Goal: Task Accomplishment & Management: Complete application form

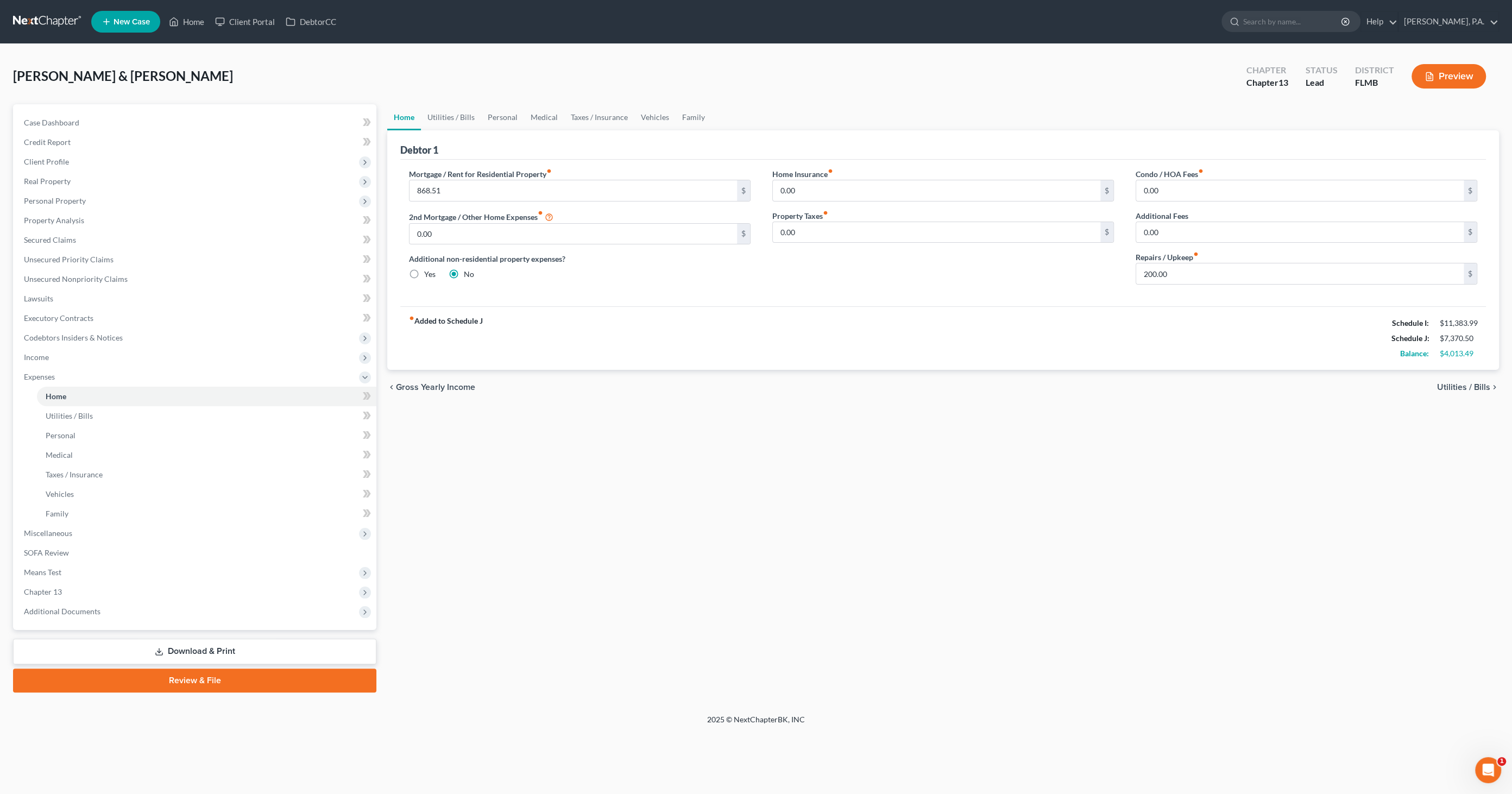
click at [1433, 74] on icon "button" at bounding box center [1429, 77] width 10 height 10
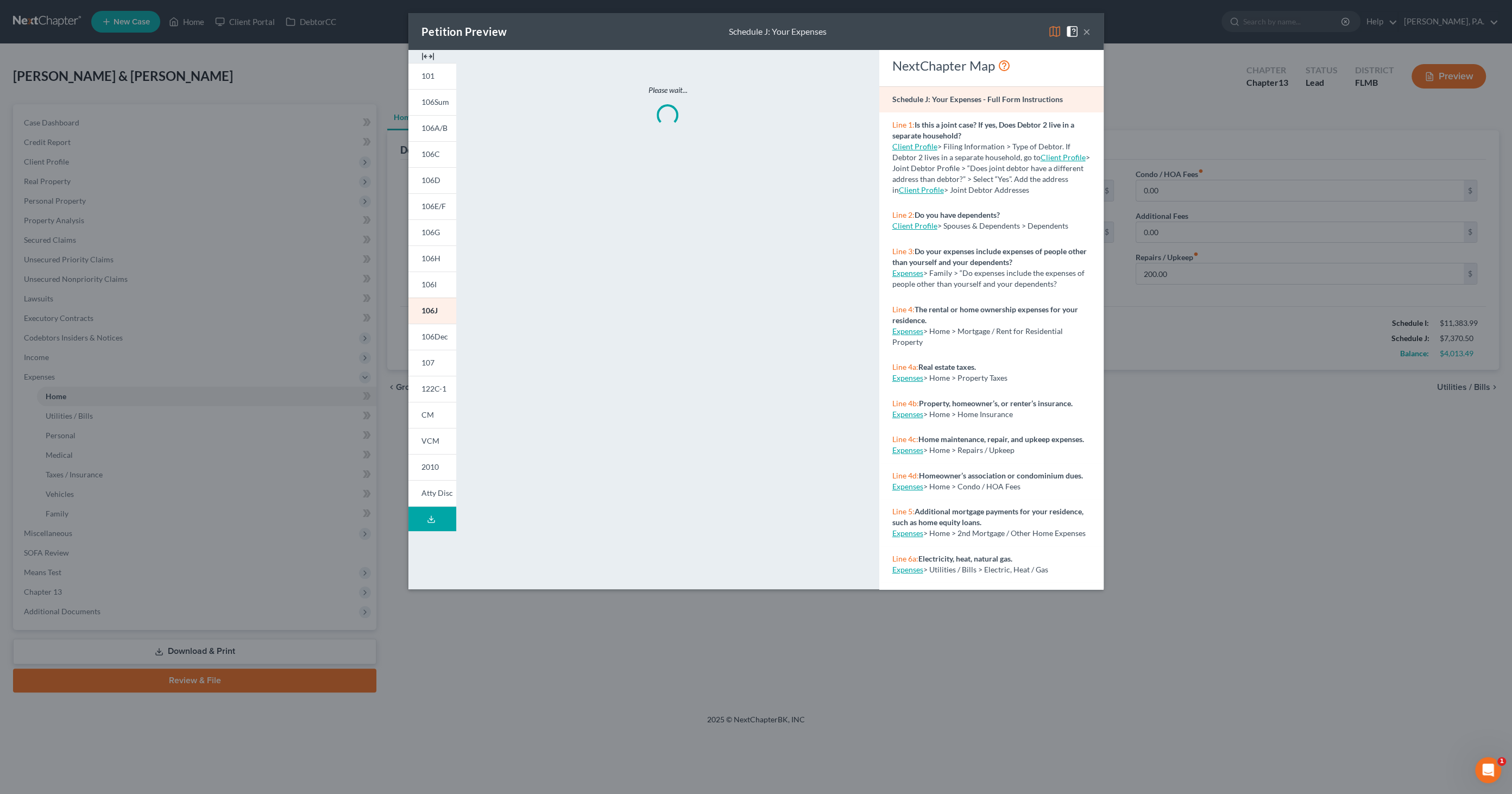
click at [431, 54] on img at bounding box center [428, 56] width 13 height 13
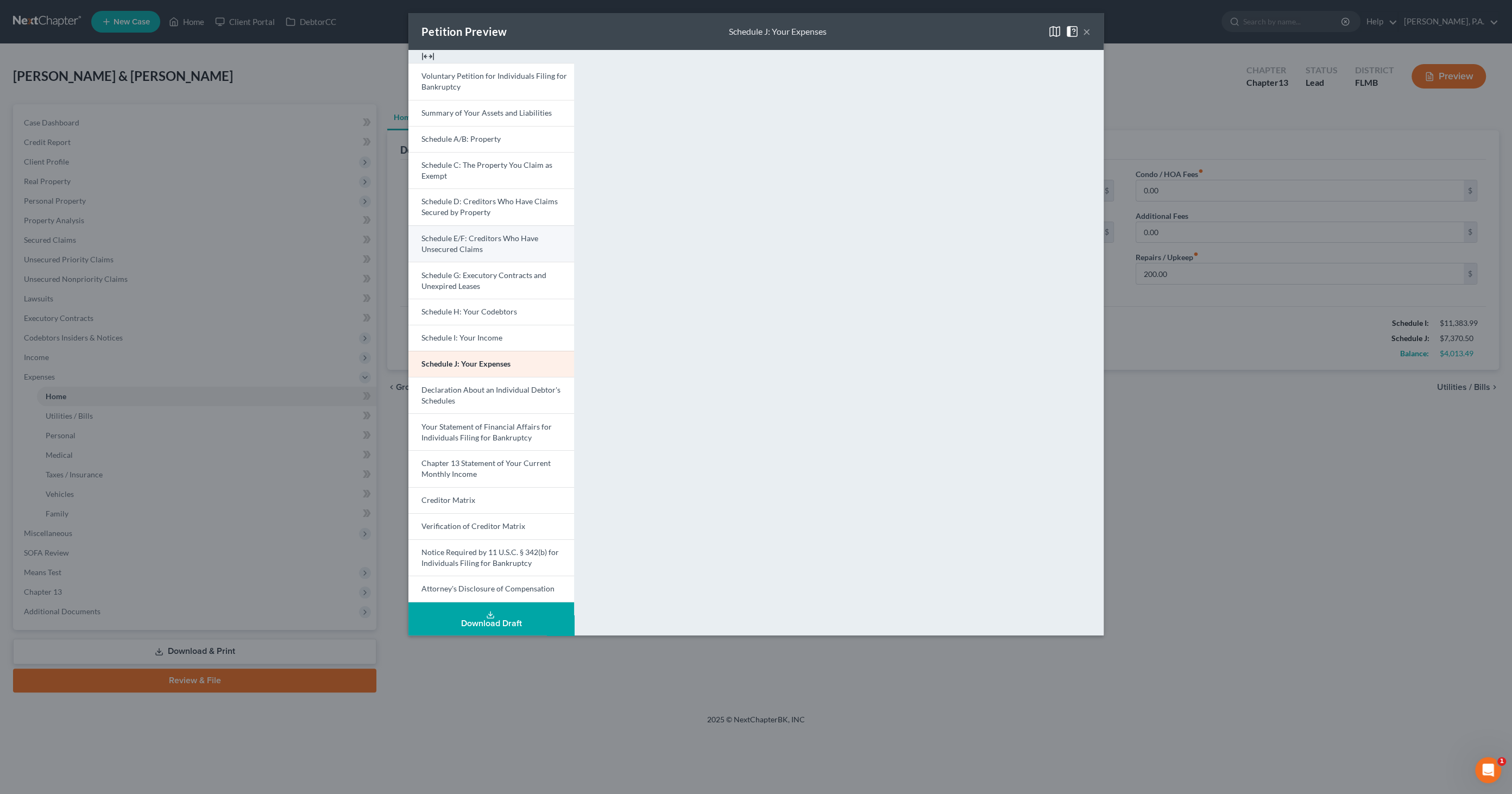
click at [461, 237] on span "Schedule E/F: Creditors Who Have Unsecured Claims" at bounding box center [480, 243] width 117 height 20
click at [466, 207] on span "Schedule D: Creditors Who Have Claims Secured by Property" at bounding box center [489, 207] width 136 height 20
click at [1091, 31] on div "Petition Preview Schedule D: Creditors Who Have Claims Secured by Property ×" at bounding box center [756, 31] width 695 height 37
click at [1089, 30] on button "×" at bounding box center [1087, 31] width 8 height 13
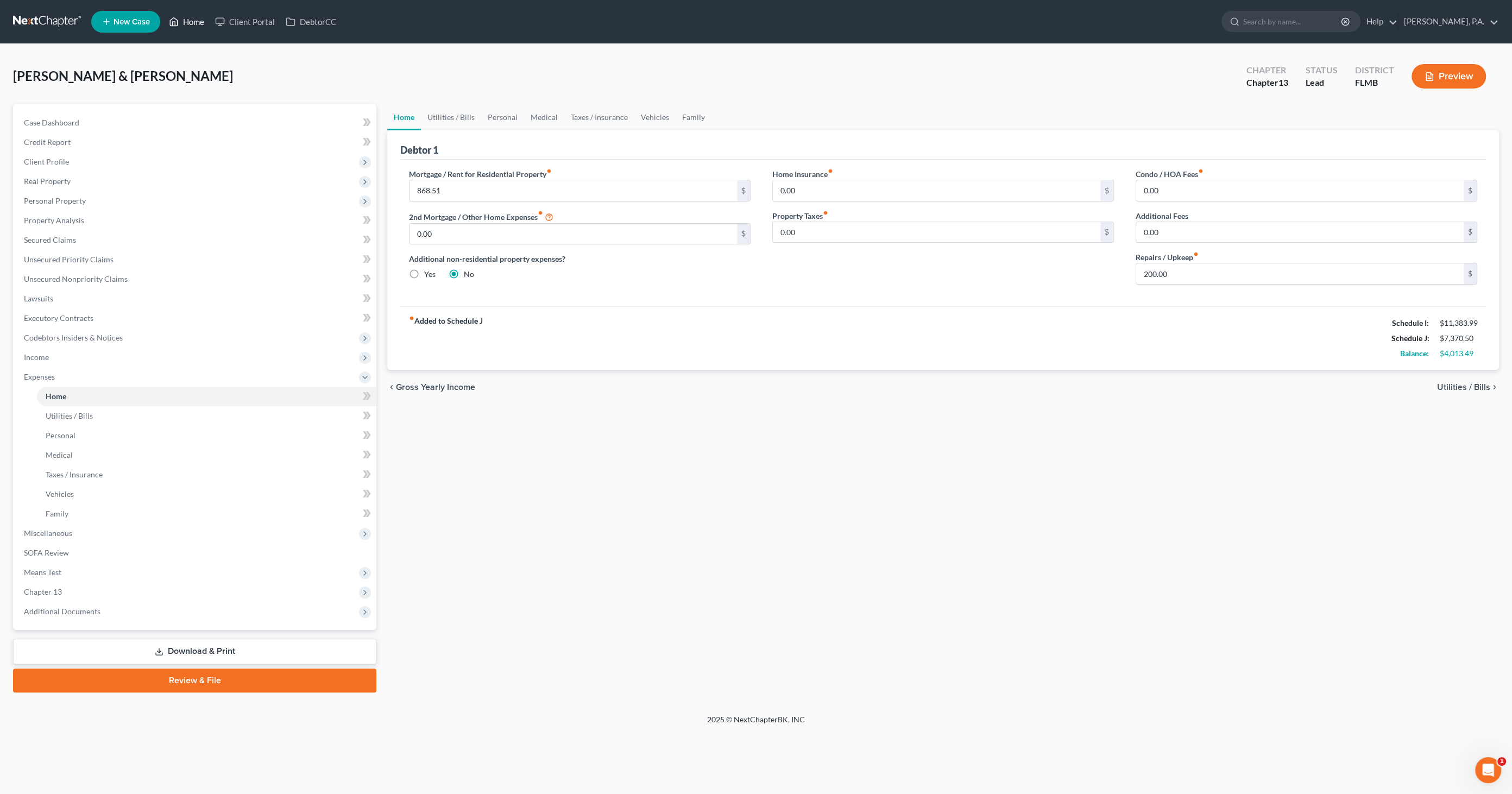
click at [197, 25] on link "Home" at bounding box center [186, 22] width 46 height 20
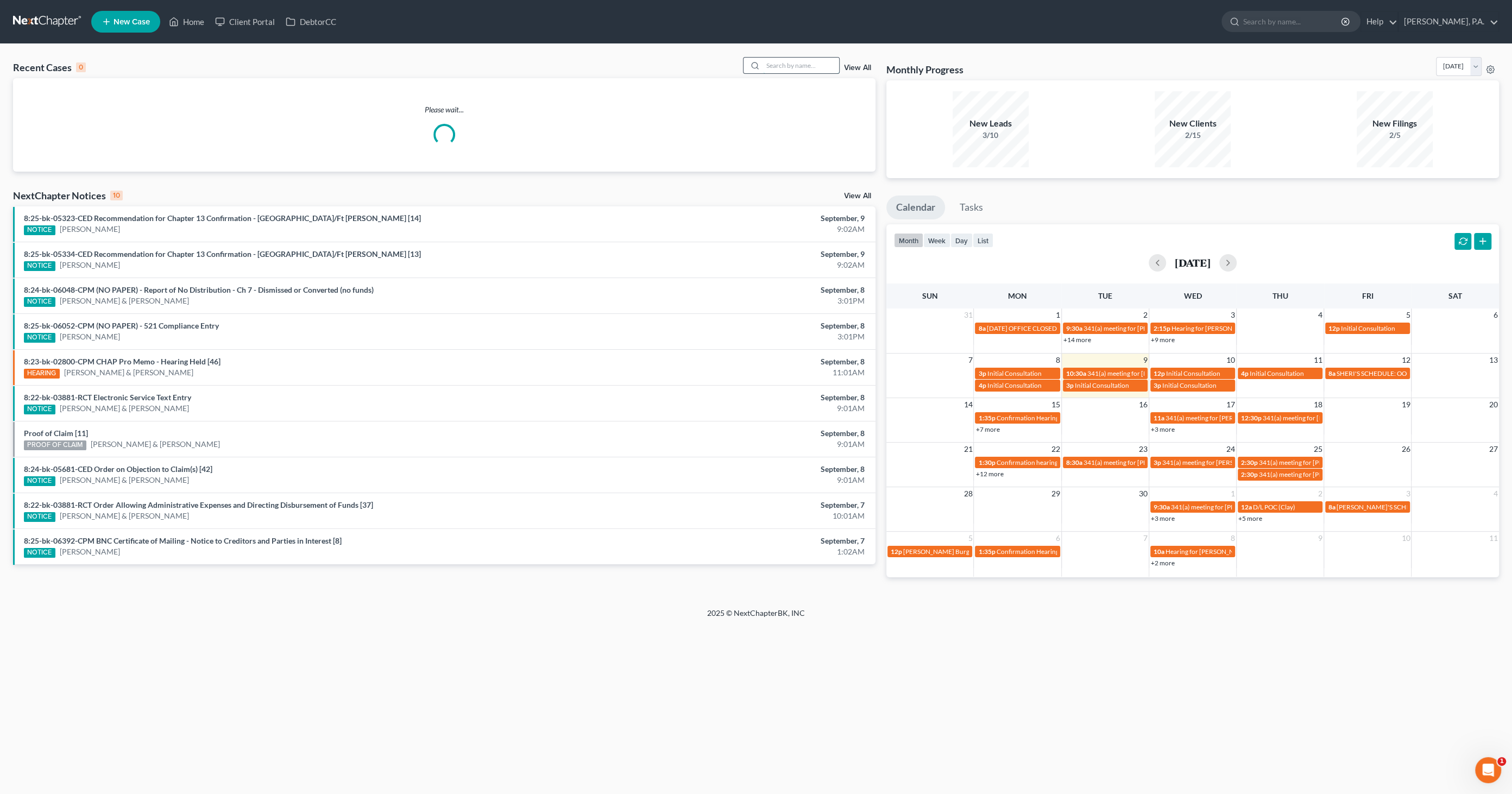
click at [790, 63] on input "search" at bounding box center [802, 66] width 76 height 16
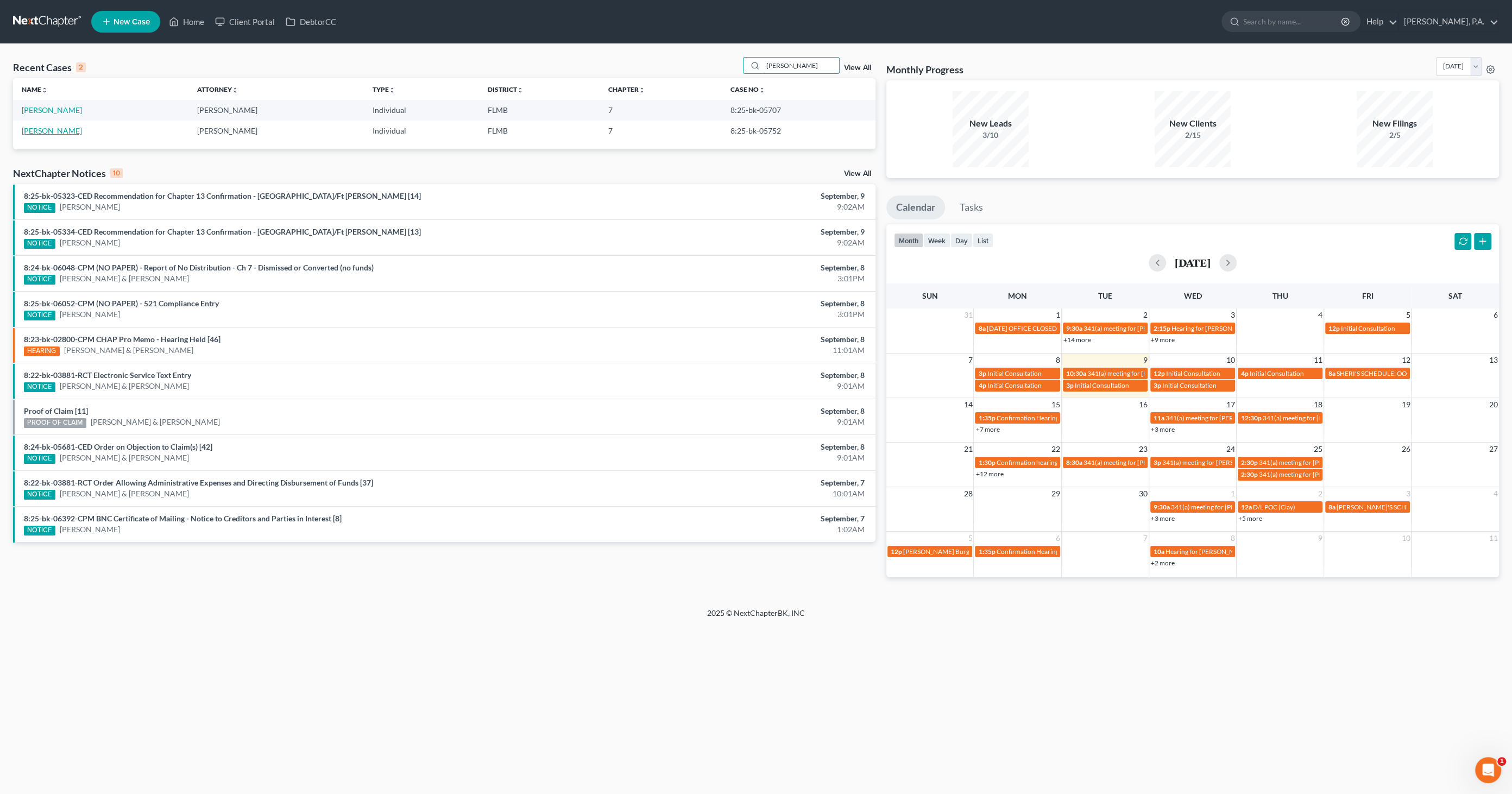
type input "[PERSON_NAME]"
click at [59, 130] on link "[PERSON_NAME]" at bounding box center [52, 130] width 60 height 9
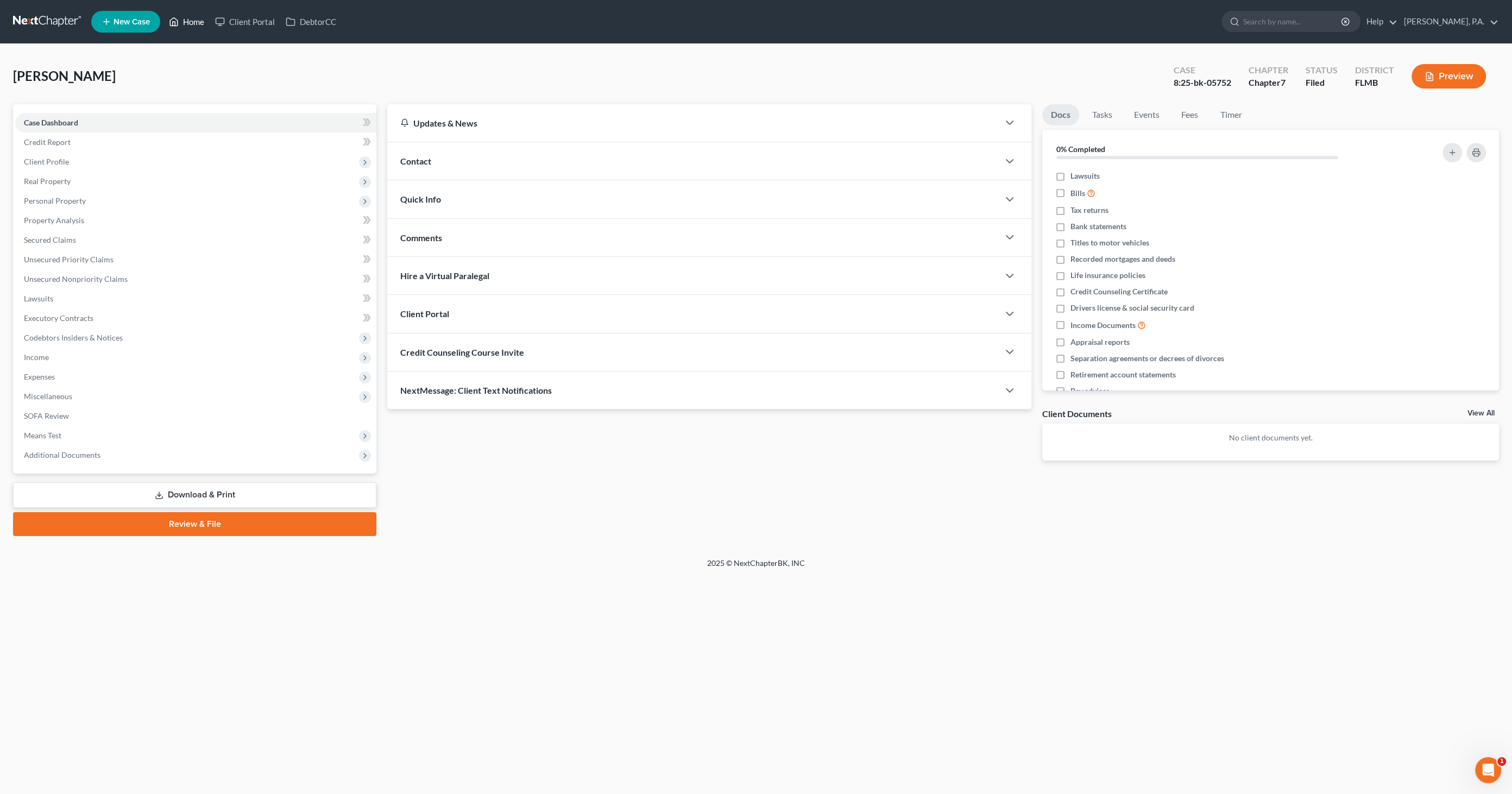
click at [190, 23] on link "Home" at bounding box center [186, 22] width 46 height 20
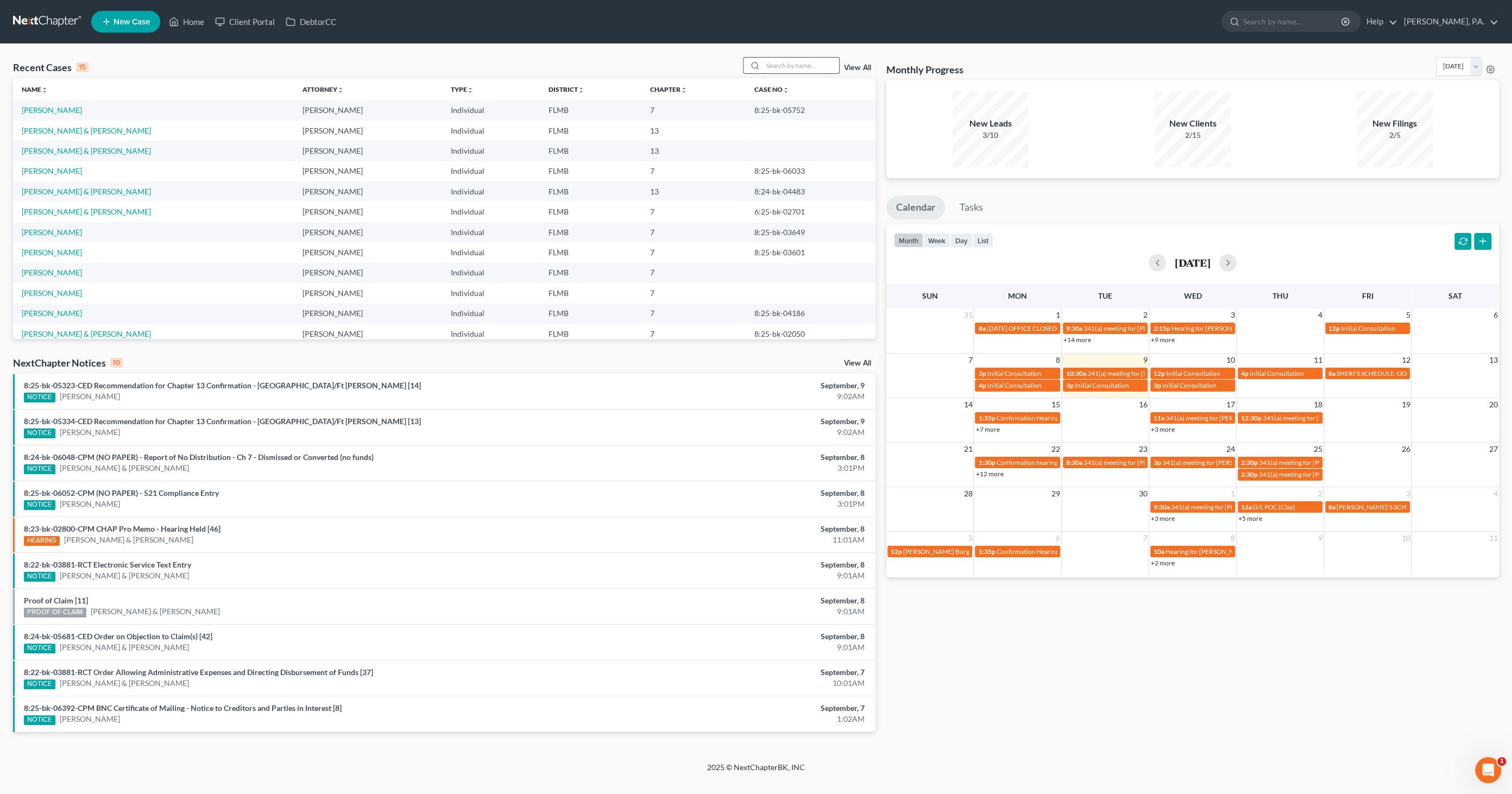
click at [775, 66] on input "search" at bounding box center [802, 66] width 76 height 16
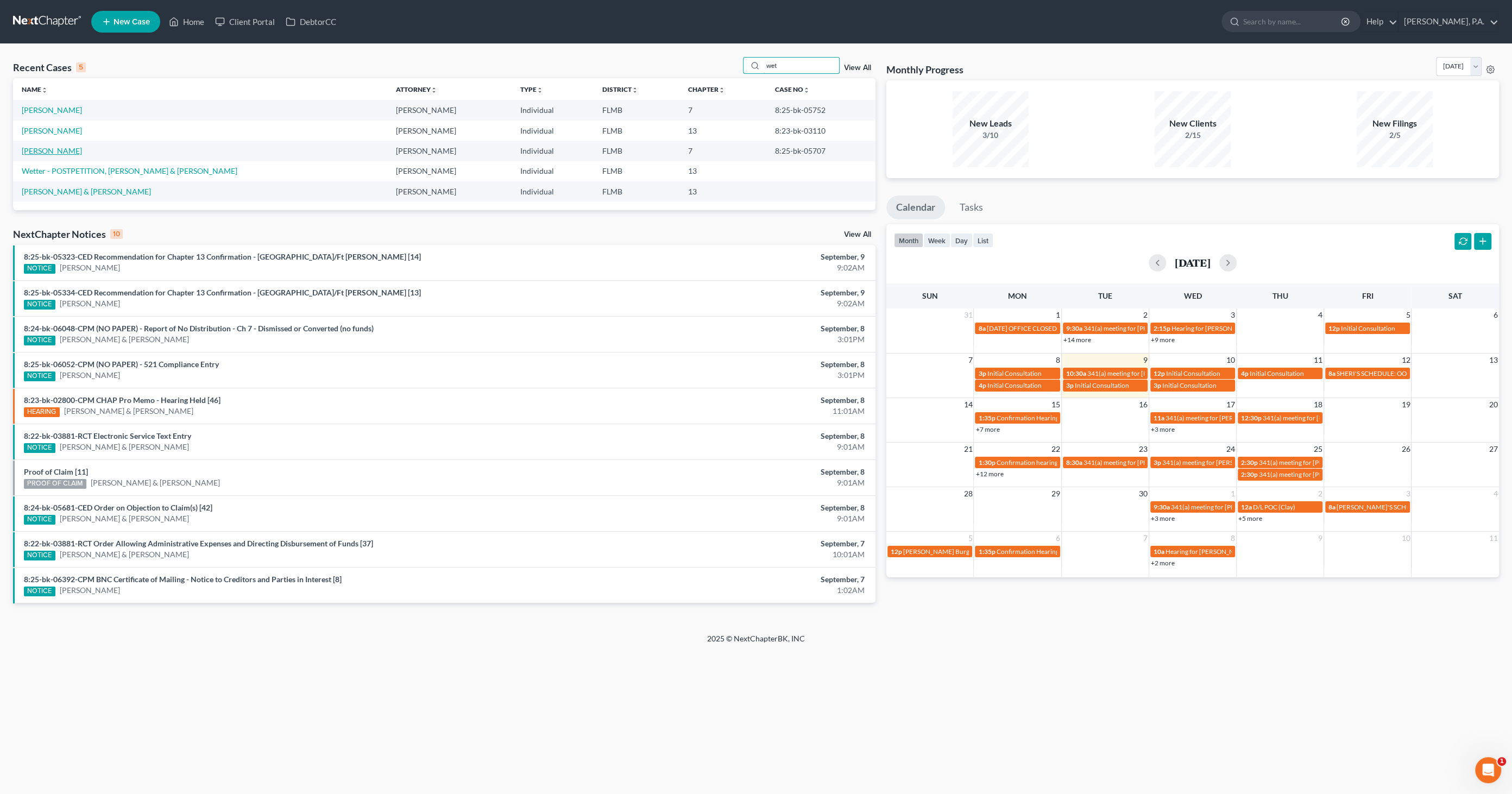
type input "wet"
click at [51, 149] on link "[PERSON_NAME]" at bounding box center [52, 150] width 60 height 9
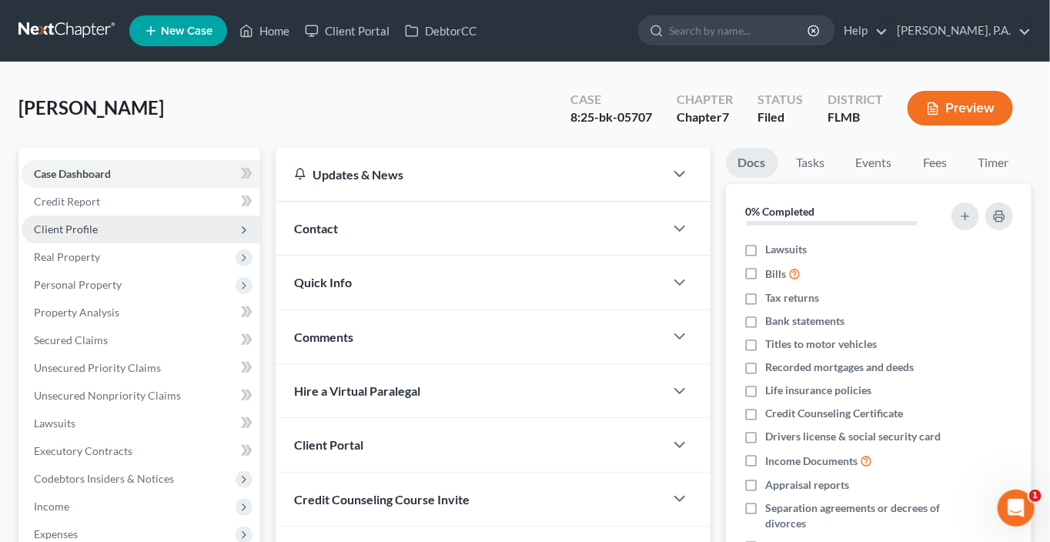
click at [89, 227] on span "Client Profile" at bounding box center [66, 229] width 64 height 13
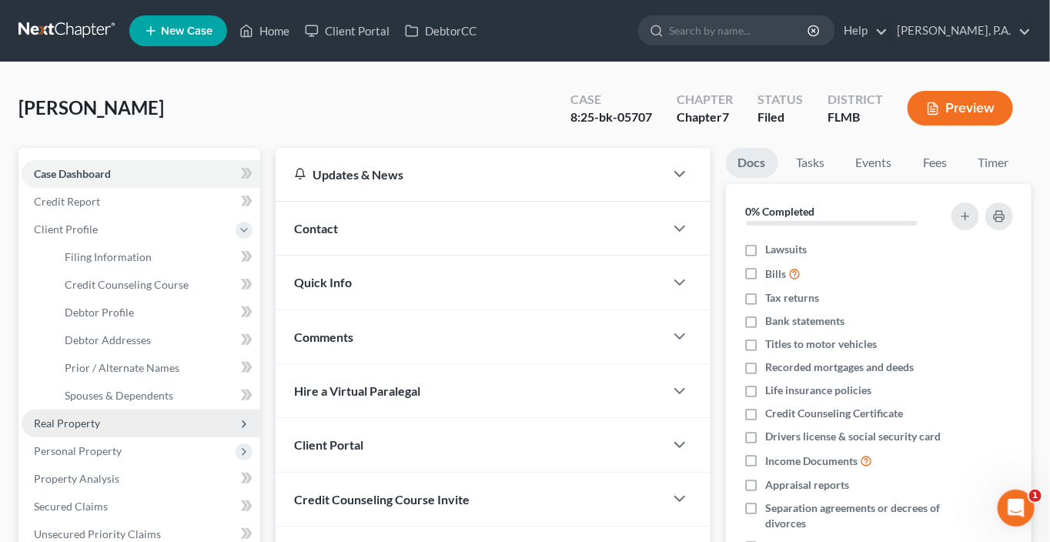
click at [109, 423] on span "Real Property" at bounding box center [141, 424] width 239 height 28
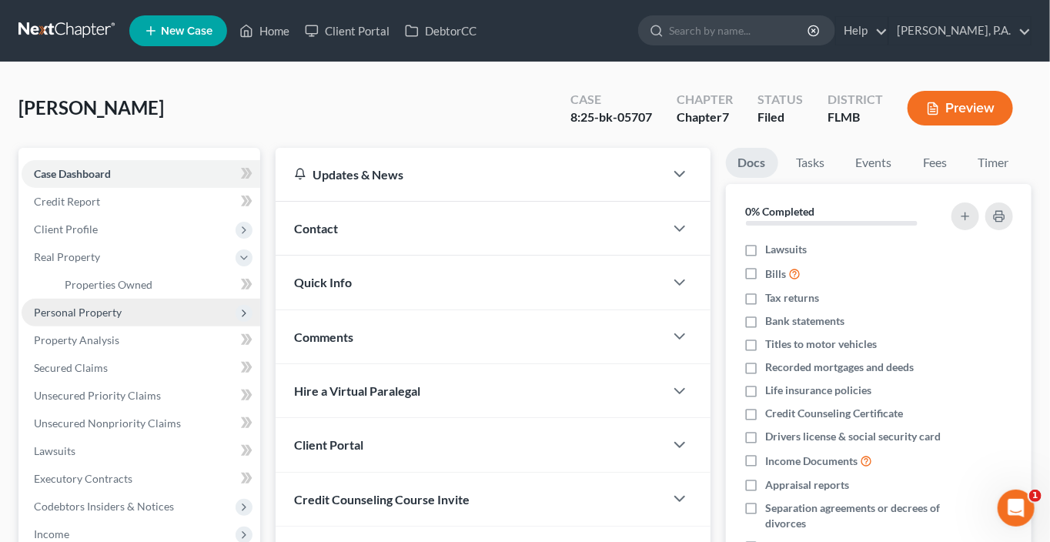
click at [92, 317] on span "Personal Property" at bounding box center [78, 312] width 88 height 13
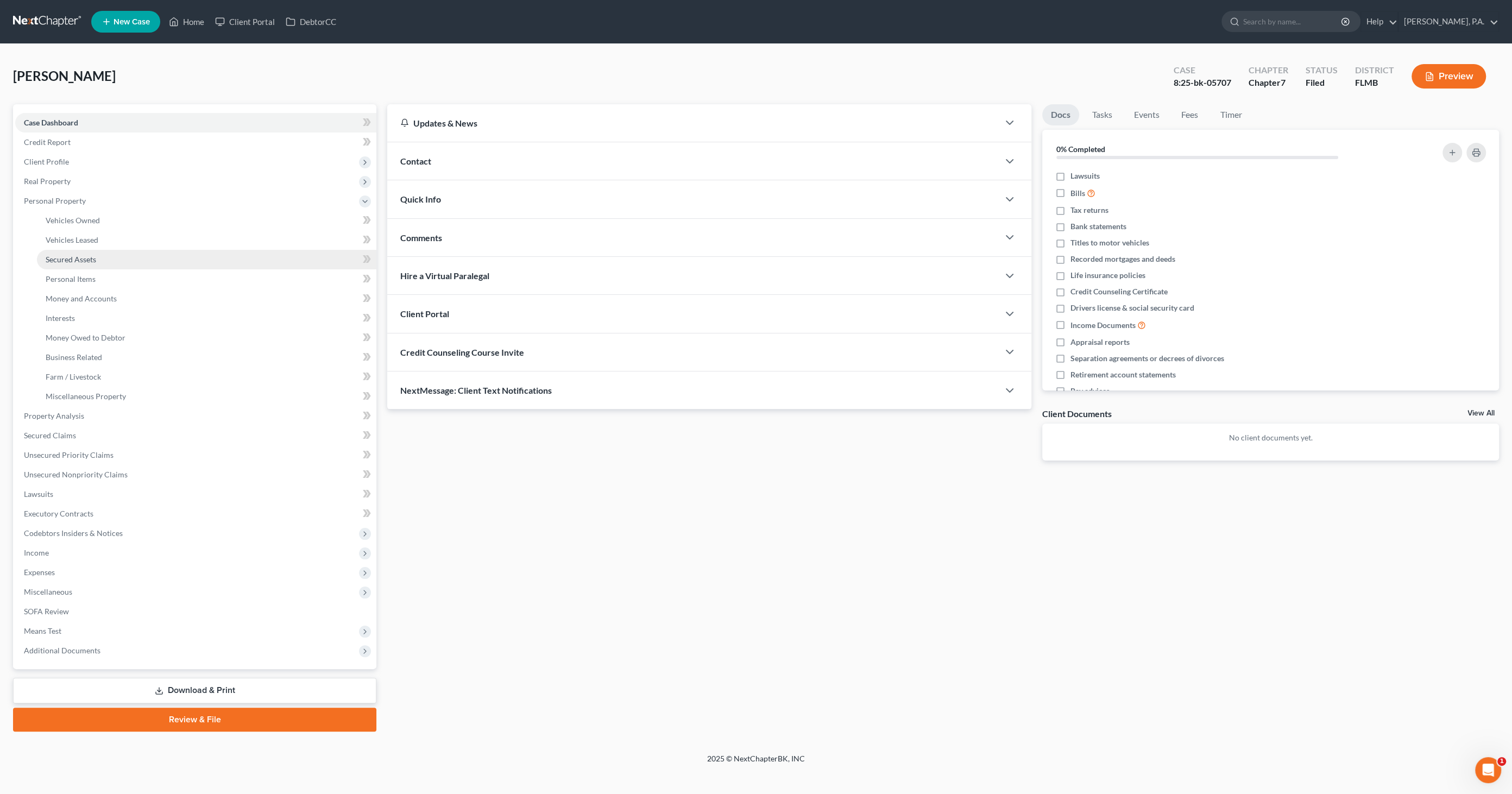
click at [73, 258] on span "Secured Assets" at bounding box center [71, 259] width 51 height 9
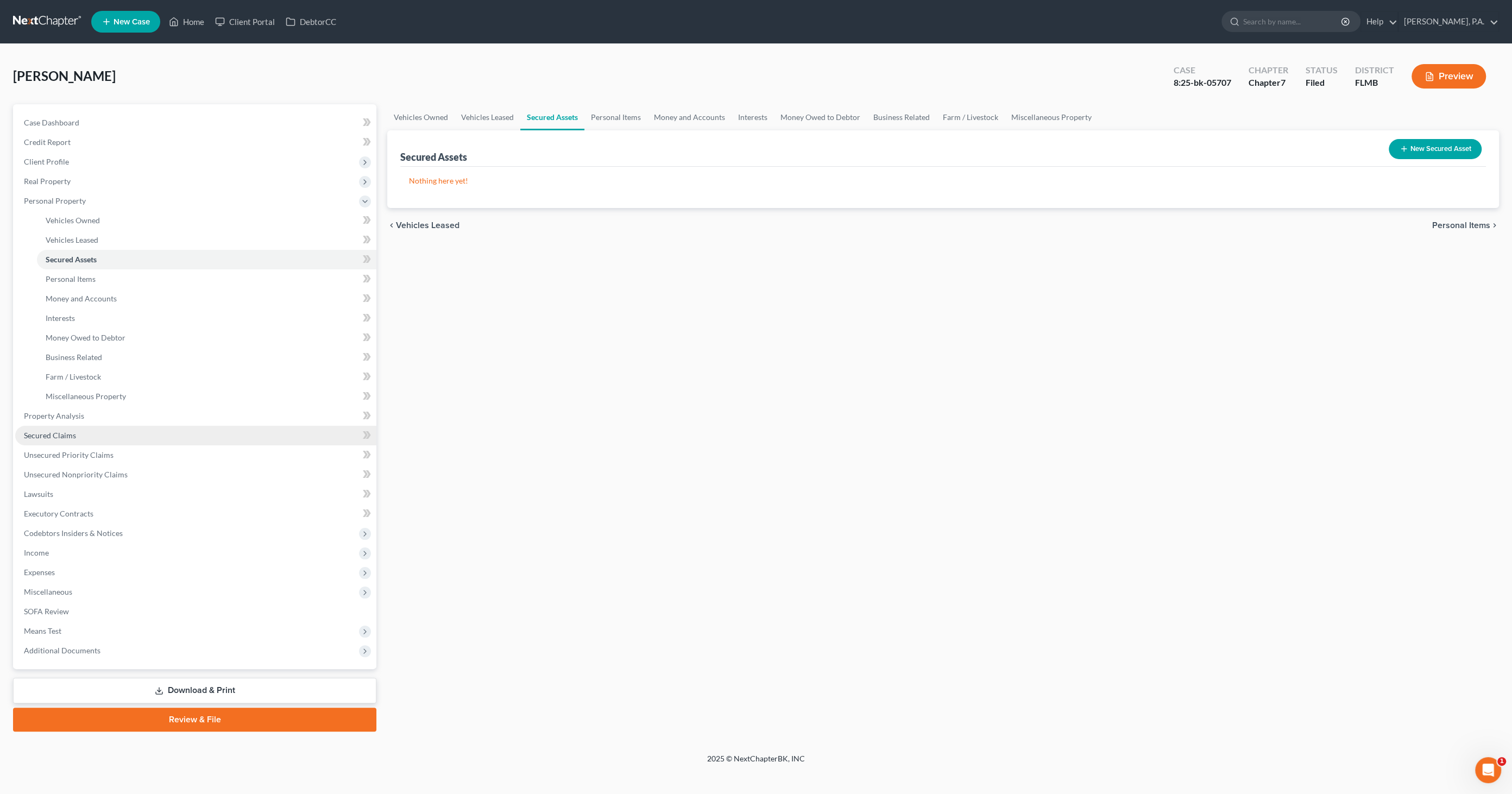
click at [66, 440] on link "Secured Claims" at bounding box center [196, 436] width 361 height 20
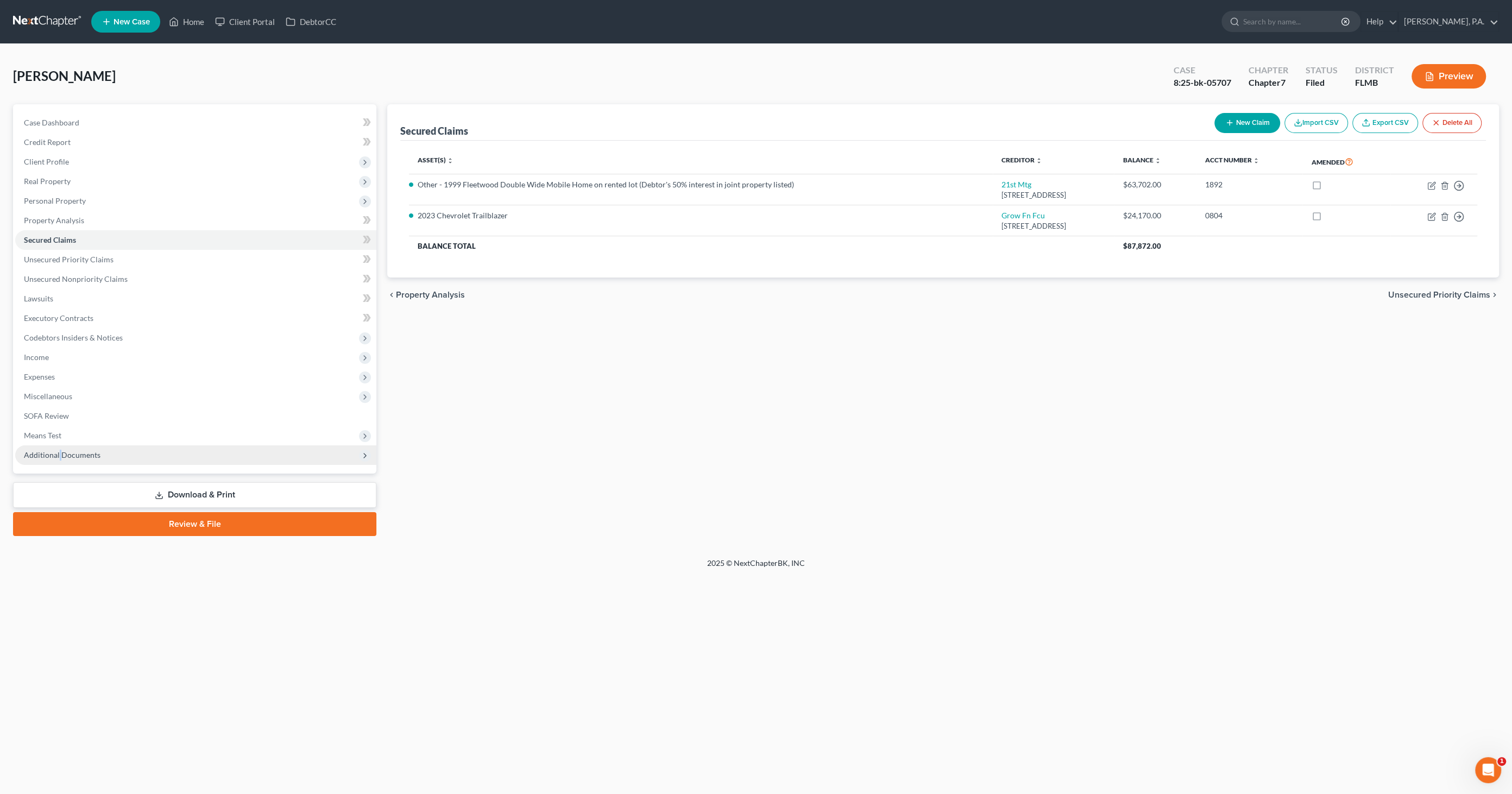
click at [59, 454] on span "Additional Documents" at bounding box center [62, 454] width 77 height 9
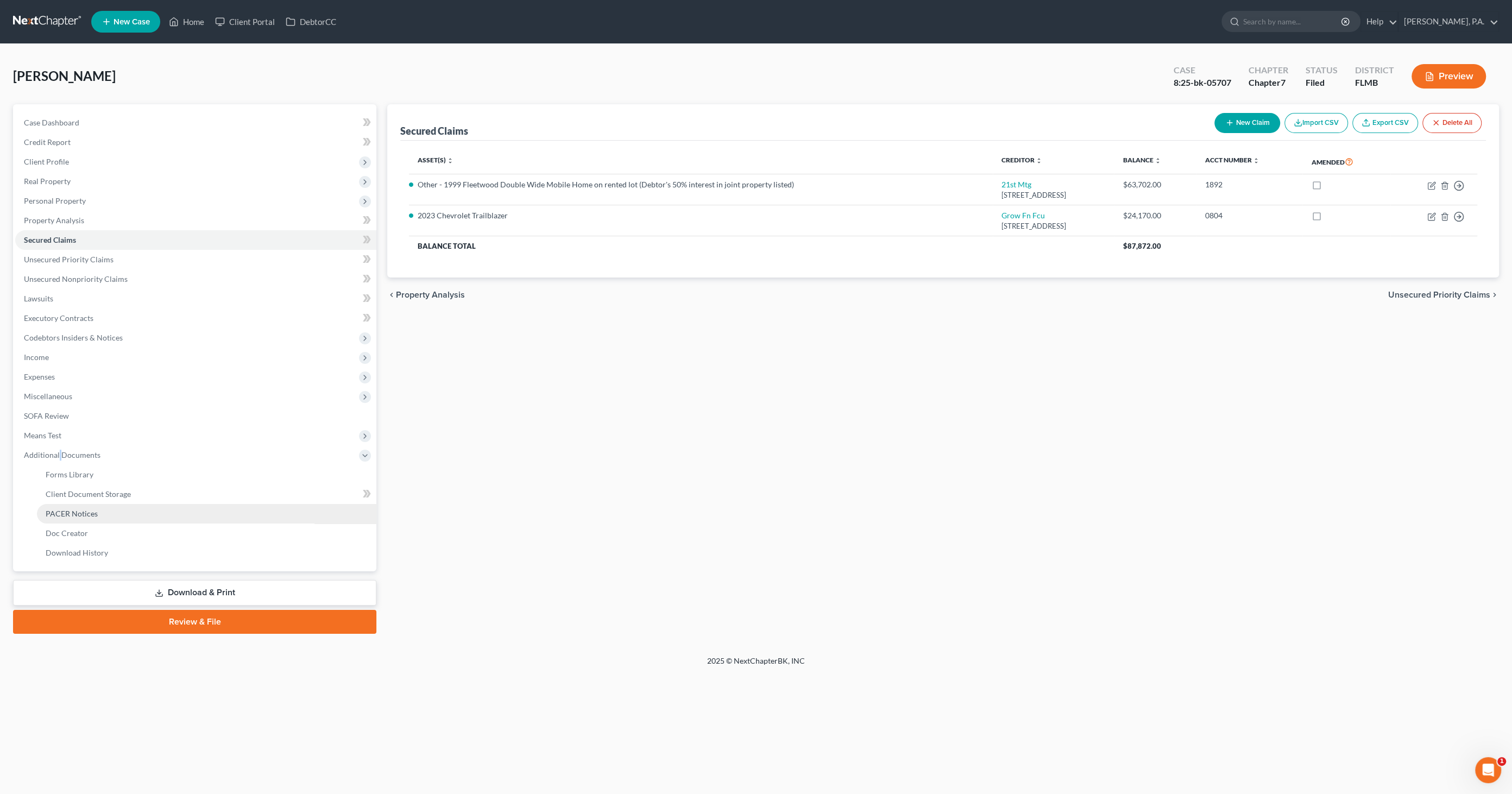
click at [78, 511] on span "PACER Notices" at bounding box center [72, 513] width 52 height 9
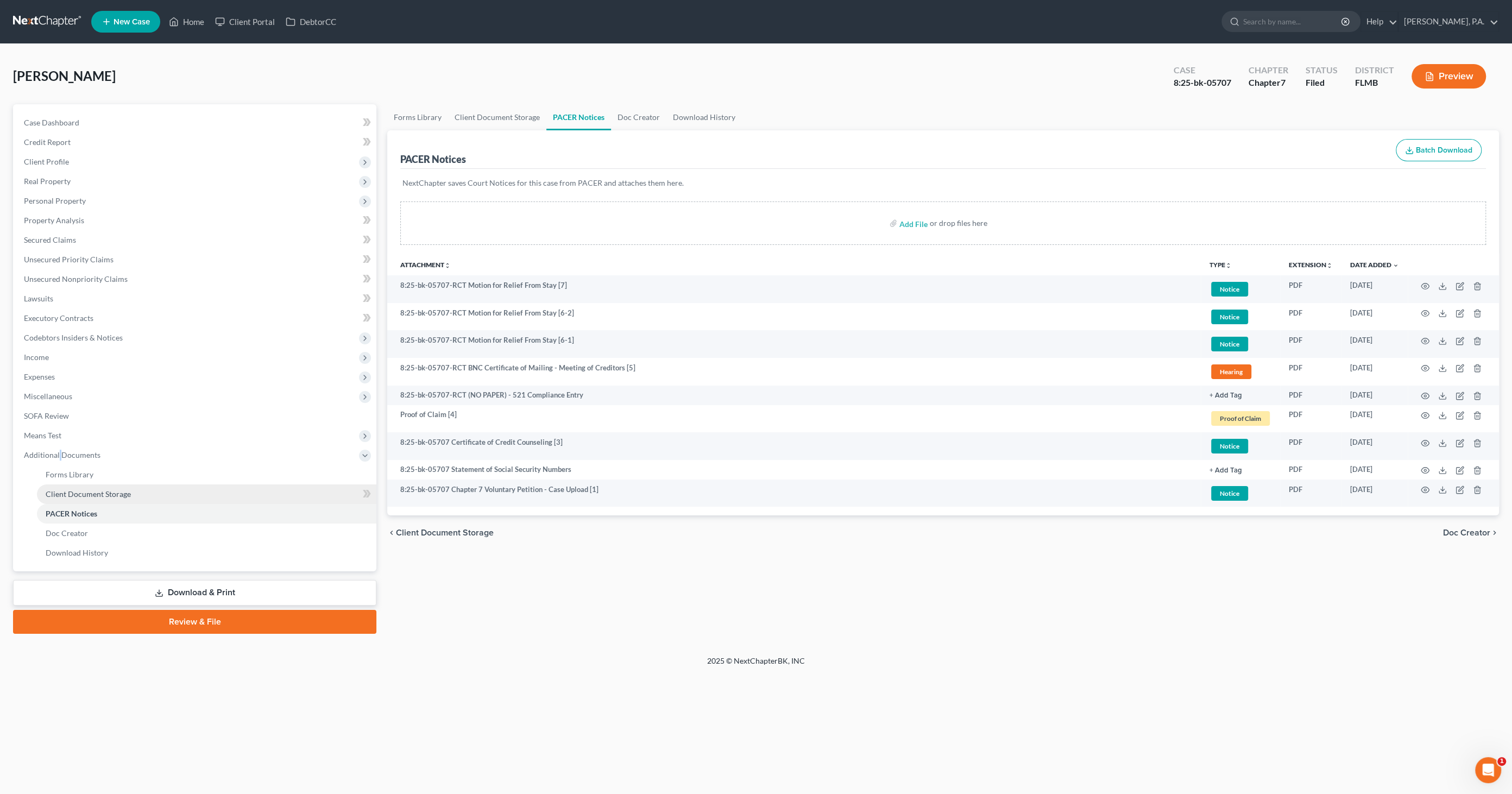
click at [98, 491] on span "Client Document Storage" at bounding box center [88, 494] width 85 height 9
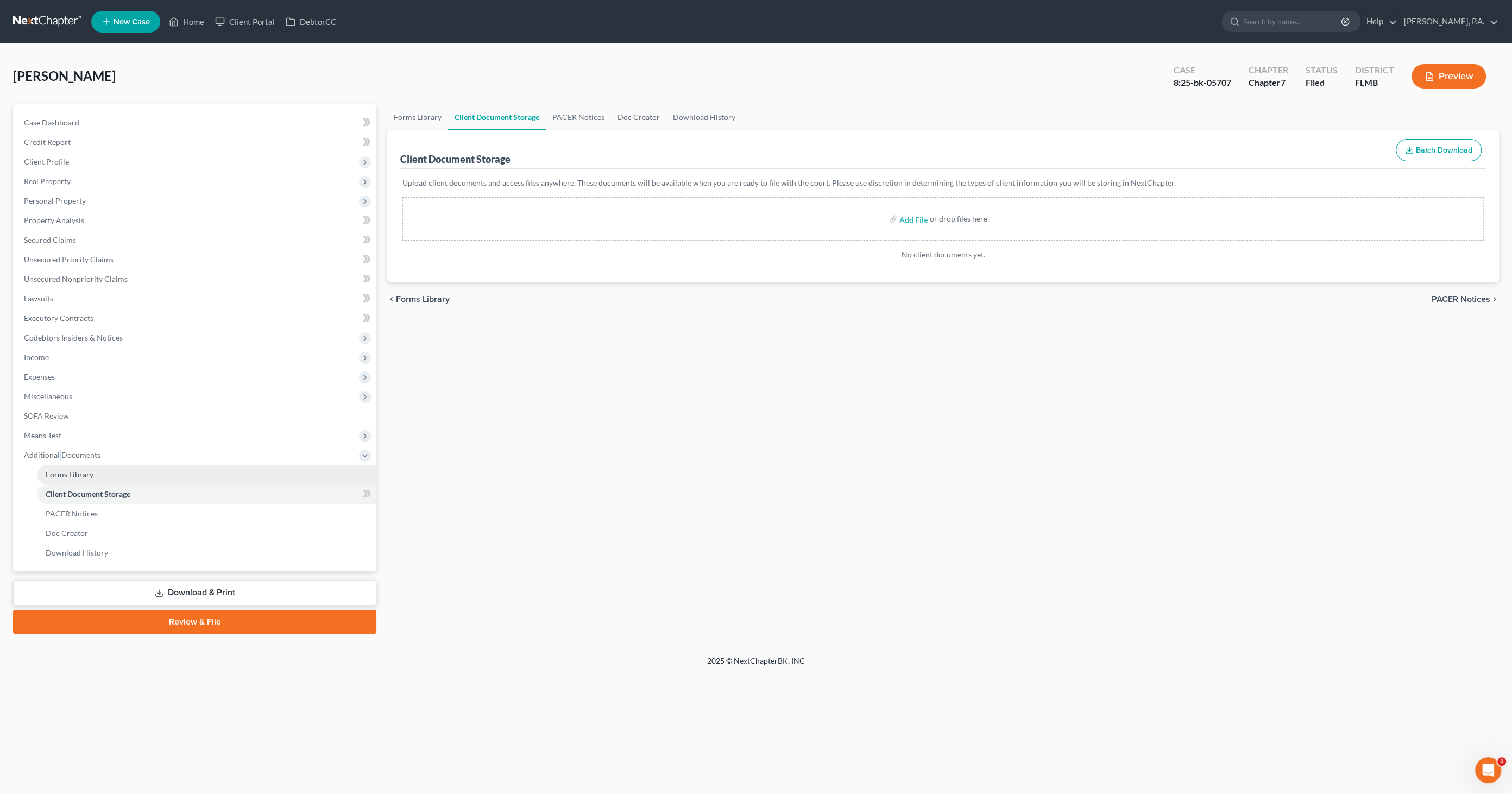
click at [85, 473] on span "Forms Library" at bounding box center [70, 474] width 48 height 9
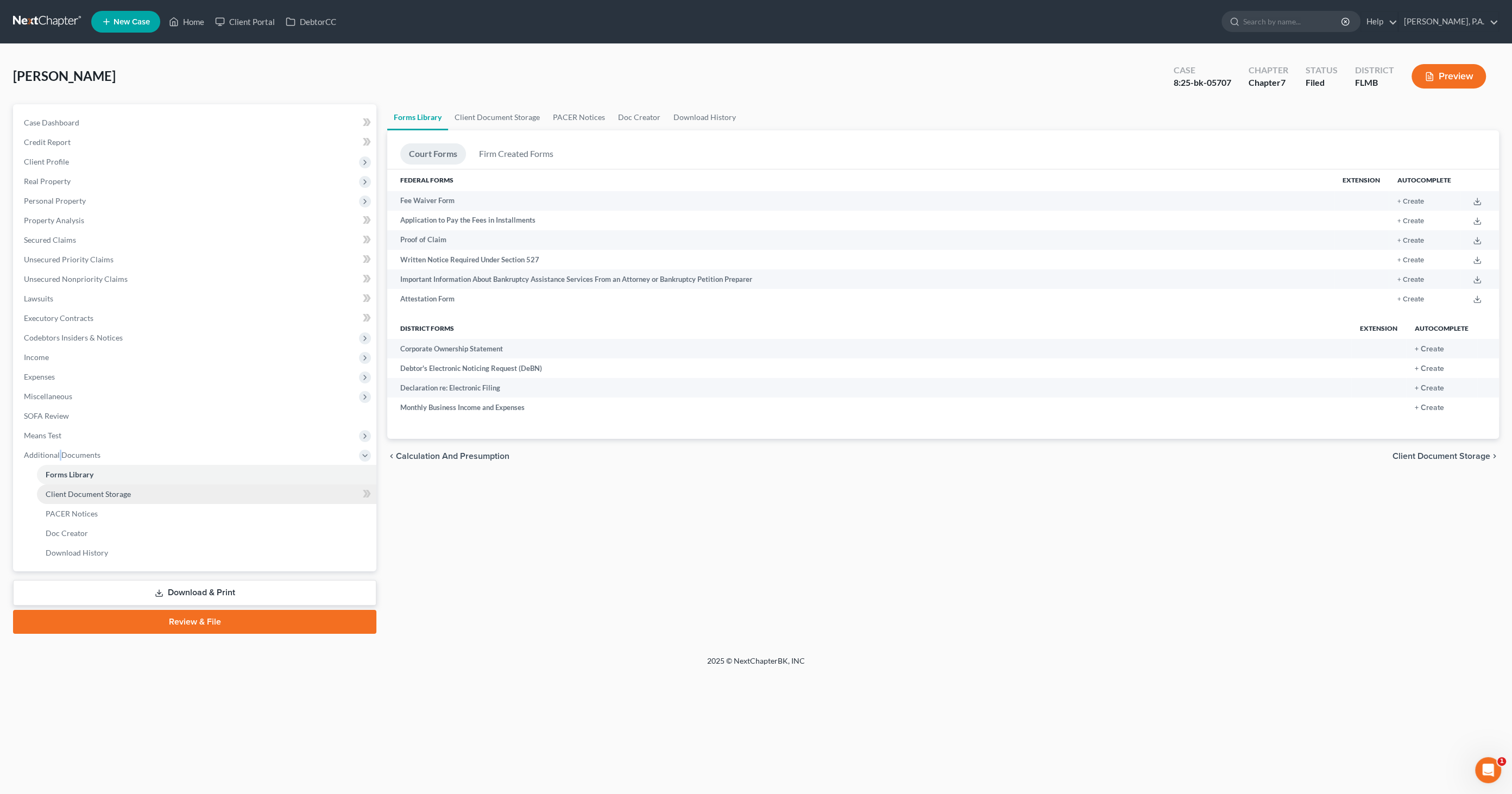
click at [95, 493] on span "Client Document Storage" at bounding box center [88, 494] width 85 height 9
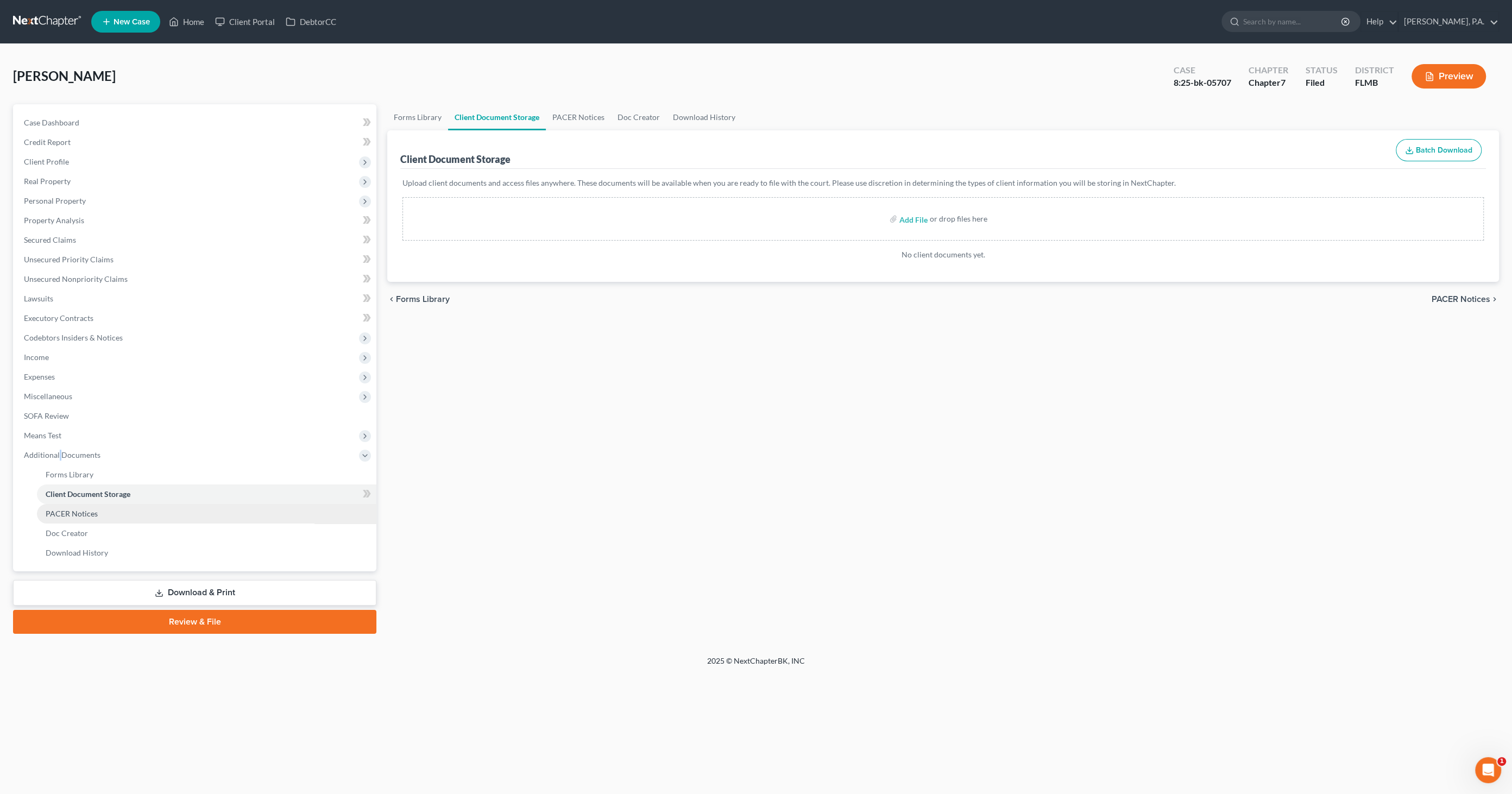
click at [88, 508] on span "PACER Notices" at bounding box center [72, 513] width 52 height 9
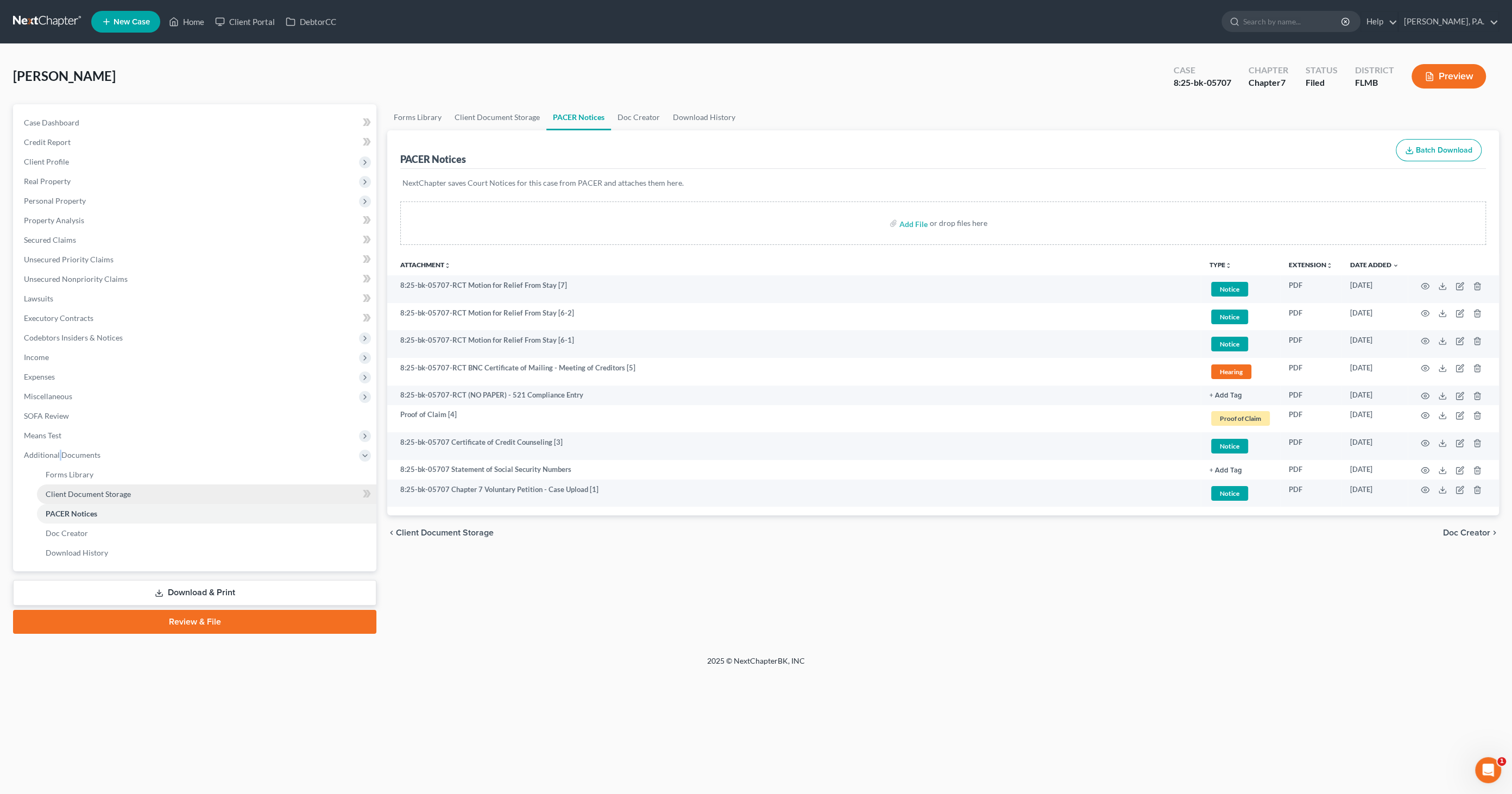
click at [93, 491] on span "Client Document Storage" at bounding box center [88, 494] width 85 height 9
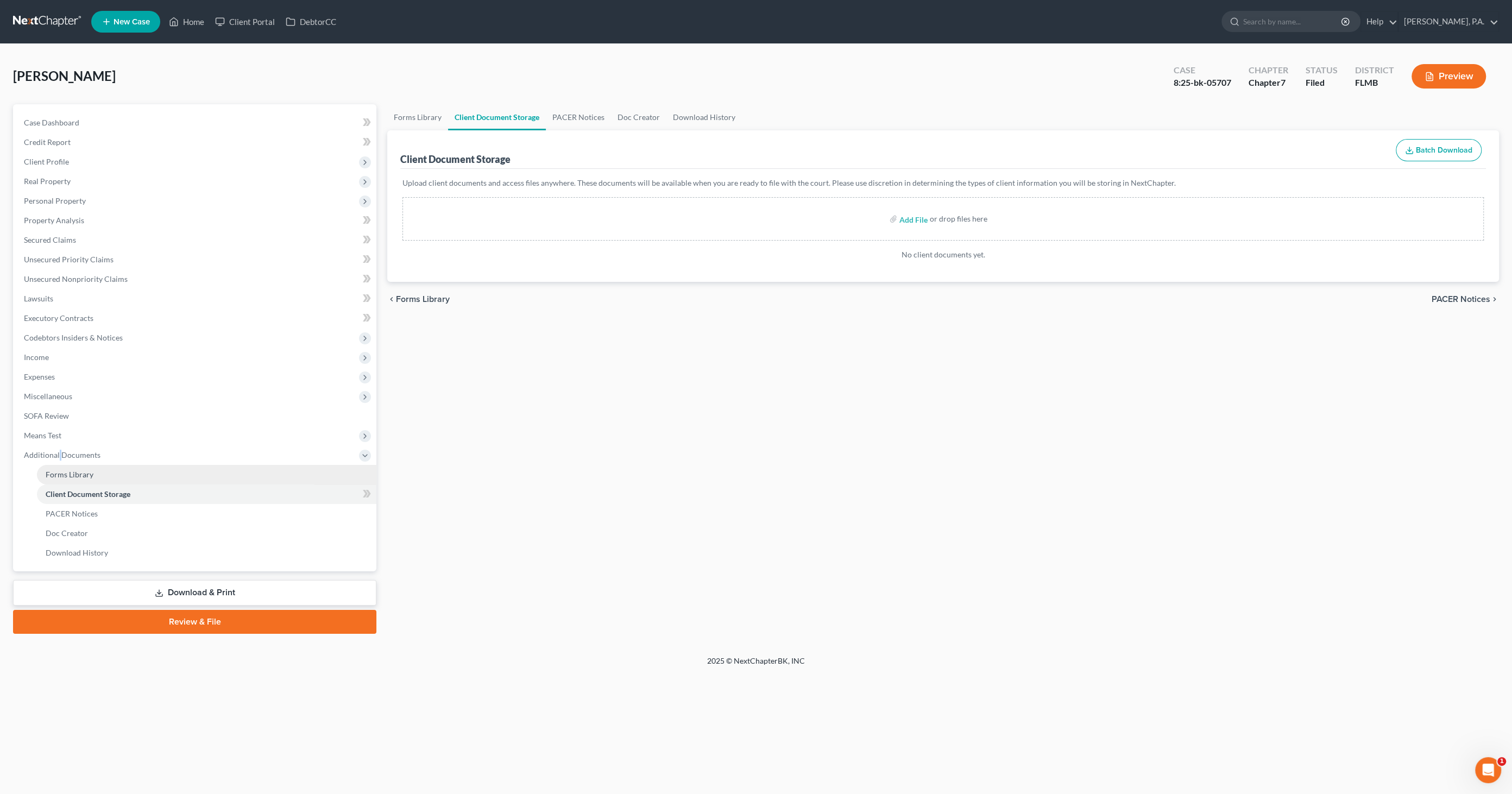
click at [83, 470] on span "Forms Library" at bounding box center [70, 474] width 48 height 9
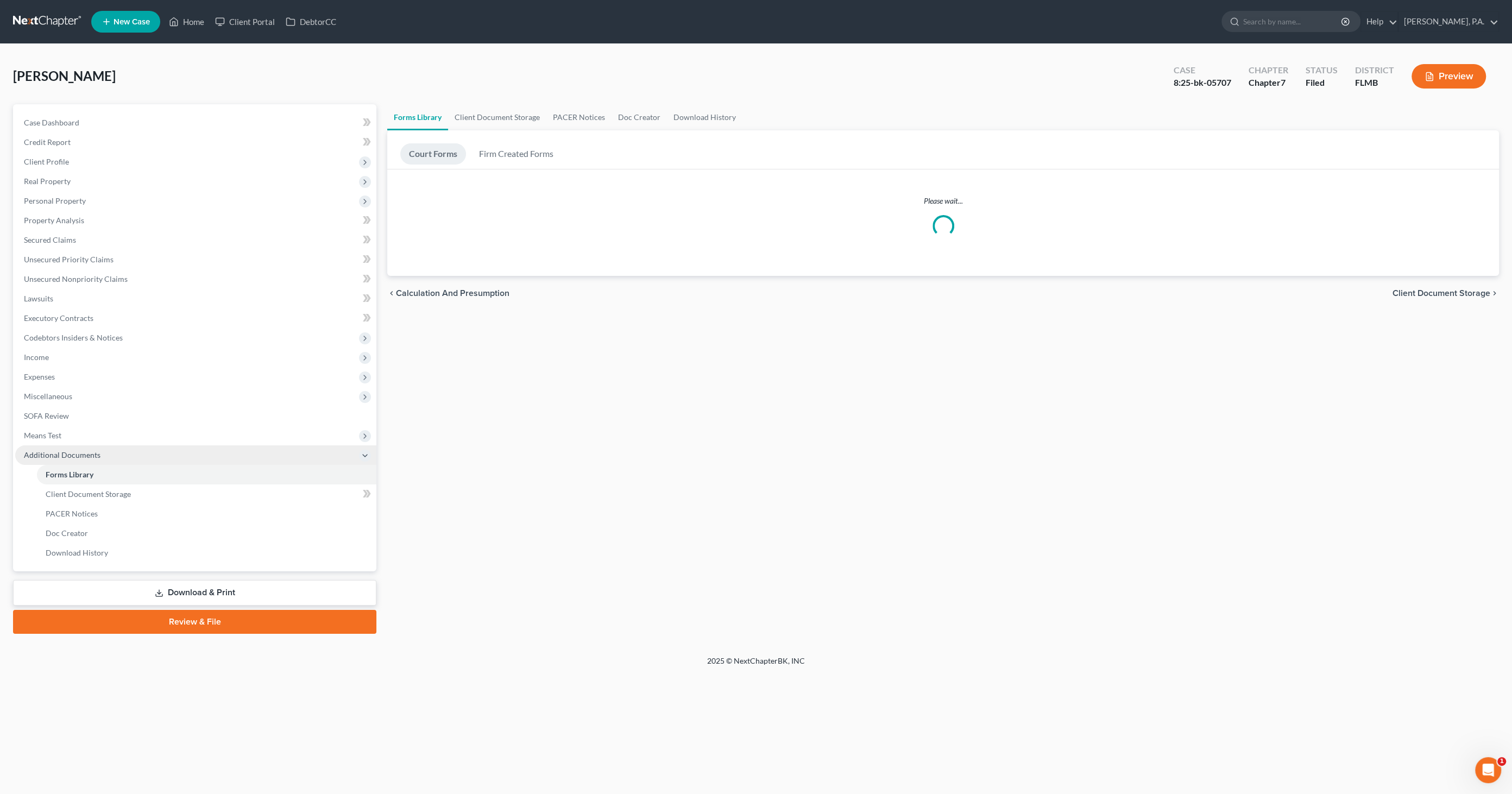
click at [81, 451] on span "Additional Documents" at bounding box center [62, 454] width 77 height 9
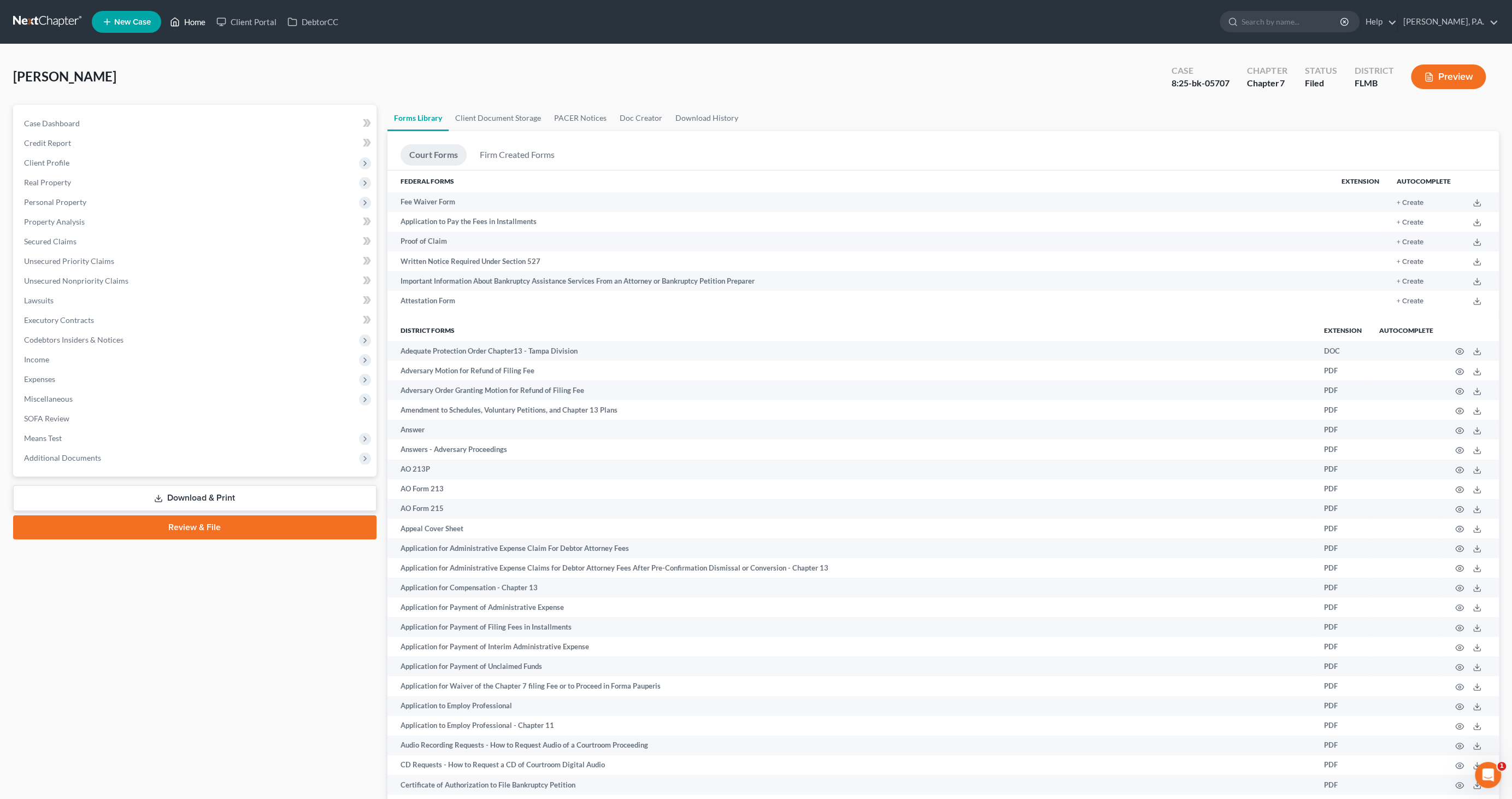
click at [201, 20] on link "Home" at bounding box center [187, 22] width 46 height 20
click at [190, 23] on link "Home" at bounding box center [187, 22] width 46 height 20
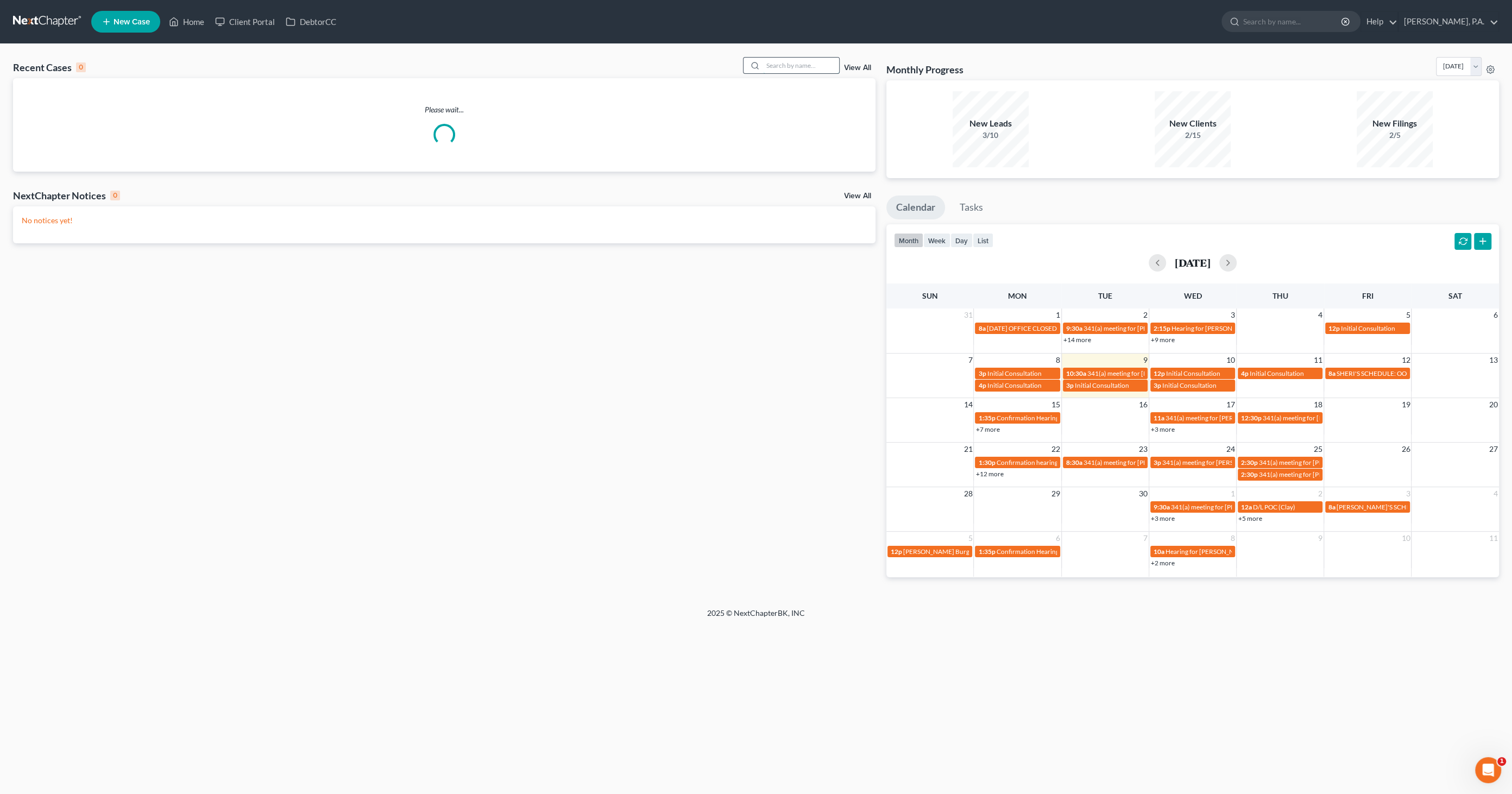
click at [777, 65] on input "search" at bounding box center [802, 66] width 76 height 16
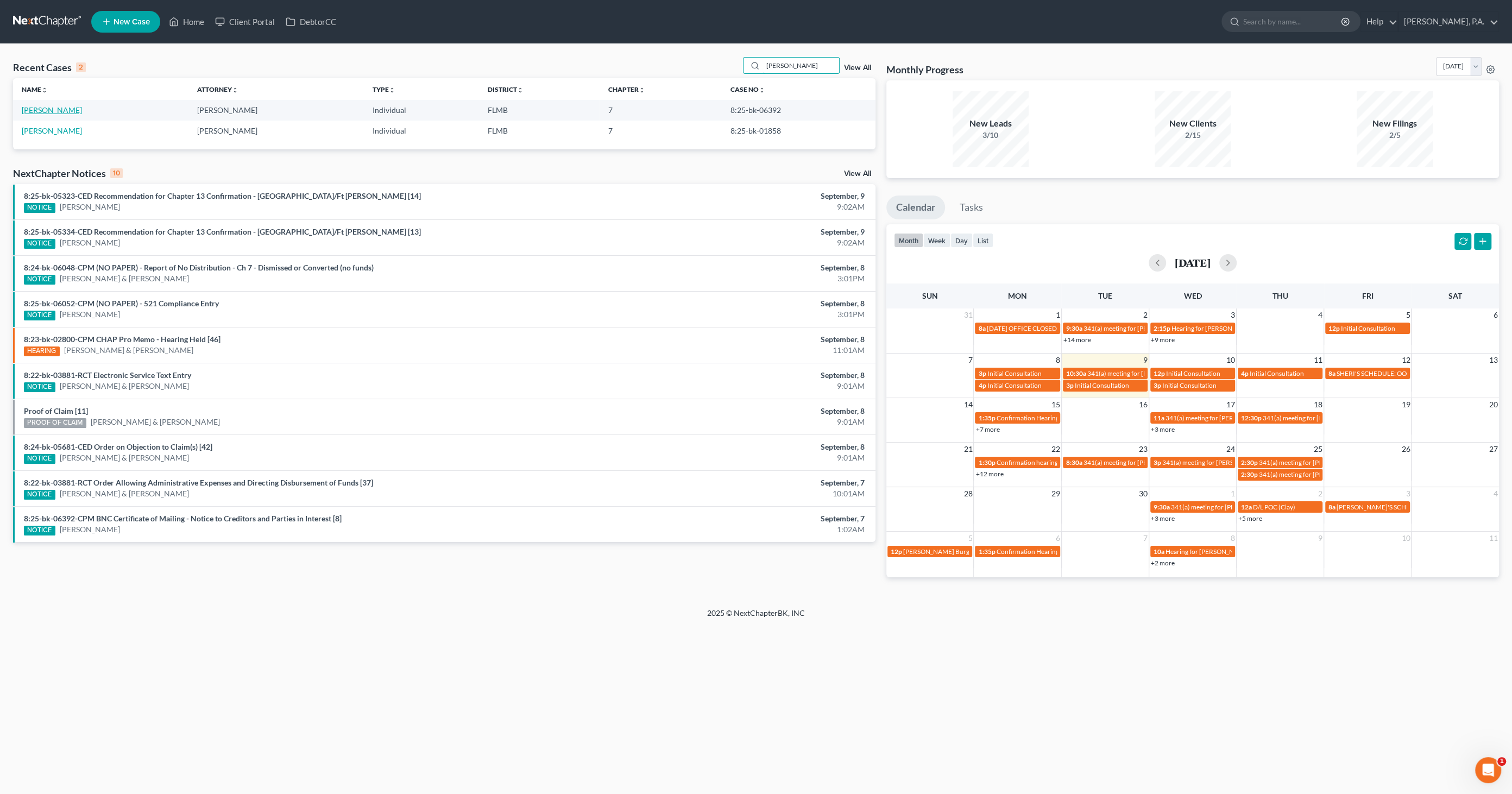
type input "[PERSON_NAME]"
click at [44, 107] on link "[PERSON_NAME]" at bounding box center [52, 109] width 60 height 9
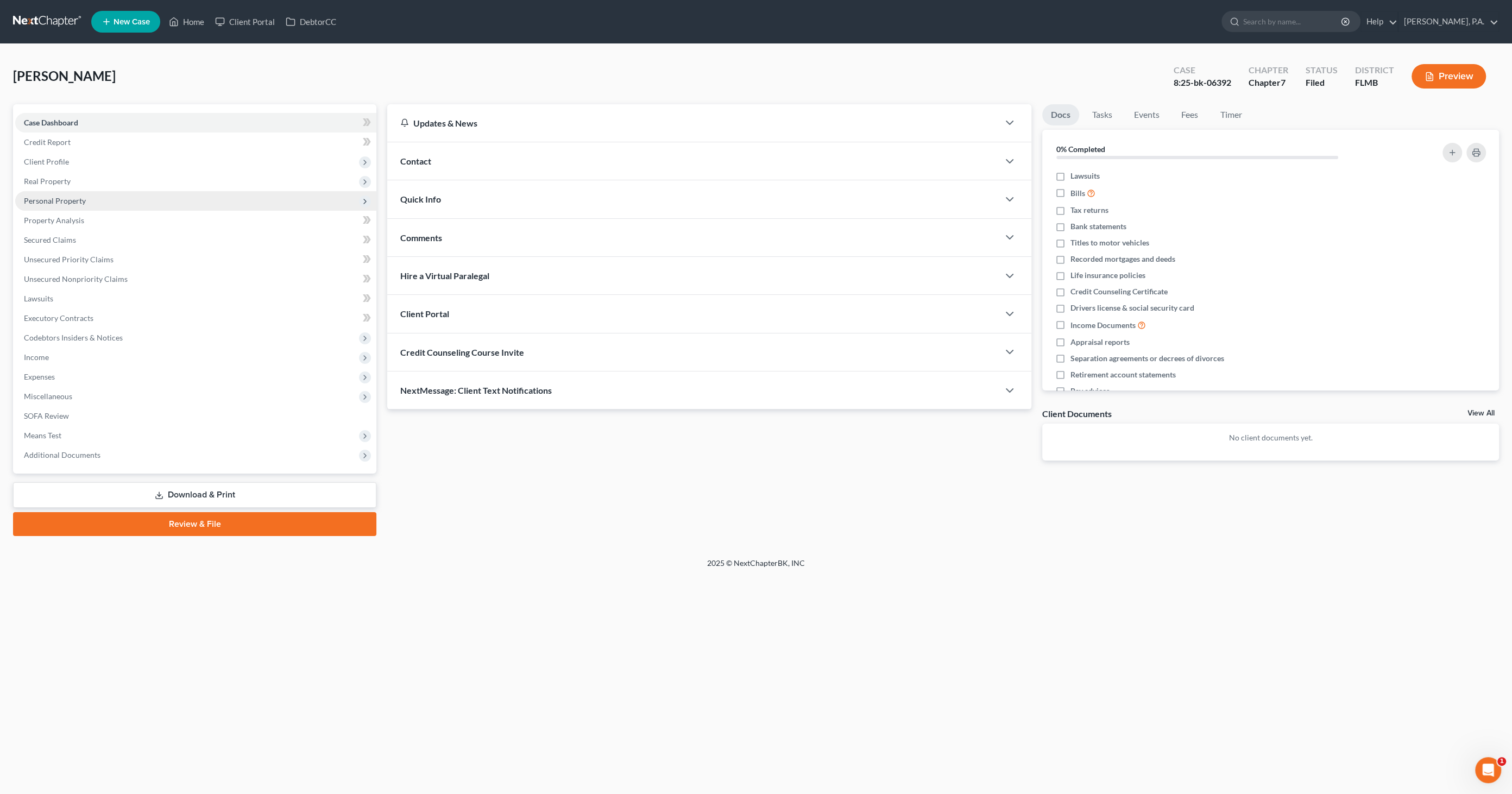
click at [58, 199] on span "Personal Property" at bounding box center [55, 200] width 62 height 9
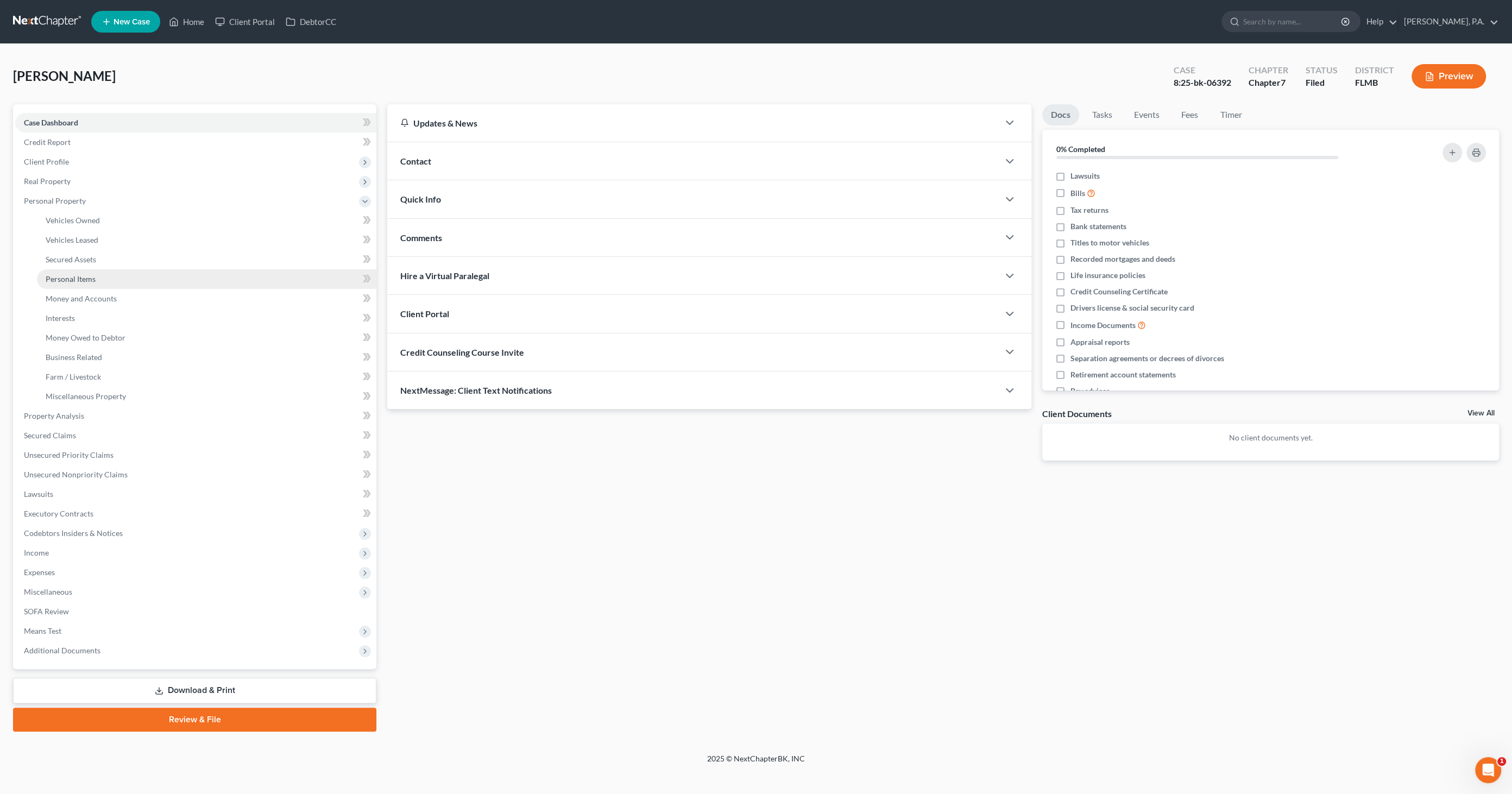
click at [69, 282] on span "Personal Items" at bounding box center [71, 279] width 50 height 9
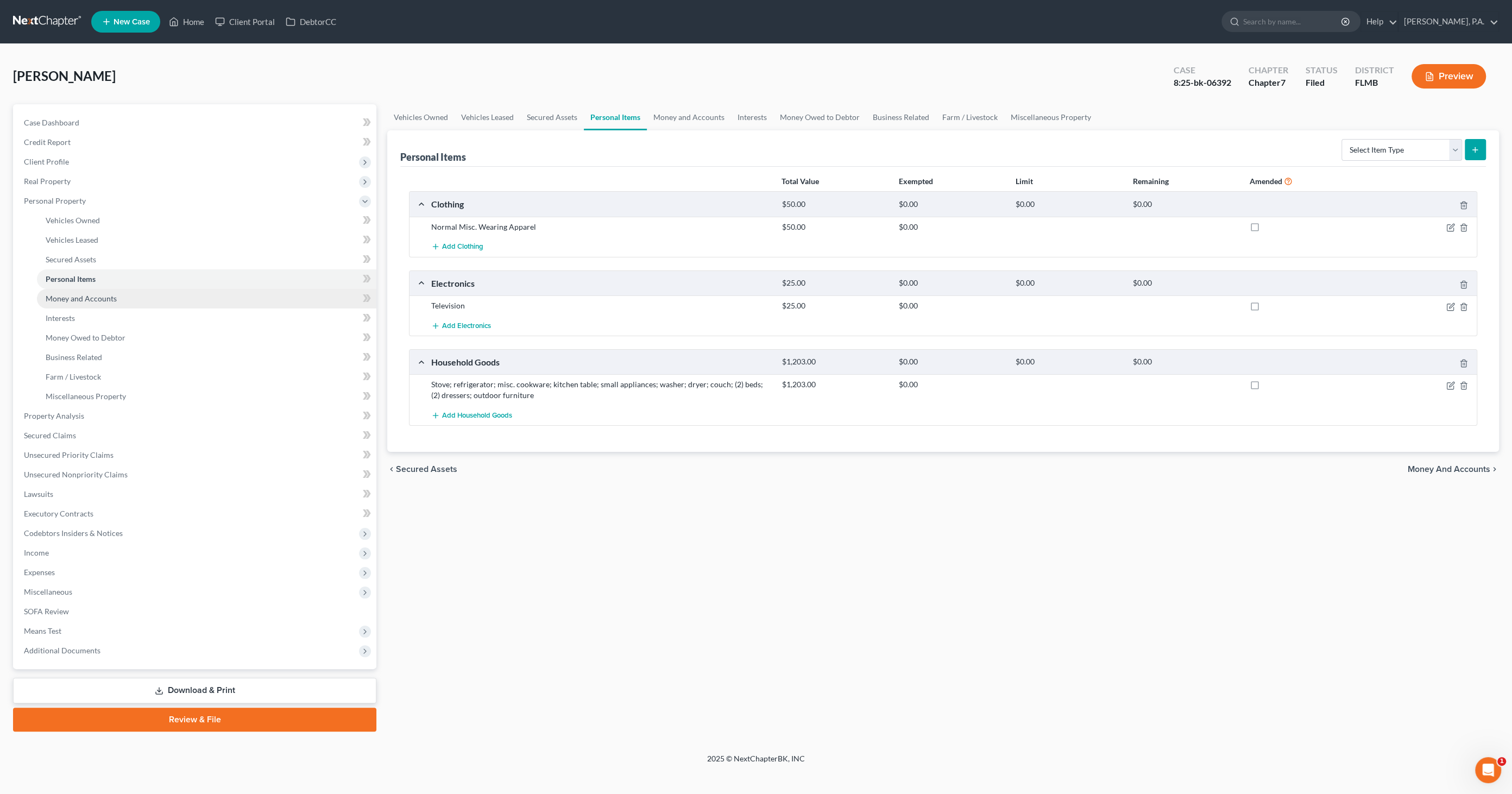
click at [67, 297] on span "Money and Accounts" at bounding box center [81, 298] width 71 height 9
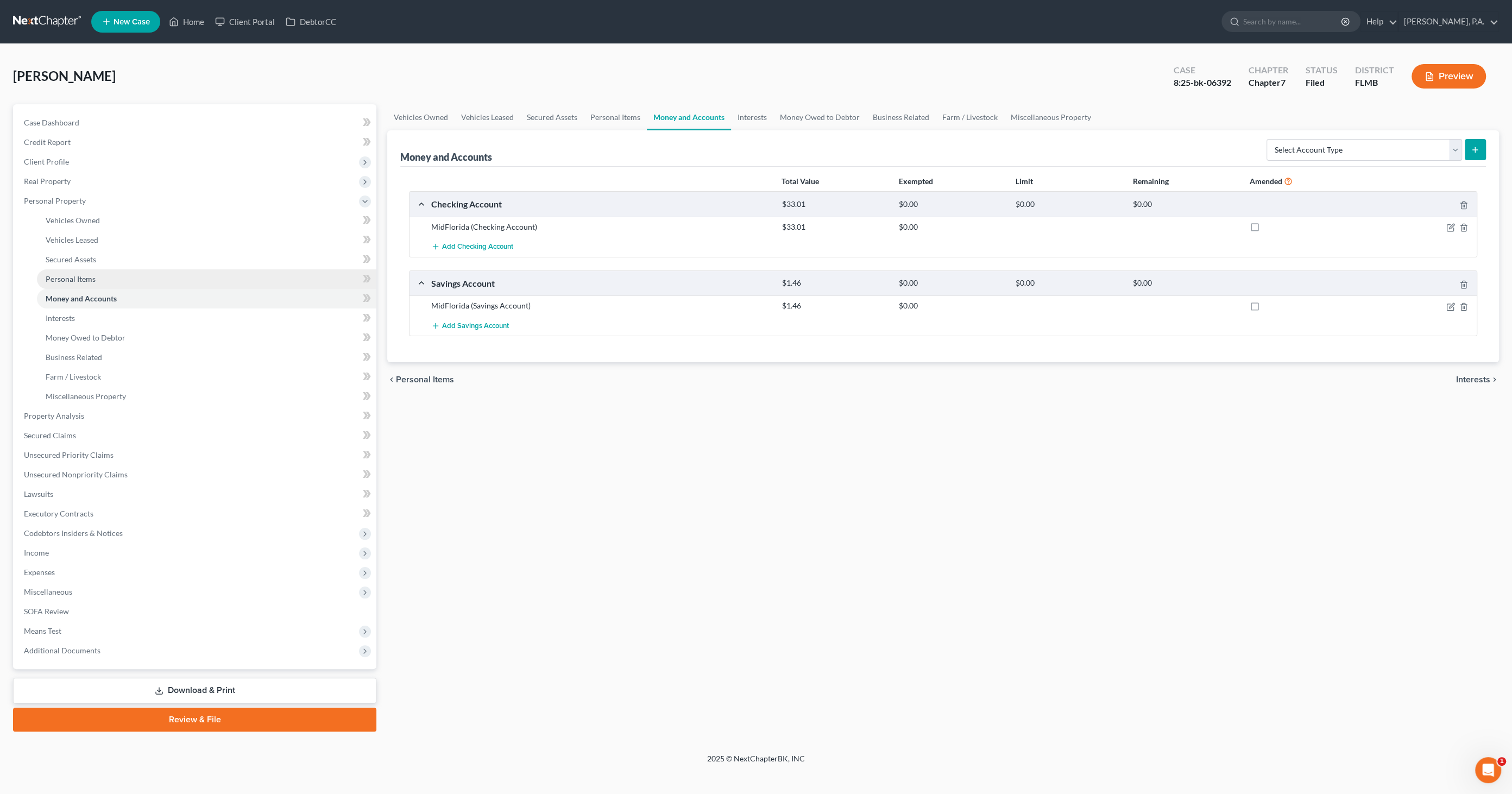
click at [79, 281] on span "Personal Items" at bounding box center [71, 279] width 50 height 9
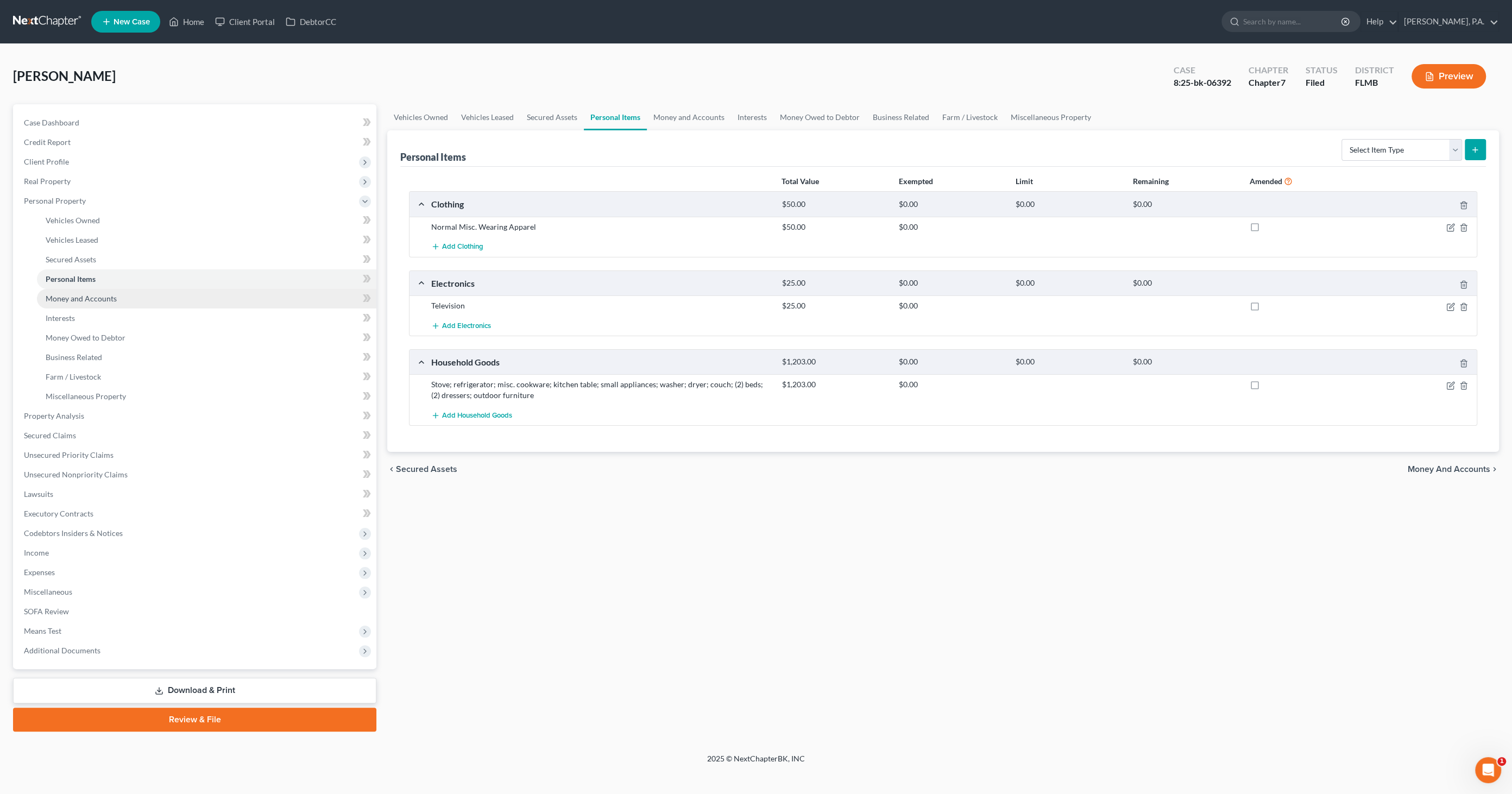
click at [77, 304] on link "Money and Accounts" at bounding box center [206, 299] width 339 height 20
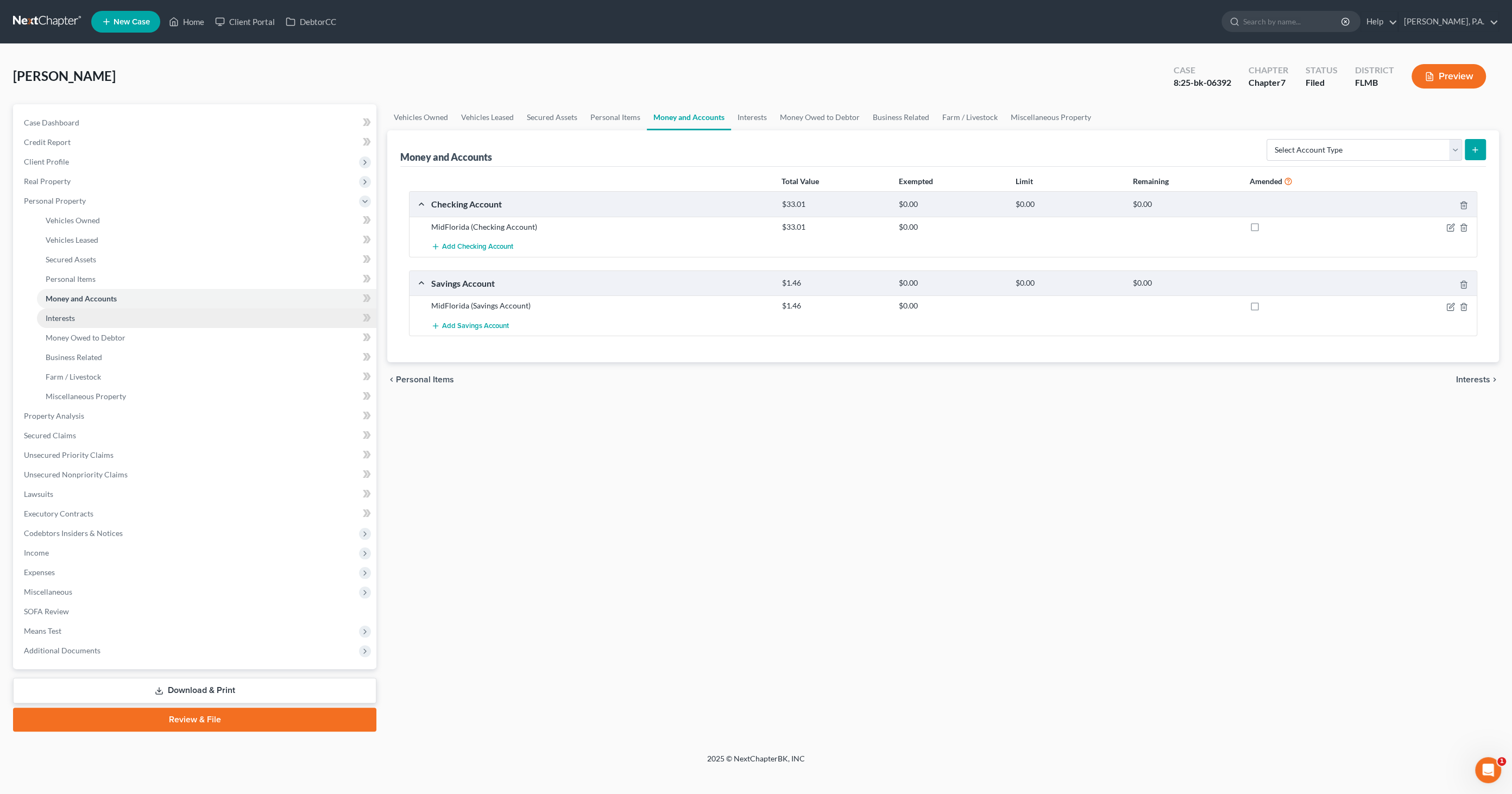
click at [70, 316] on span "Interests" at bounding box center [61, 317] width 30 height 9
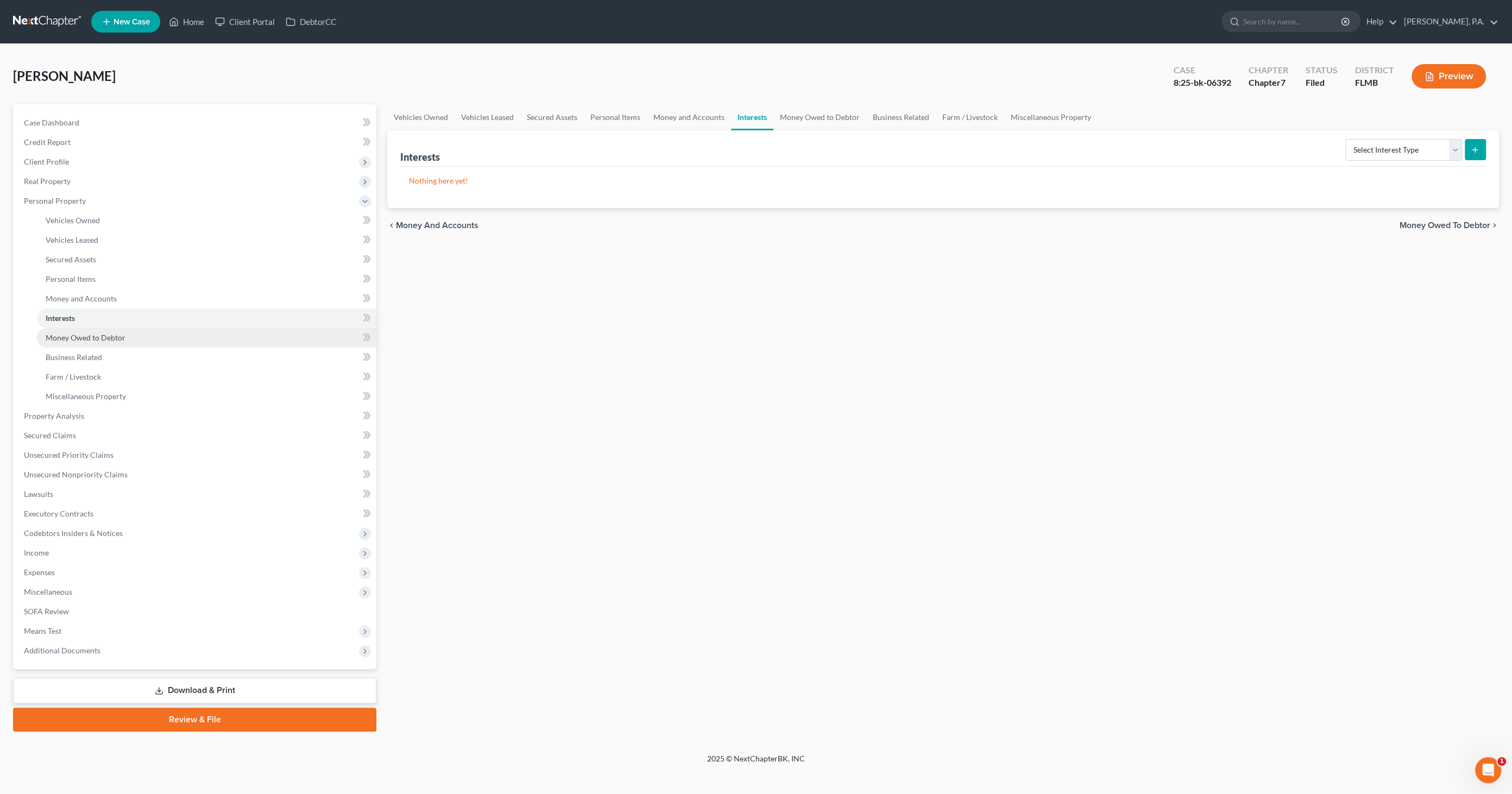
click at [63, 336] on span "Money Owed to Debtor" at bounding box center [85, 337] width 80 height 9
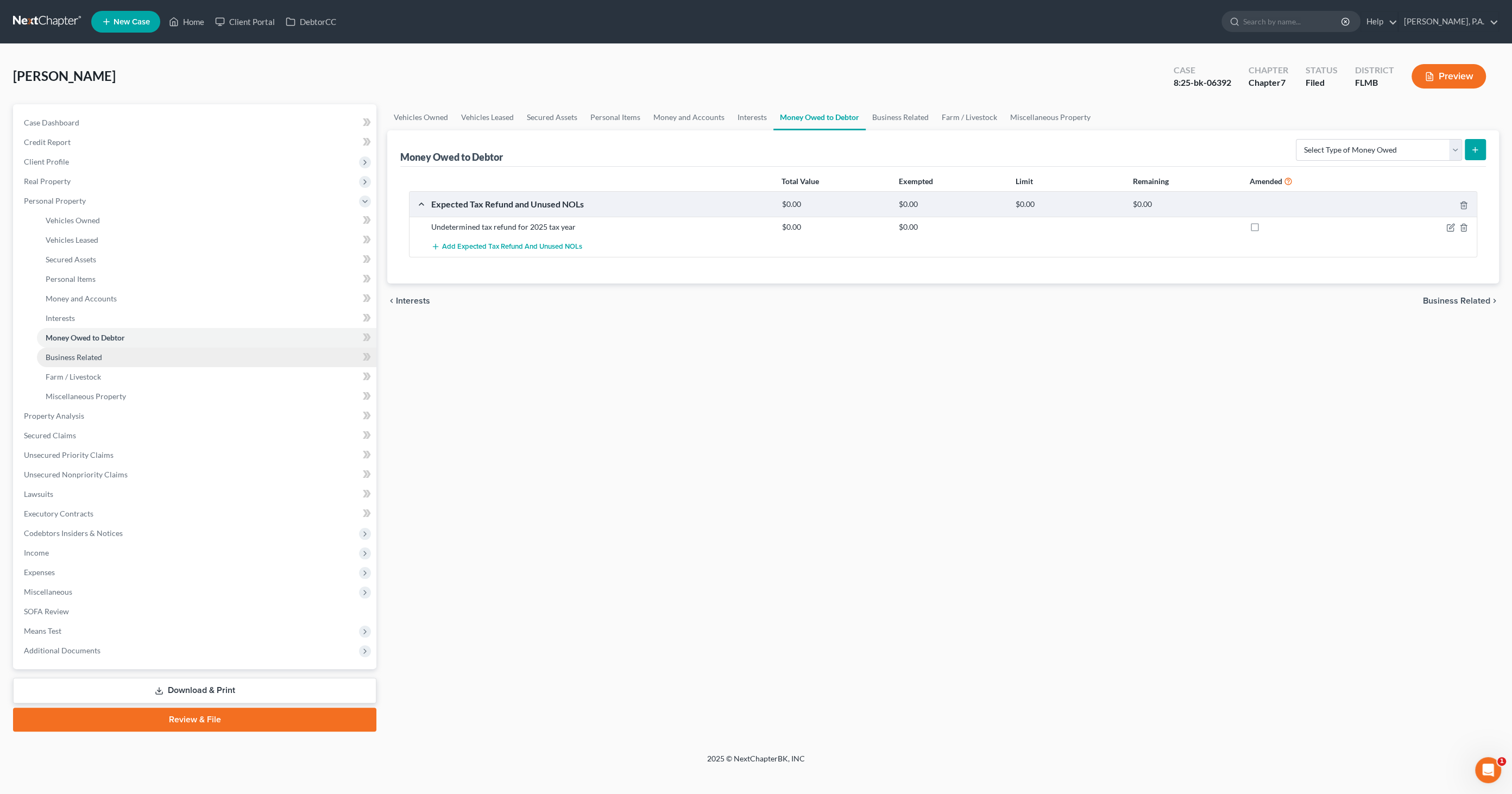
click at [58, 358] on span "Business Related" at bounding box center [74, 357] width 56 height 9
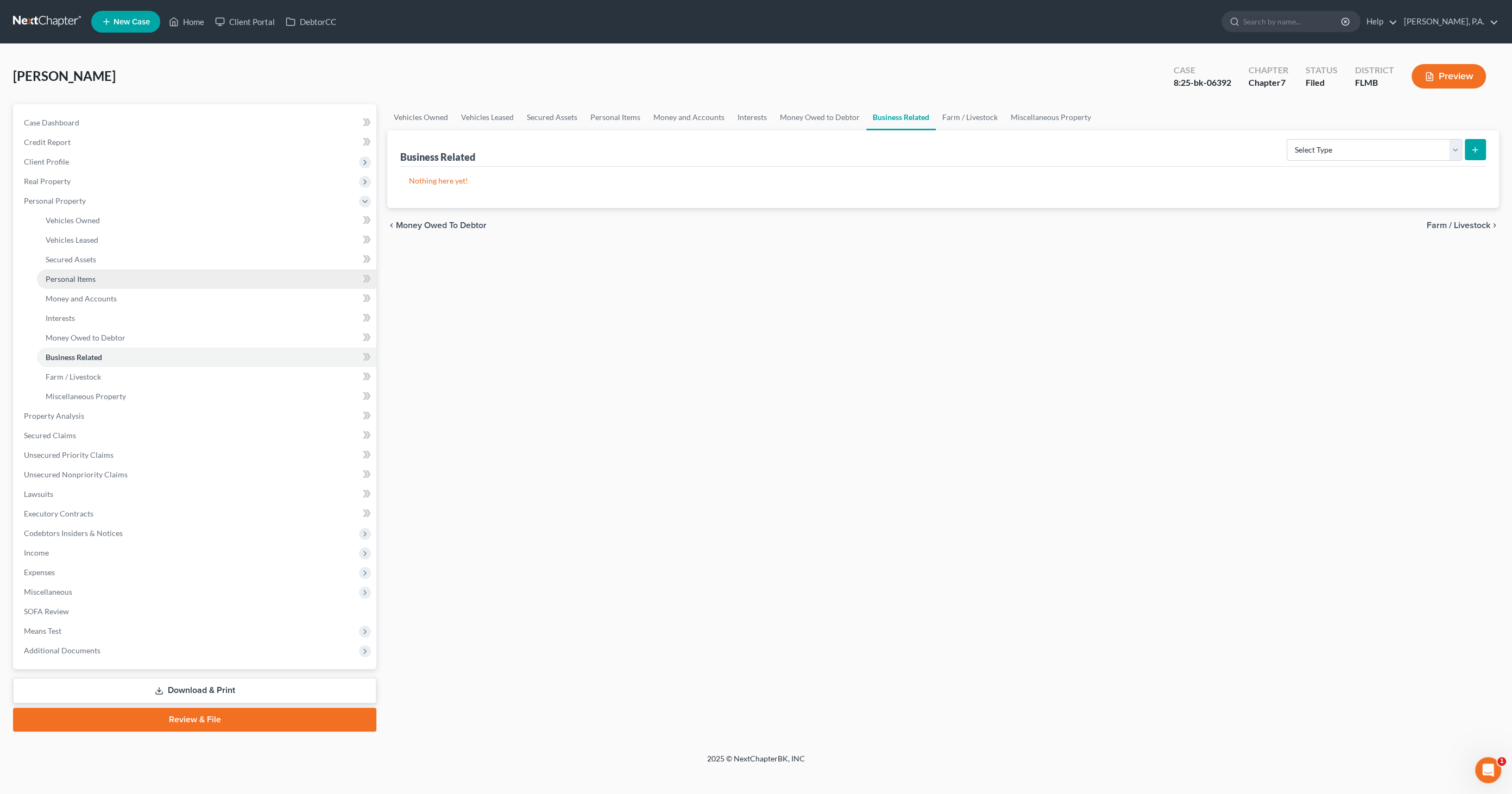
click at [69, 278] on span "Personal Items" at bounding box center [71, 279] width 50 height 9
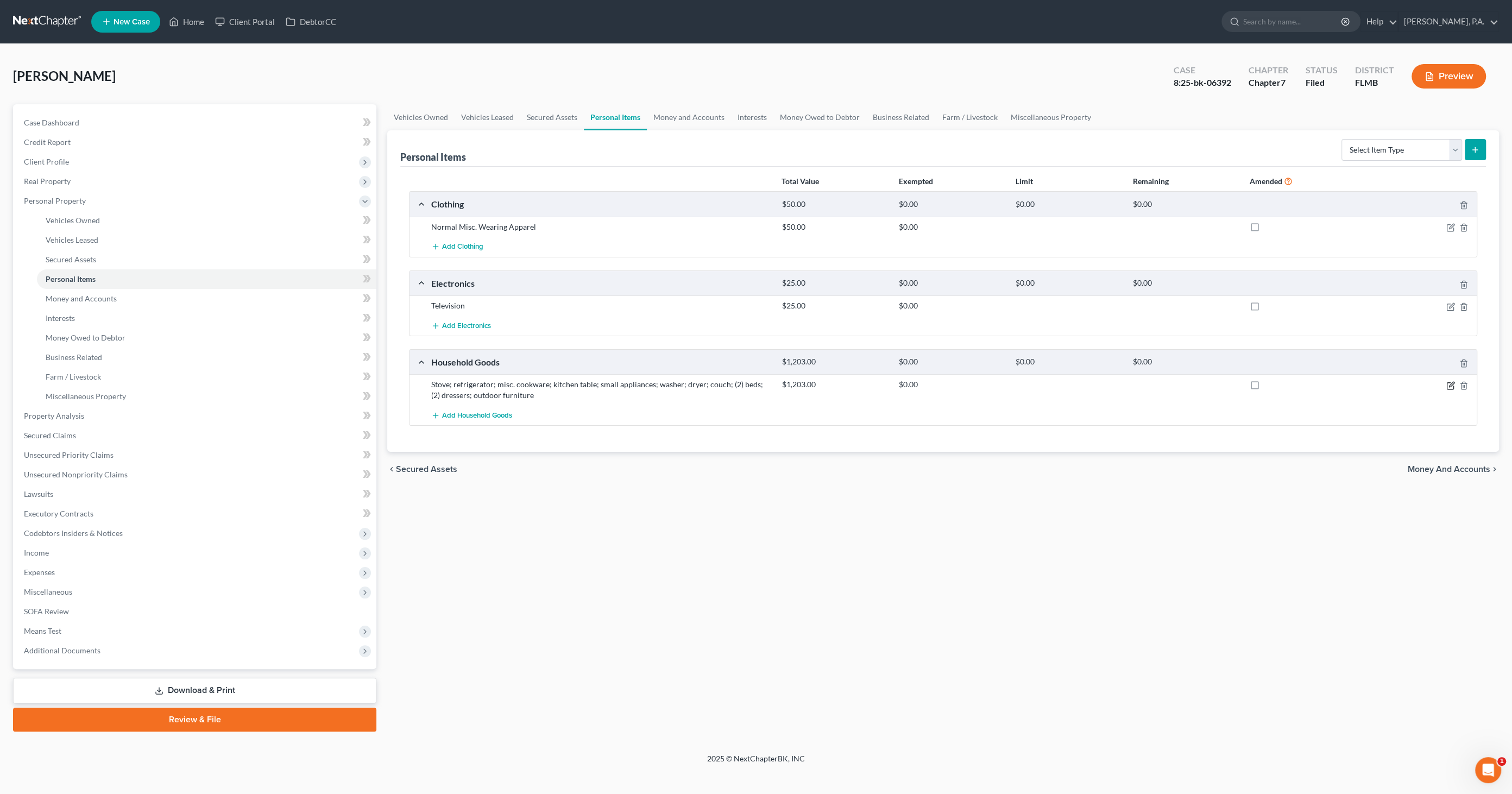
click at [1451, 384] on icon "button" at bounding box center [1451, 385] width 8 height 8
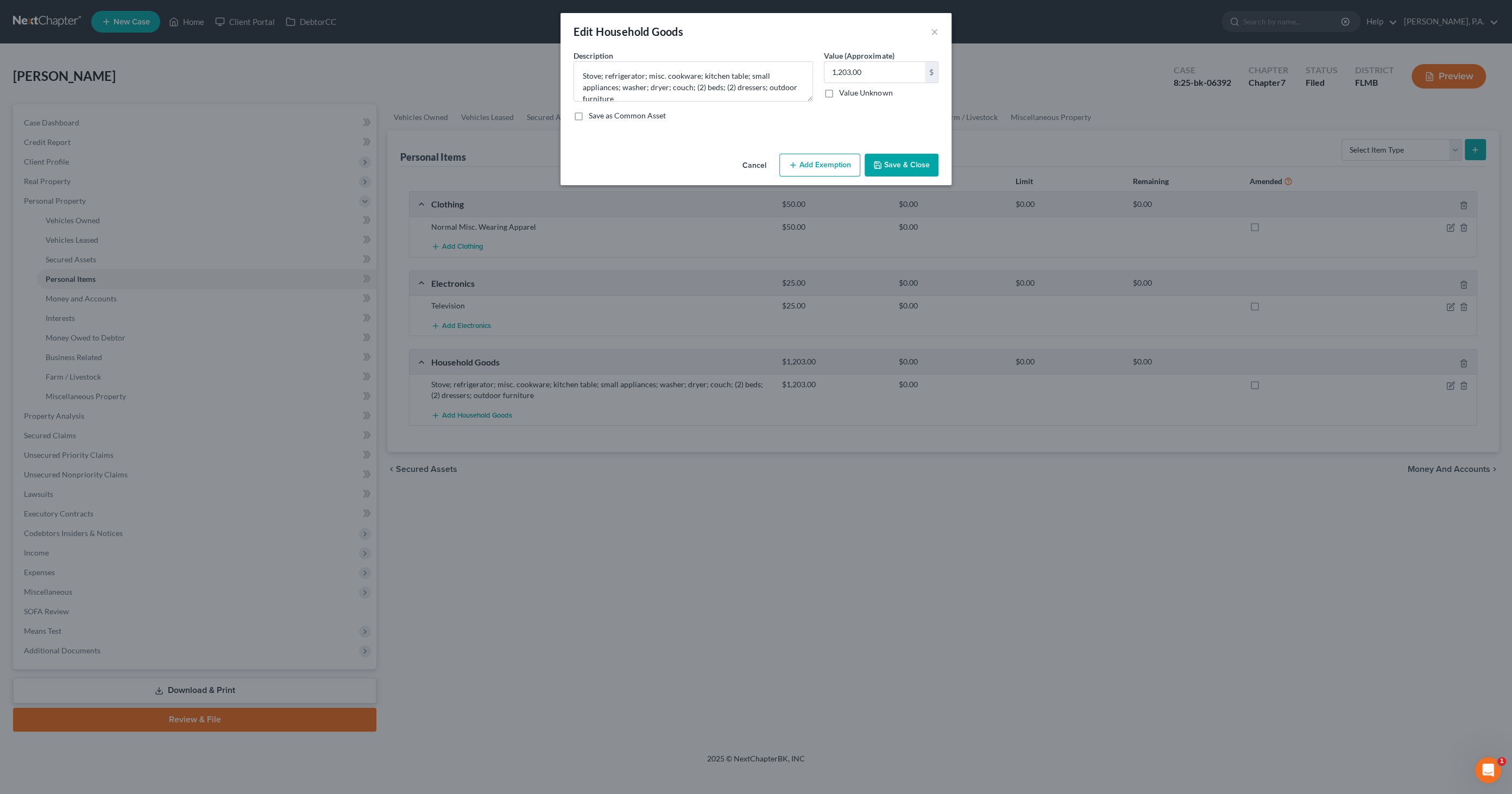
click at [838, 164] on button "Add Exemption" at bounding box center [820, 165] width 81 height 23
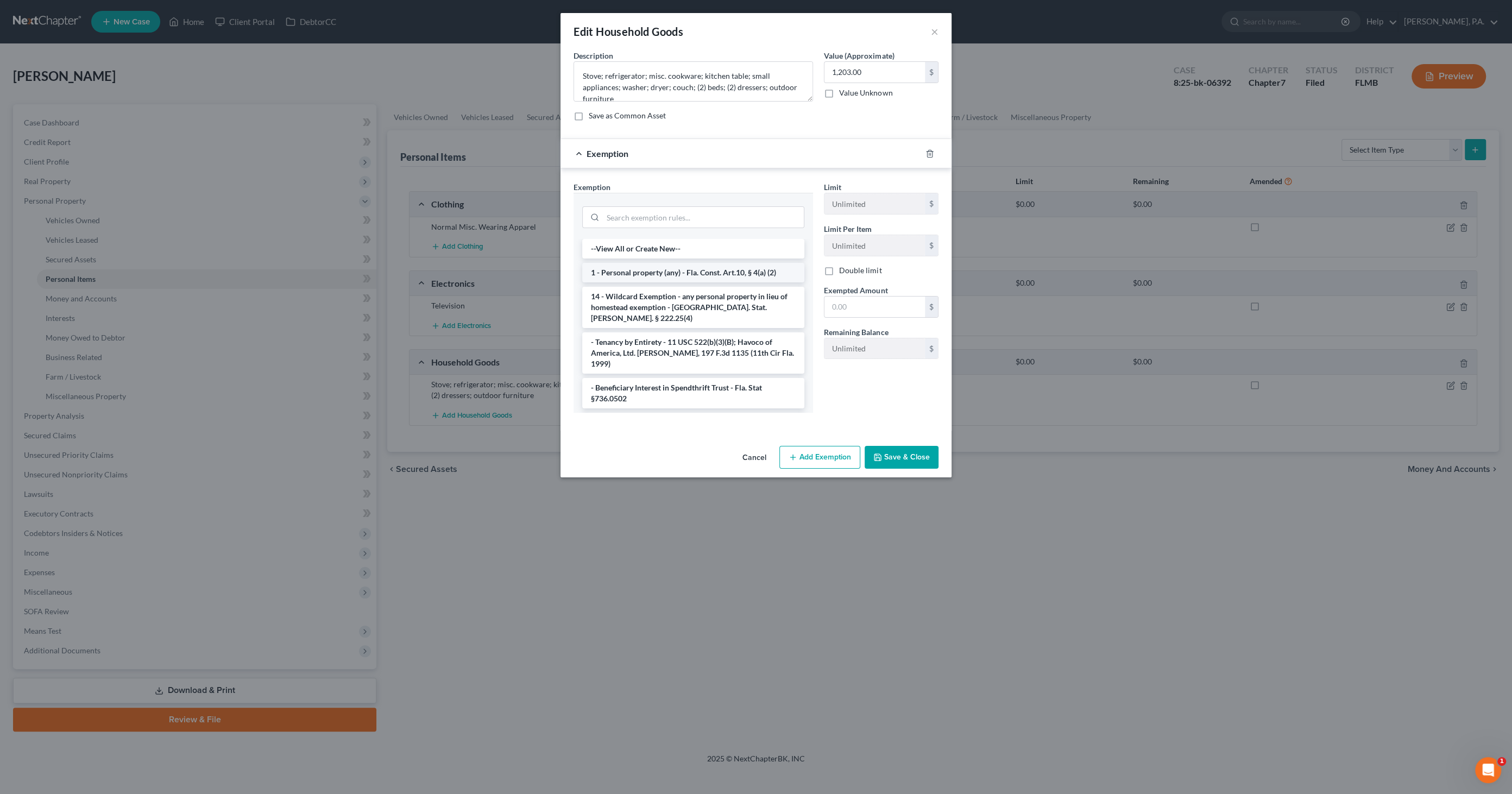
click at [637, 273] on li "1 - Personal property (any) - Fla. Const. Art.10, § 4(a) (2)" at bounding box center [693, 273] width 222 height 20
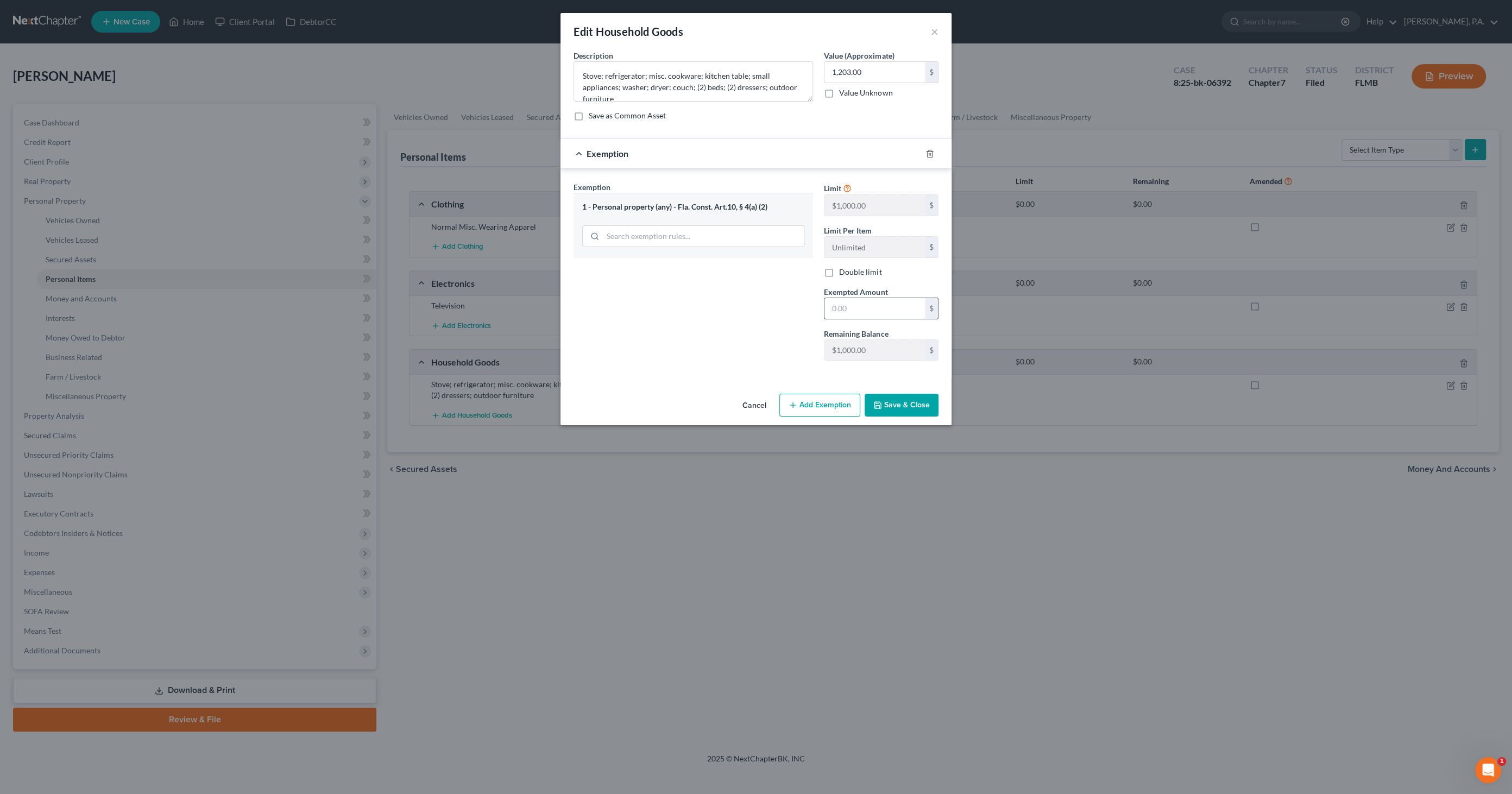
click at [879, 315] on input "text" at bounding box center [875, 308] width 100 height 20
click at [806, 353] on div "Exemption Set must be selected for CA. Exemption * 1 - Personal property (any) …" at bounding box center [756, 275] width 376 height 188
click at [856, 307] on input "text" at bounding box center [875, 308] width 100 height 20
paste input "$1,000.00"
type input "$1,000.00"
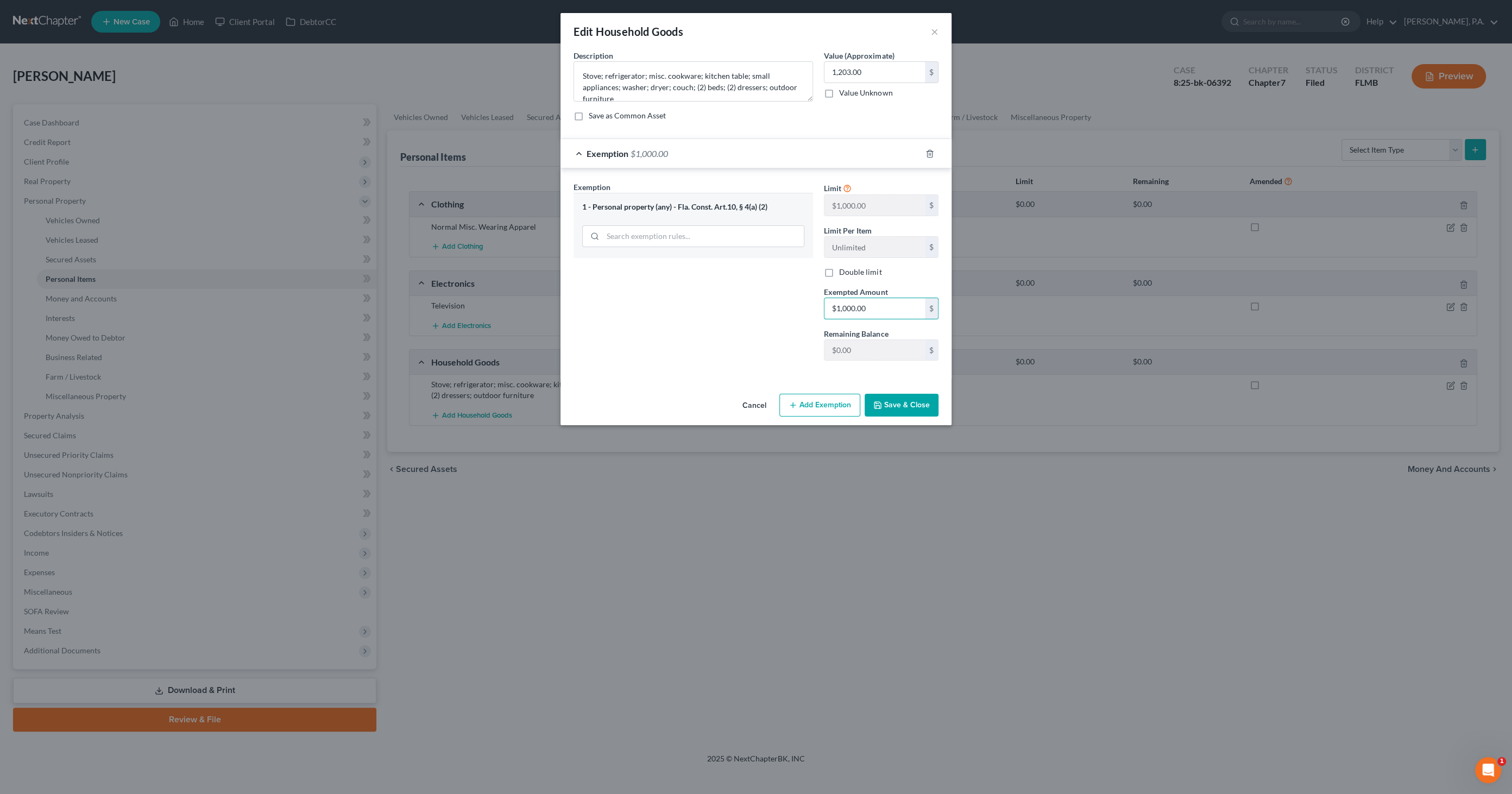
click at [891, 403] on button "Save & Close" at bounding box center [902, 405] width 74 height 23
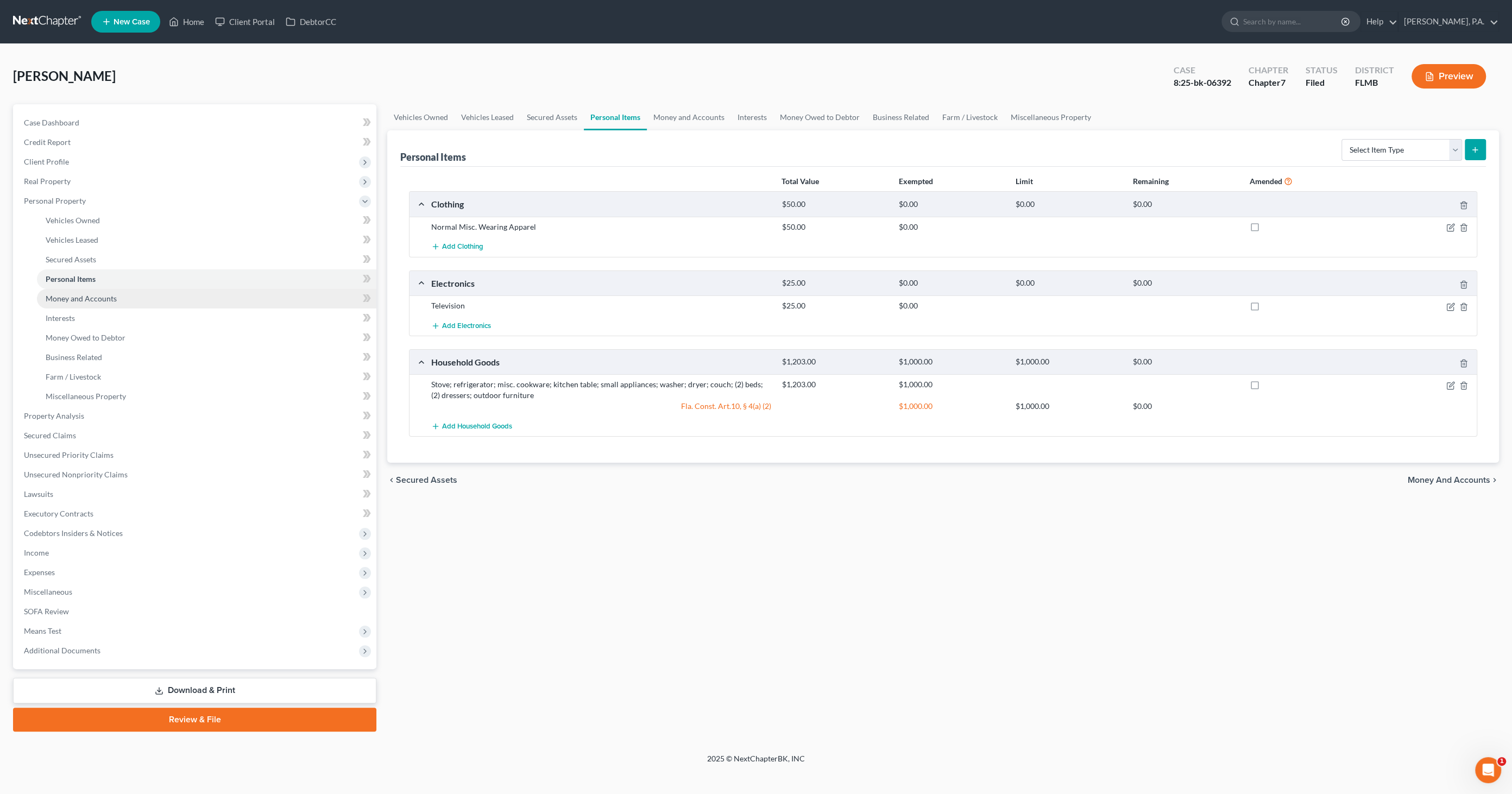
click at [84, 302] on span "Money and Accounts" at bounding box center [81, 298] width 71 height 9
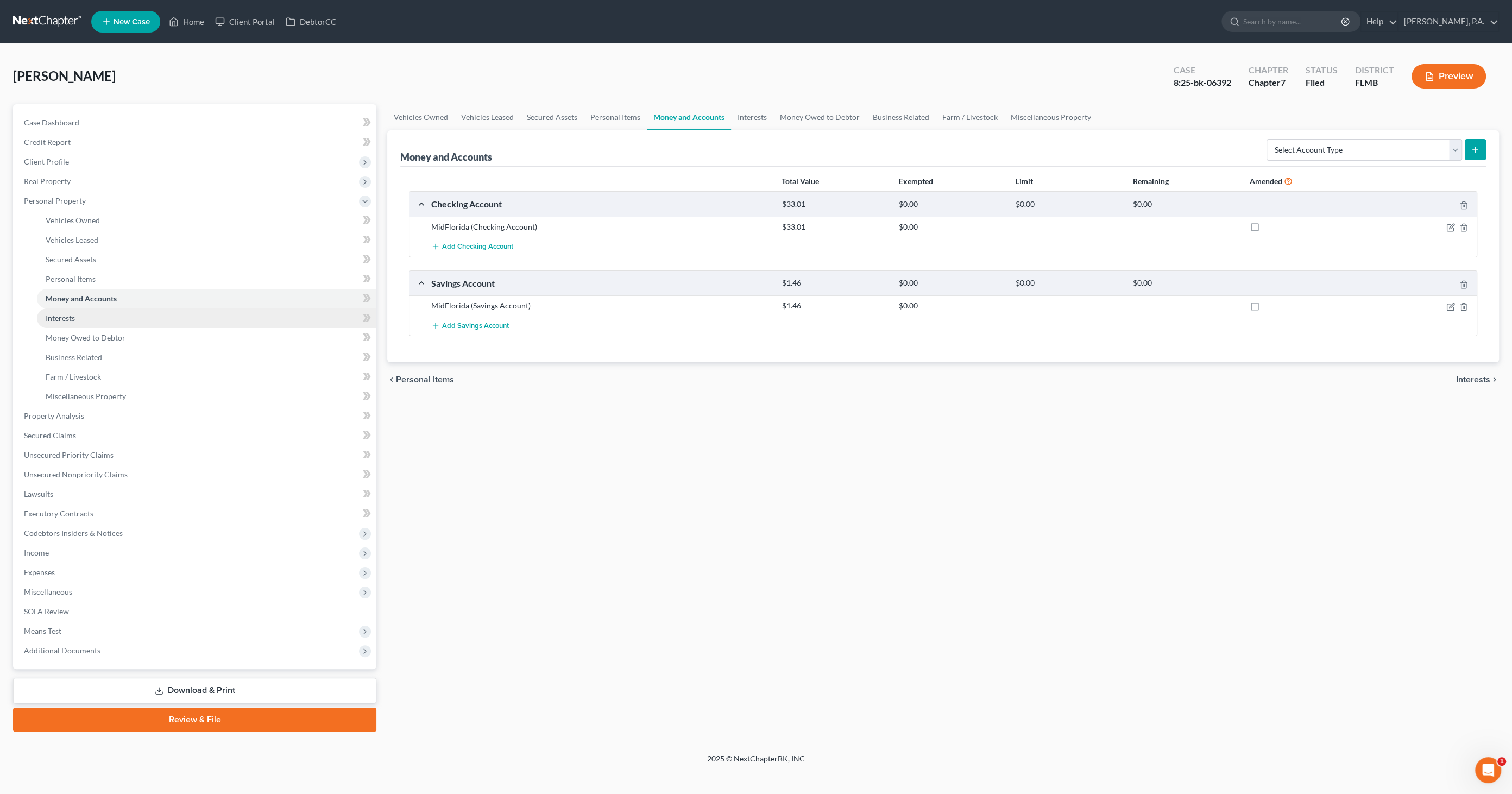
click at [77, 315] on link "Interests" at bounding box center [206, 318] width 339 height 20
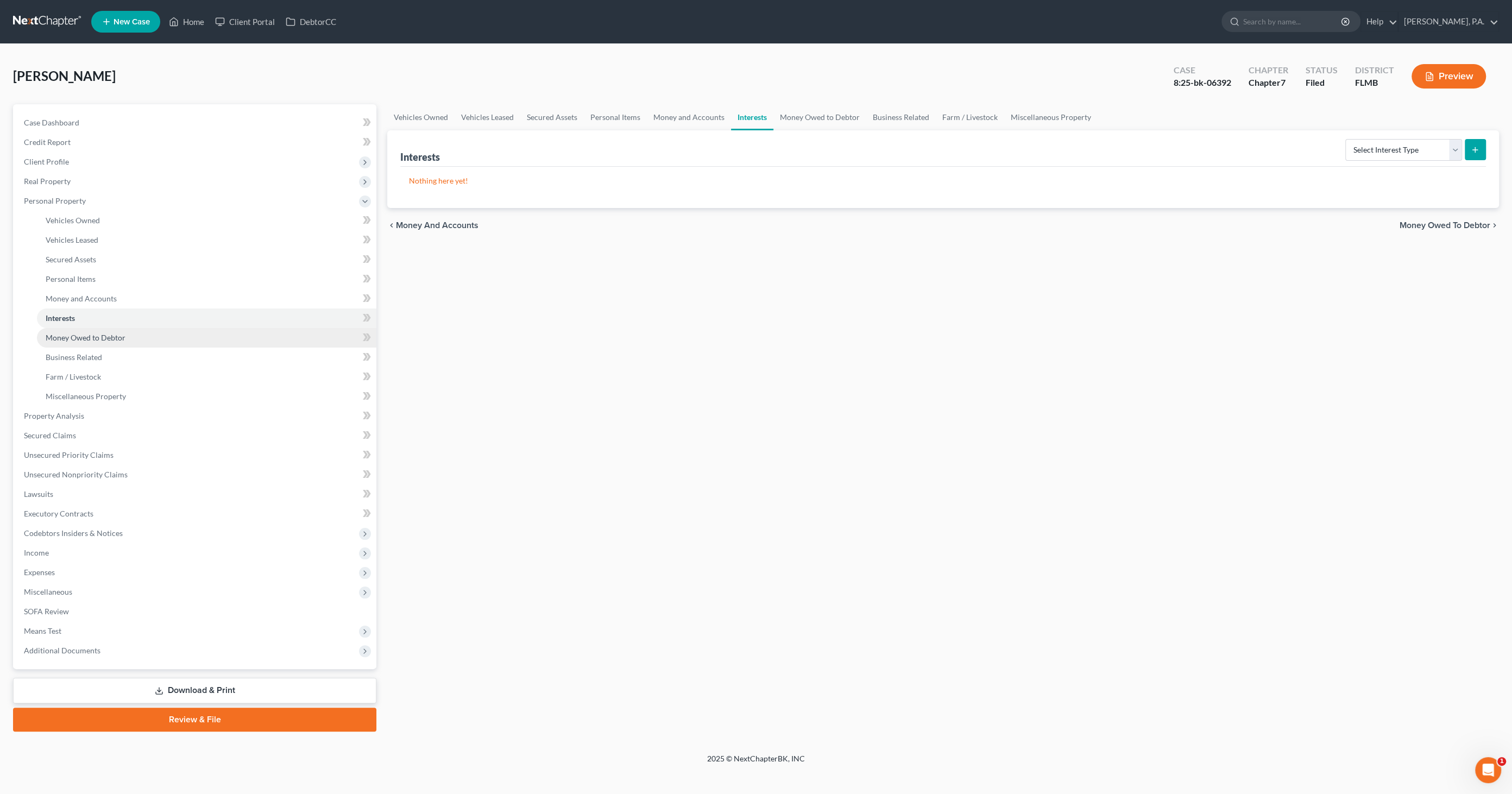
click at [60, 333] on span "Money Owed to Debtor" at bounding box center [85, 337] width 80 height 9
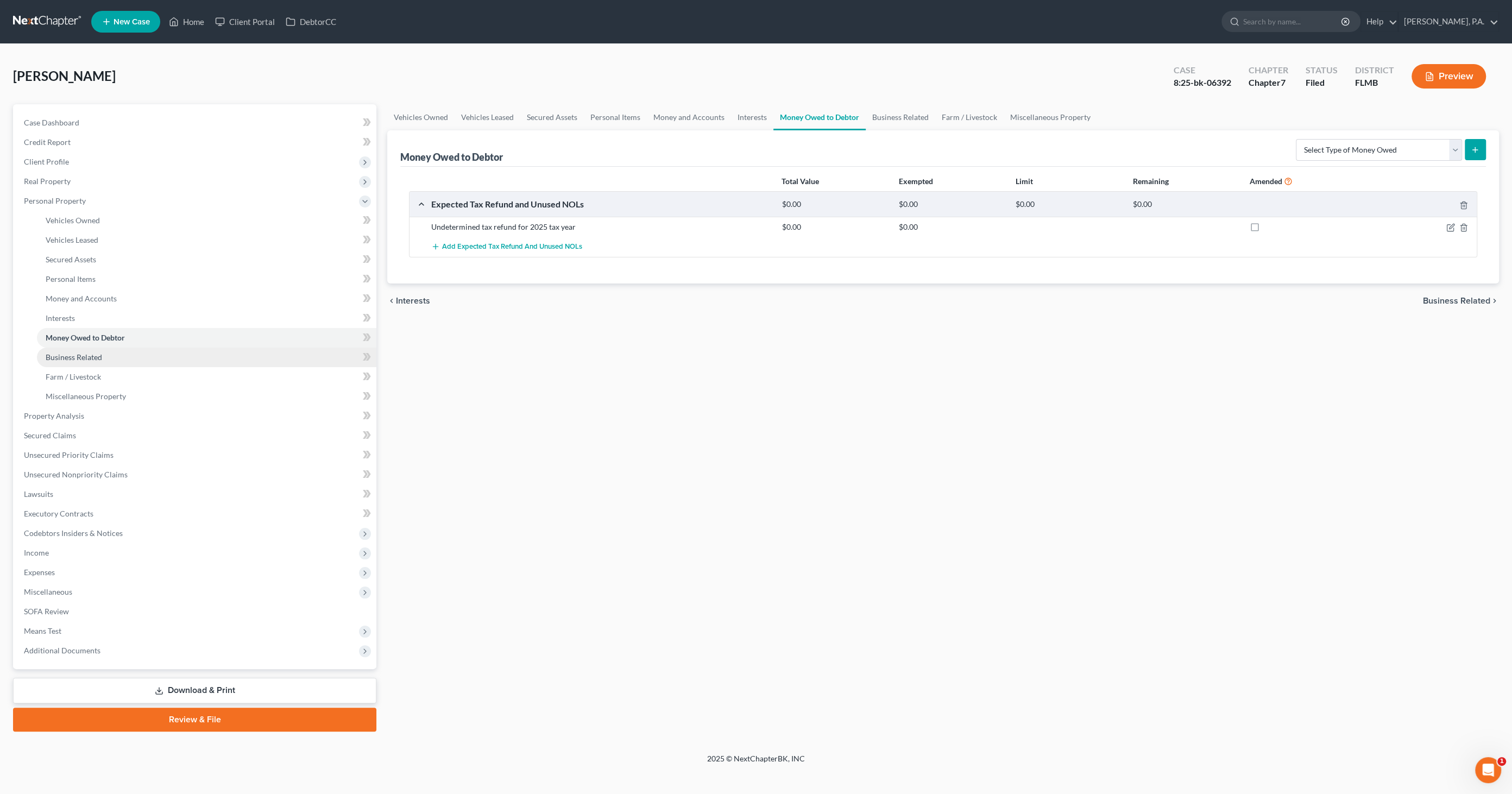
click at [52, 362] on link "Business Related" at bounding box center [206, 358] width 339 height 20
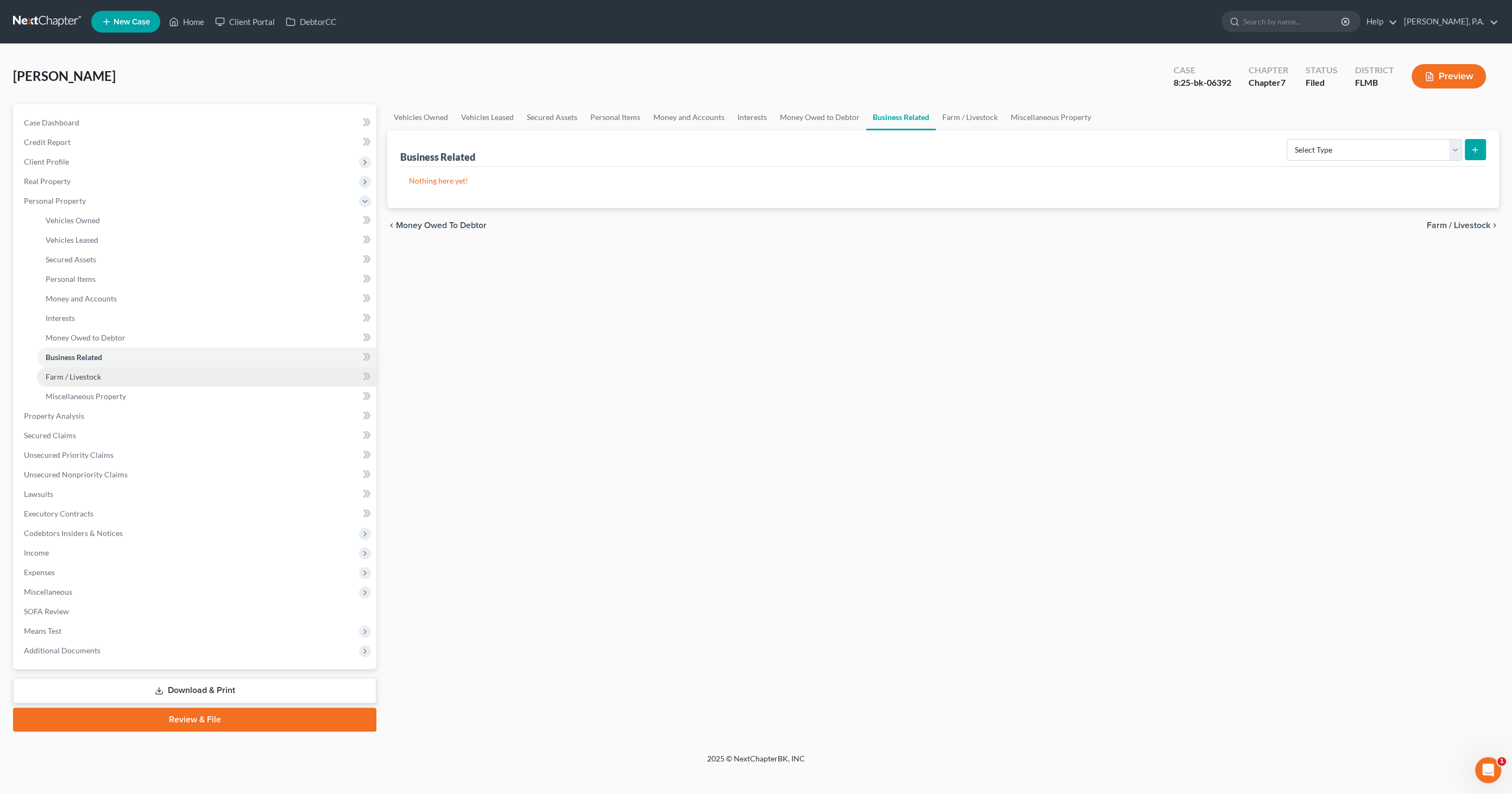
click at [50, 374] on span "Farm / Livestock" at bounding box center [73, 376] width 56 height 9
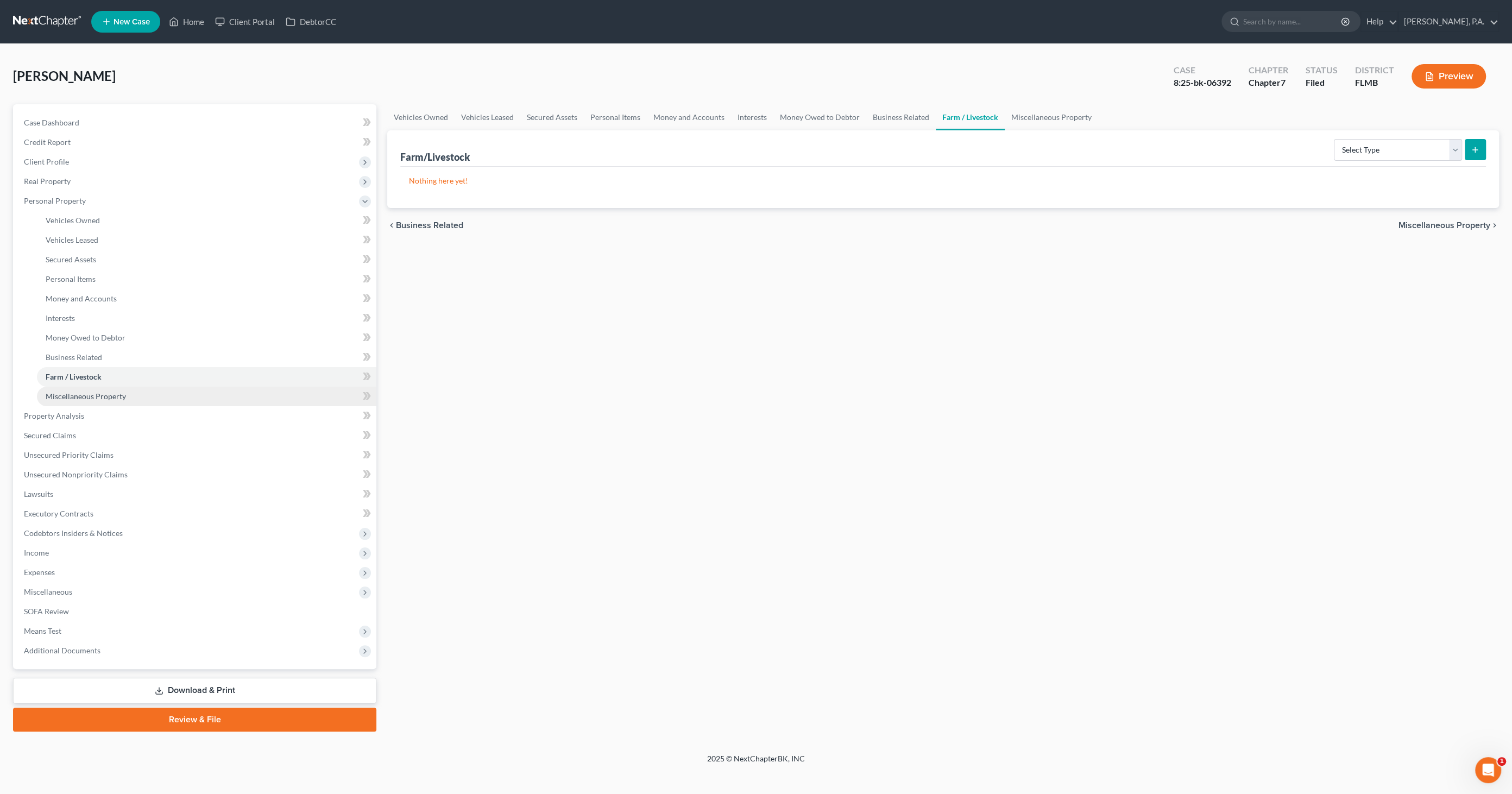
click at [47, 391] on span "Miscellaneous Property" at bounding box center [86, 396] width 80 height 9
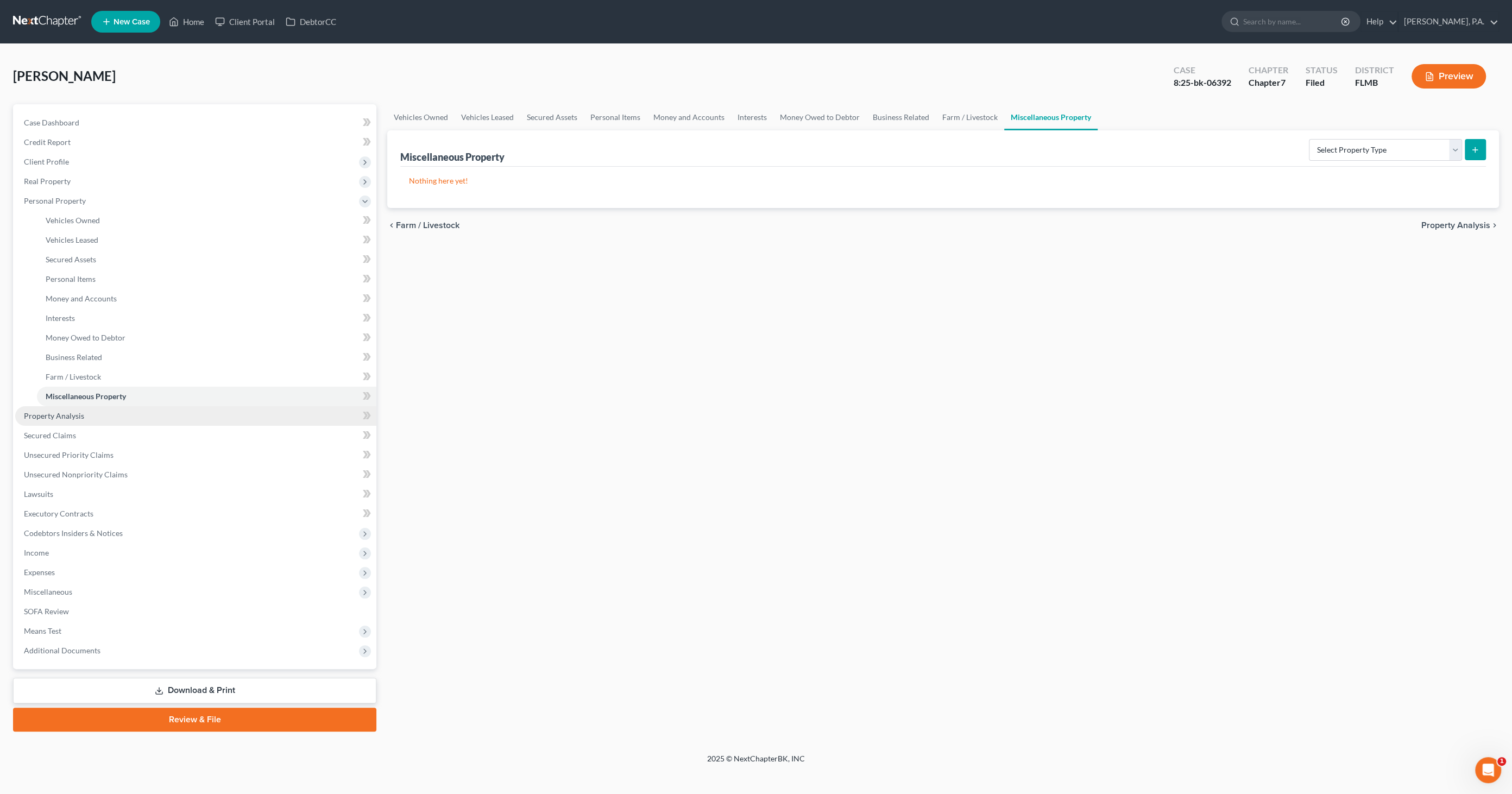
click at [42, 410] on link "Property Analysis" at bounding box center [196, 416] width 361 height 20
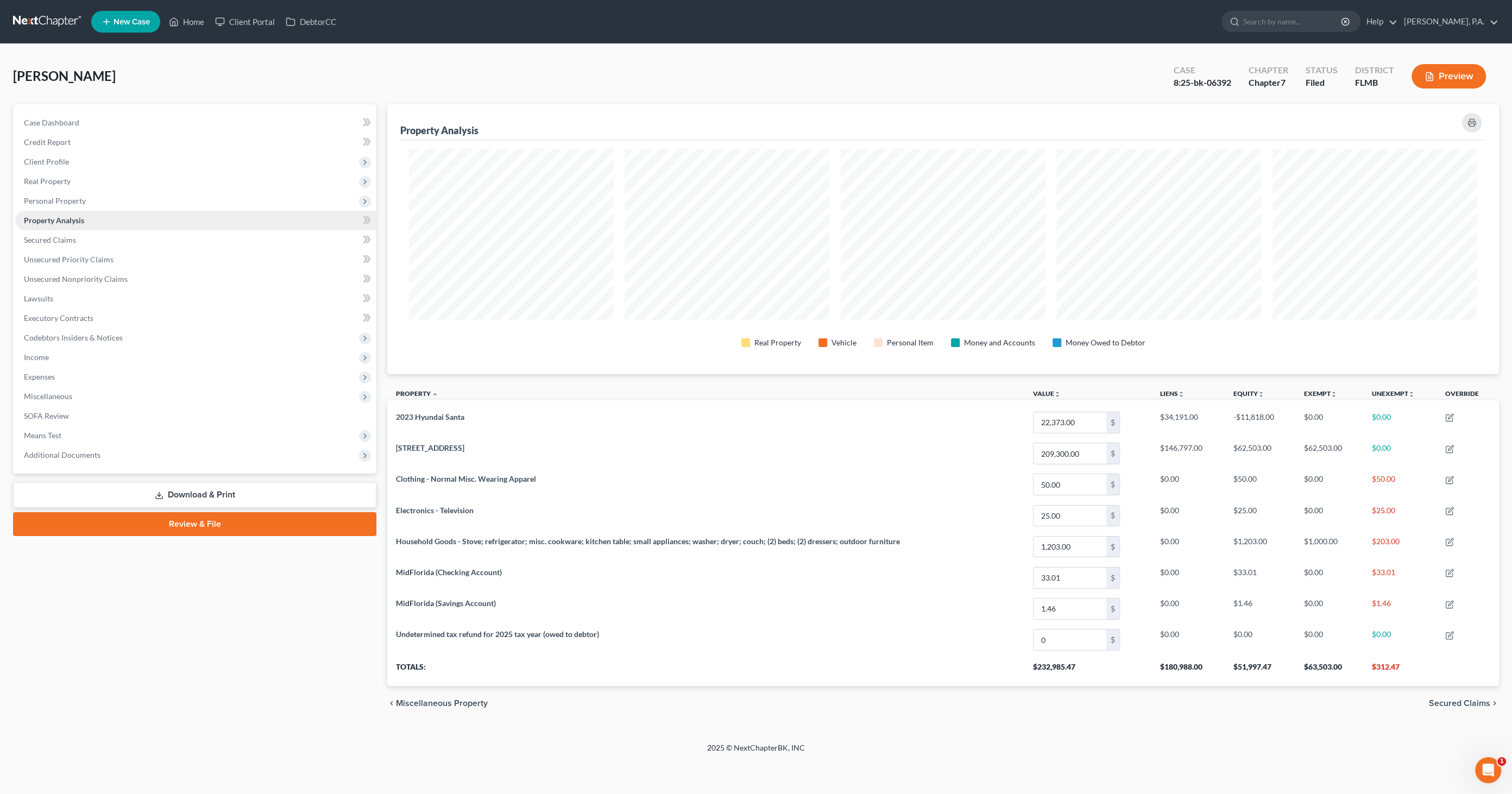
scroll to position [269, 1111]
click at [88, 275] on span "Unsecured Nonpriority Claims" at bounding box center [75, 279] width 104 height 9
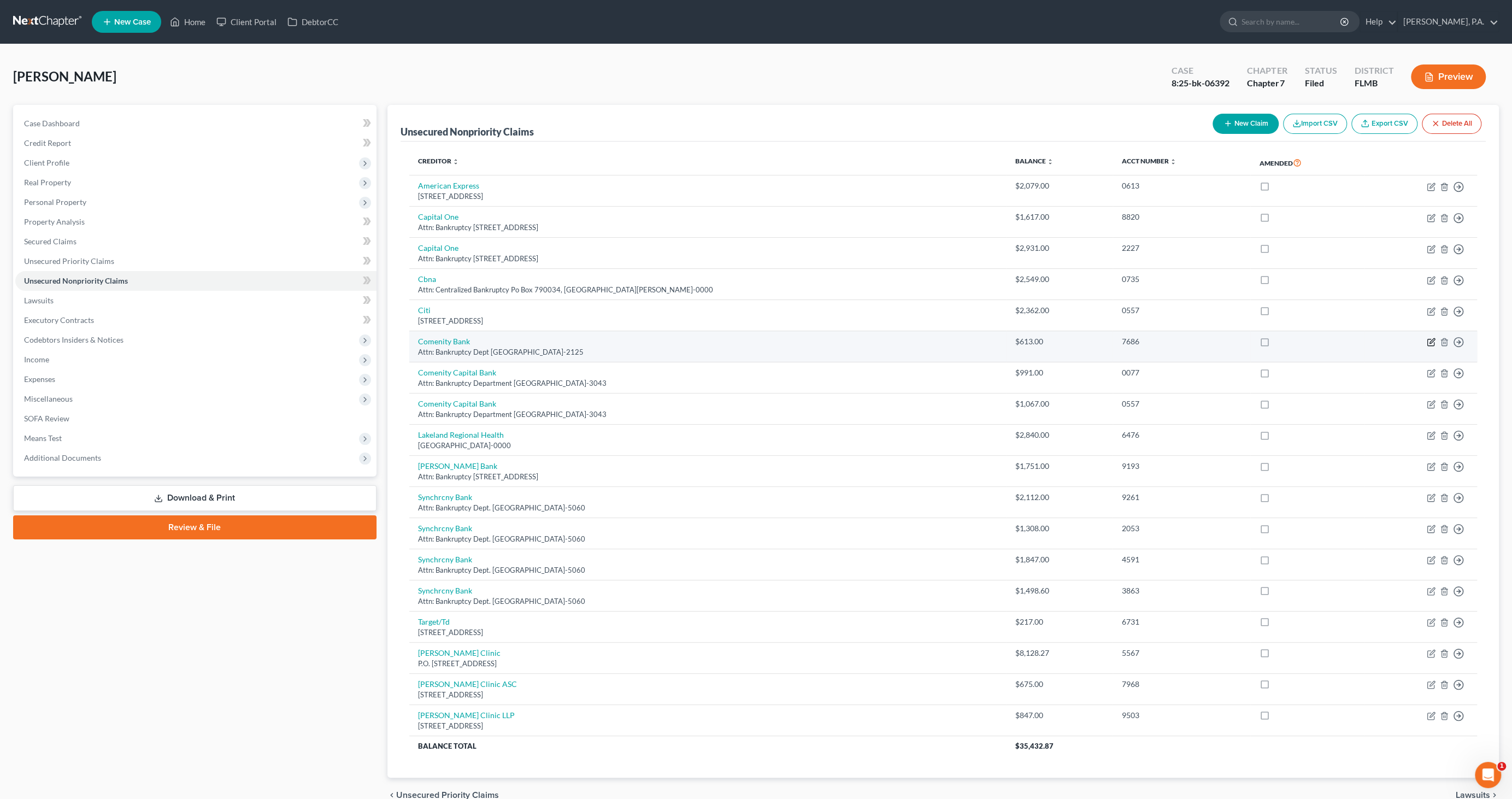
click at [1434, 339] on icon "button" at bounding box center [1432, 341] width 5 height 5
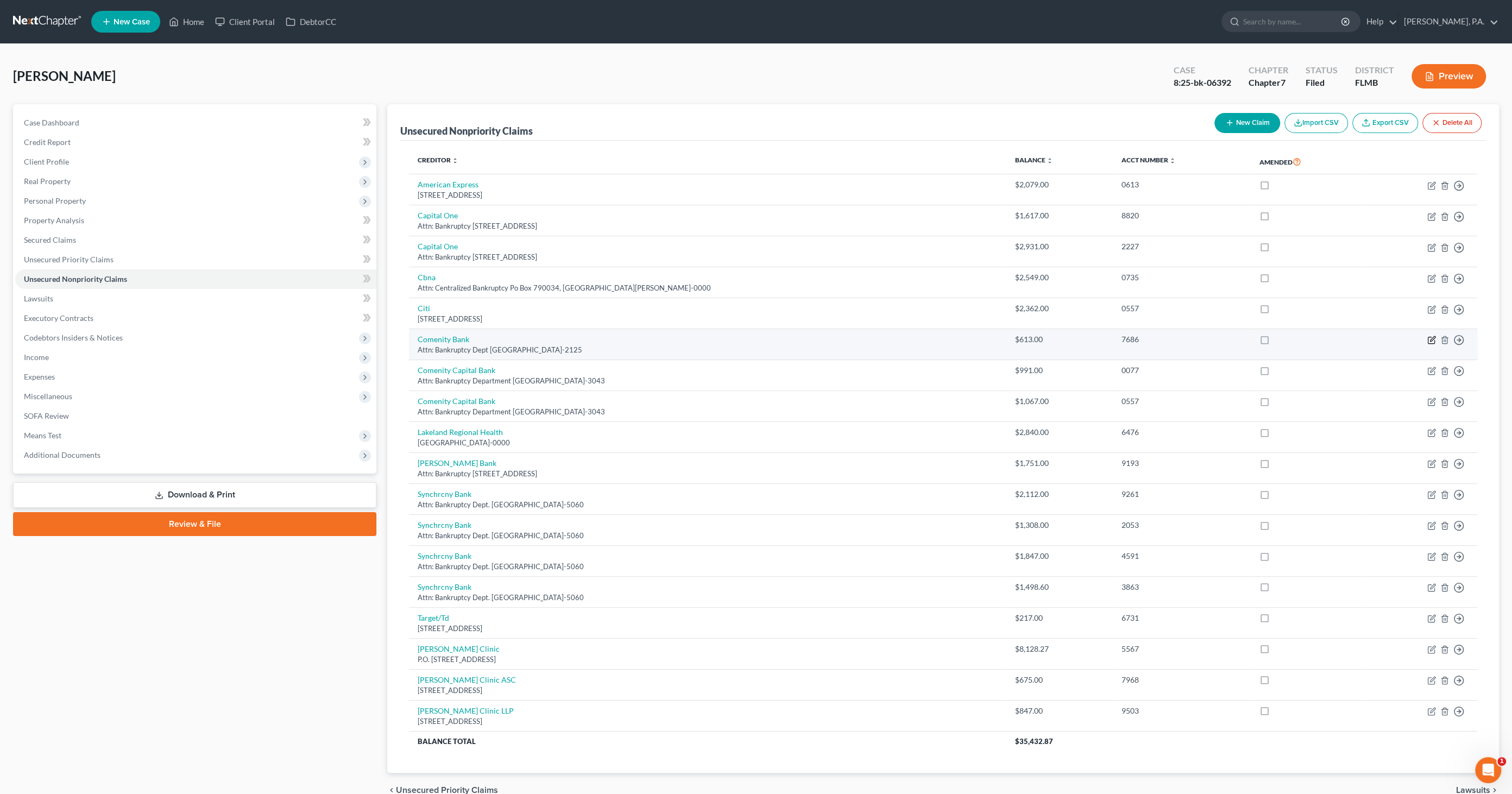
select select "36"
select select "14"
select select "0"
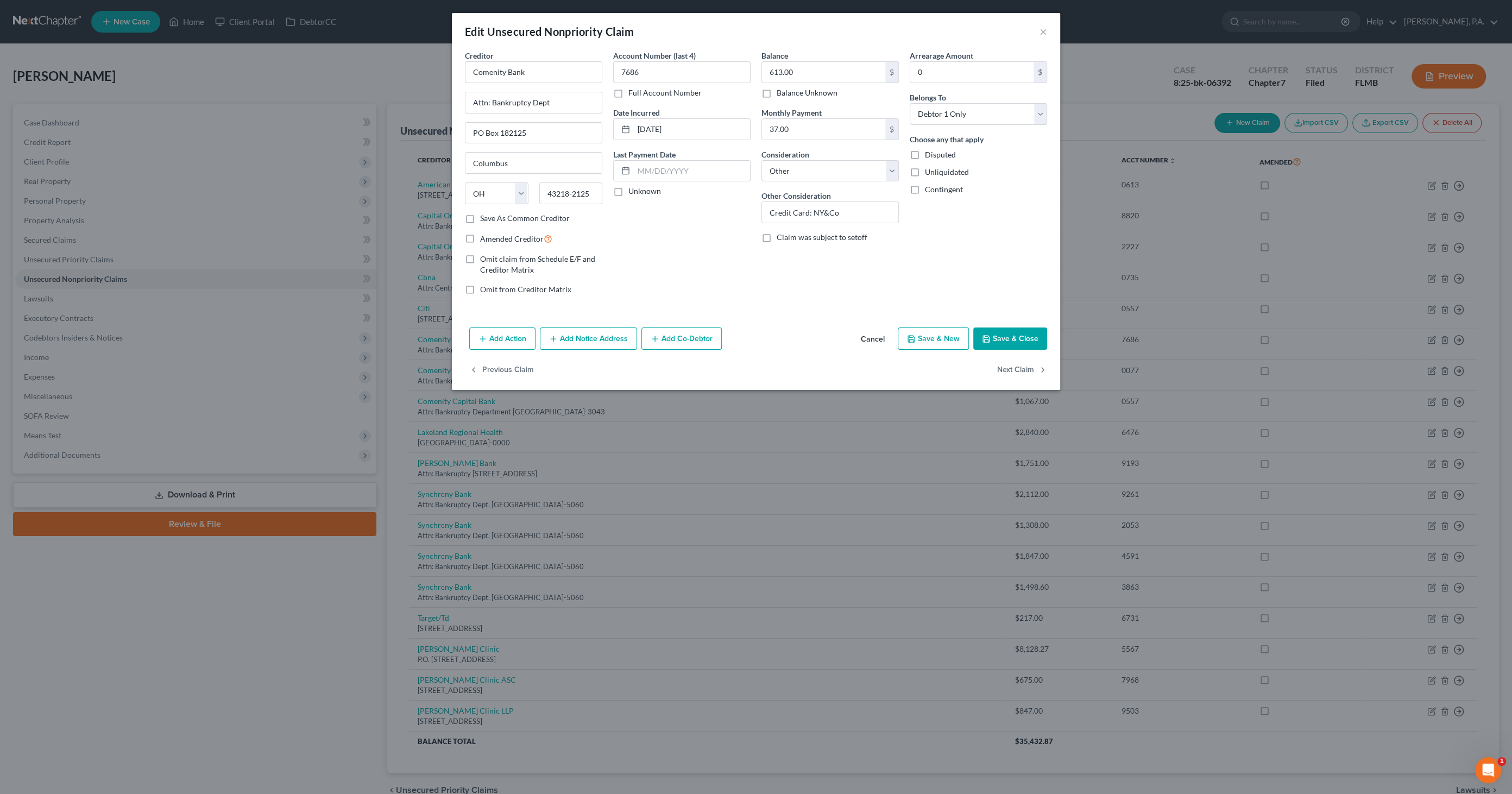
click at [924, 157] on div "Disputed" at bounding box center [979, 154] width 138 height 11
click at [925, 151] on label "Disputed" at bounding box center [941, 154] width 31 height 11
click at [929, 151] on input "Disputed" at bounding box center [933, 153] width 7 height 7
checkbox input "true"
click at [1012, 335] on button "Save & Close" at bounding box center [1010, 338] width 74 height 23
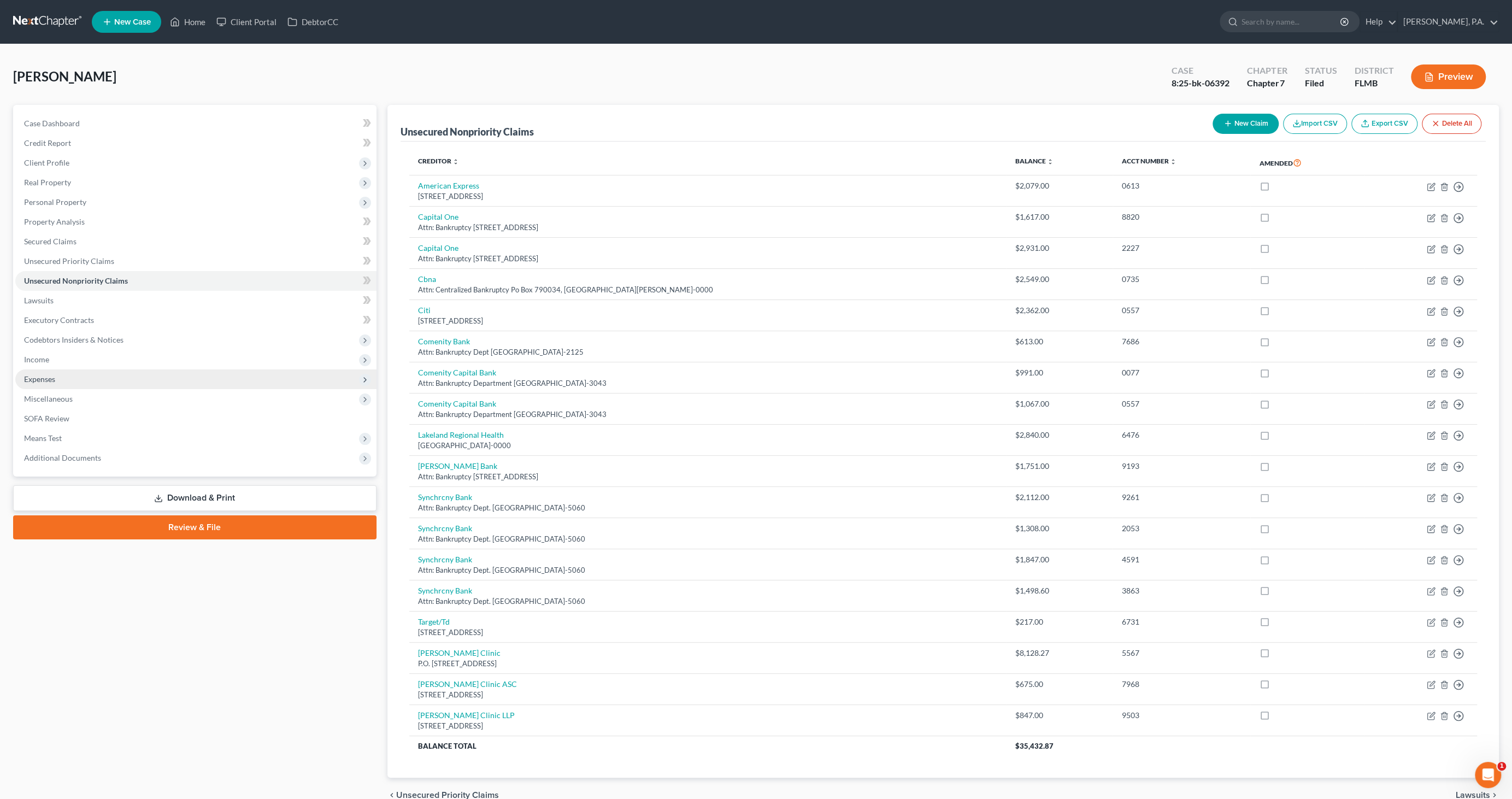
click at [49, 380] on span "Expenses" at bounding box center [40, 378] width 31 height 9
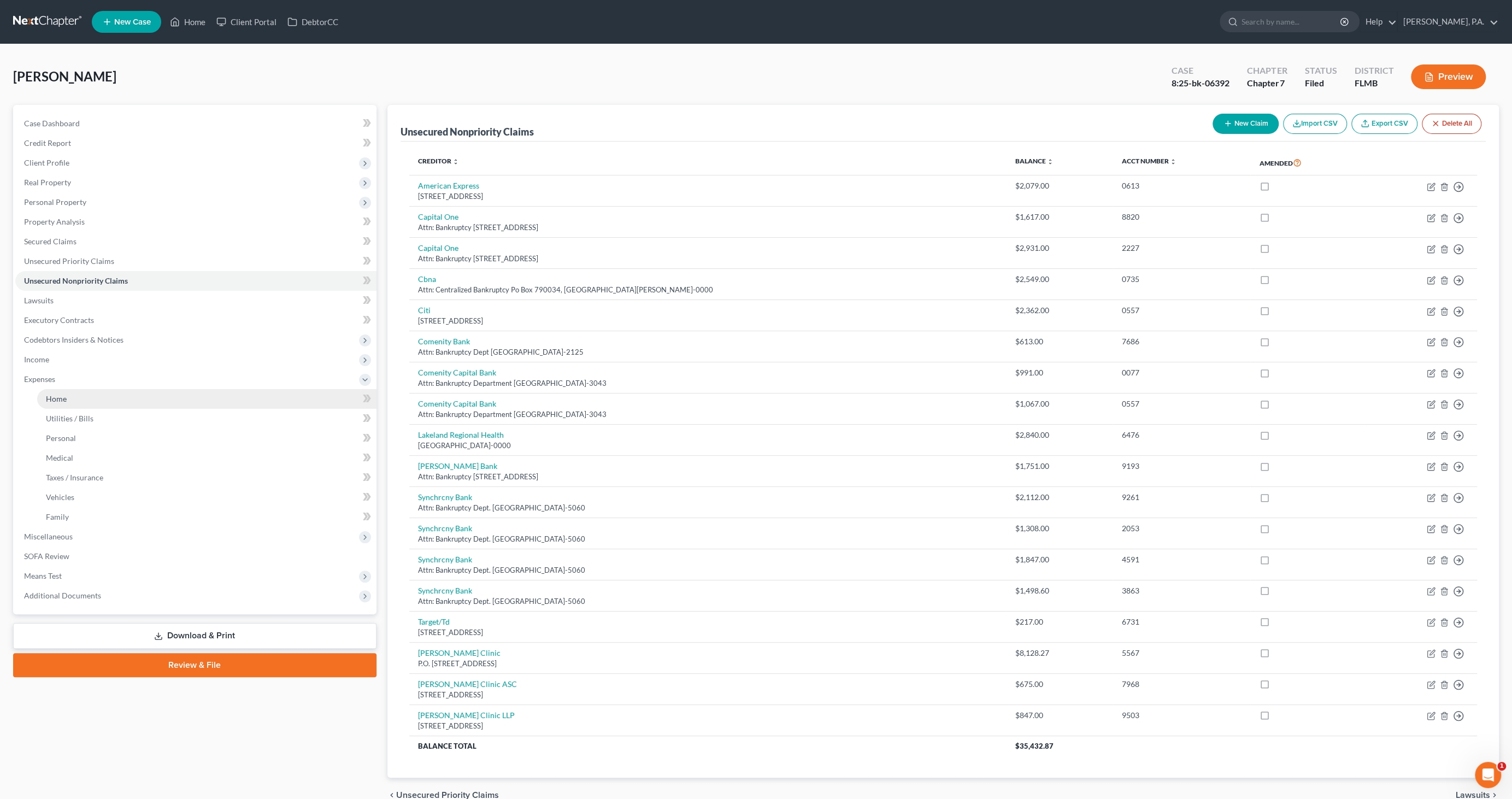
click at [50, 394] on span "Home" at bounding box center [56, 398] width 21 height 9
click at [53, 395] on span "Home" at bounding box center [56, 398] width 21 height 9
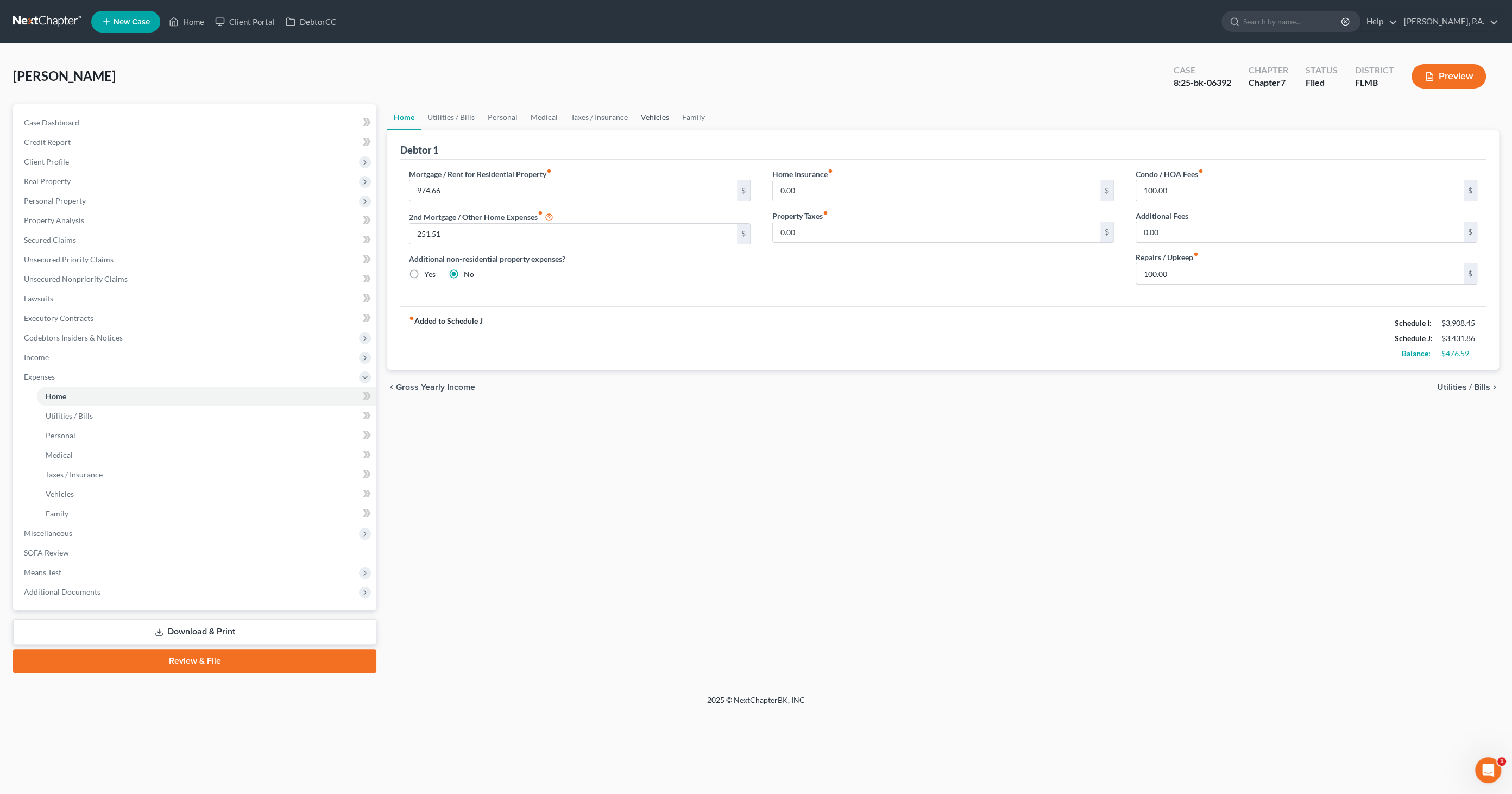
click at [656, 116] on link "Vehicles" at bounding box center [655, 117] width 42 height 26
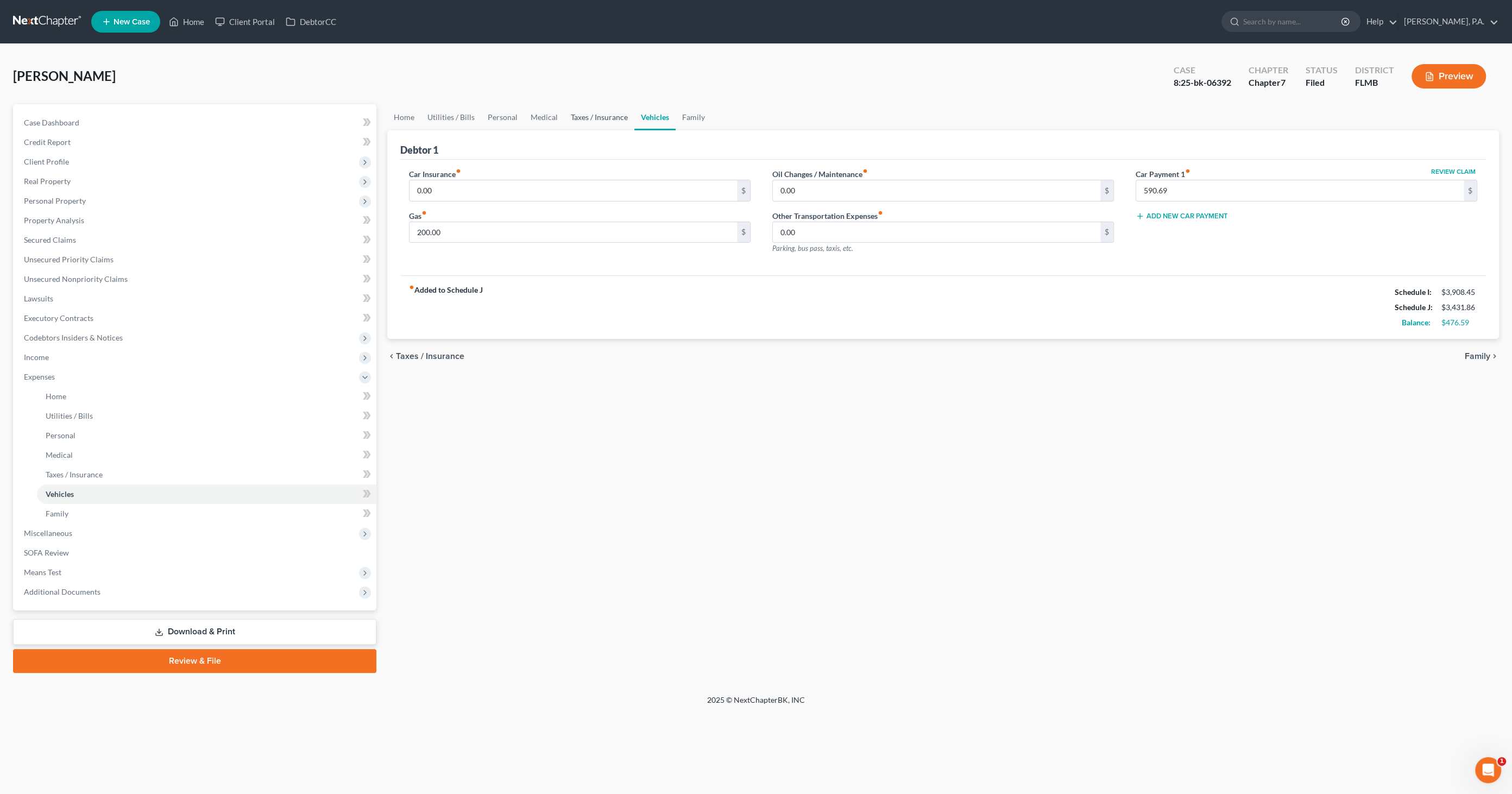
click at [607, 119] on link "Taxes / Insurance" at bounding box center [599, 117] width 70 height 26
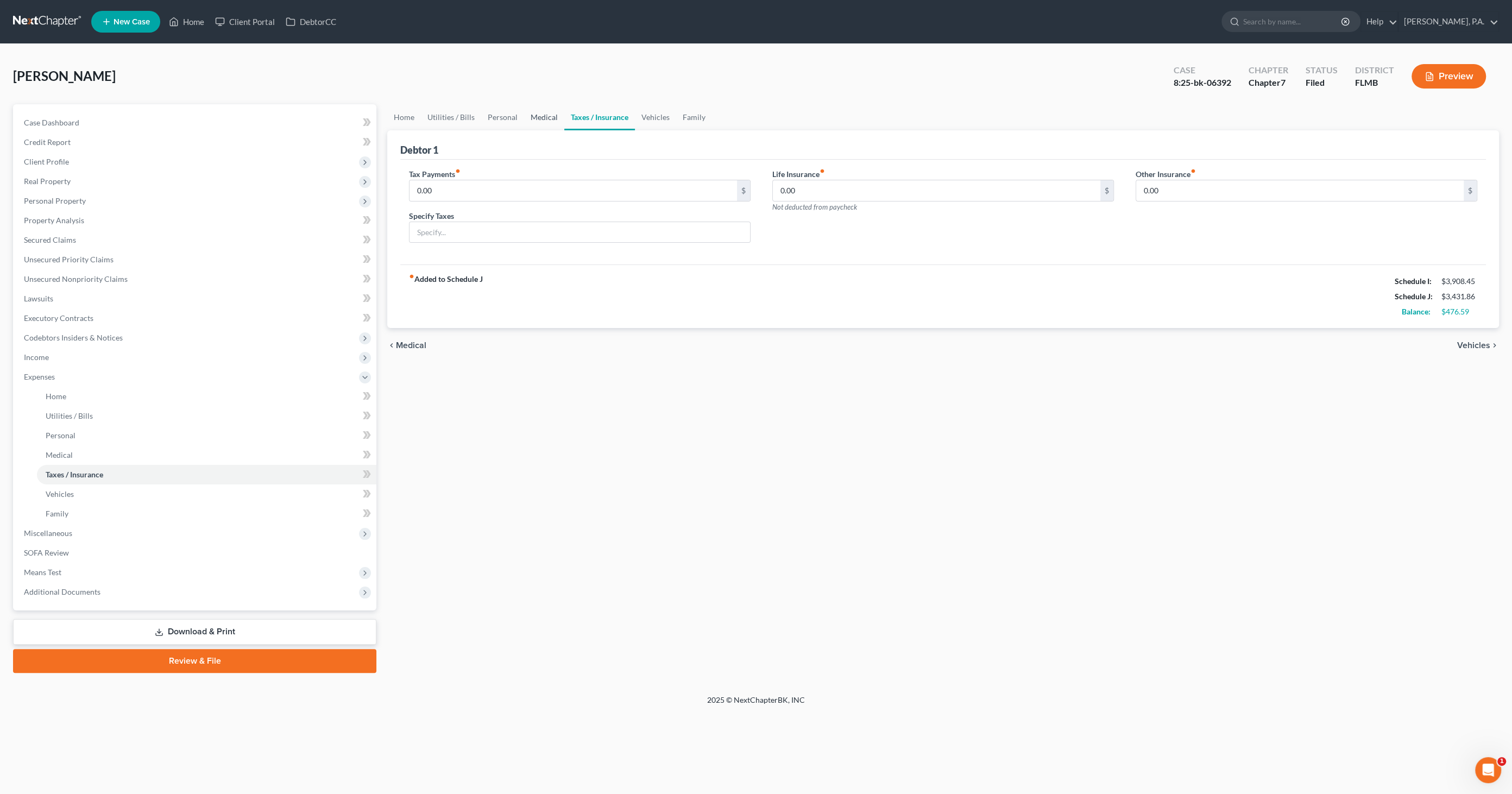
click at [542, 117] on link "Medical" at bounding box center [544, 117] width 40 height 26
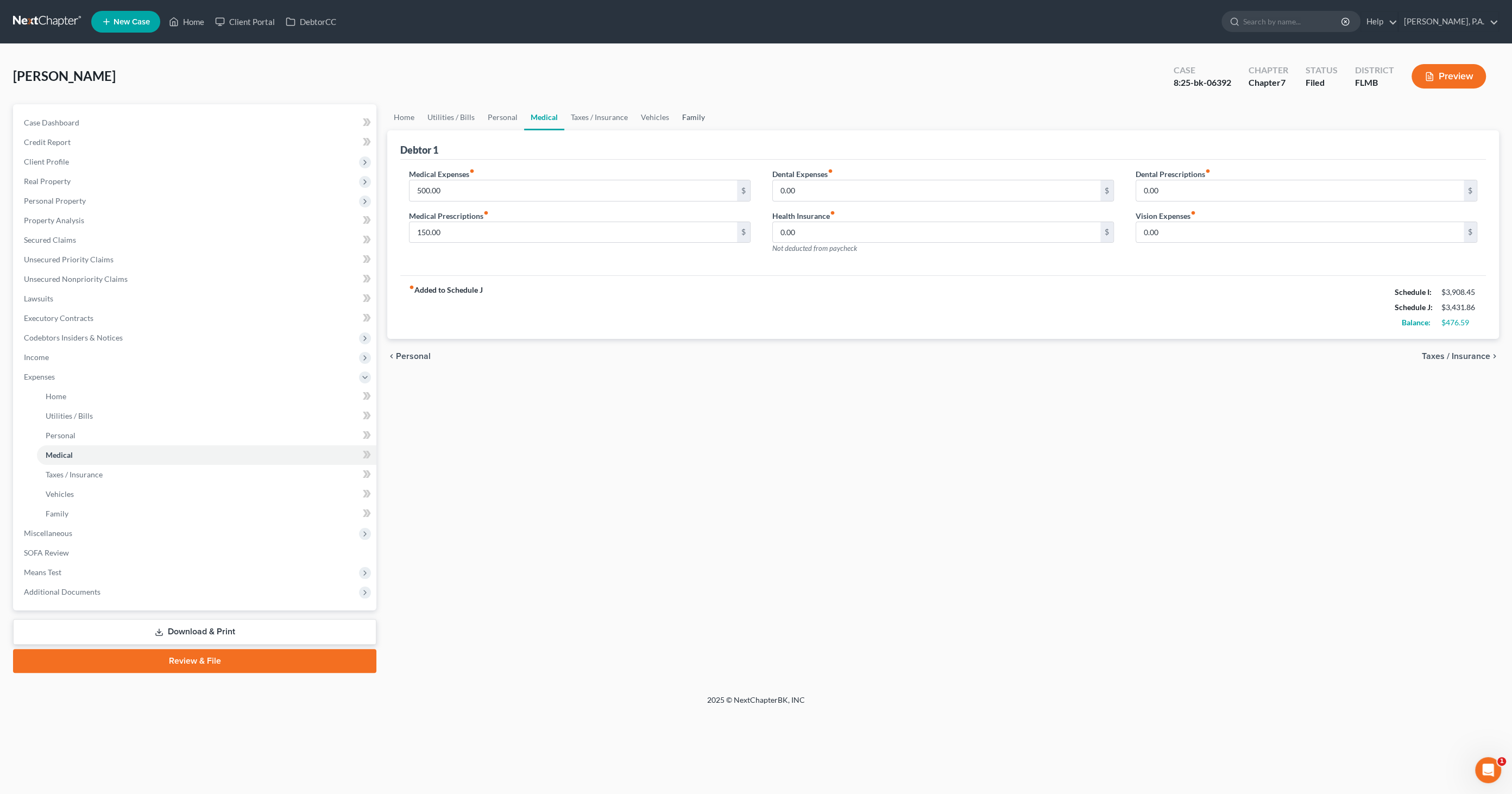
click at [676, 116] on link "Family" at bounding box center [694, 117] width 36 height 26
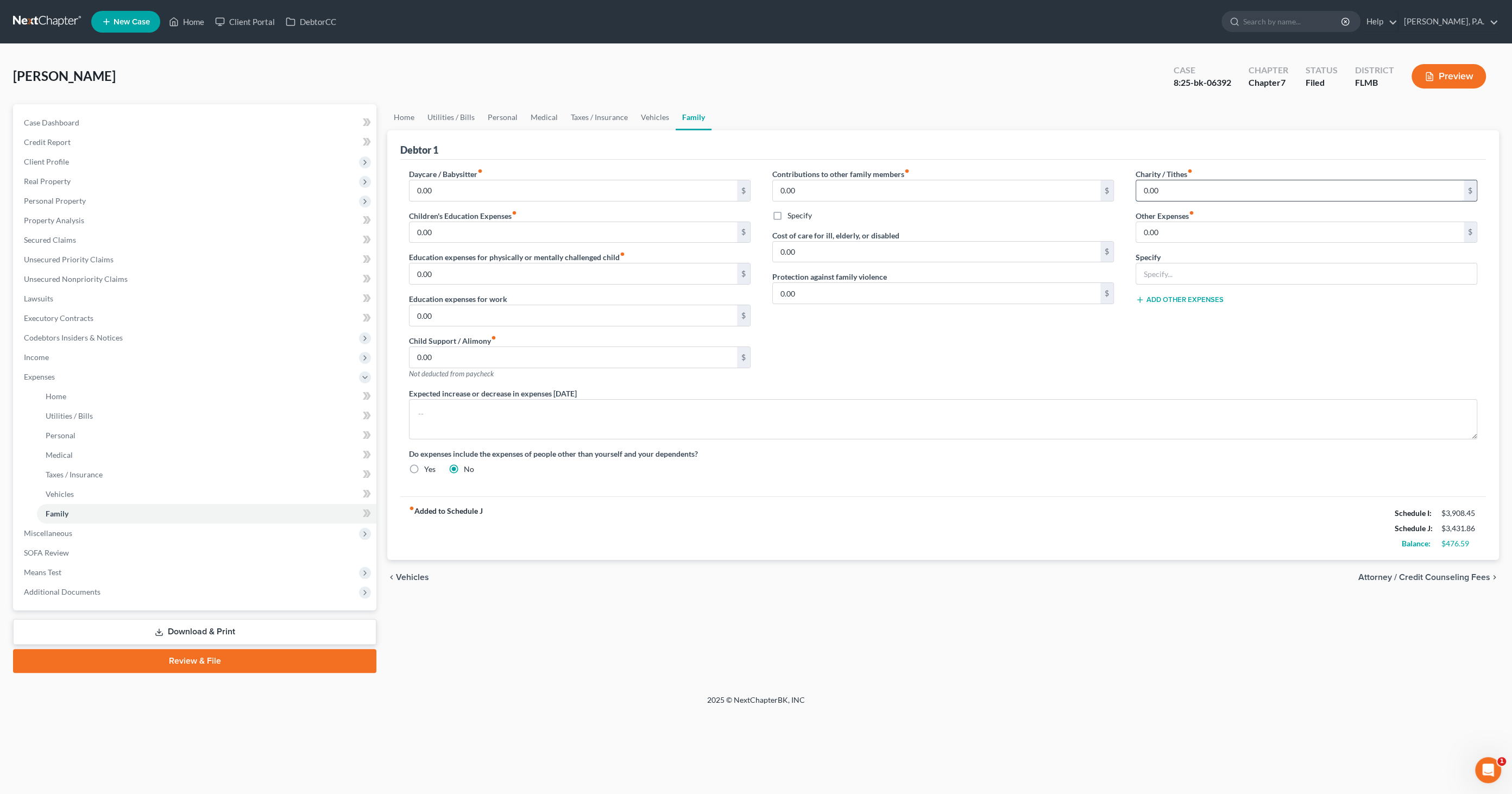
click at [1193, 190] on input "0.00" at bounding box center [1300, 190] width 327 height 20
type input "19.00"
click at [577, 119] on link "Taxes / Insurance" at bounding box center [599, 117] width 70 height 26
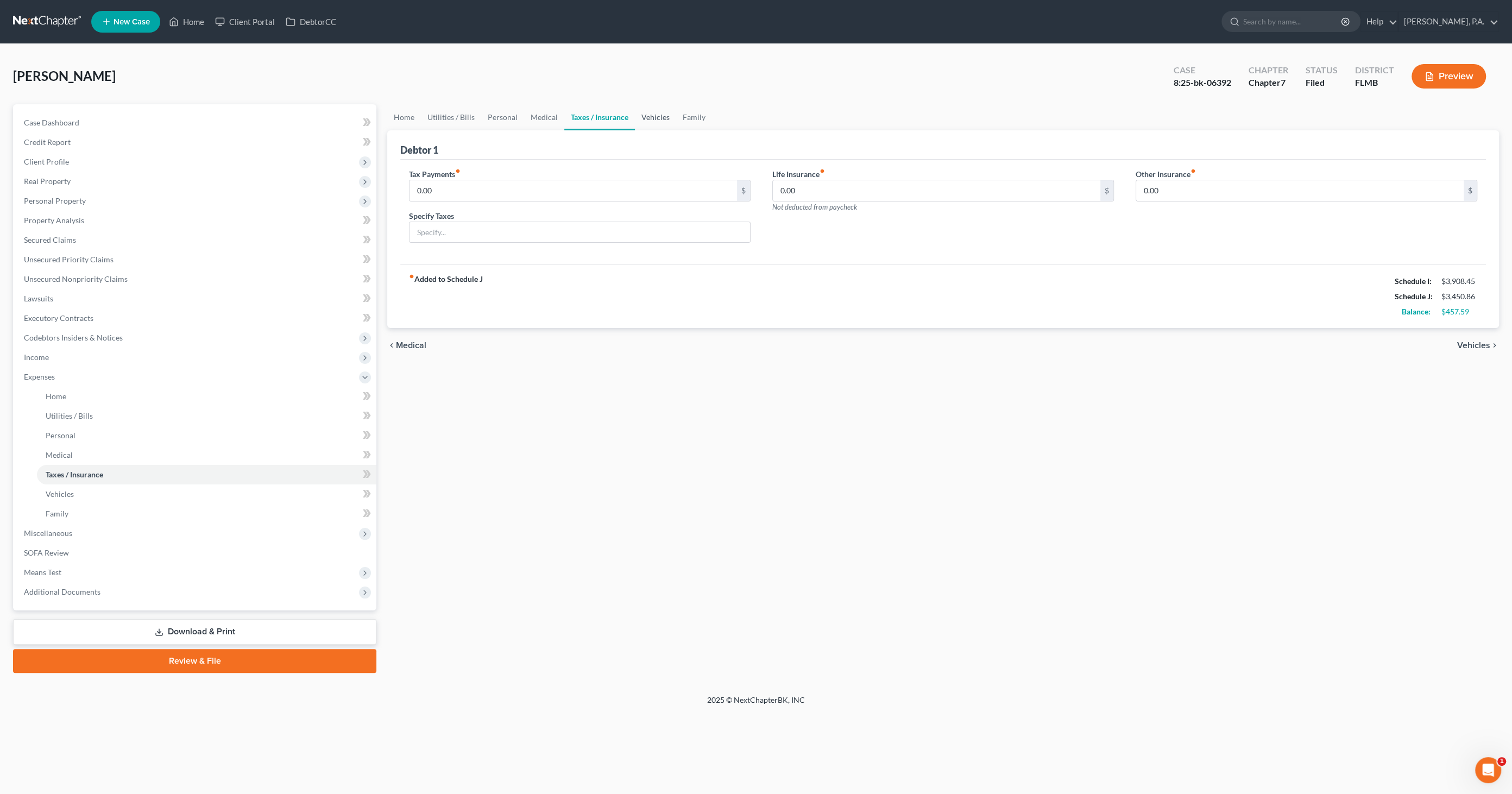
click at [645, 114] on link "Vehicles" at bounding box center [655, 117] width 42 height 26
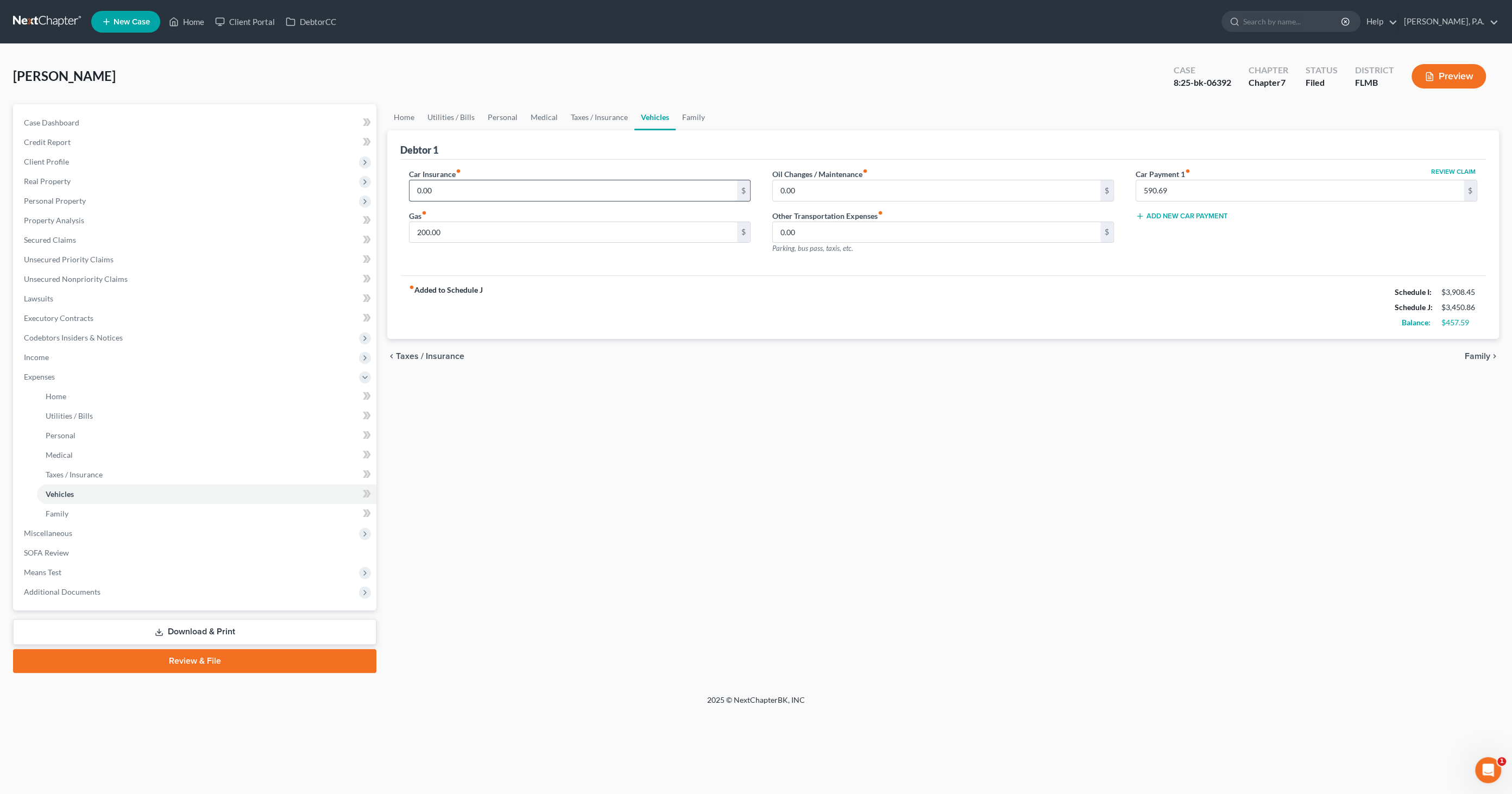
click at [500, 194] on input "0.00" at bounding box center [574, 190] width 327 height 20
type input "168.00"
click at [545, 157] on div "Debtor 1" at bounding box center [943, 145] width 1086 height 30
click at [500, 116] on link "Personal" at bounding box center [502, 117] width 43 height 26
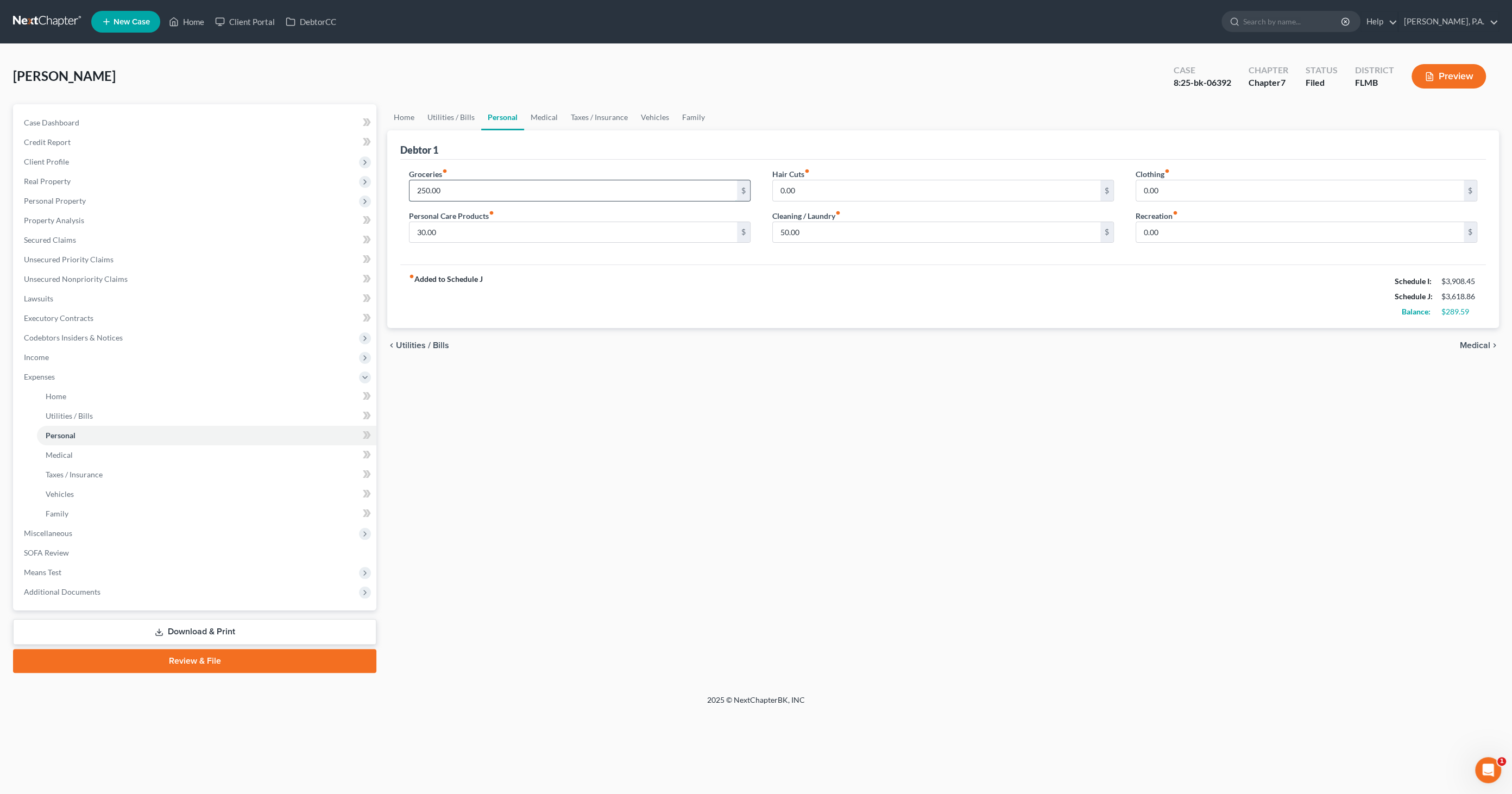
click at [452, 193] on input "250.00" at bounding box center [574, 190] width 327 height 20
click at [466, 188] on input "450.00" at bounding box center [574, 190] width 327 height 20
drag, startPoint x: 488, startPoint y: 184, endPoint x: 376, endPoint y: 185, distance: 112.0
click at [368, 188] on div "Petition Navigation Case Dashboard Payments Invoices Payments Payments Credit R…" at bounding box center [756, 389] width 1497 height 568
type input "500.00"
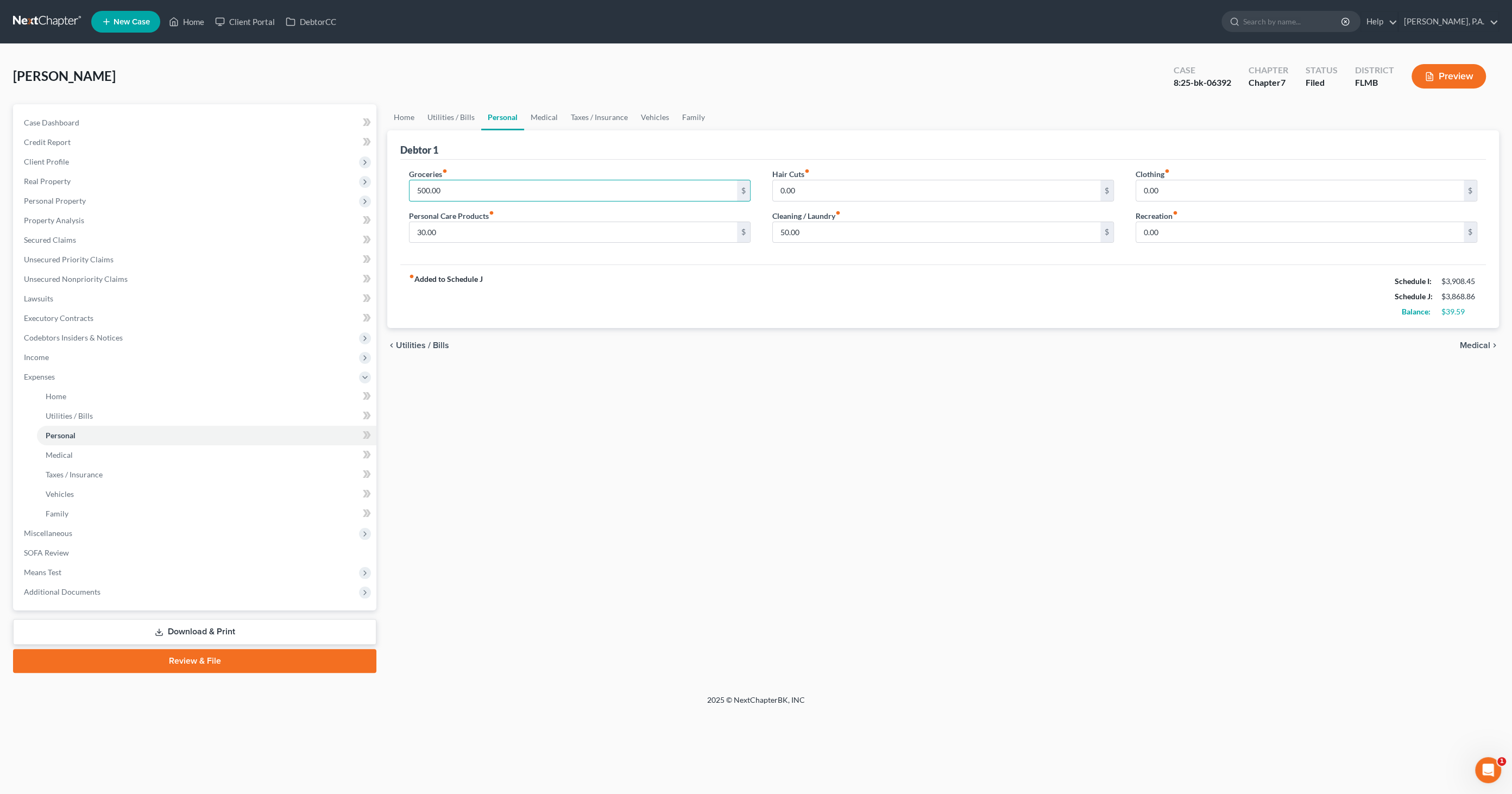
click at [570, 164] on div "Groceries fiber_manual_record 500.00 $ Personal Care Products fiber_manual_reco…" at bounding box center [943, 212] width 1086 height 105
click at [193, 18] on link "Home" at bounding box center [186, 22] width 46 height 20
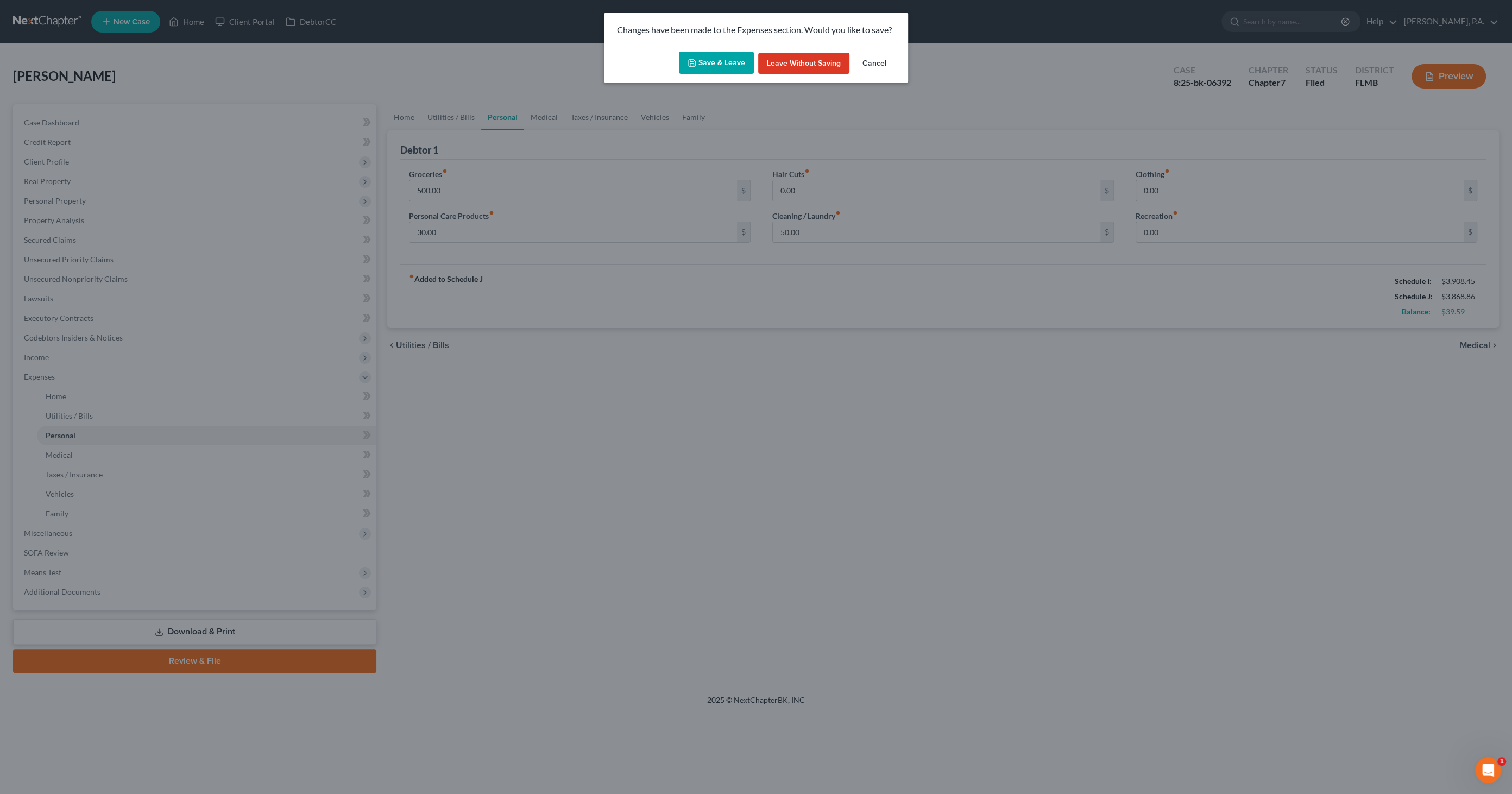
click at [721, 66] on button "Save & Leave" at bounding box center [716, 63] width 75 height 23
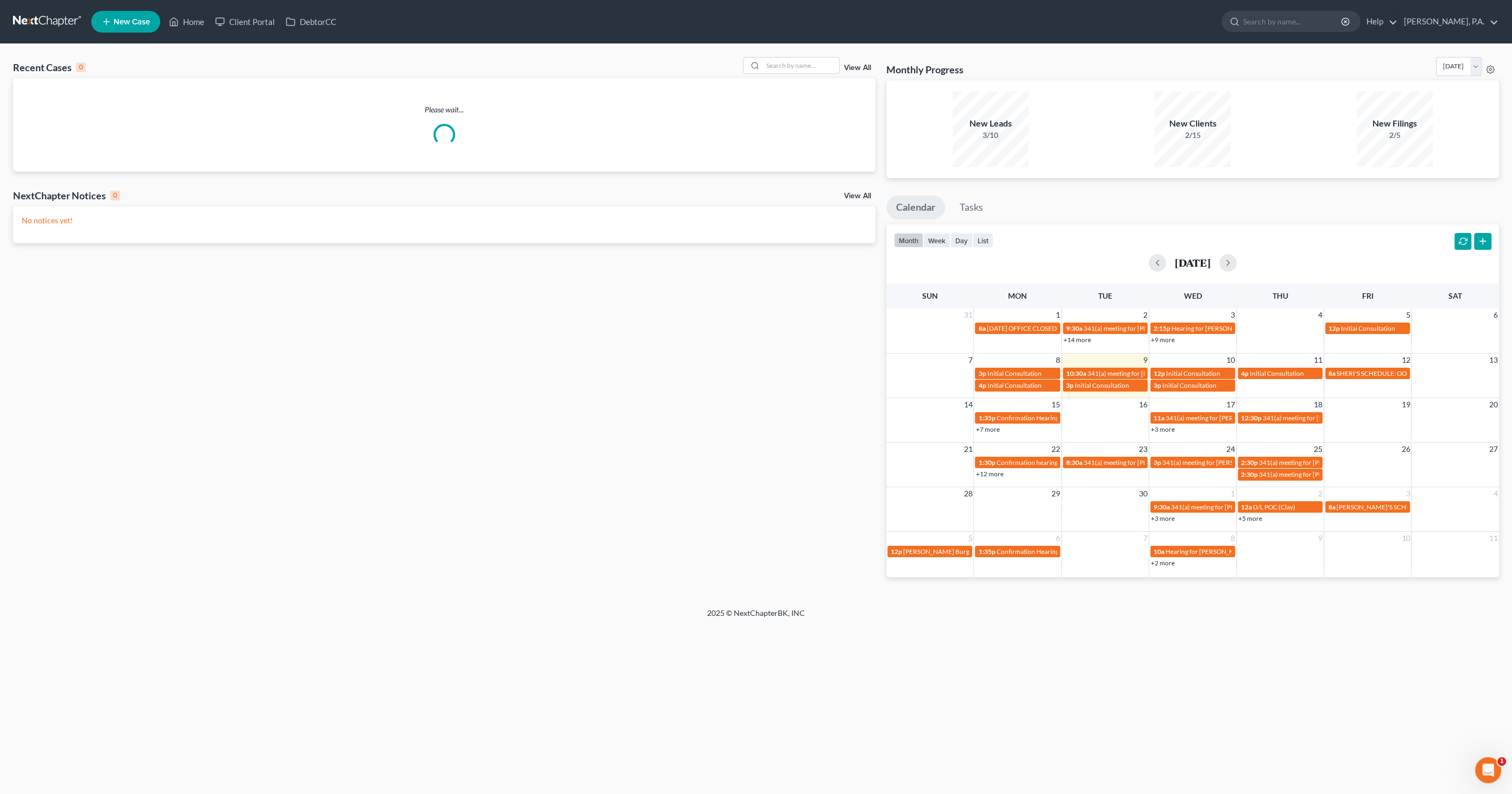
click at [802, 54] on div "Recent Cases 0 View All Please wait... NextChapter Notices 0 View All No notice…" at bounding box center [756, 325] width 1512 height 563
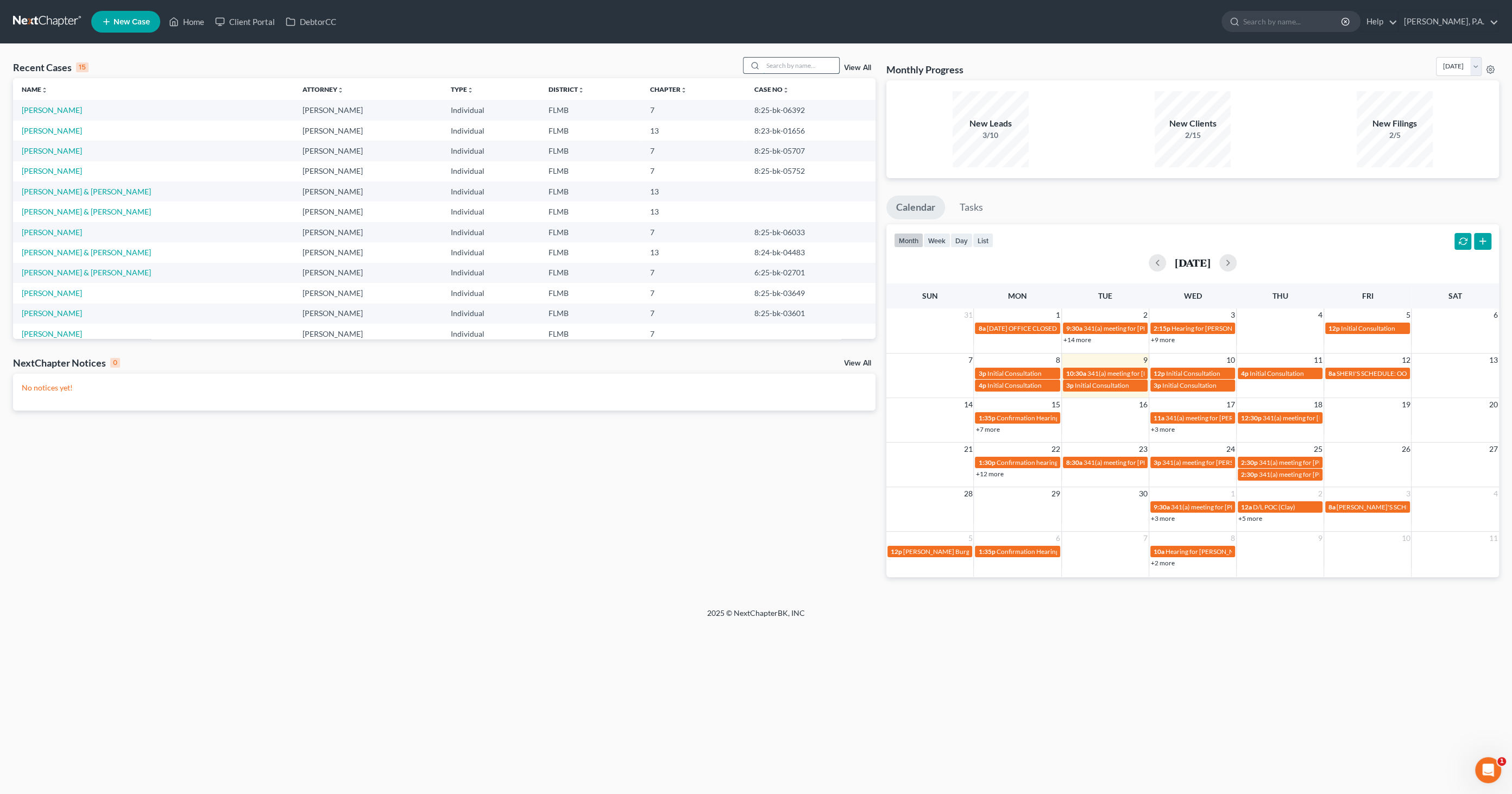
click at [804, 63] on input "search" at bounding box center [802, 66] width 76 height 16
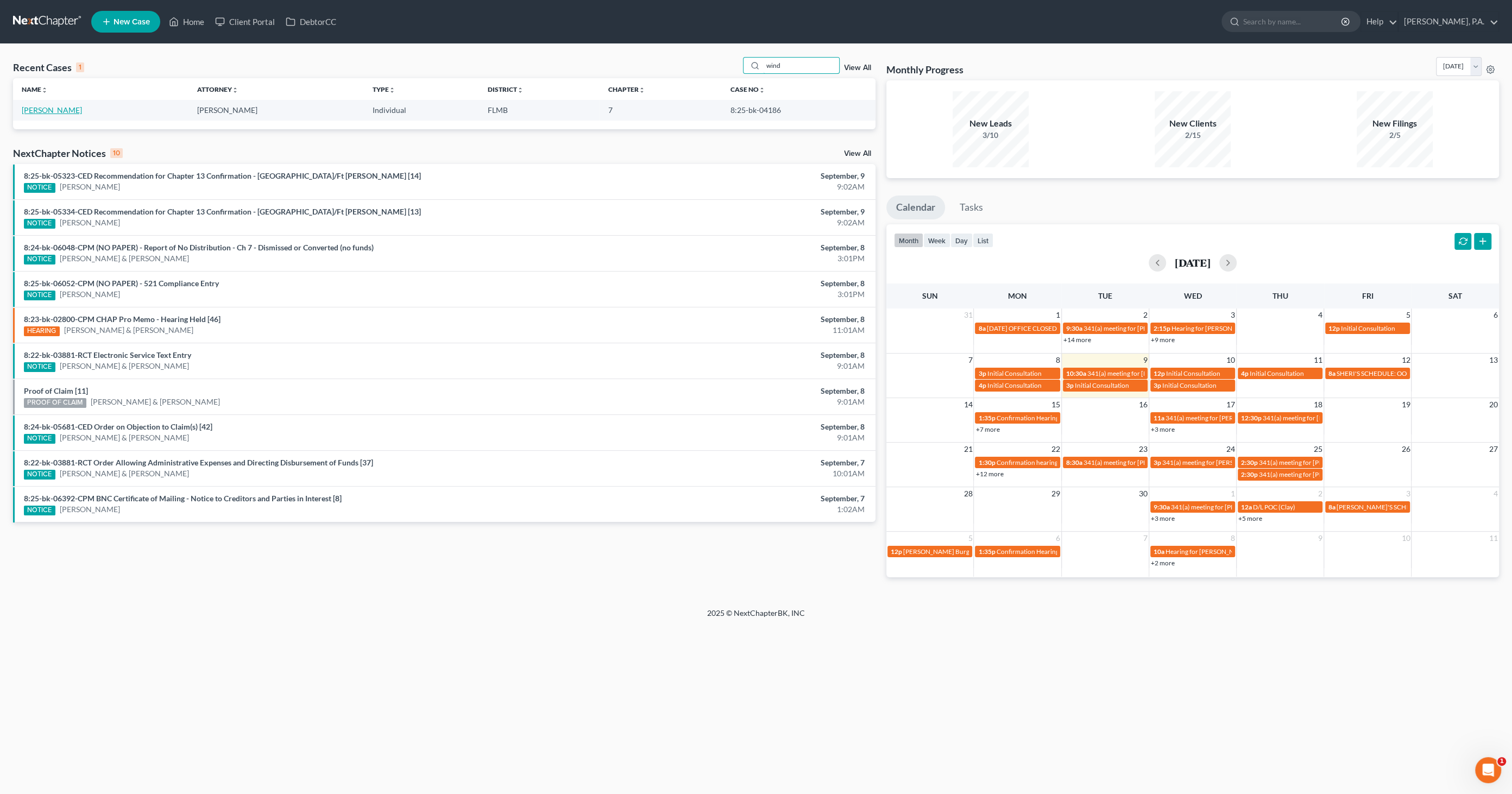
type input "wind"
click at [60, 109] on link "[PERSON_NAME]" at bounding box center [52, 109] width 60 height 9
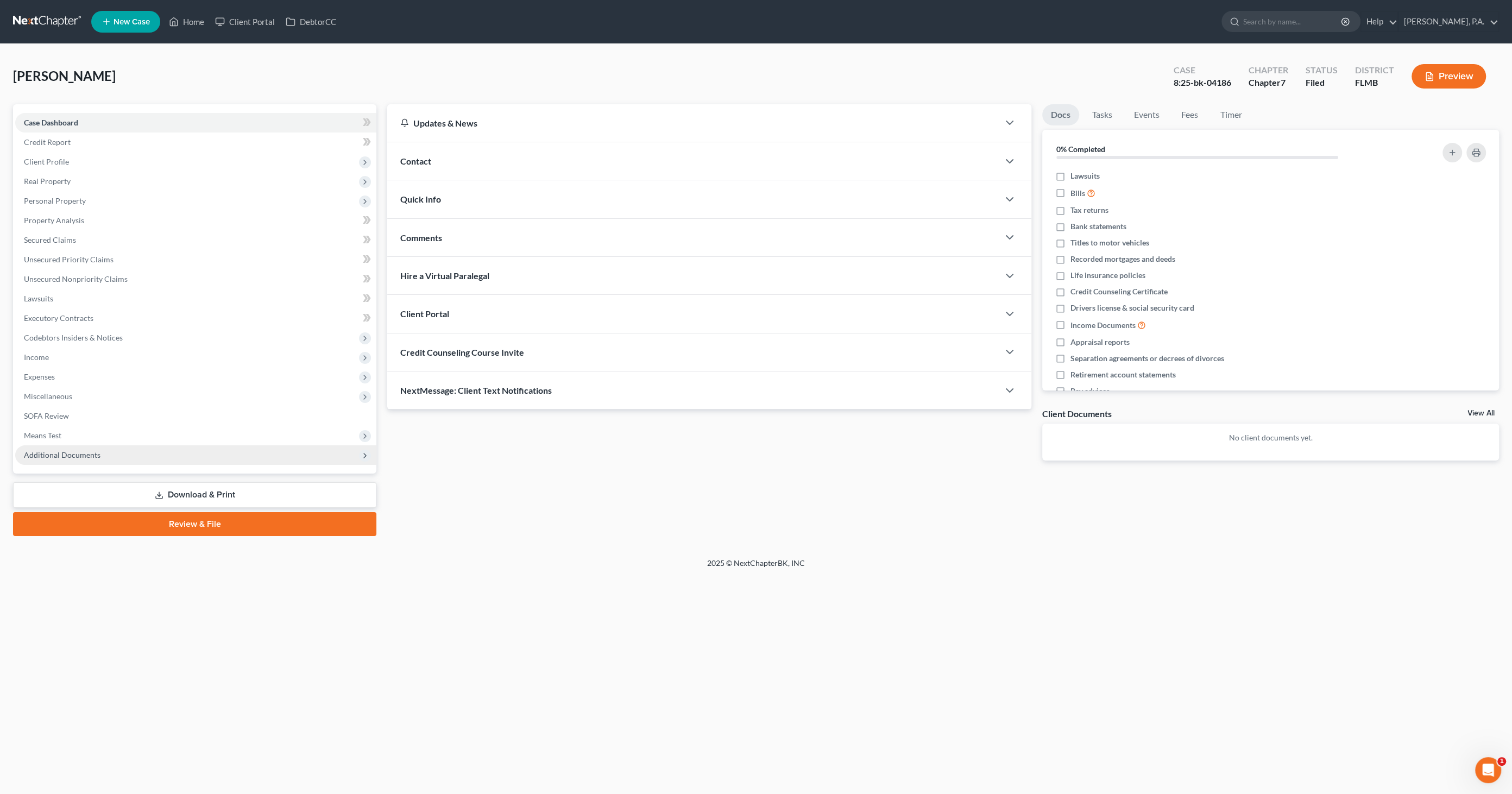
click at [53, 456] on span "Additional Documents" at bounding box center [62, 454] width 77 height 9
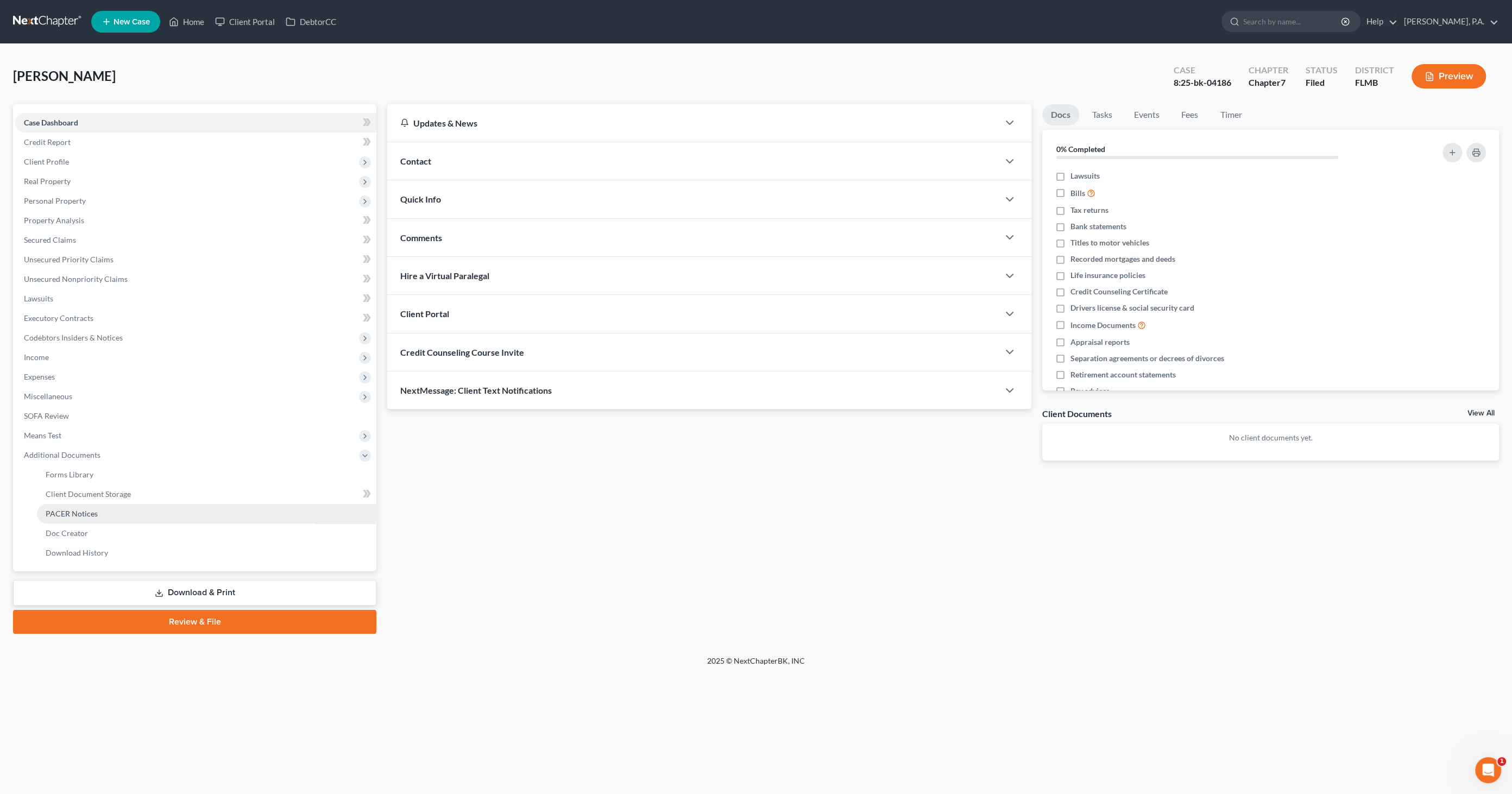
click at [85, 513] on span "PACER Notices" at bounding box center [72, 513] width 52 height 9
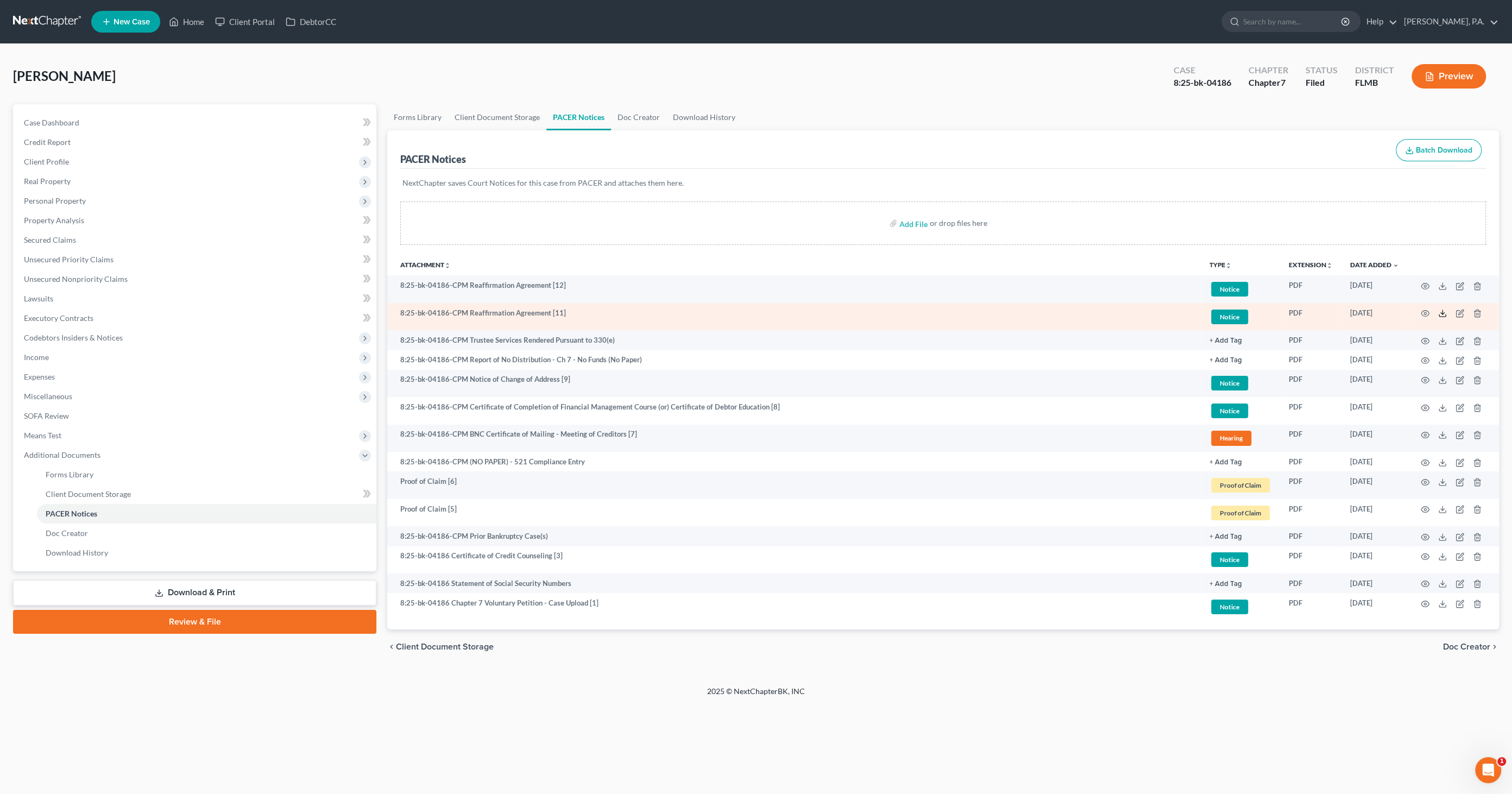
click at [1439, 310] on icon at bounding box center [1443, 313] width 8 height 8
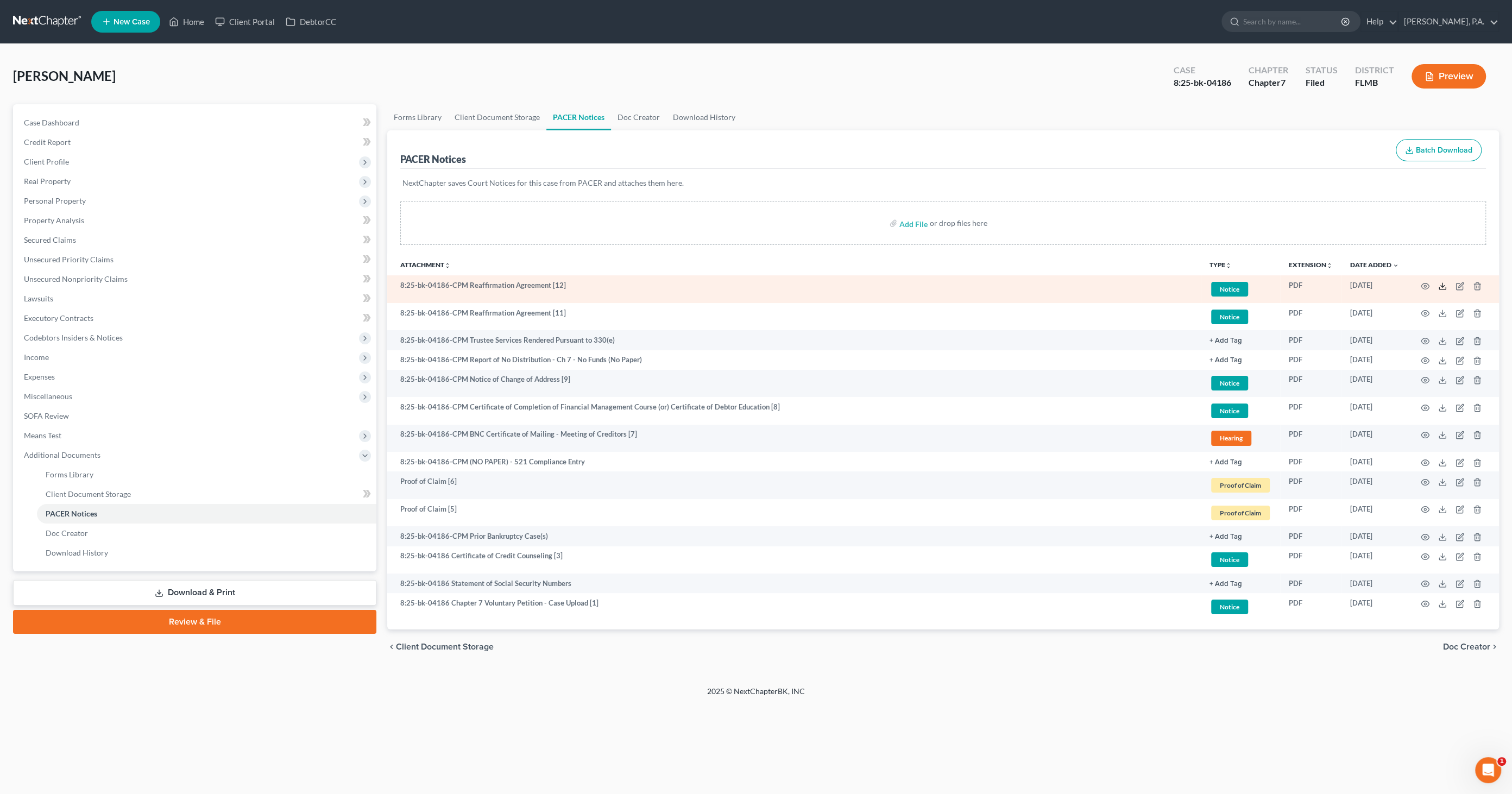
click at [1444, 285] on polyline at bounding box center [1443, 286] width 4 height 1
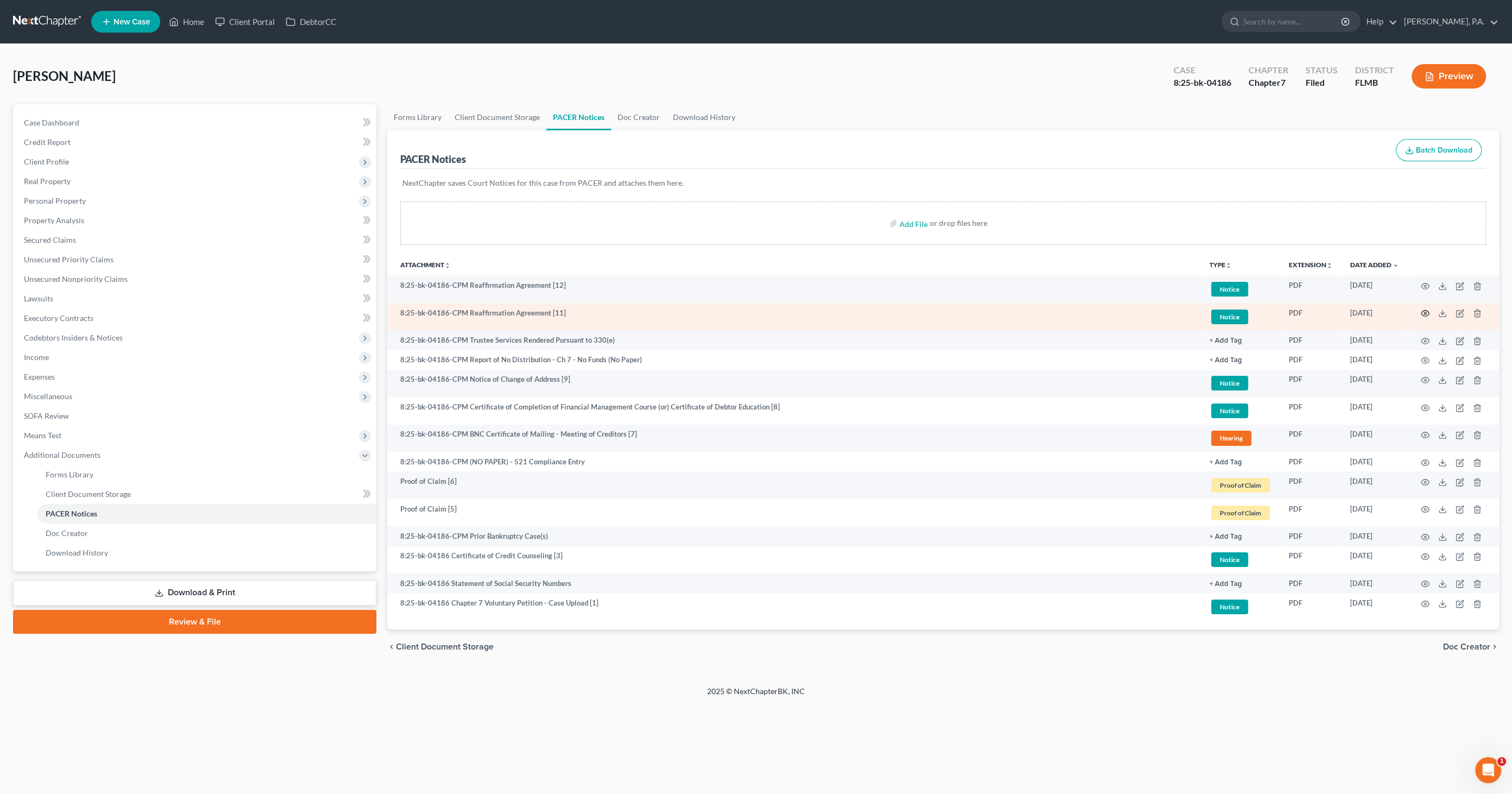
click at [1425, 312] on circle "button" at bounding box center [1425, 313] width 2 height 2
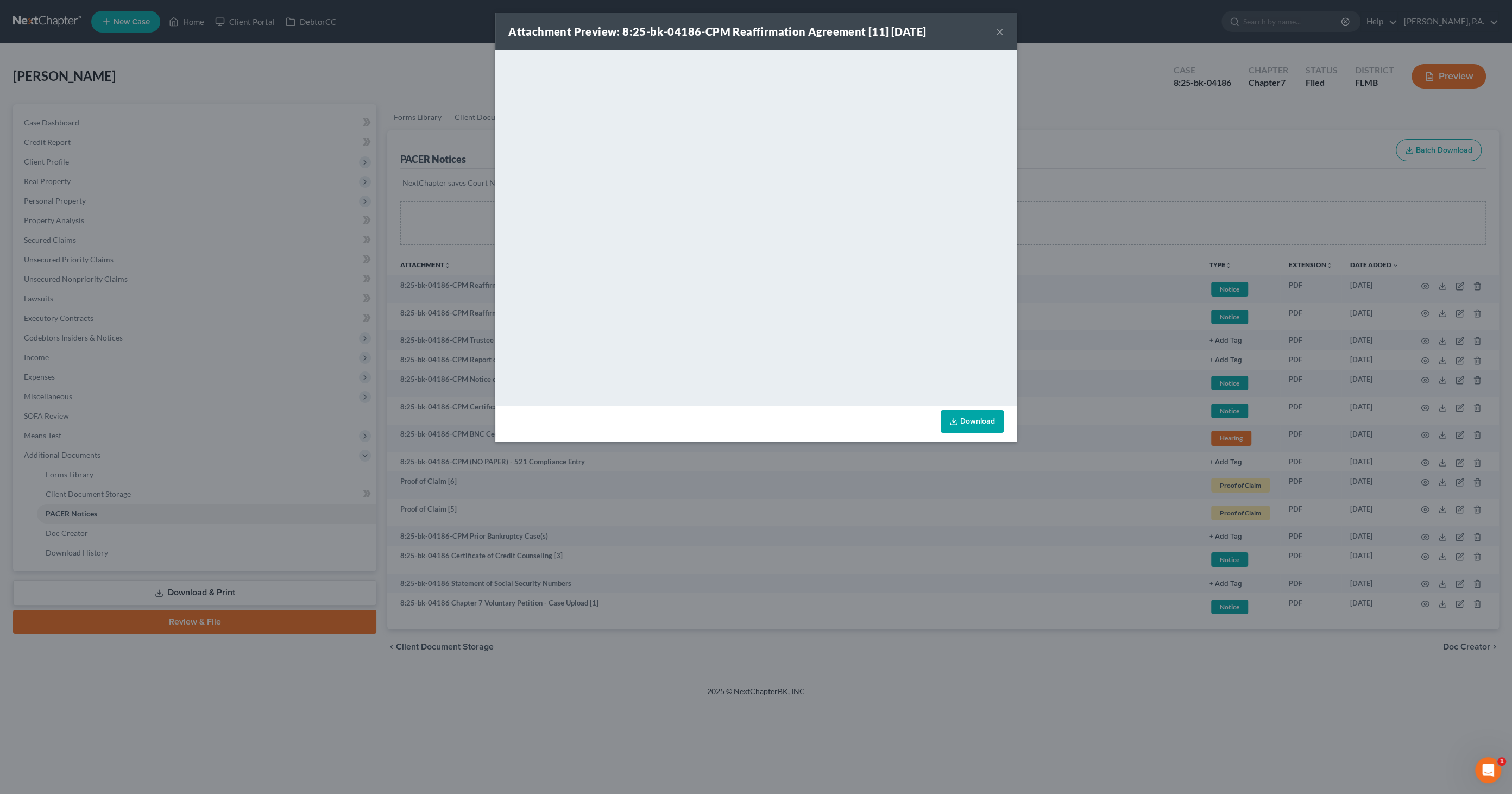
click at [1000, 27] on button "×" at bounding box center [1000, 31] width 8 height 13
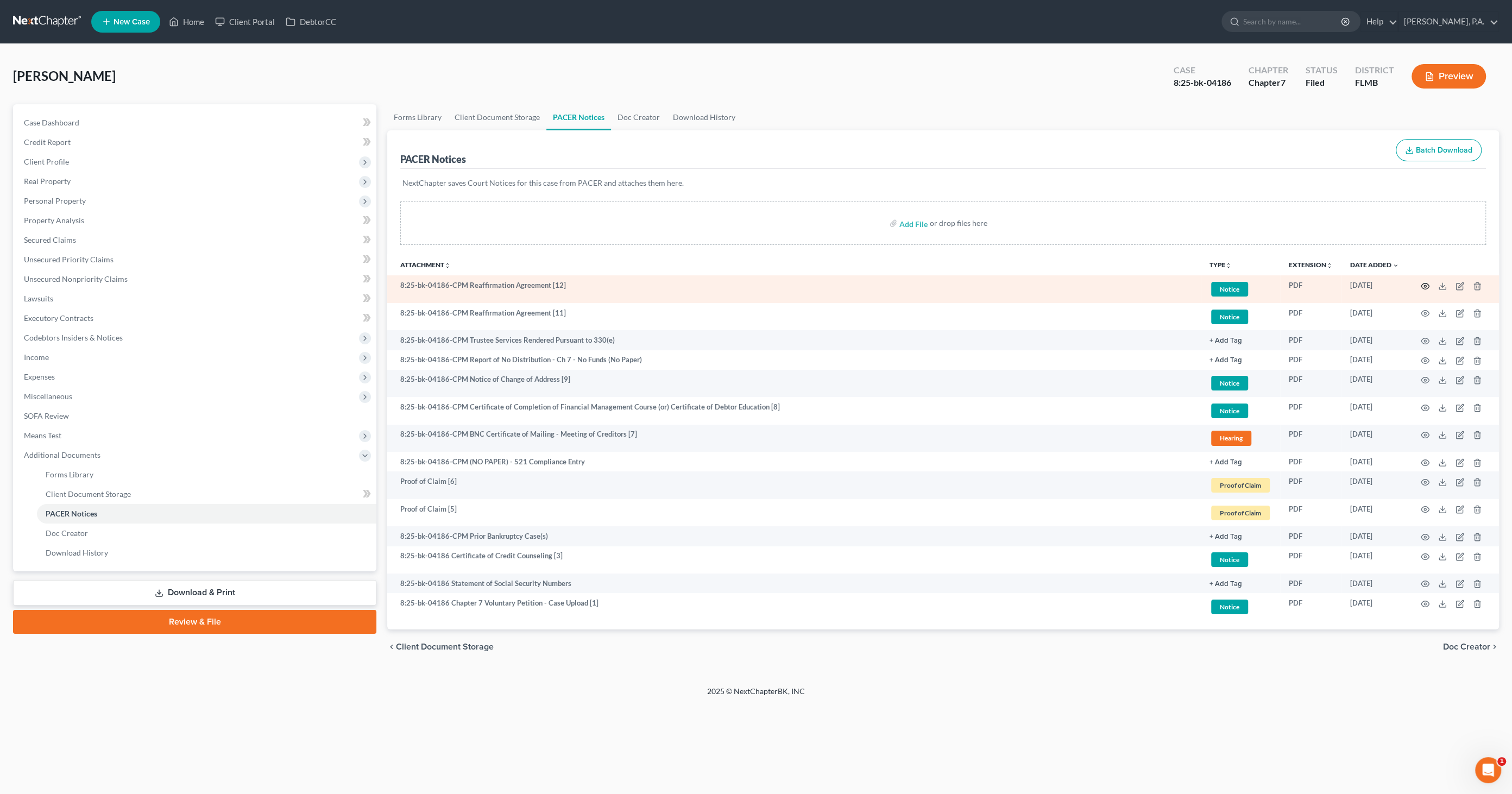
click at [1426, 283] on icon "button" at bounding box center [1425, 286] width 8 height 8
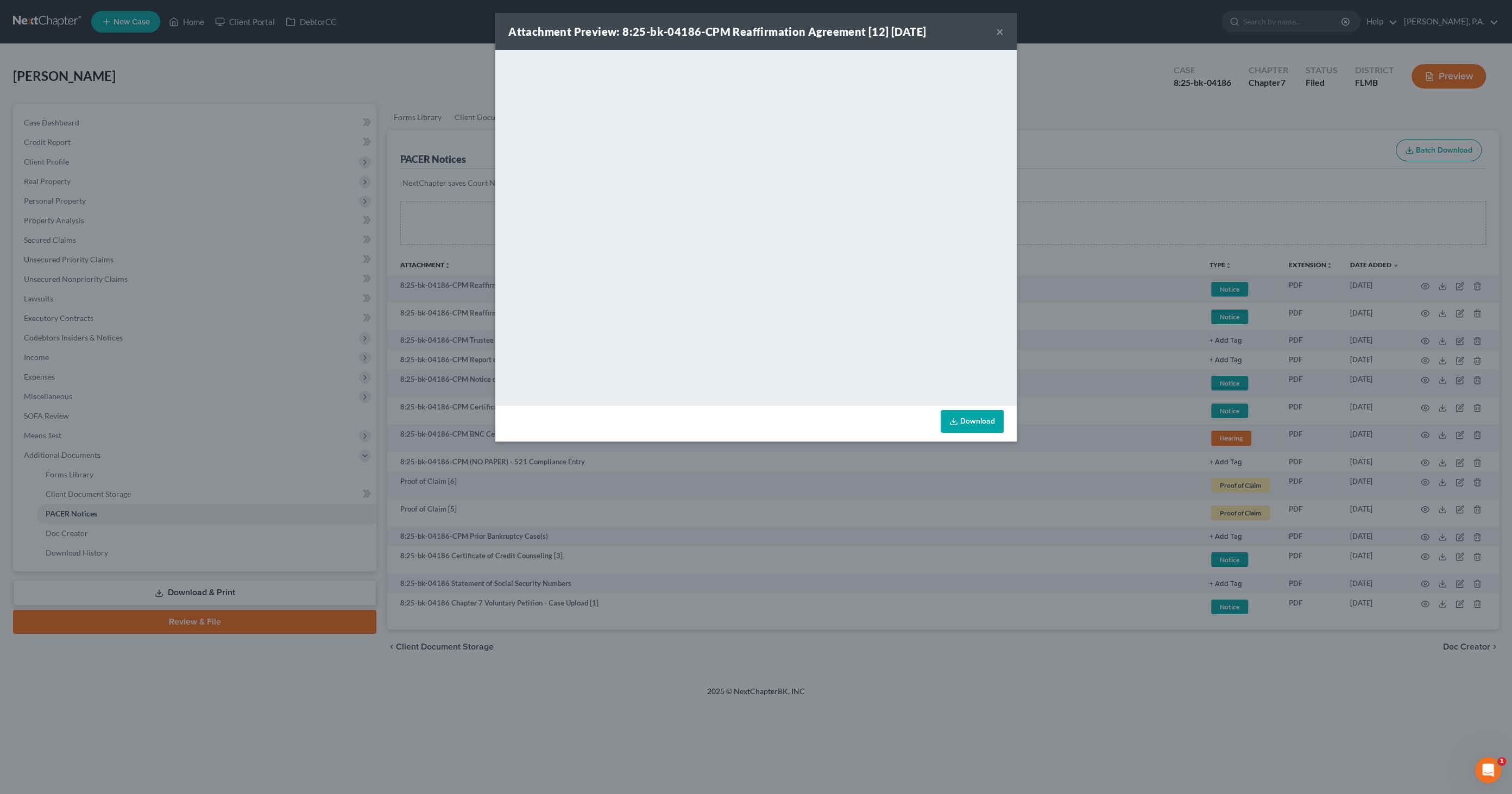
click at [996, 30] on button "×" at bounding box center [1000, 31] width 8 height 13
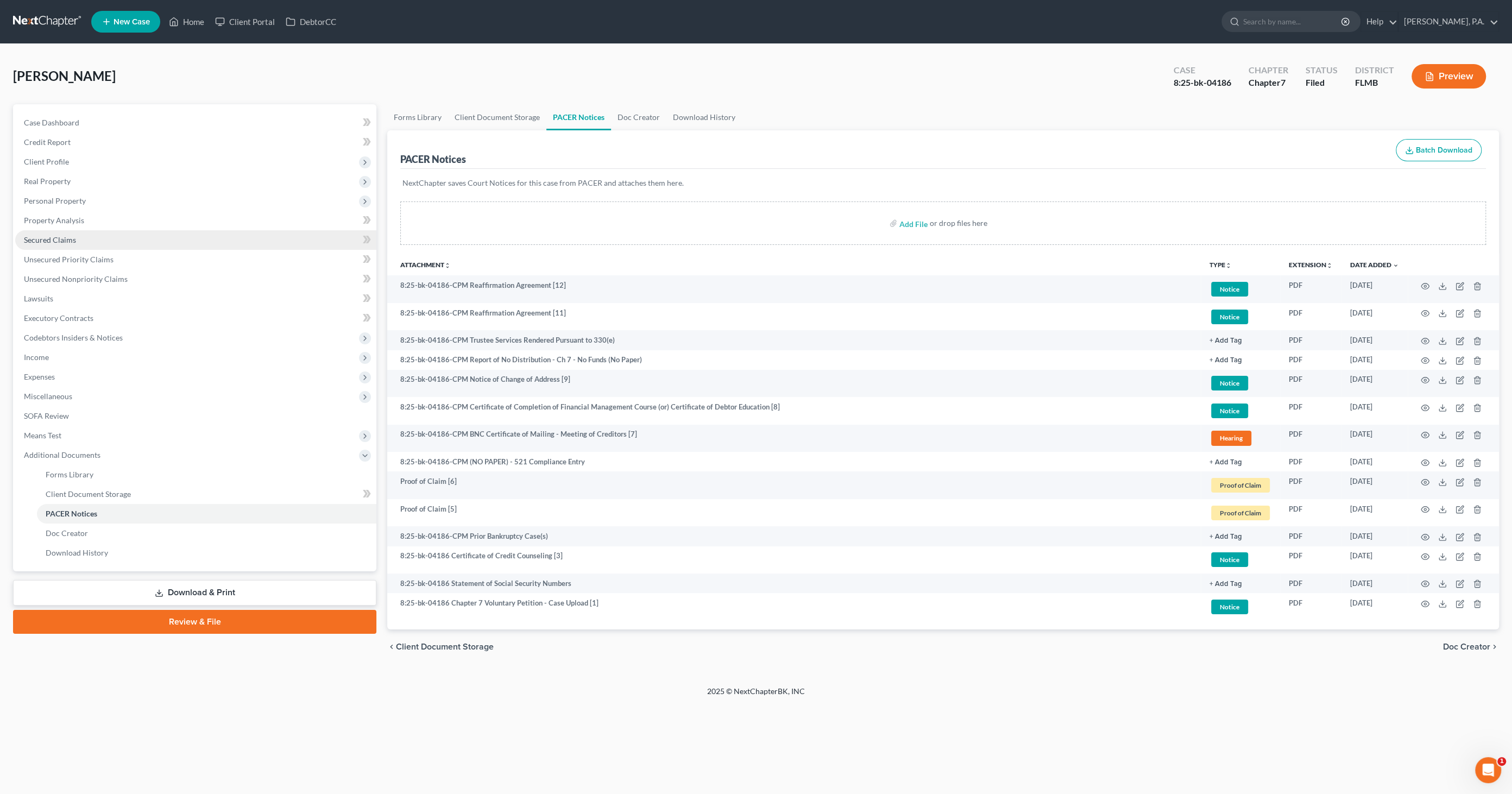
click at [56, 236] on span "Secured Claims" at bounding box center [50, 239] width 52 height 9
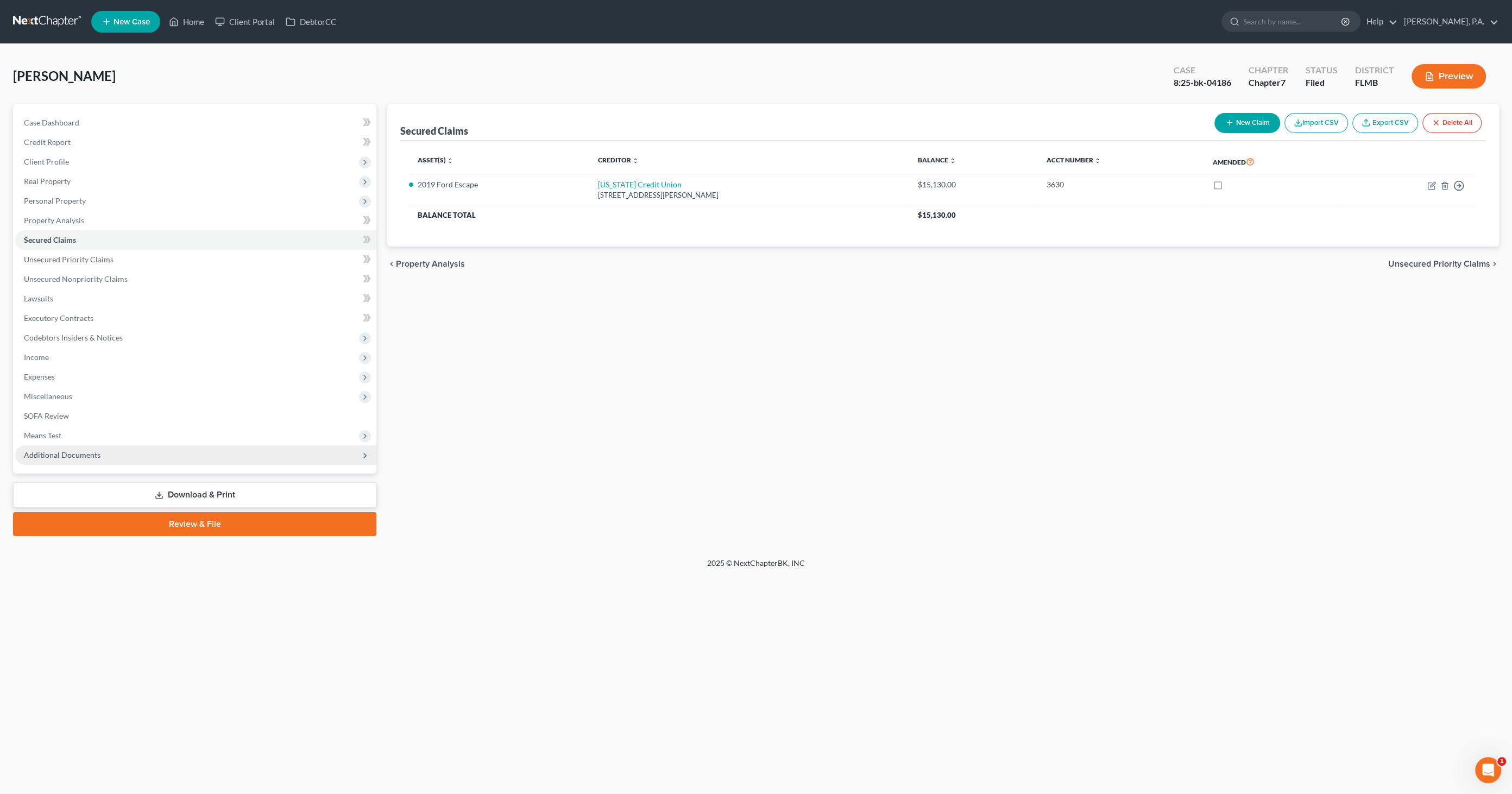
click at [102, 457] on span "Additional Documents" at bounding box center [196, 455] width 361 height 20
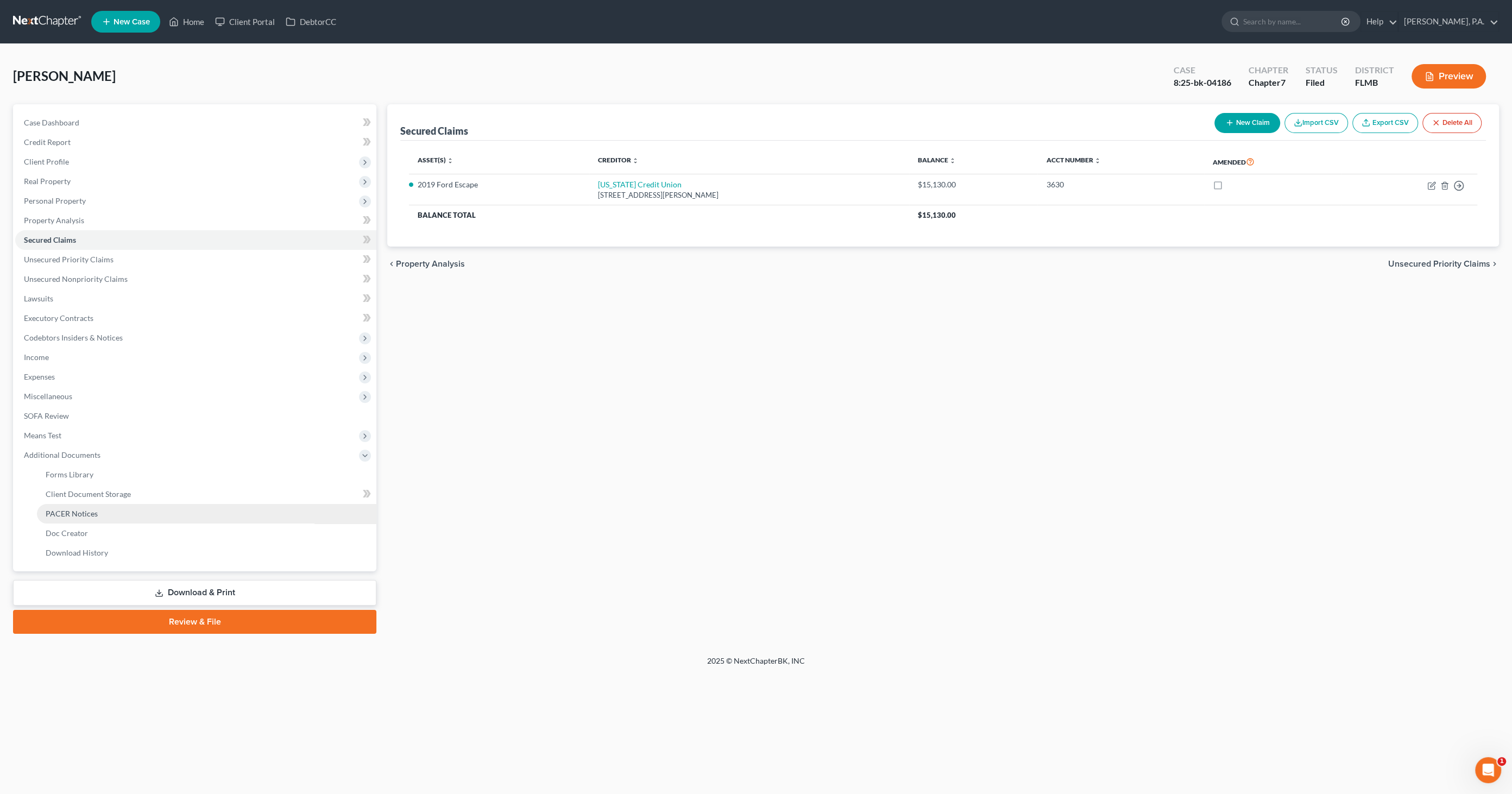
click at [98, 508] on link "PACER Notices" at bounding box center [206, 513] width 339 height 20
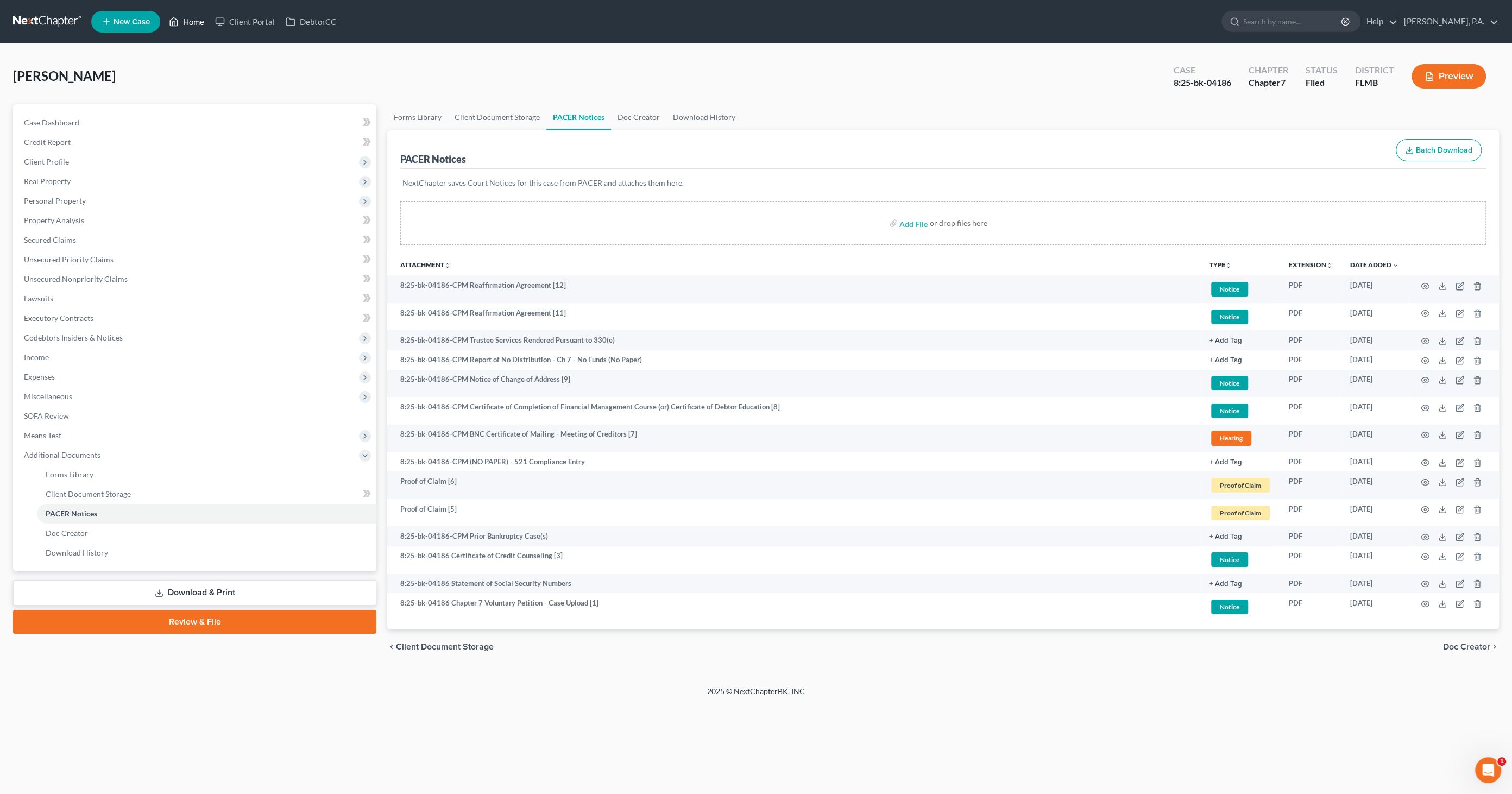
click at [210, 19] on link "Home" at bounding box center [186, 22] width 46 height 20
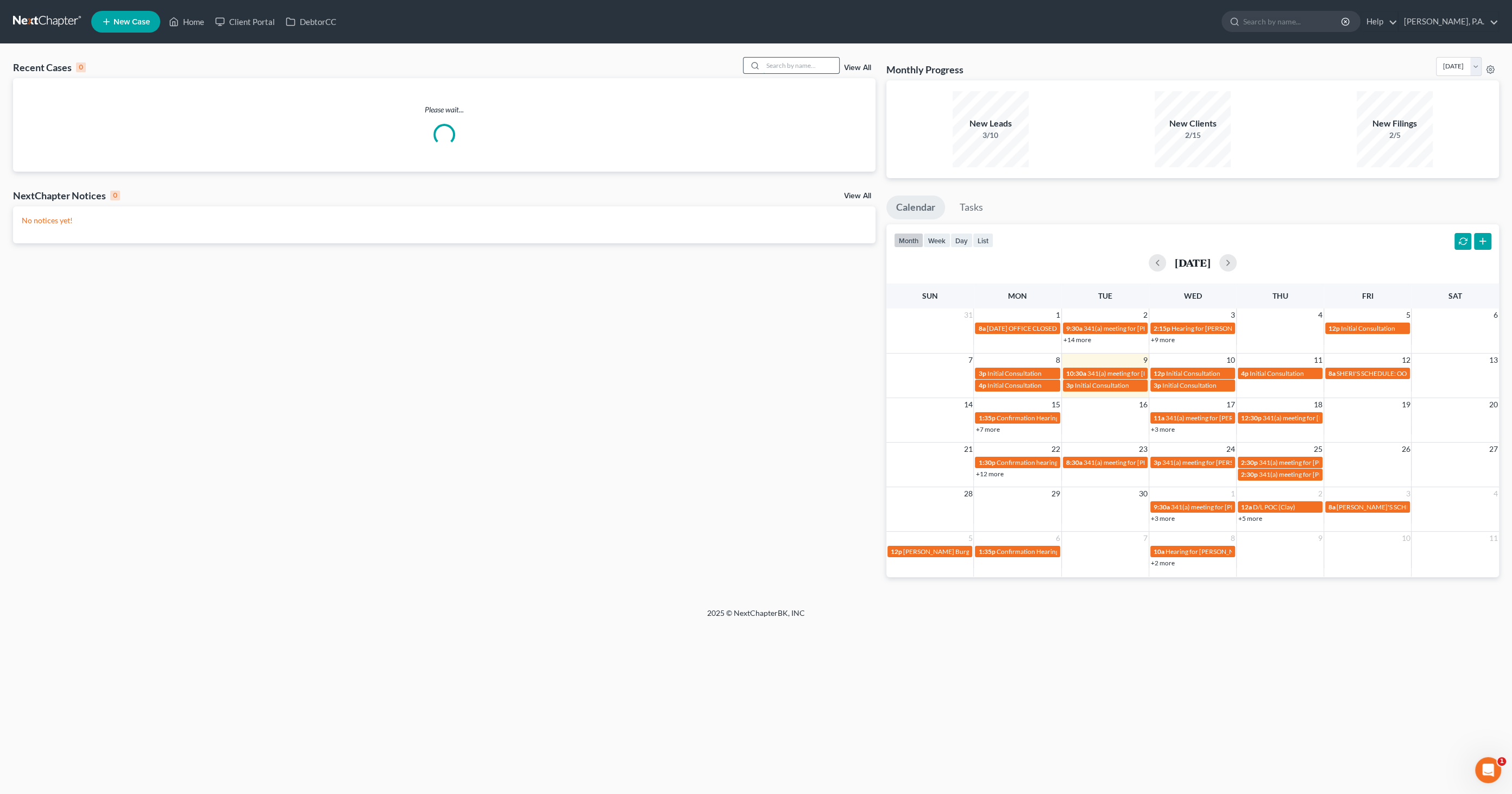
click at [792, 64] on input "search" at bounding box center [802, 66] width 76 height 16
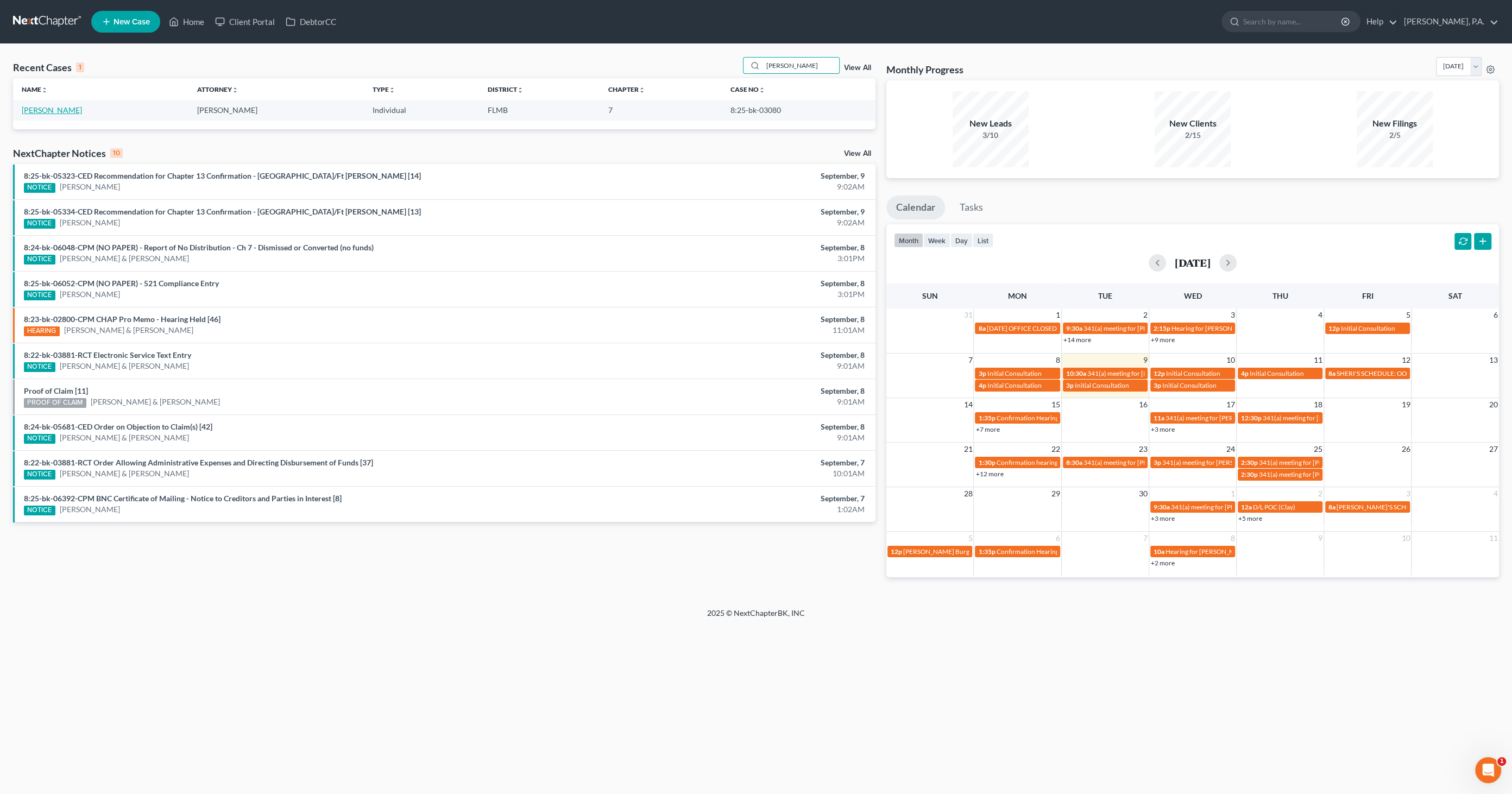
type input "[PERSON_NAME]"
click at [50, 111] on link "[PERSON_NAME]" at bounding box center [52, 109] width 60 height 9
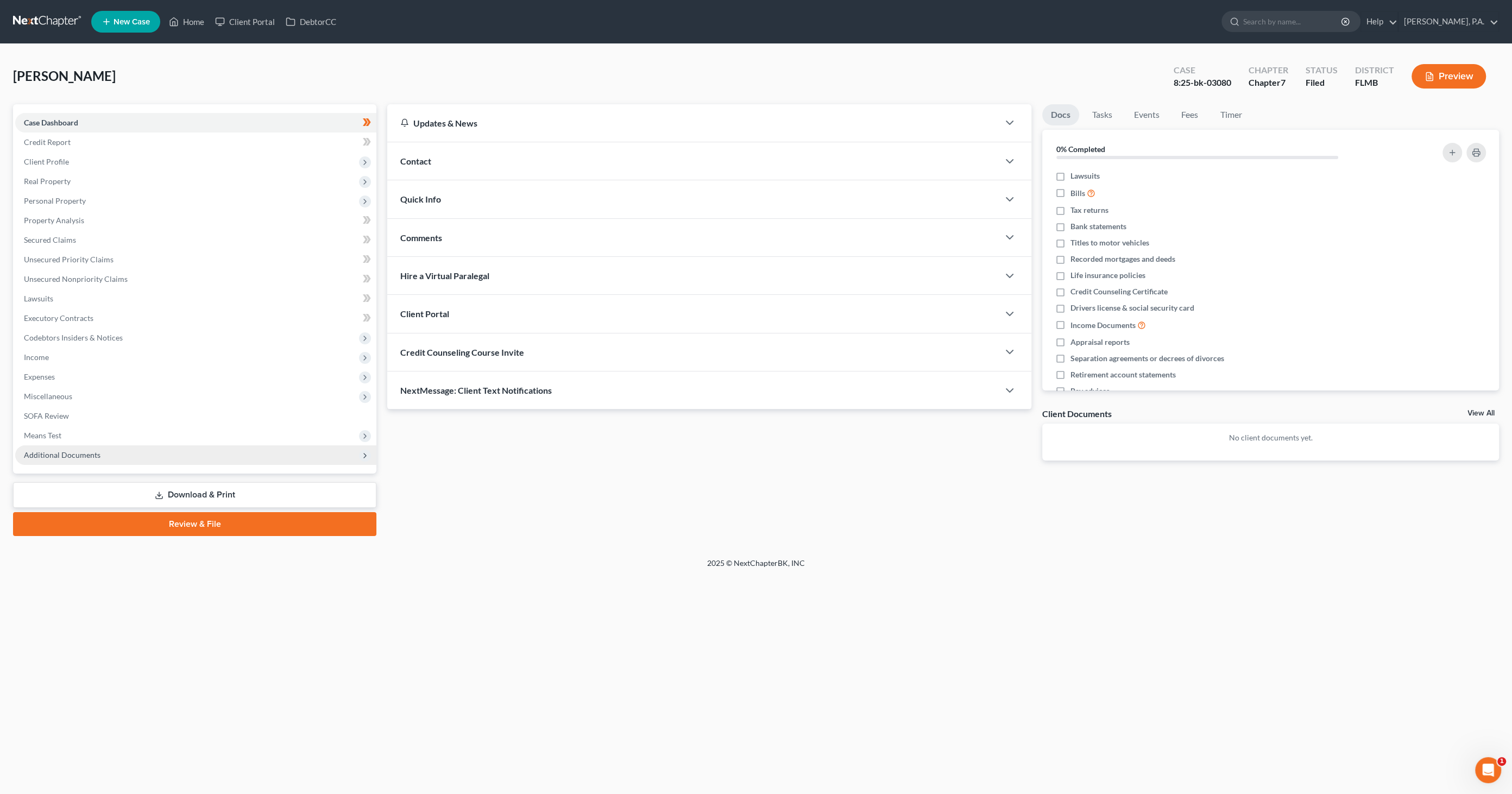
click at [64, 454] on span "Additional Documents" at bounding box center [62, 454] width 77 height 9
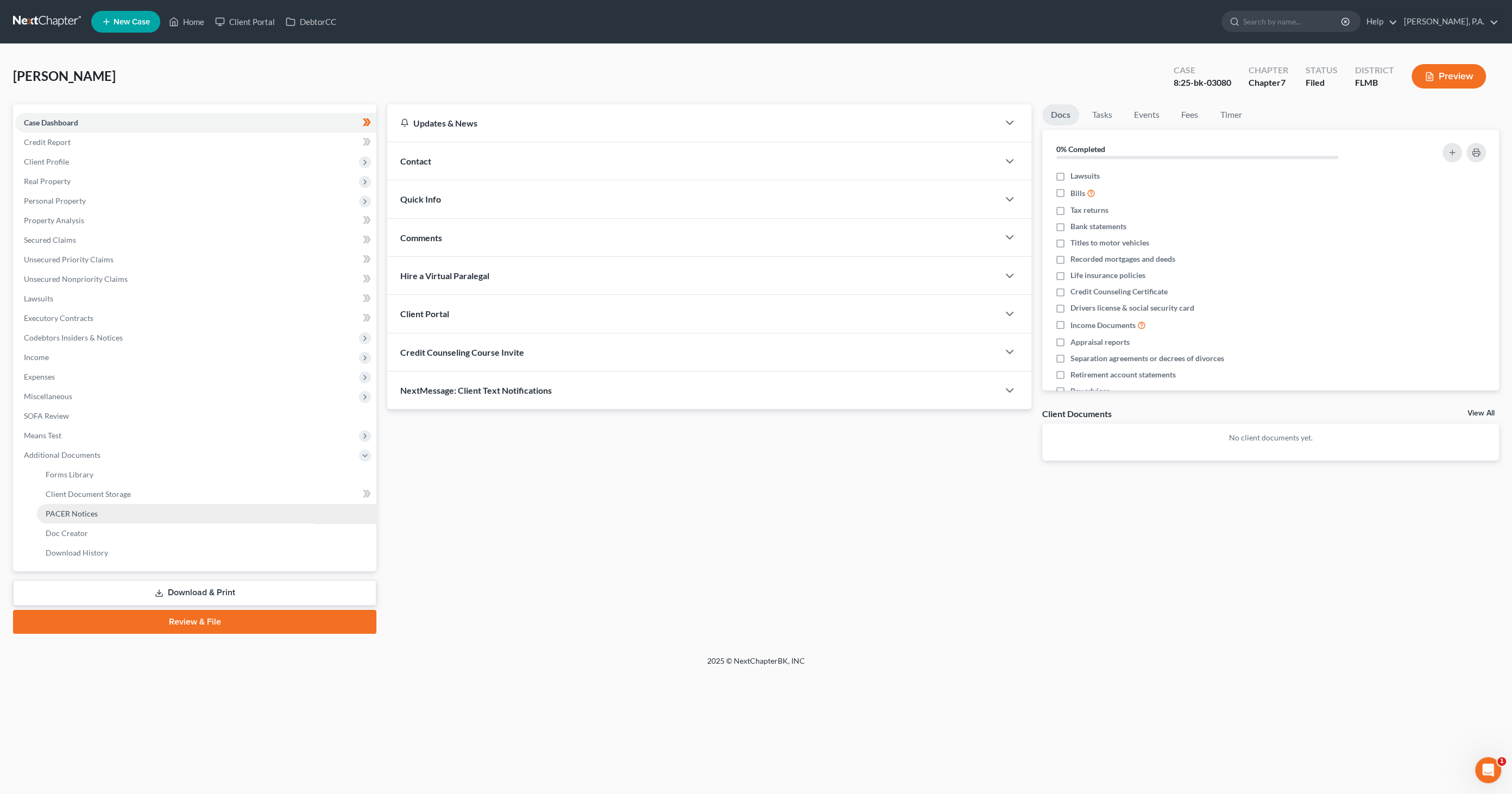
click at [67, 509] on span "PACER Notices" at bounding box center [72, 513] width 52 height 9
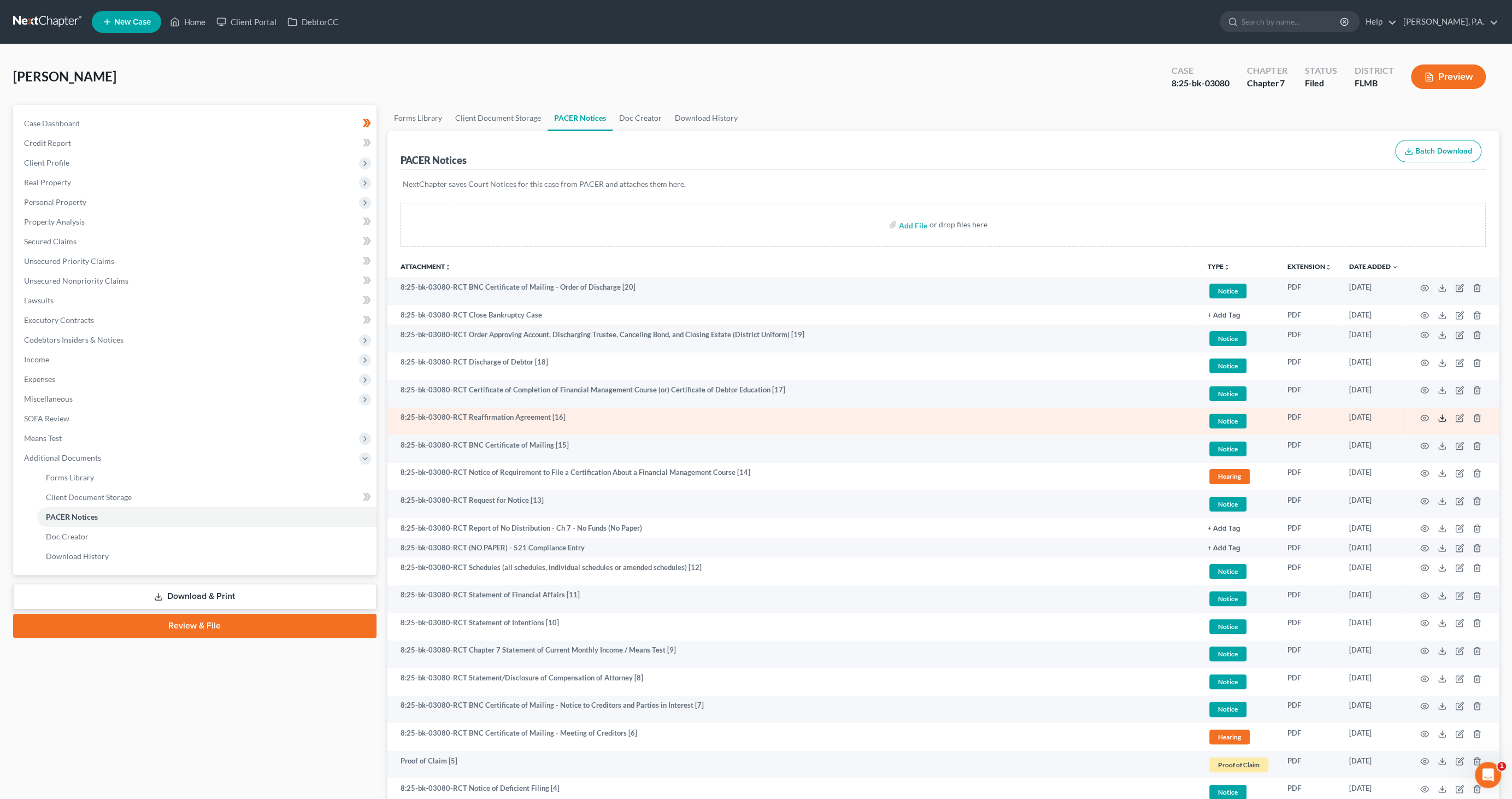
click at [1439, 417] on icon at bounding box center [1442, 418] width 9 height 9
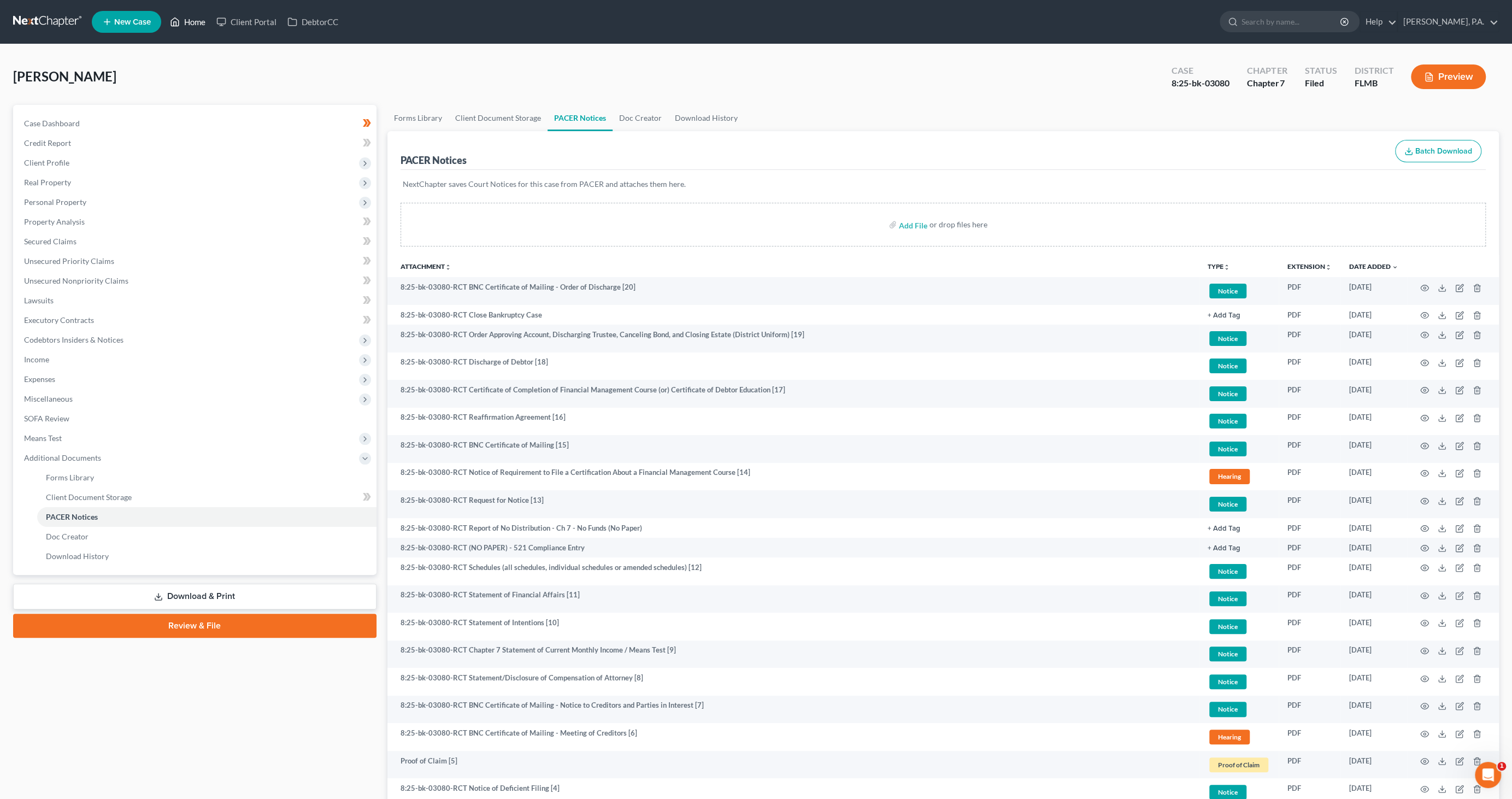
click at [191, 23] on link "Home" at bounding box center [187, 22] width 46 height 20
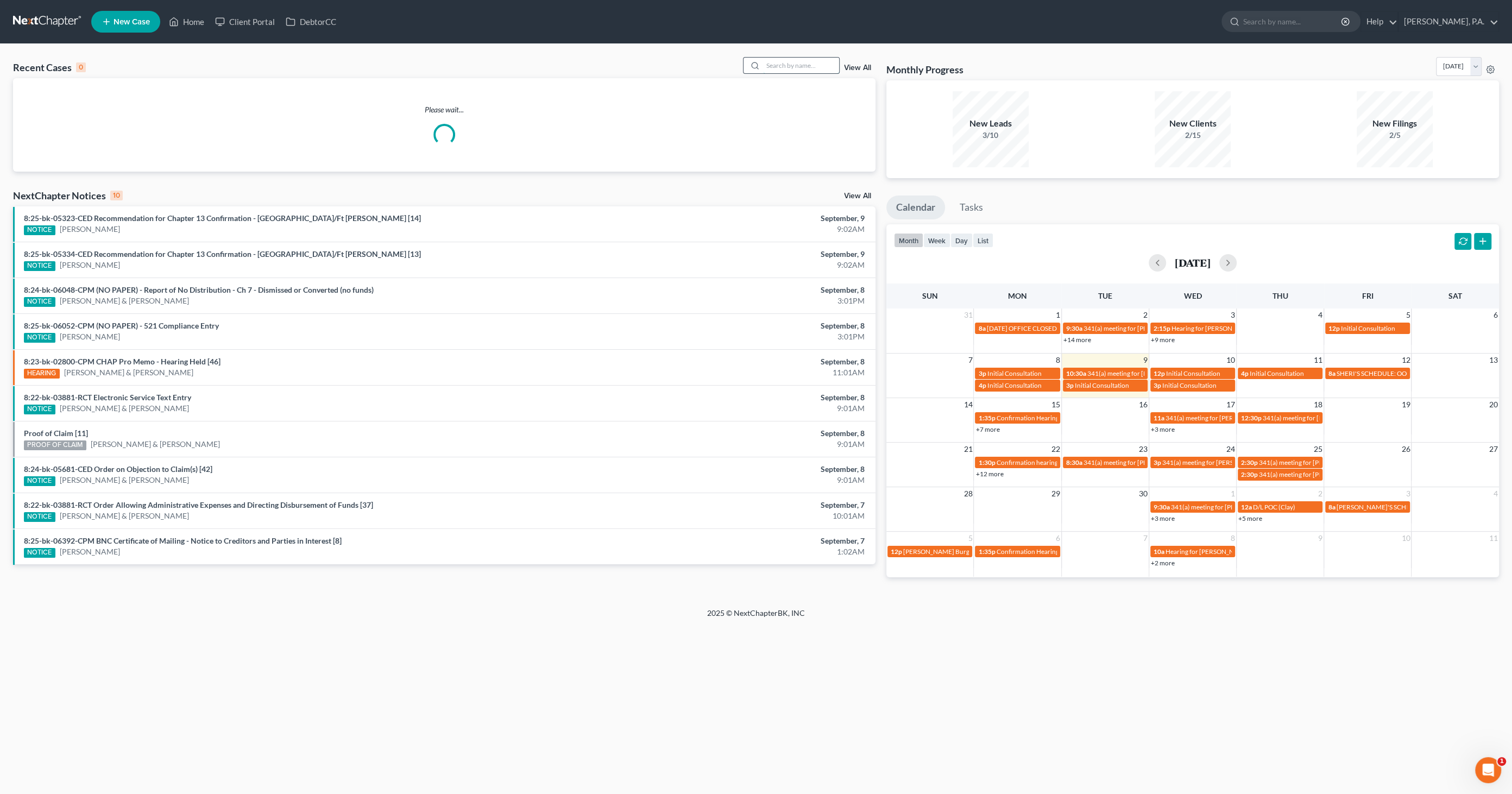
click at [781, 63] on input "search" at bounding box center [802, 66] width 76 height 16
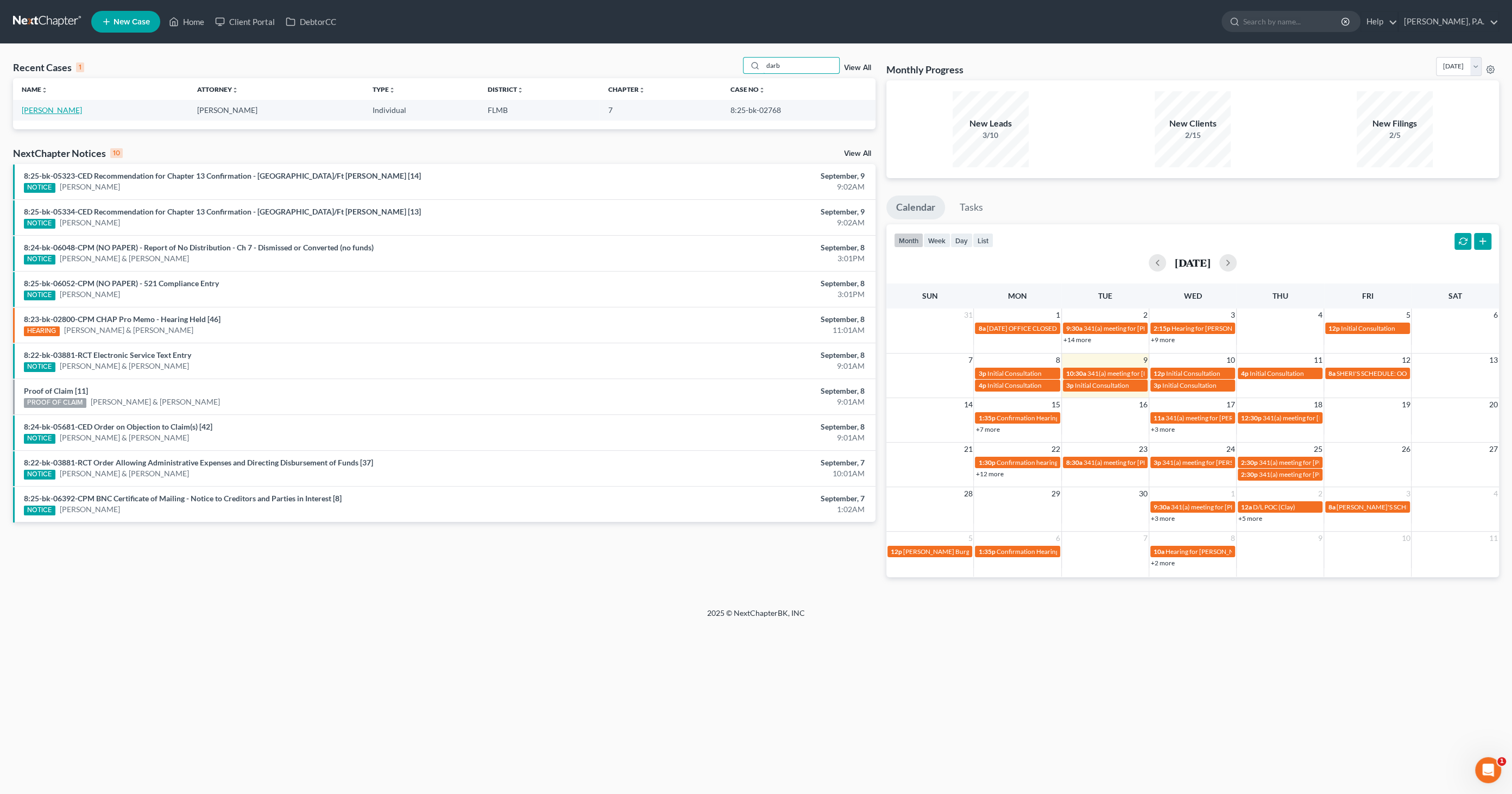
type input "darb"
click at [43, 112] on link "[PERSON_NAME]" at bounding box center [52, 109] width 60 height 9
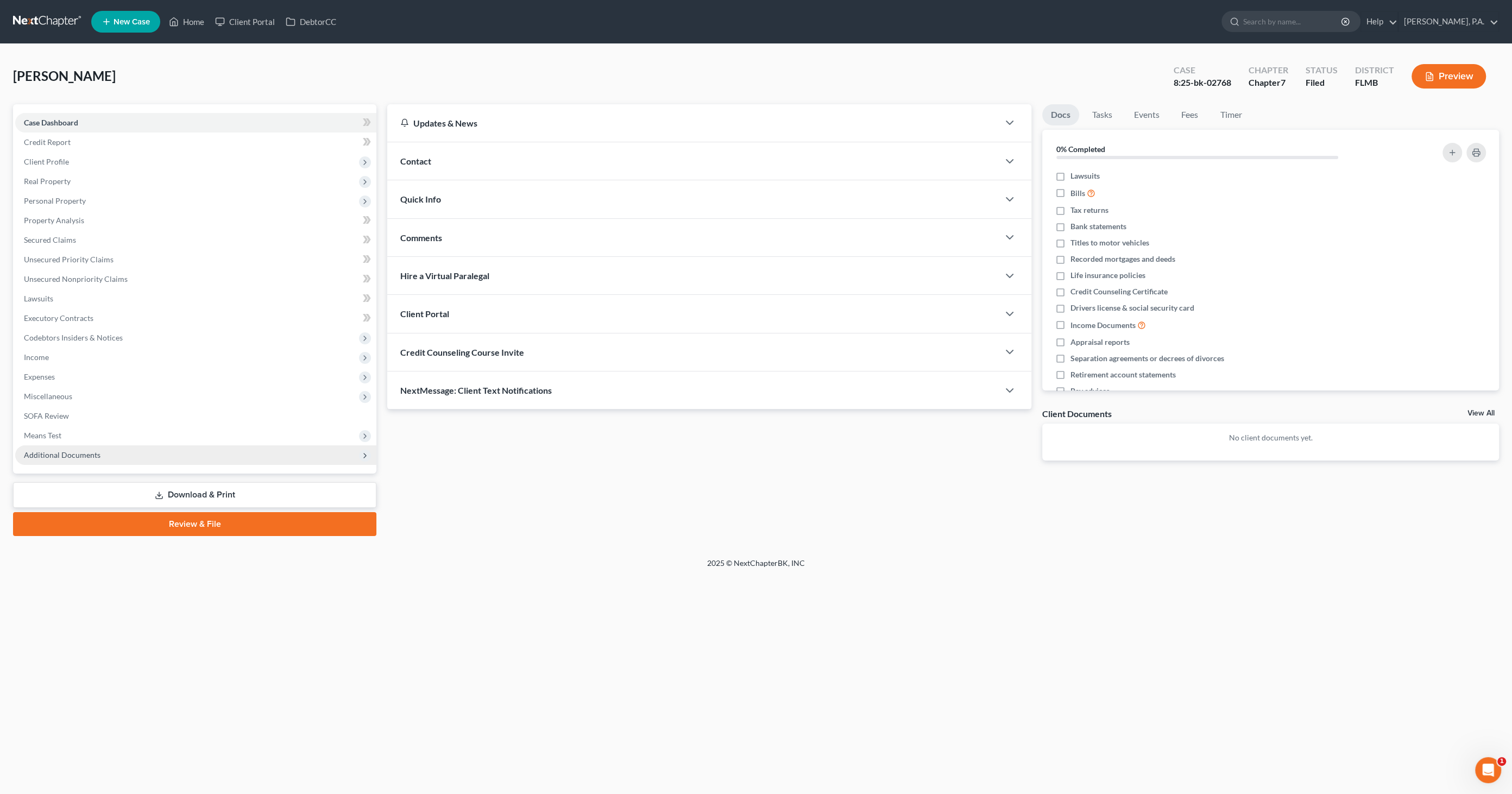
click at [66, 454] on span "Additional Documents" at bounding box center [62, 454] width 77 height 9
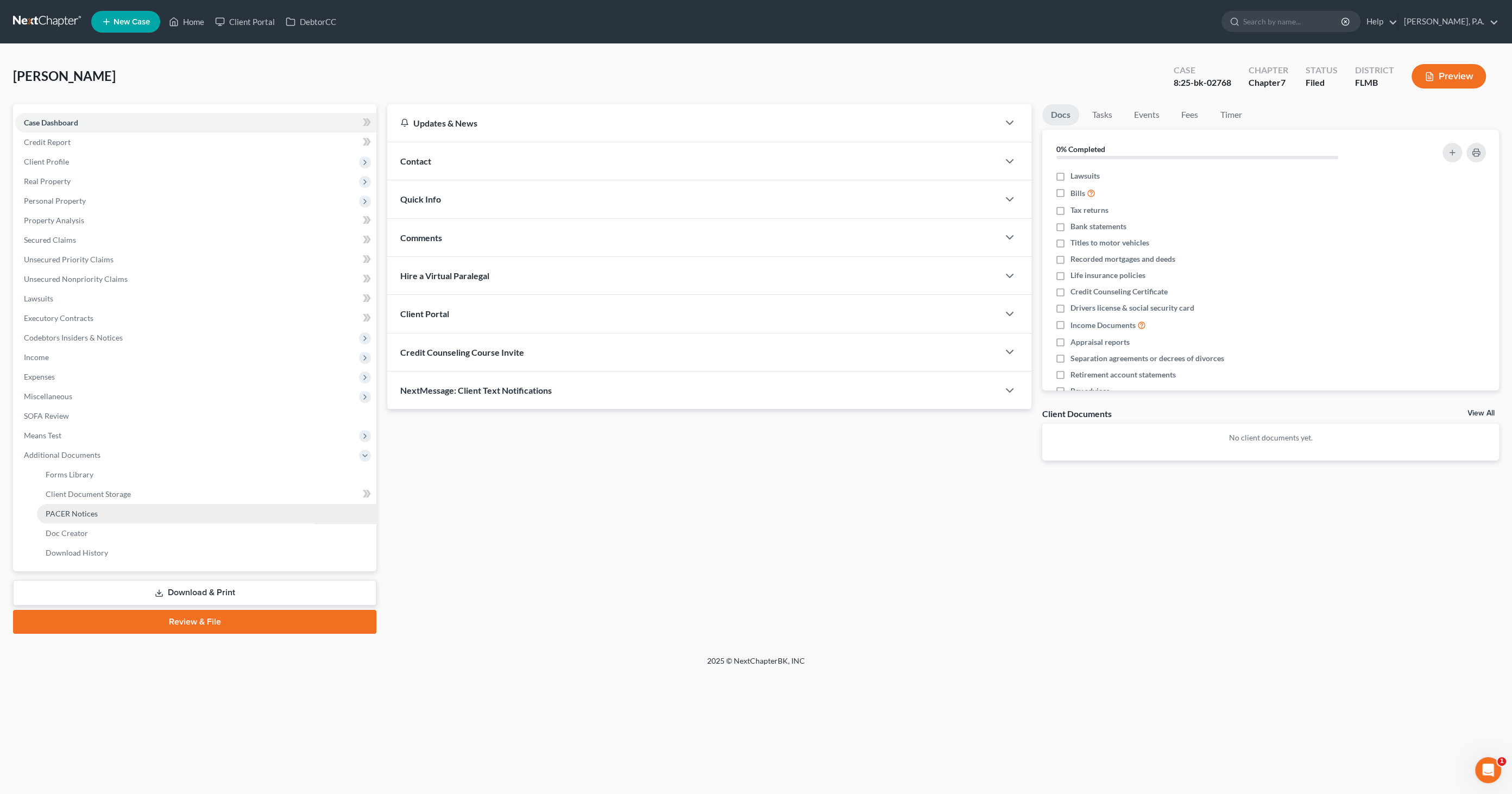
click at [78, 517] on span "PACER Notices" at bounding box center [72, 513] width 52 height 9
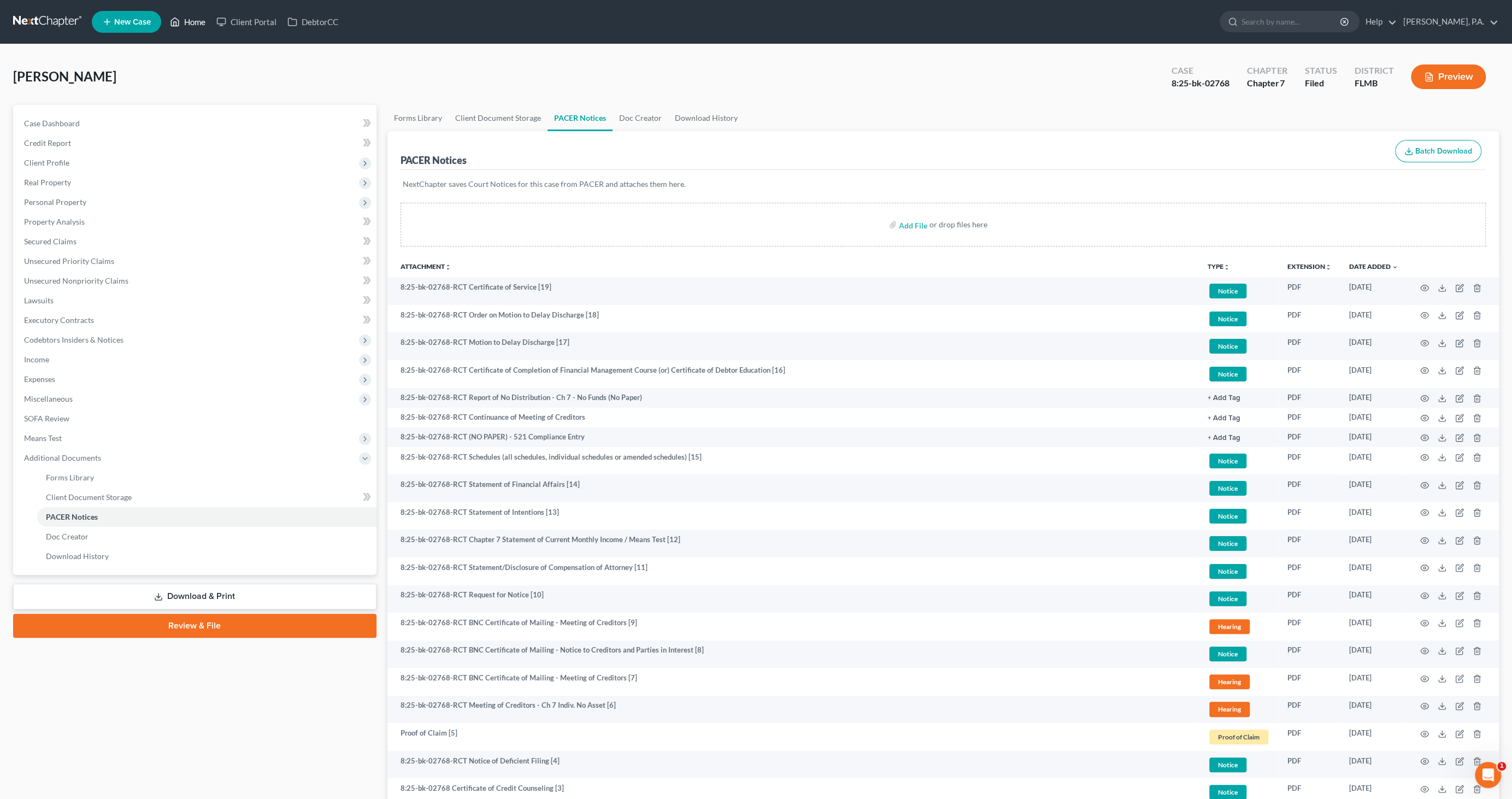
click at [195, 16] on link "Home" at bounding box center [187, 22] width 46 height 20
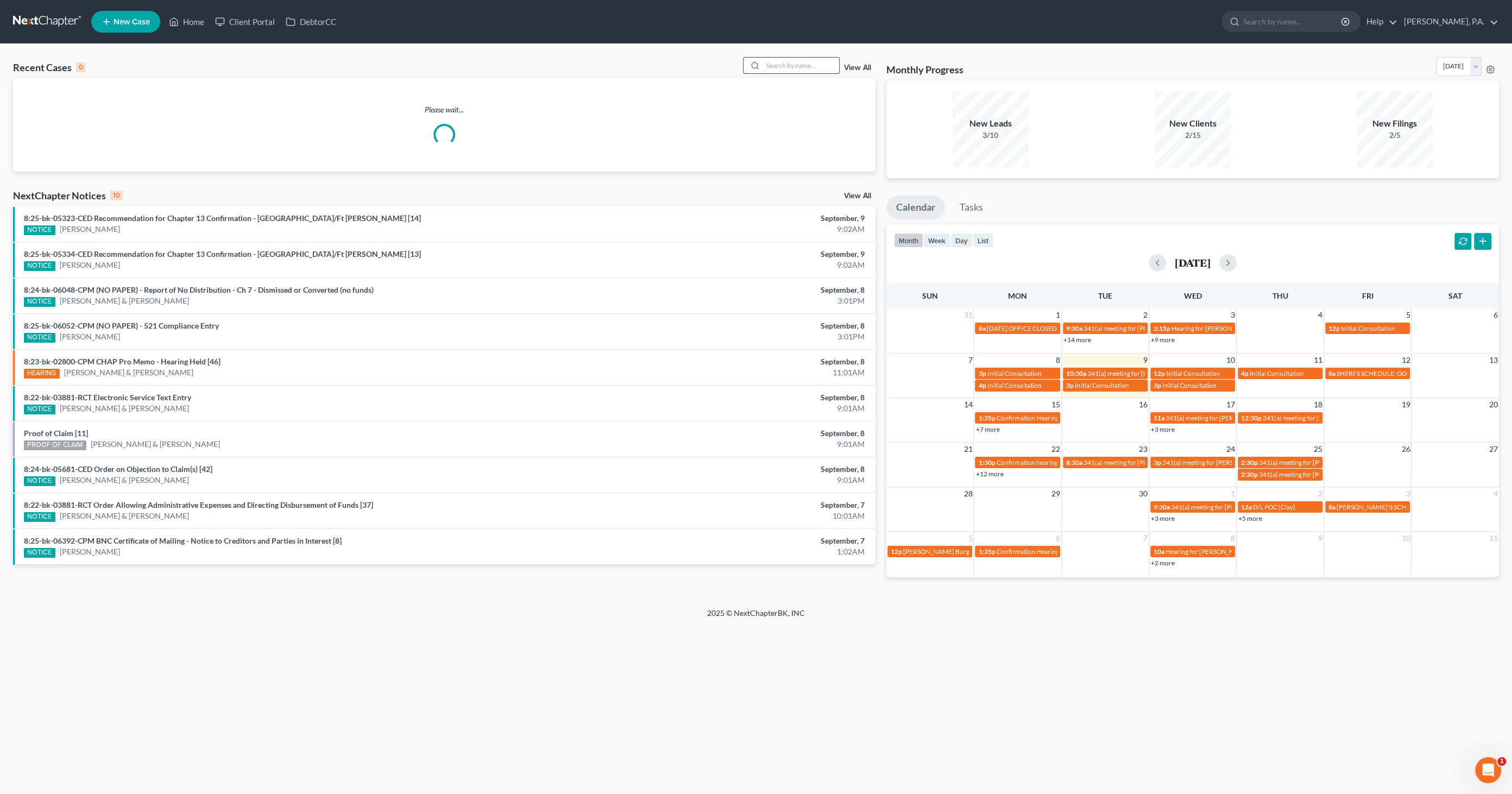
click at [788, 65] on input "search" at bounding box center [802, 66] width 76 height 16
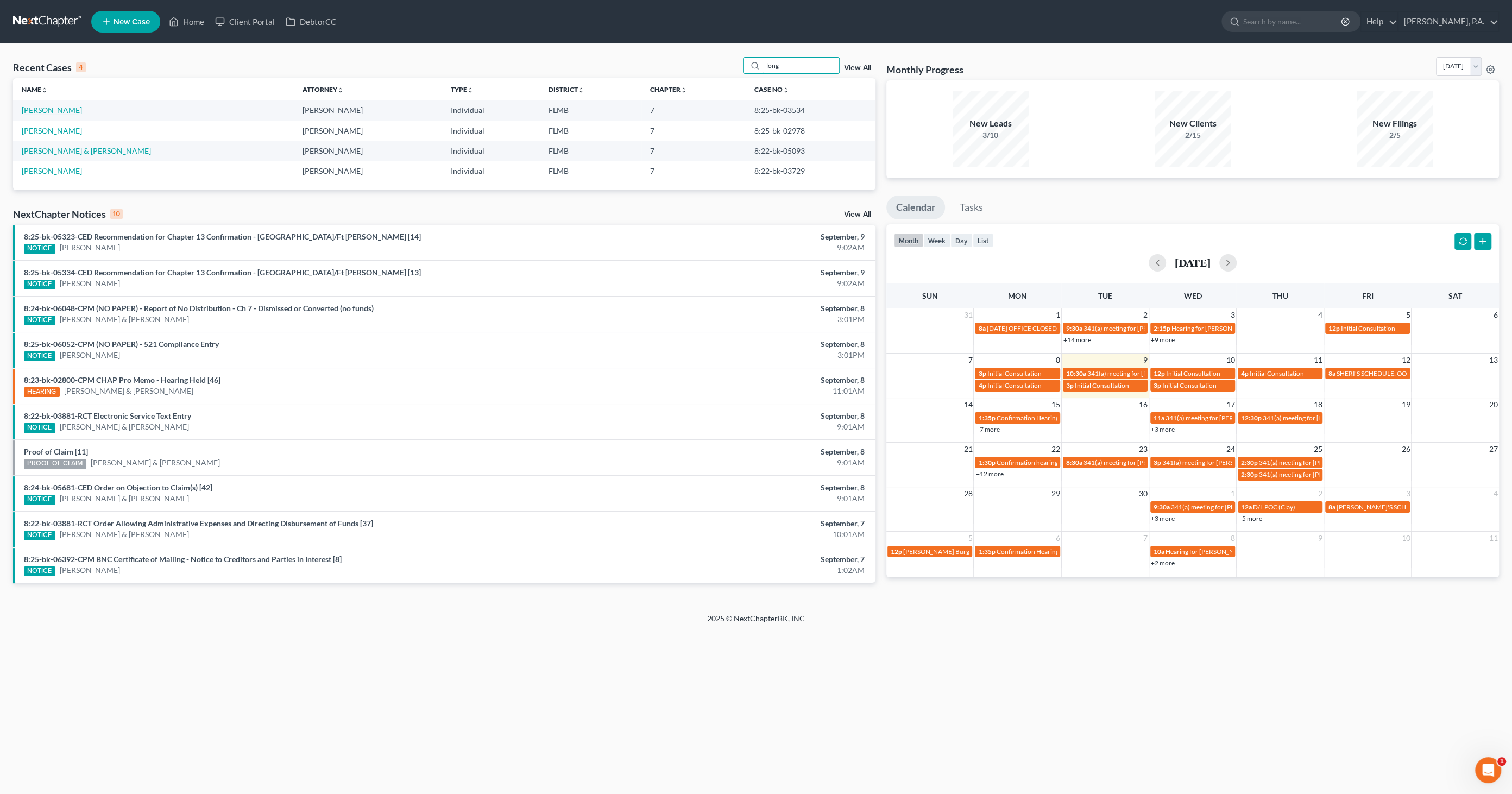
type input "long"
click at [53, 111] on link "[PERSON_NAME]" at bounding box center [52, 109] width 60 height 9
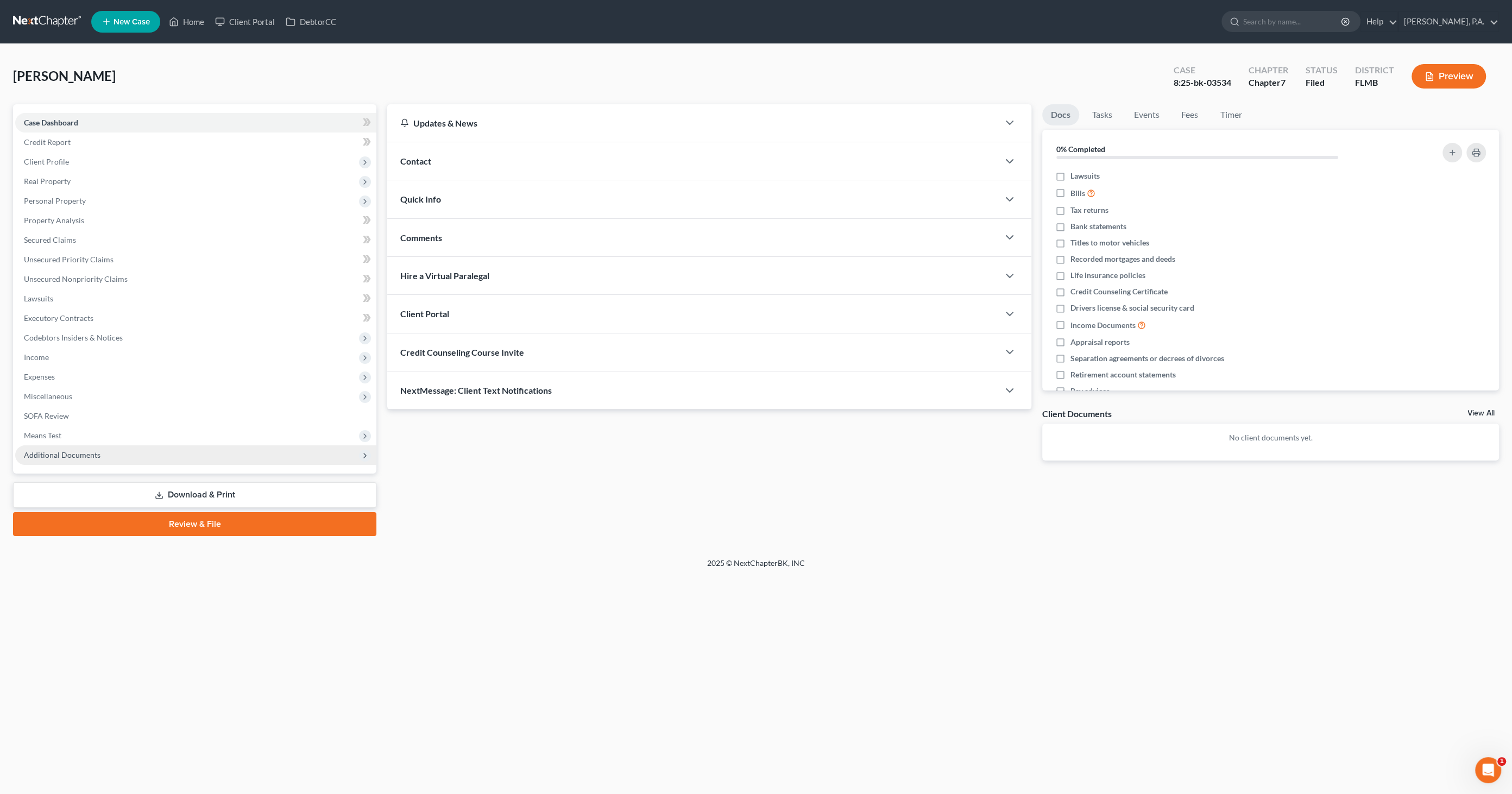
click at [61, 456] on span "Additional Documents" at bounding box center [62, 454] width 77 height 9
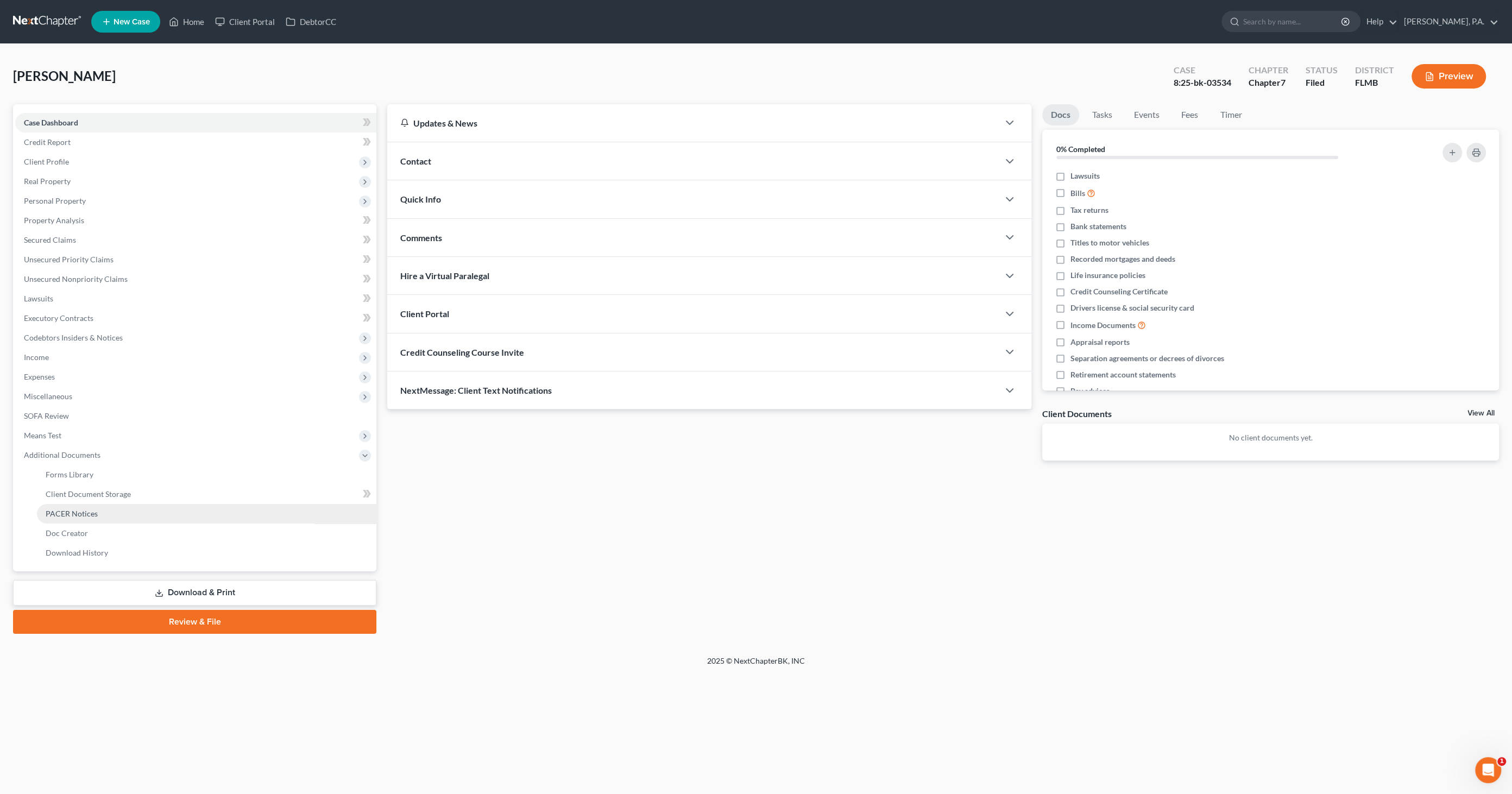
click at [86, 515] on span "PACER Notices" at bounding box center [72, 513] width 52 height 9
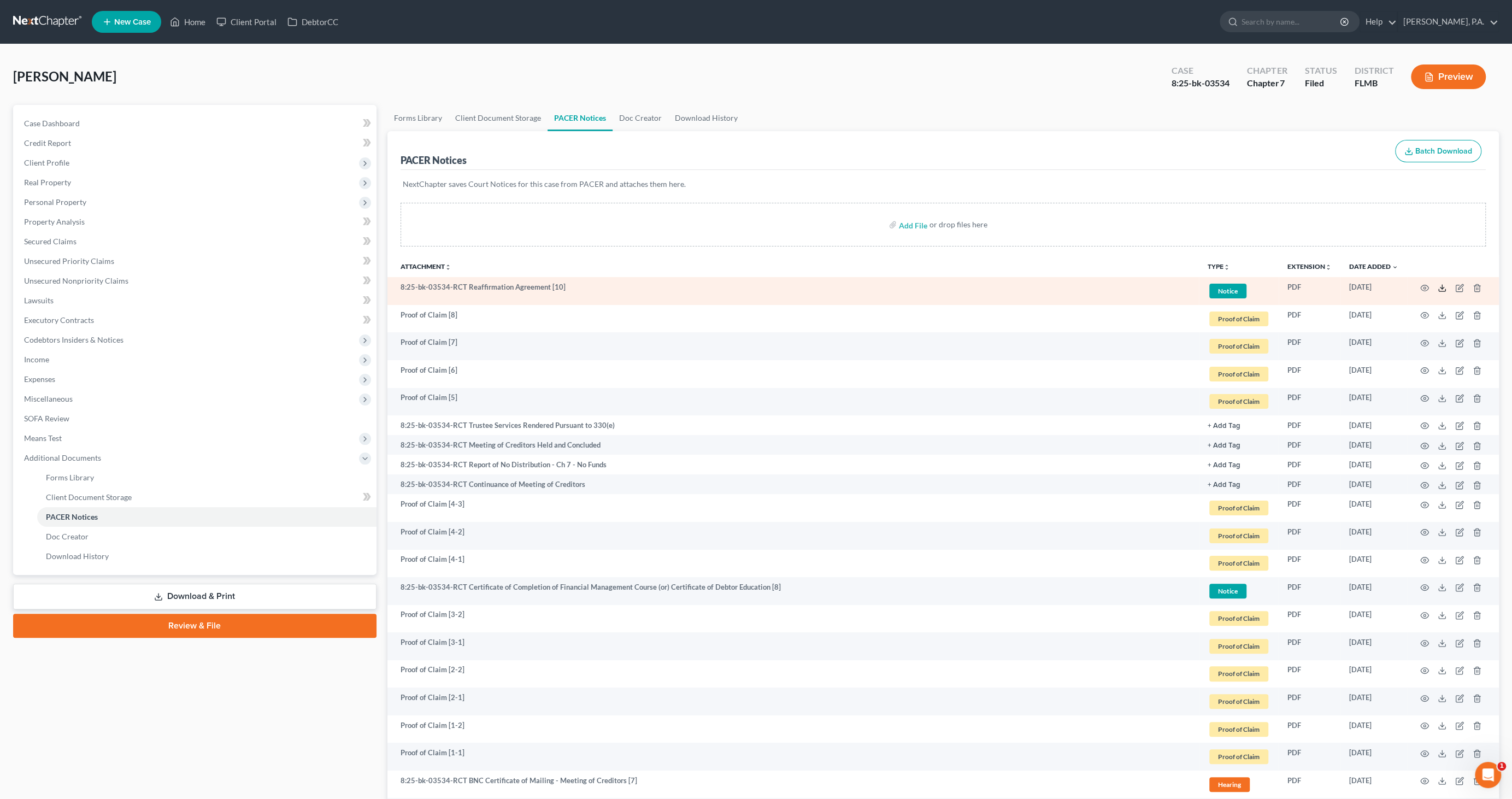
click at [1439, 287] on icon at bounding box center [1442, 288] width 9 height 9
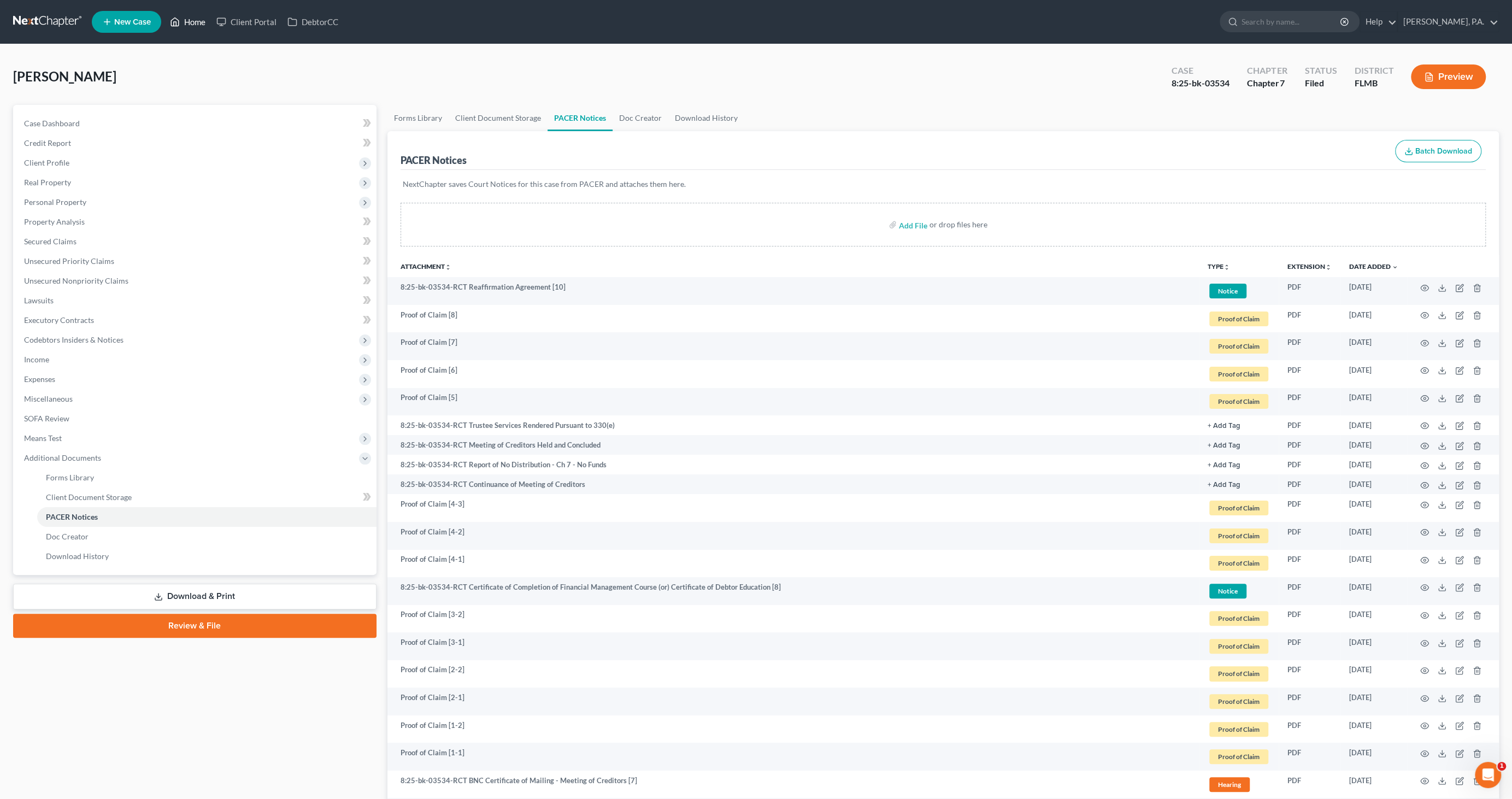
drag, startPoint x: 184, startPoint y: 25, endPoint x: 189, endPoint y: 28, distance: 5.8
click at [184, 25] on link "Home" at bounding box center [187, 22] width 46 height 20
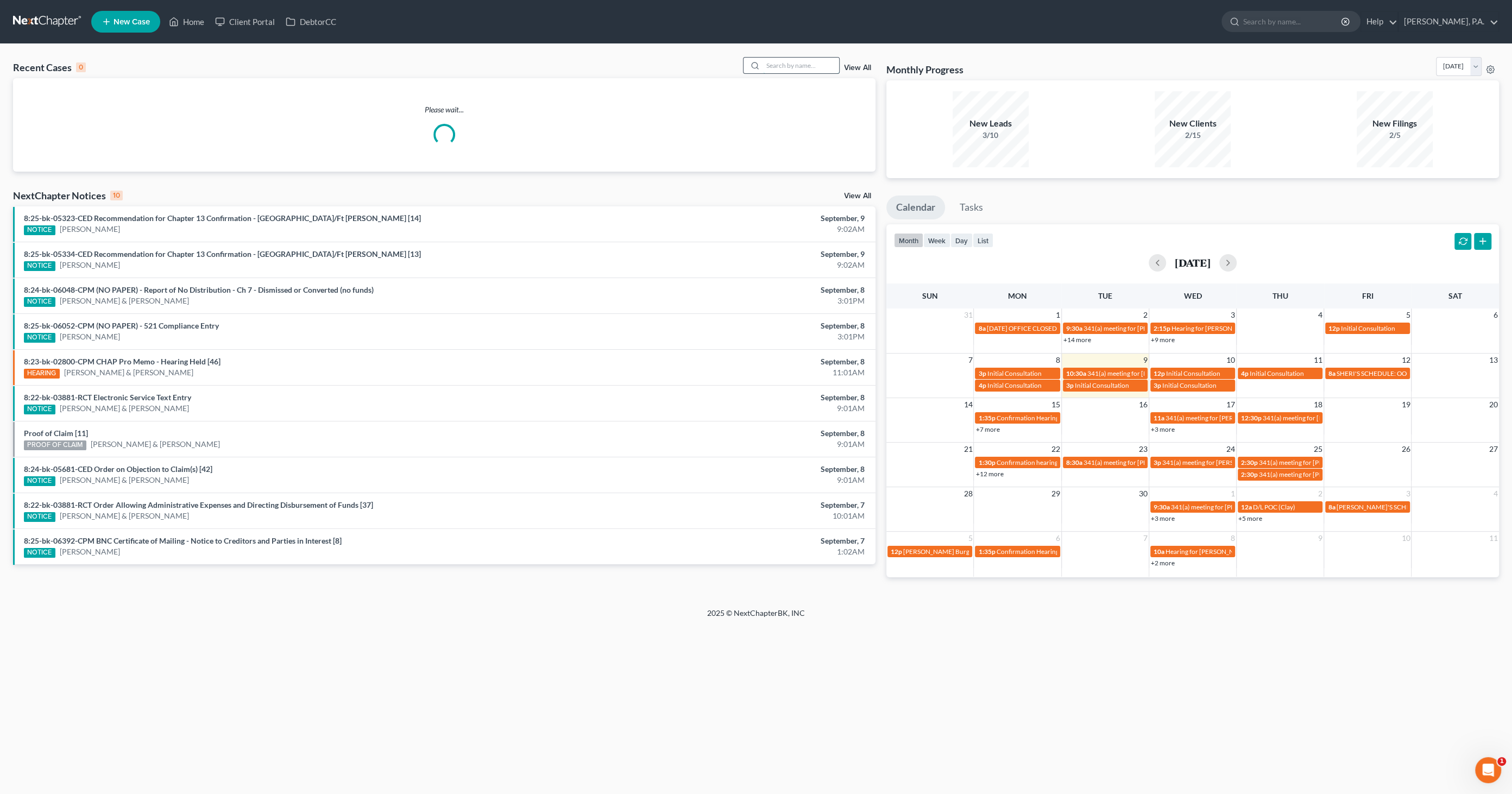
click at [776, 65] on input "search" at bounding box center [802, 66] width 76 height 16
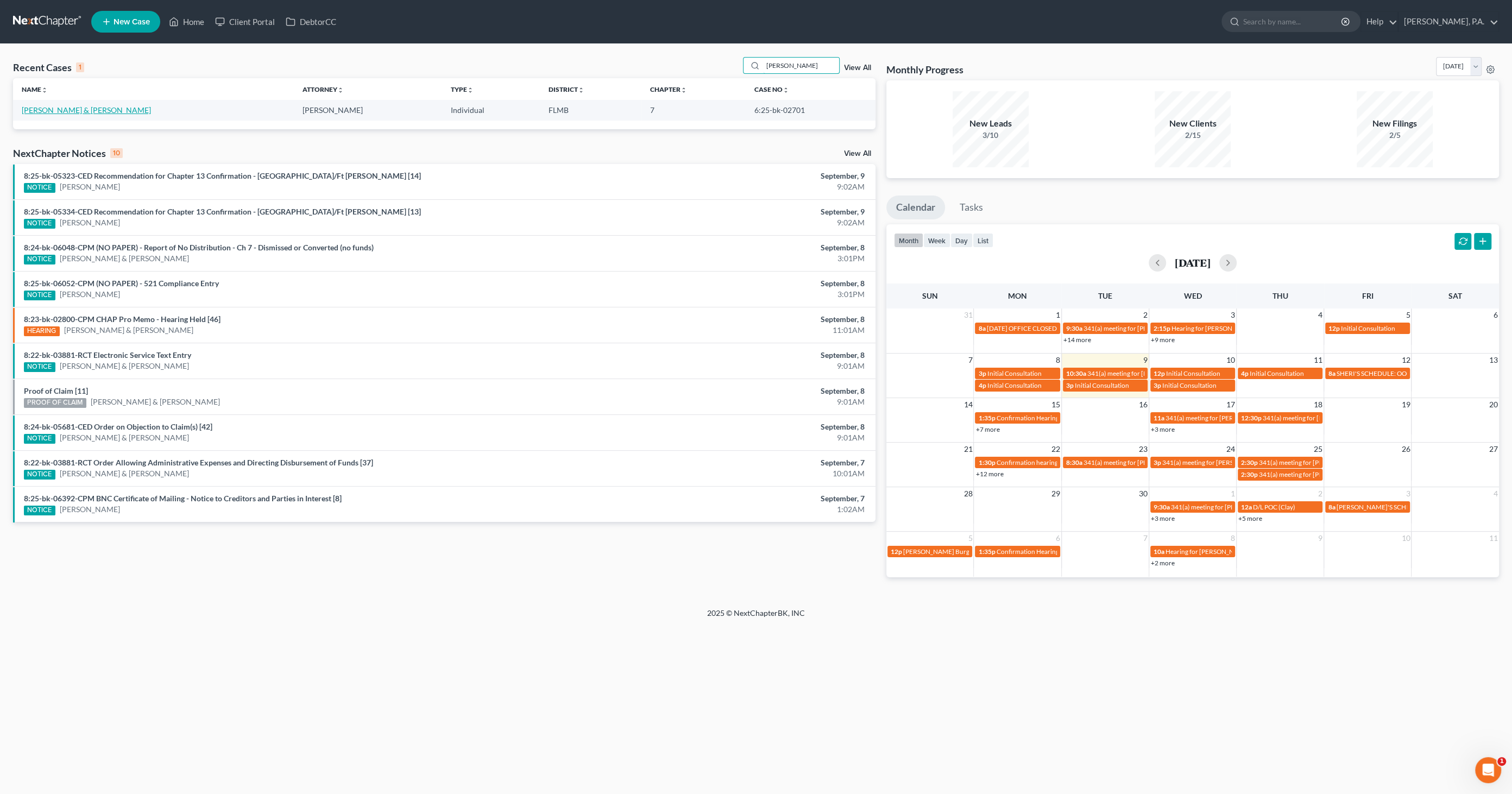
type input "[PERSON_NAME]"
click at [81, 111] on link "[PERSON_NAME] & [PERSON_NAME]" at bounding box center [86, 109] width 129 height 9
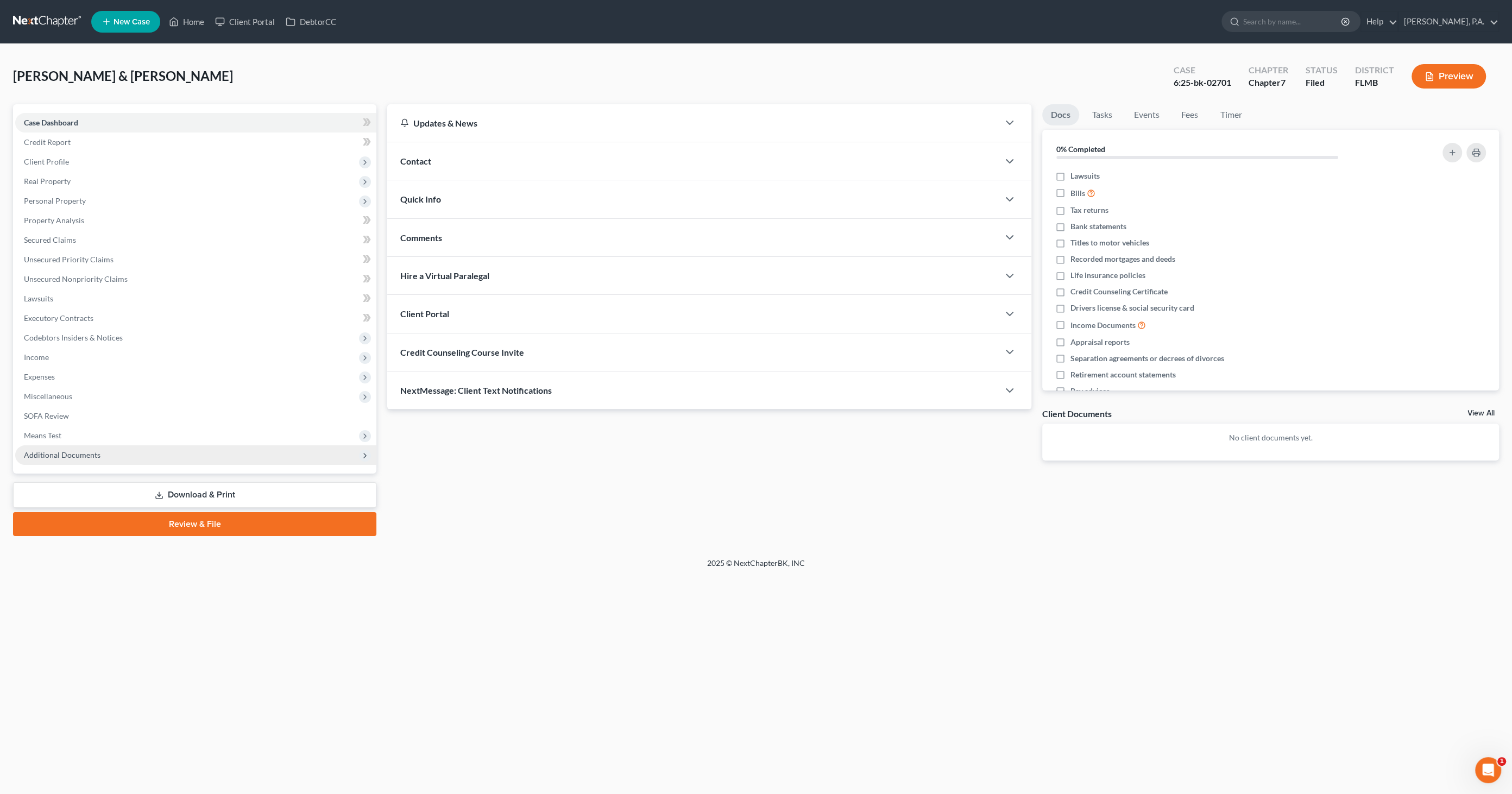
click at [56, 450] on span "Additional Documents" at bounding box center [62, 454] width 77 height 9
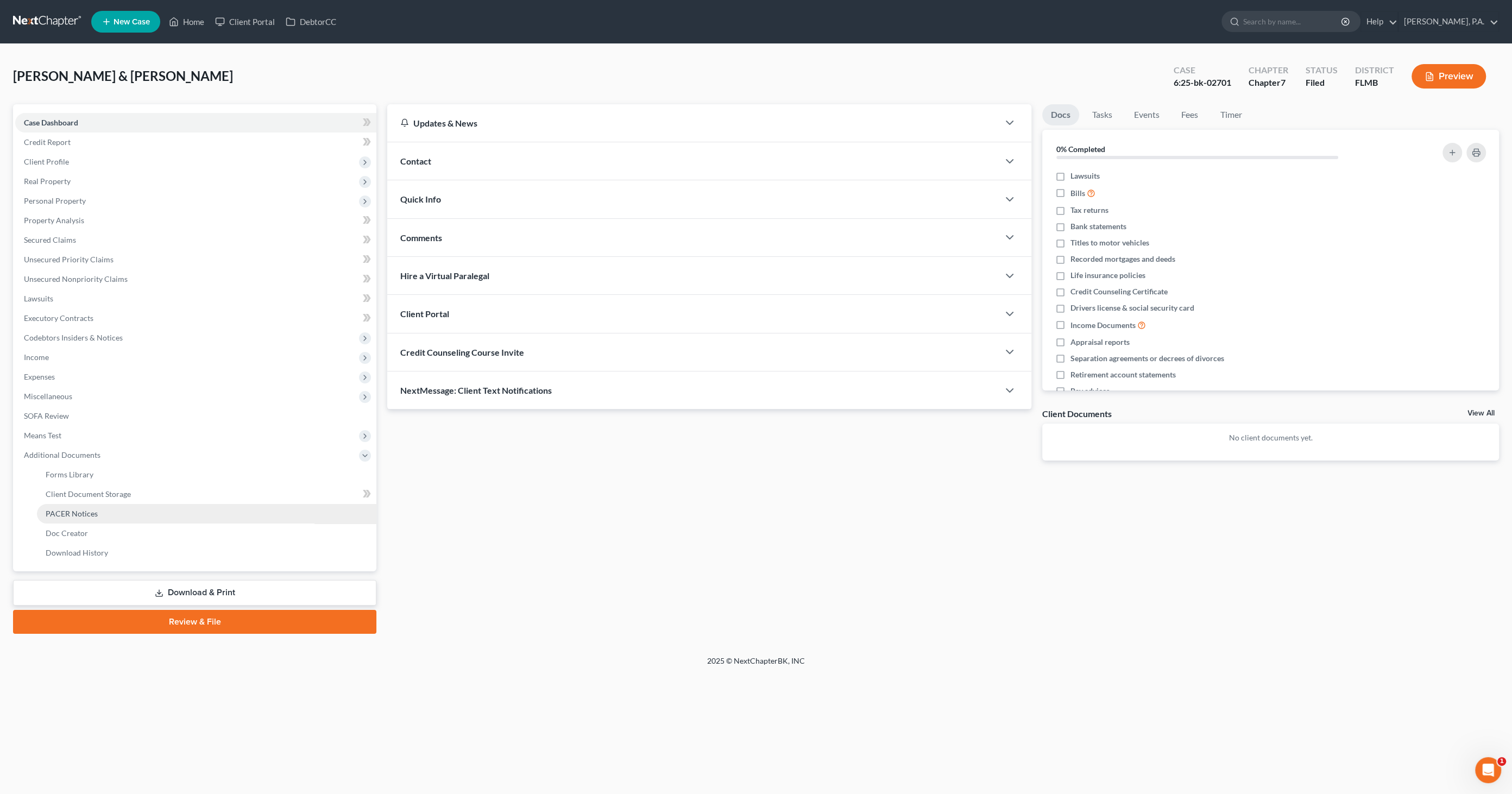
click at [69, 515] on span "PACER Notices" at bounding box center [72, 513] width 52 height 9
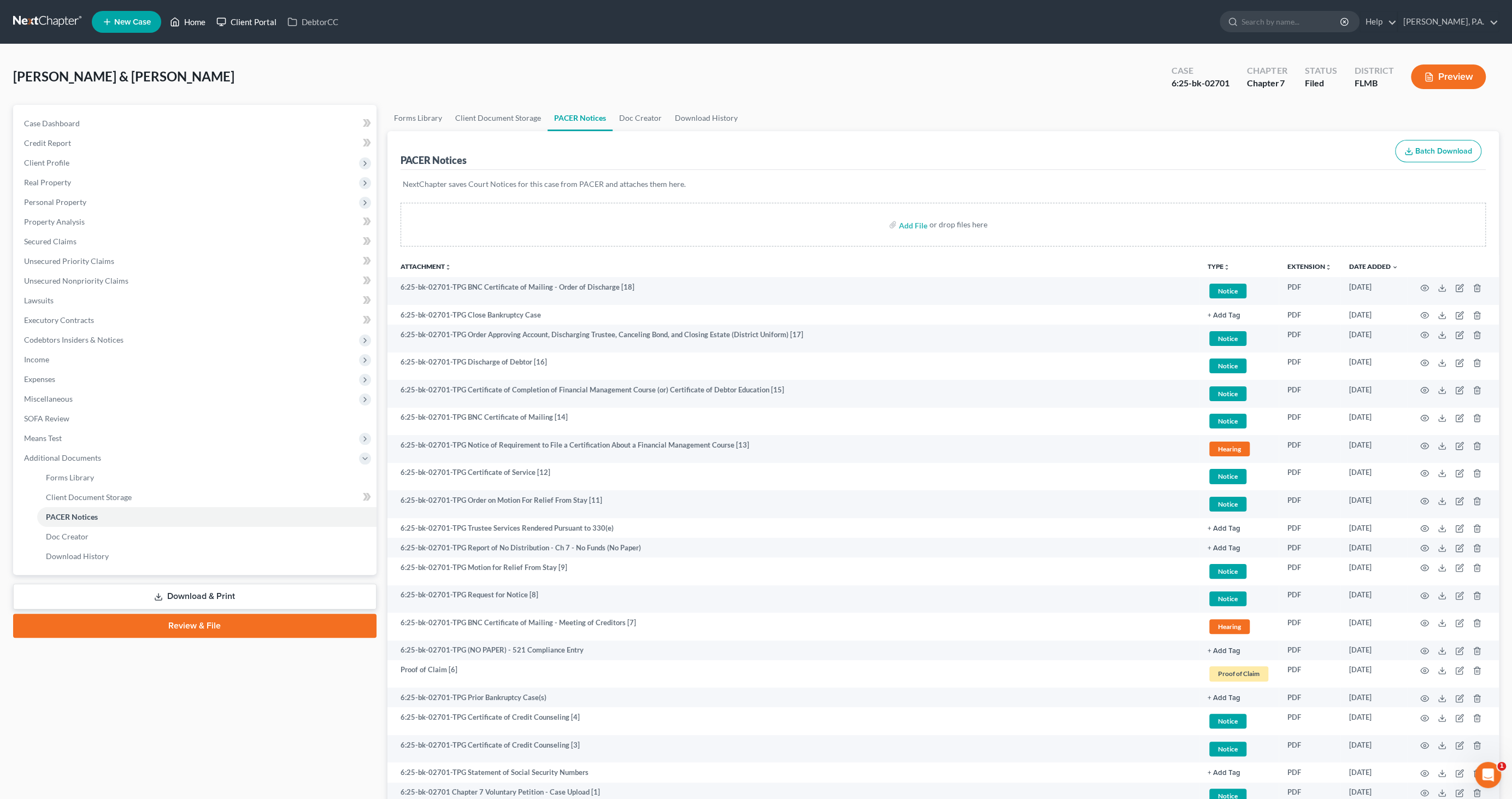
drag, startPoint x: 190, startPoint y: 23, endPoint x: 212, endPoint y: 29, distance: 22.8
click at [190, 23] on link "Home" at bounding box center [187, 22] width 46 height 20
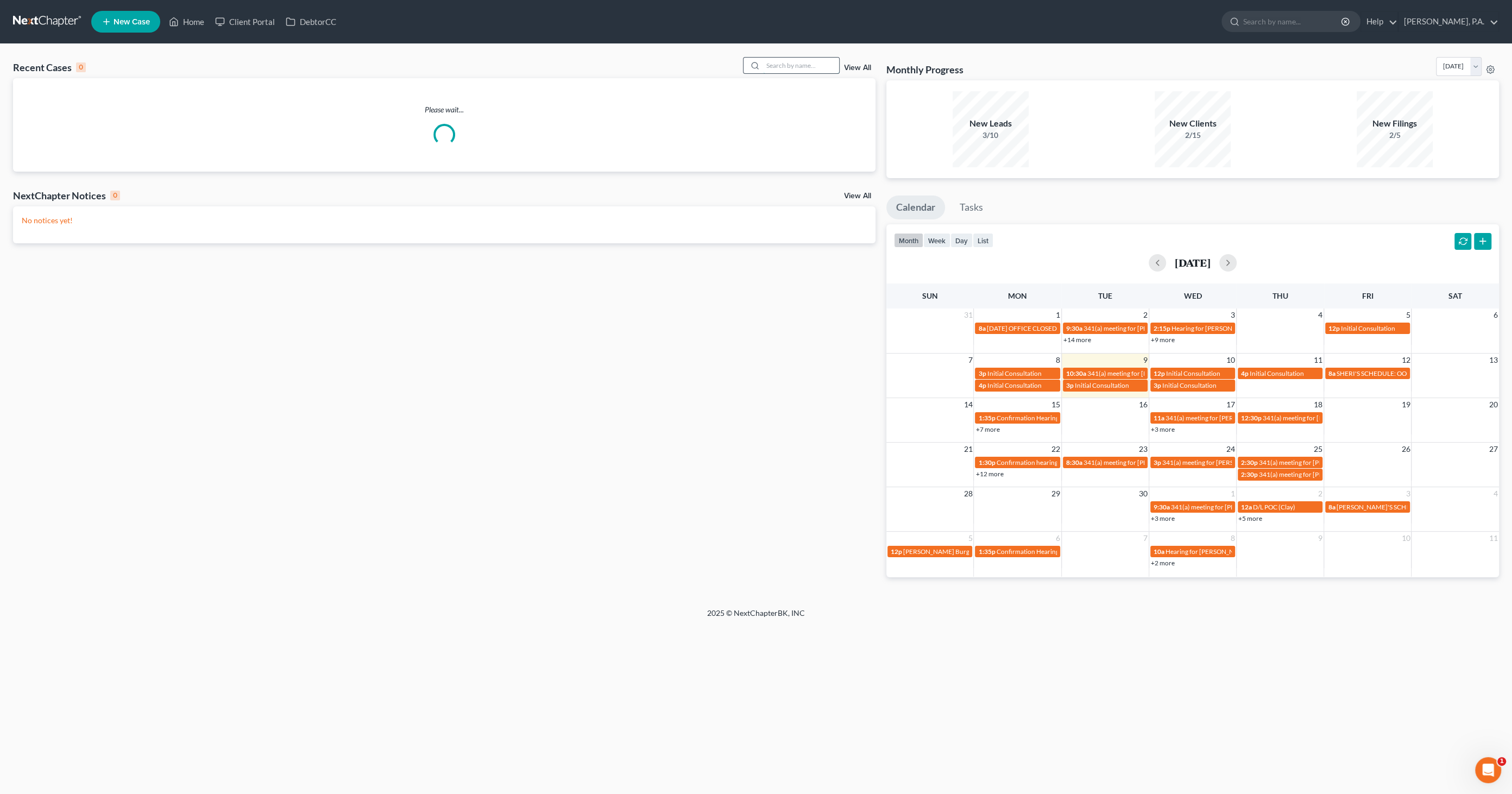
click at [791, 63] on input "search" at bounding box center [802, 66] width 76 height 16
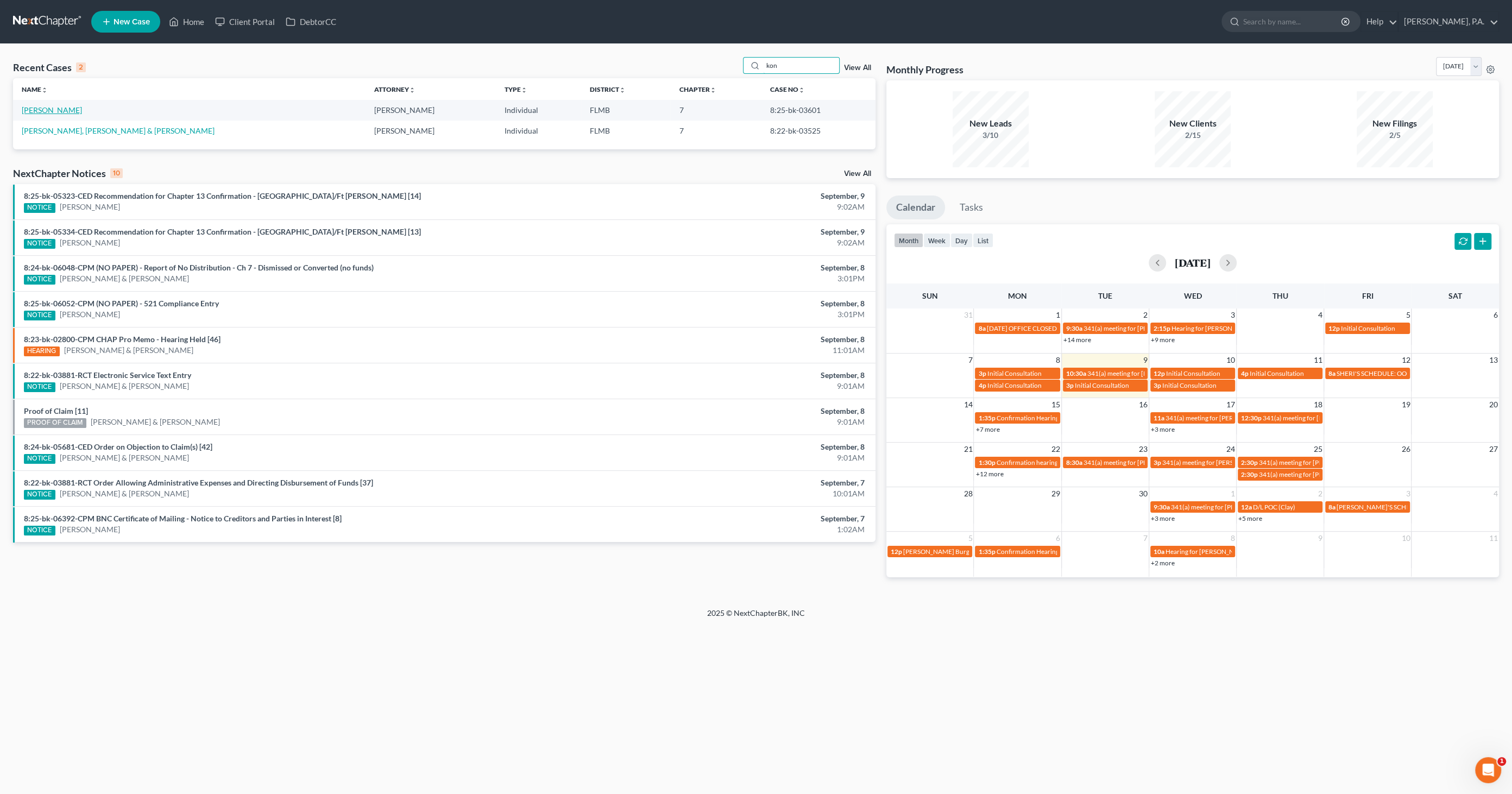
type input "kon"
click at [80, 107] on link "[PERSON_NAME]" at bounding box center [52, 109] width 60 height 9
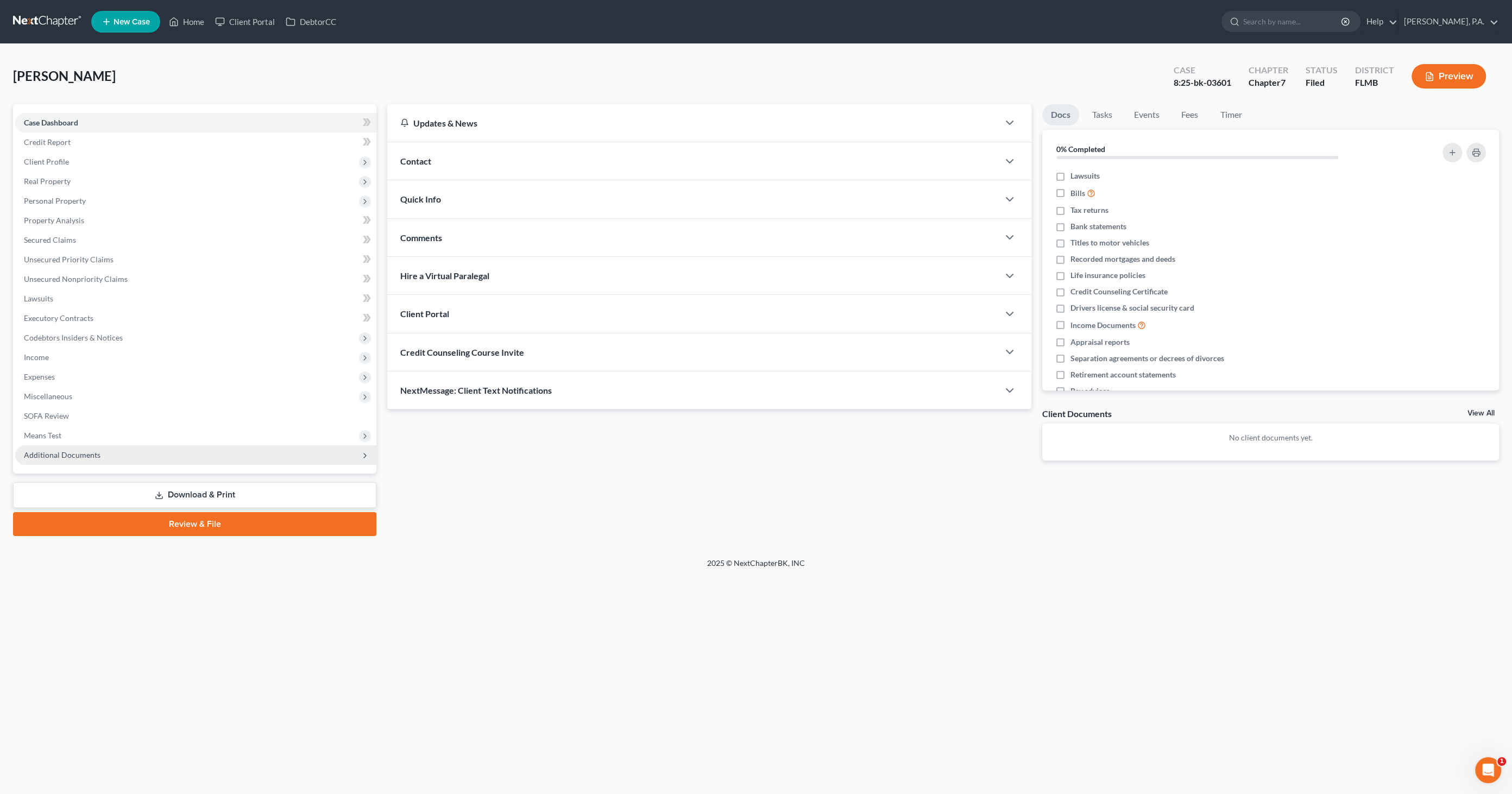
click at [56, 454] on span "Additional Documents" at bounding box center [62, 454] width 77 height 9
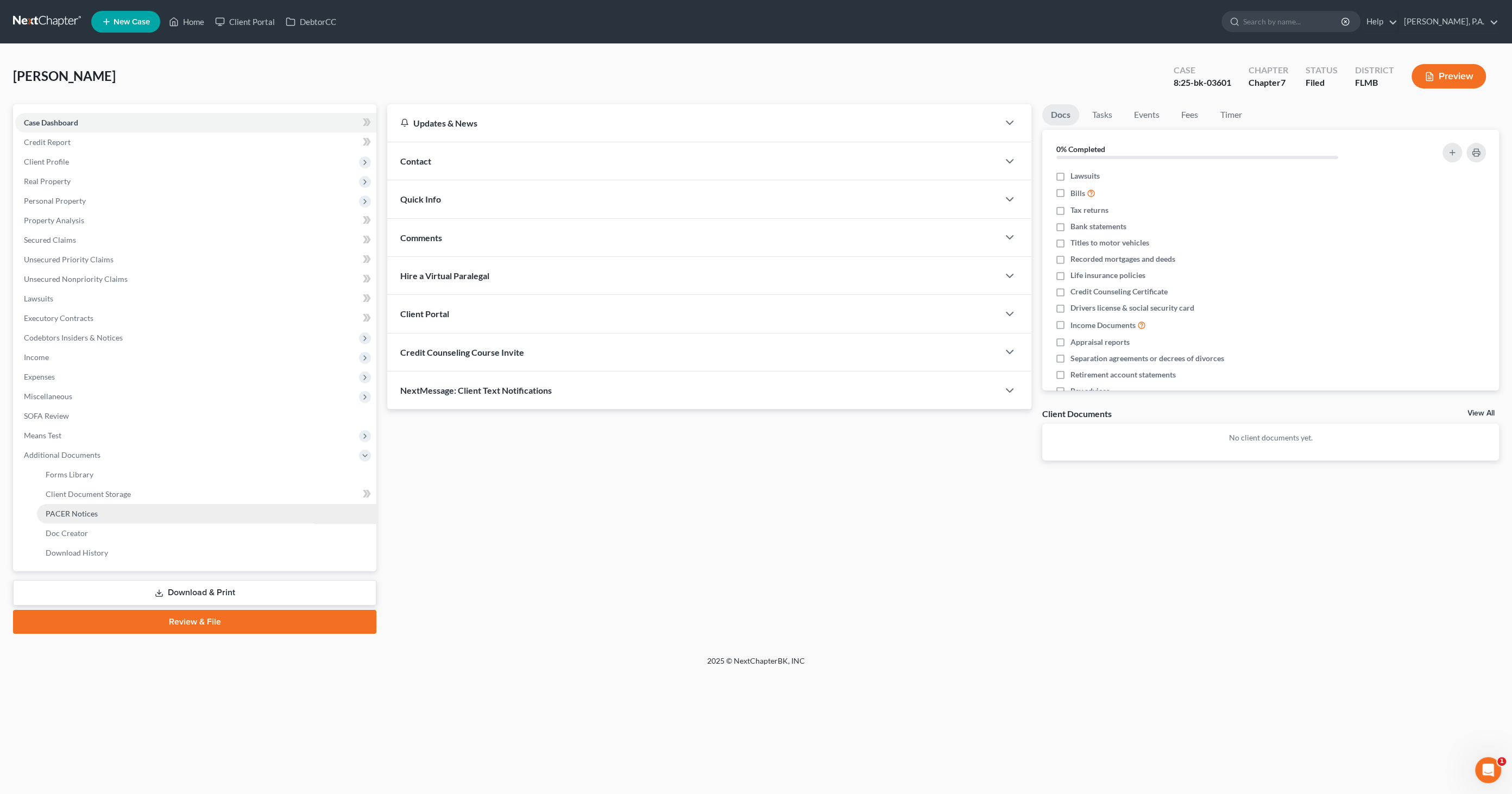
click at [69, 512] on span "PACER Notices" at bounding box center [72, 513] width 52 height 9
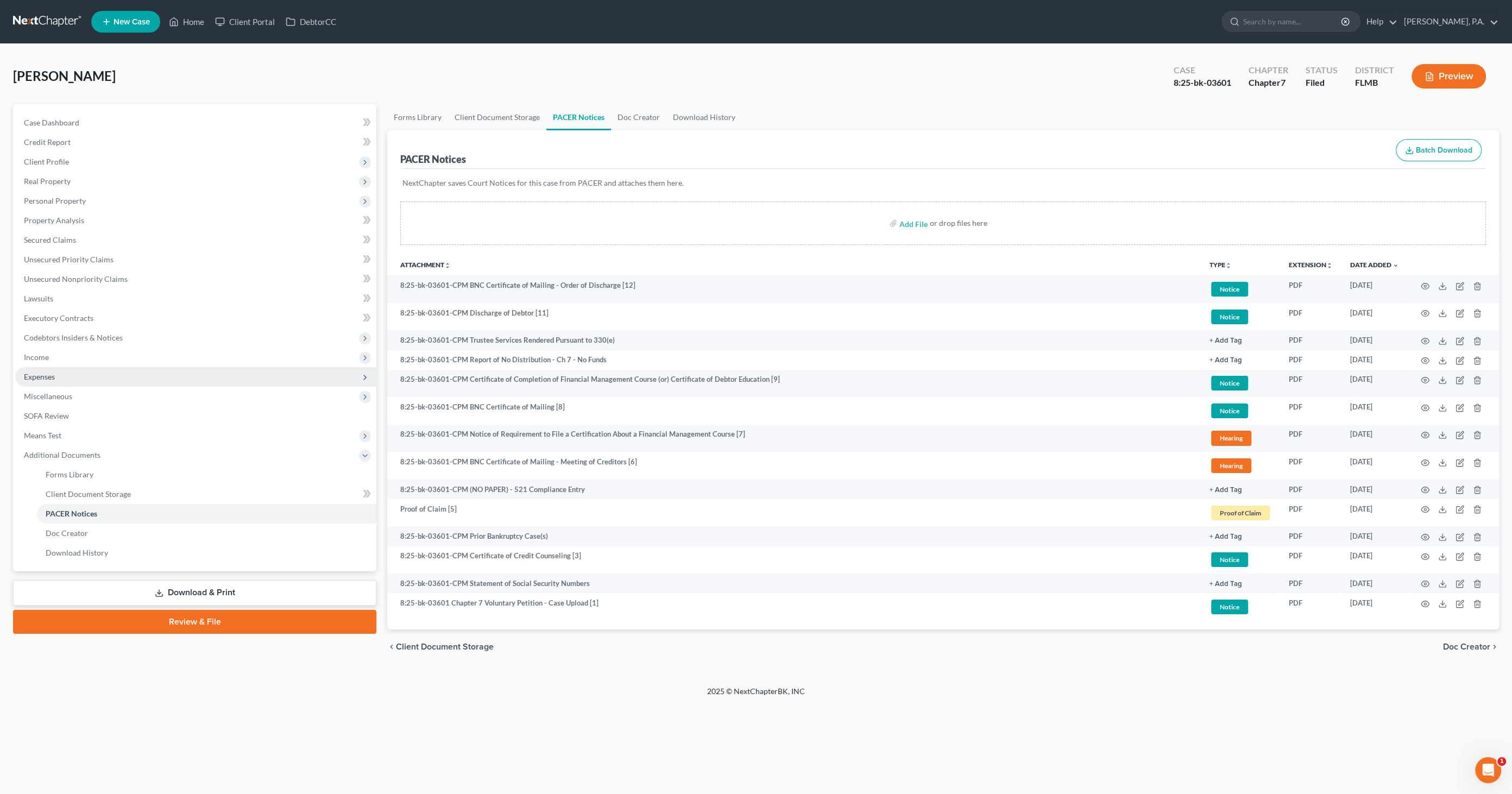
click at [47, 373] on span "Expenses" at bounding box center [40, 376] width 31 height 9
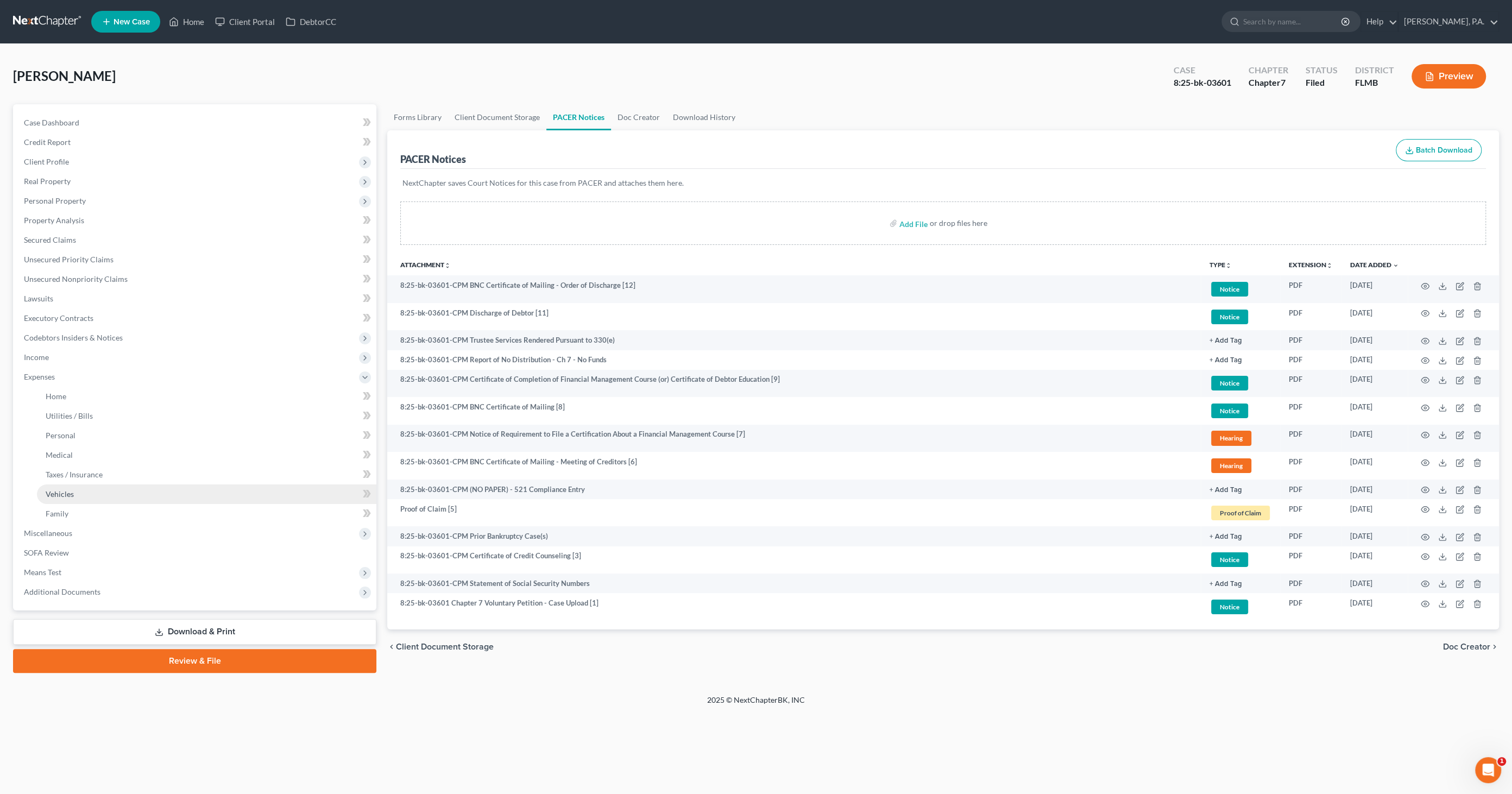
click at [73, 495] on link "Vehicles" at bounding box center [206, 494] width 339 height 20
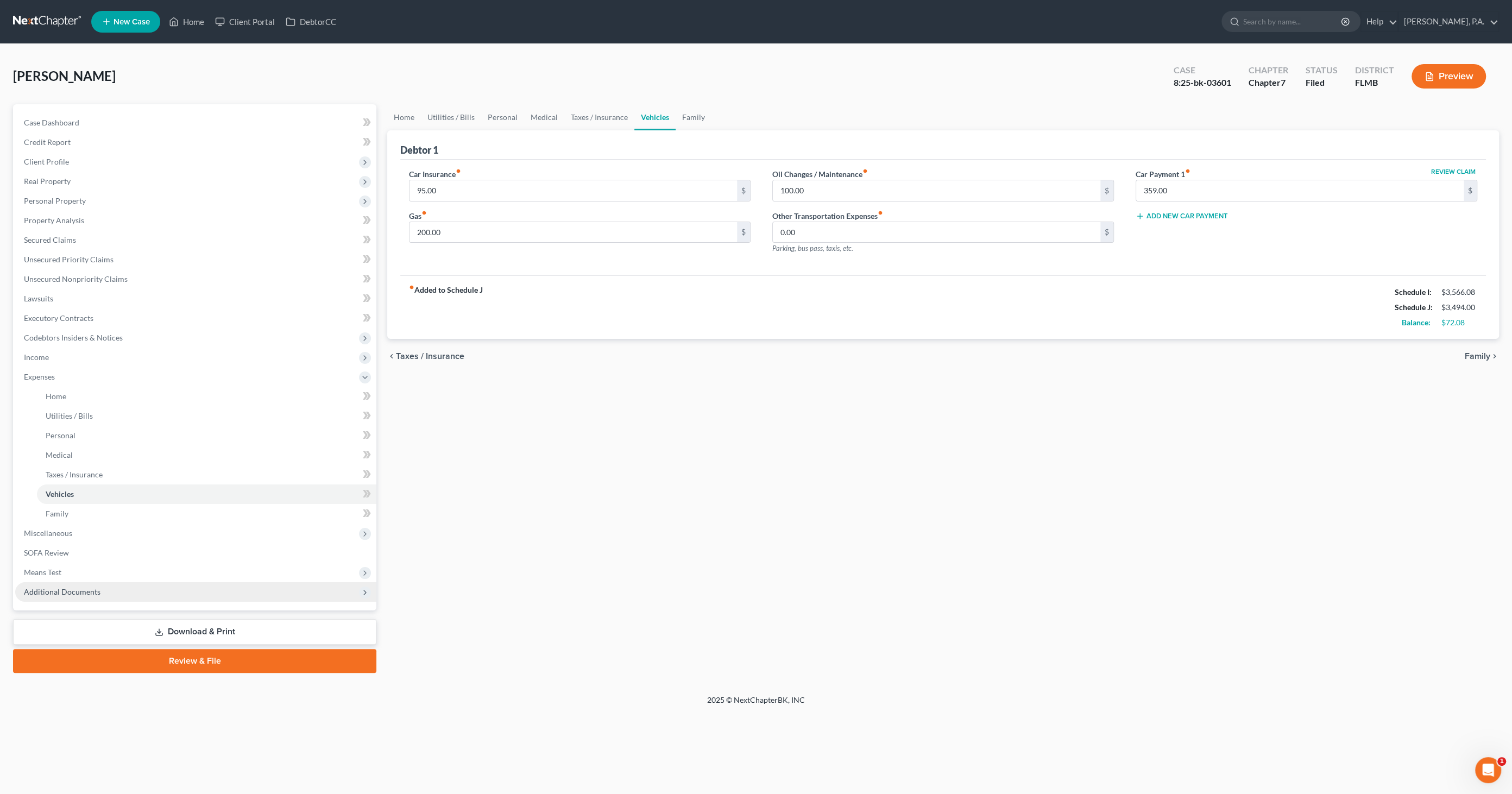
click at [86, 588] on span "Additional Documents" at bounding box center [62, 591] width 77 height 9
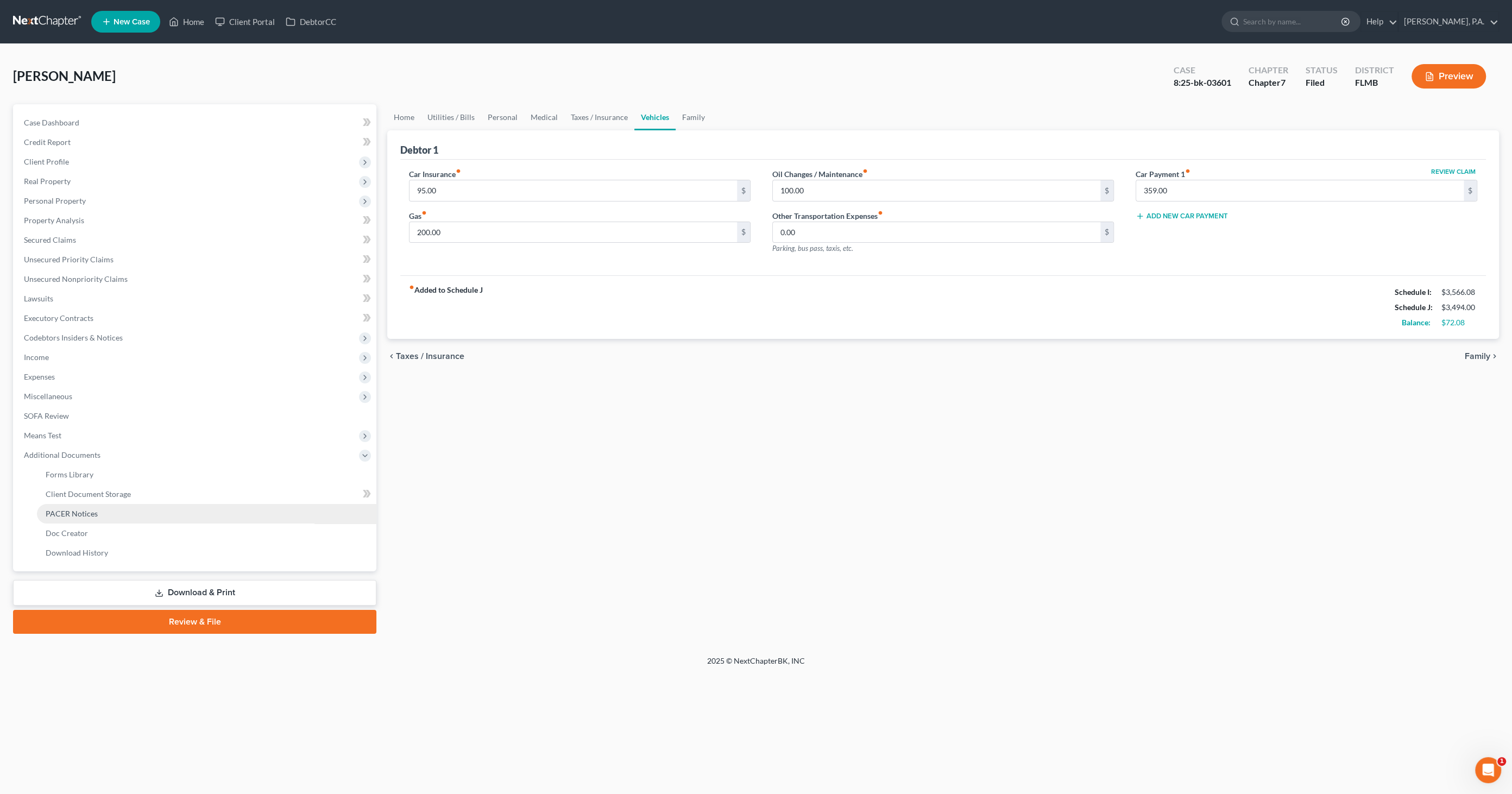
click at [81, 506] on link "PACER Notices" at bounding box center [206, 513] width 339 height 20
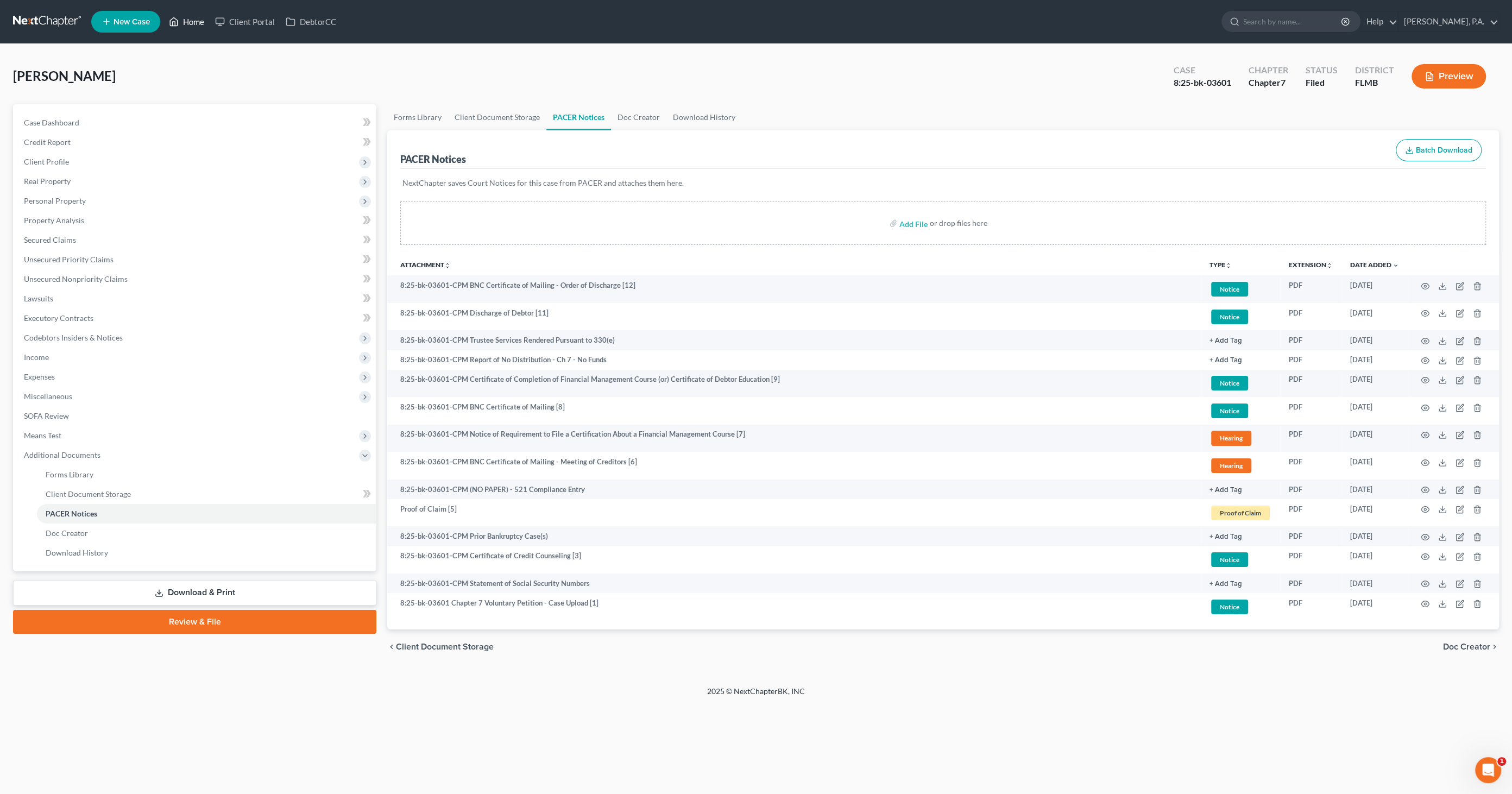
drag, startPoint x: 186, startPoint y: 25, endPoint x: 198, endPoint y: 43, distance: 21.6
click at [186, 25] on link "Home" at bounding box center [186, 22] width 46 height 20
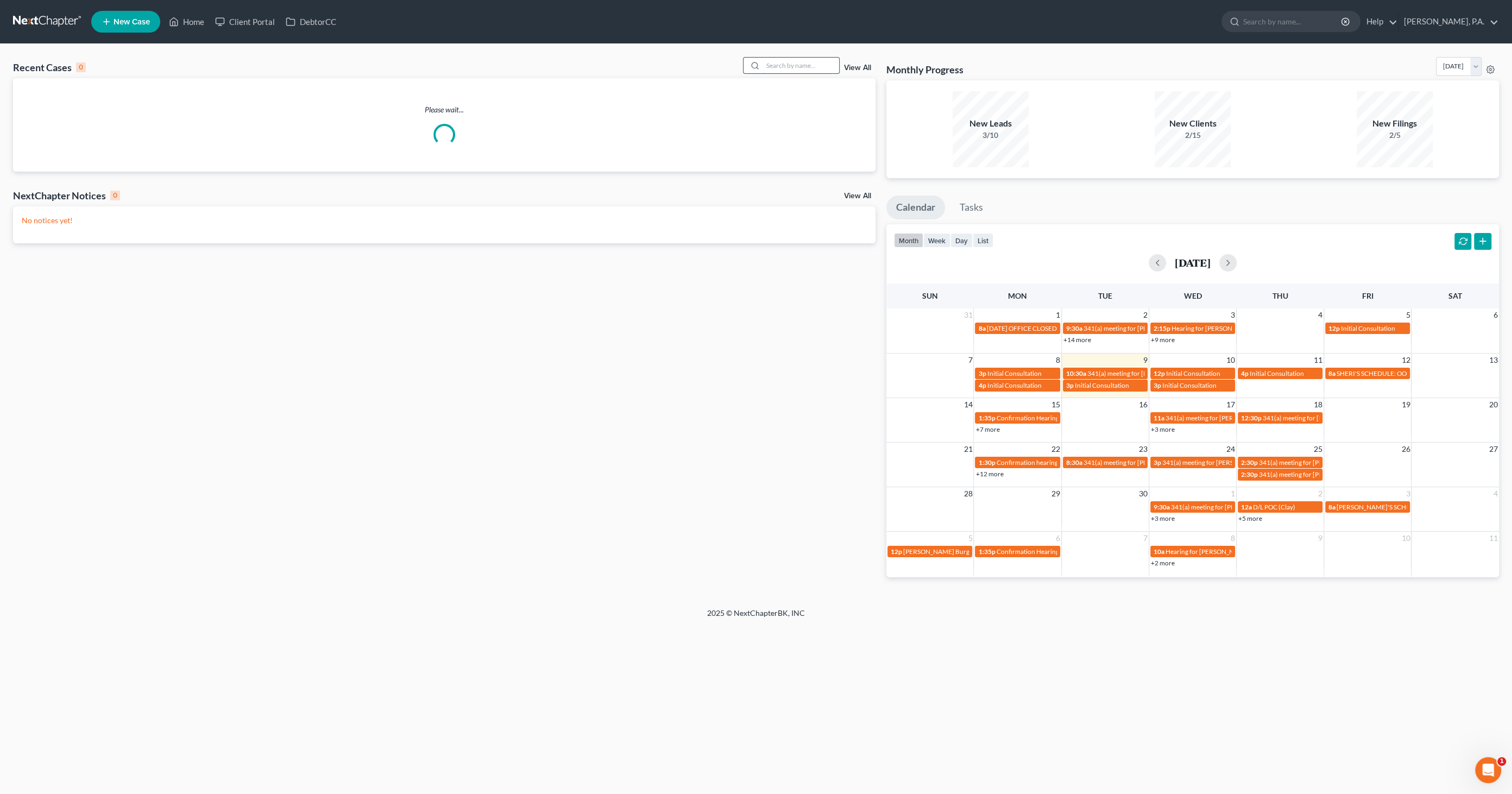
click at [789, 63] on input "search" at bounding box center [802, 66] width 76 height 16
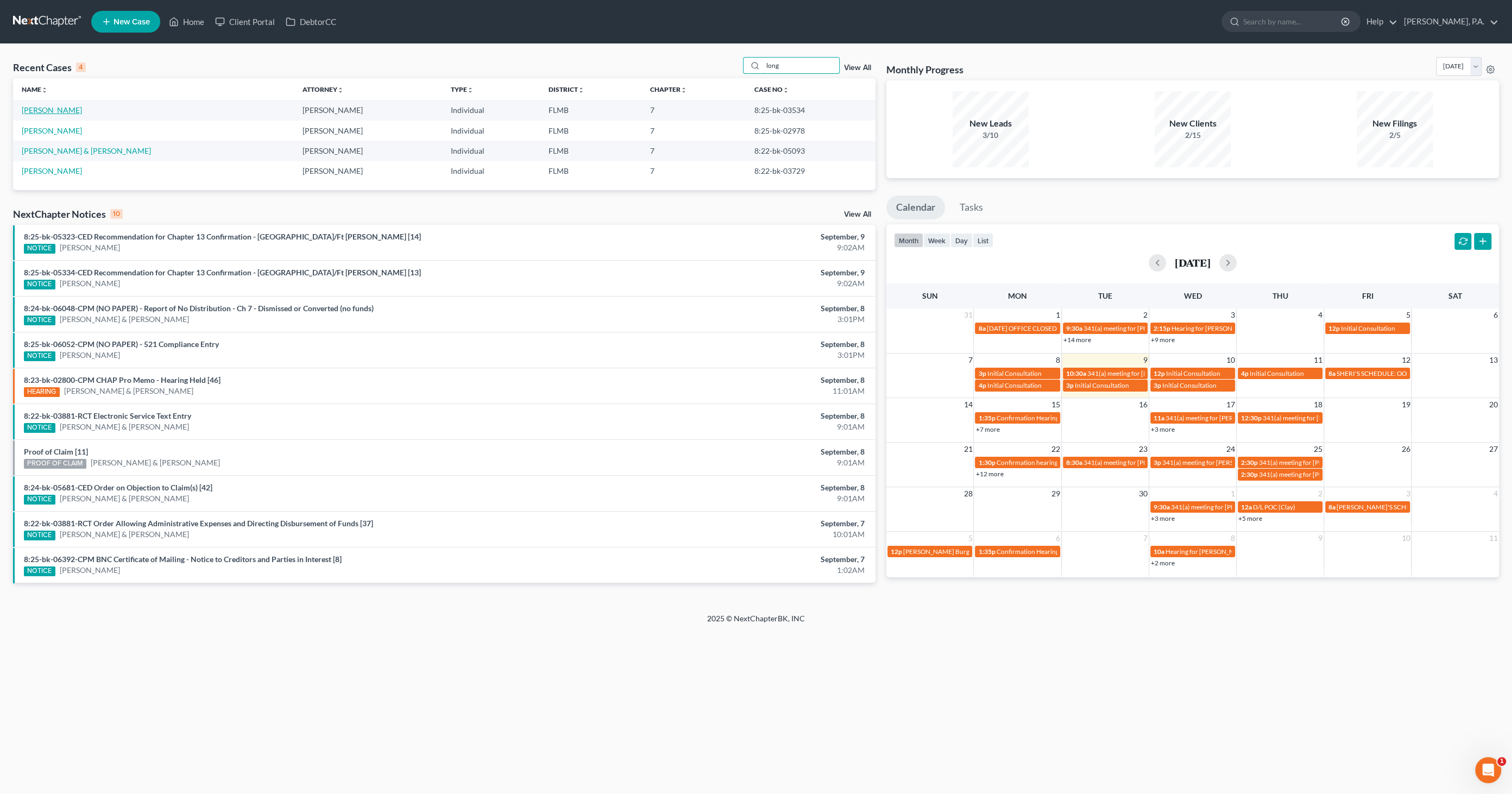
type input "long"
click at [54, 110] on link "[PERSON_NAME]" at bounding box center [52, 109] width 60 height 9
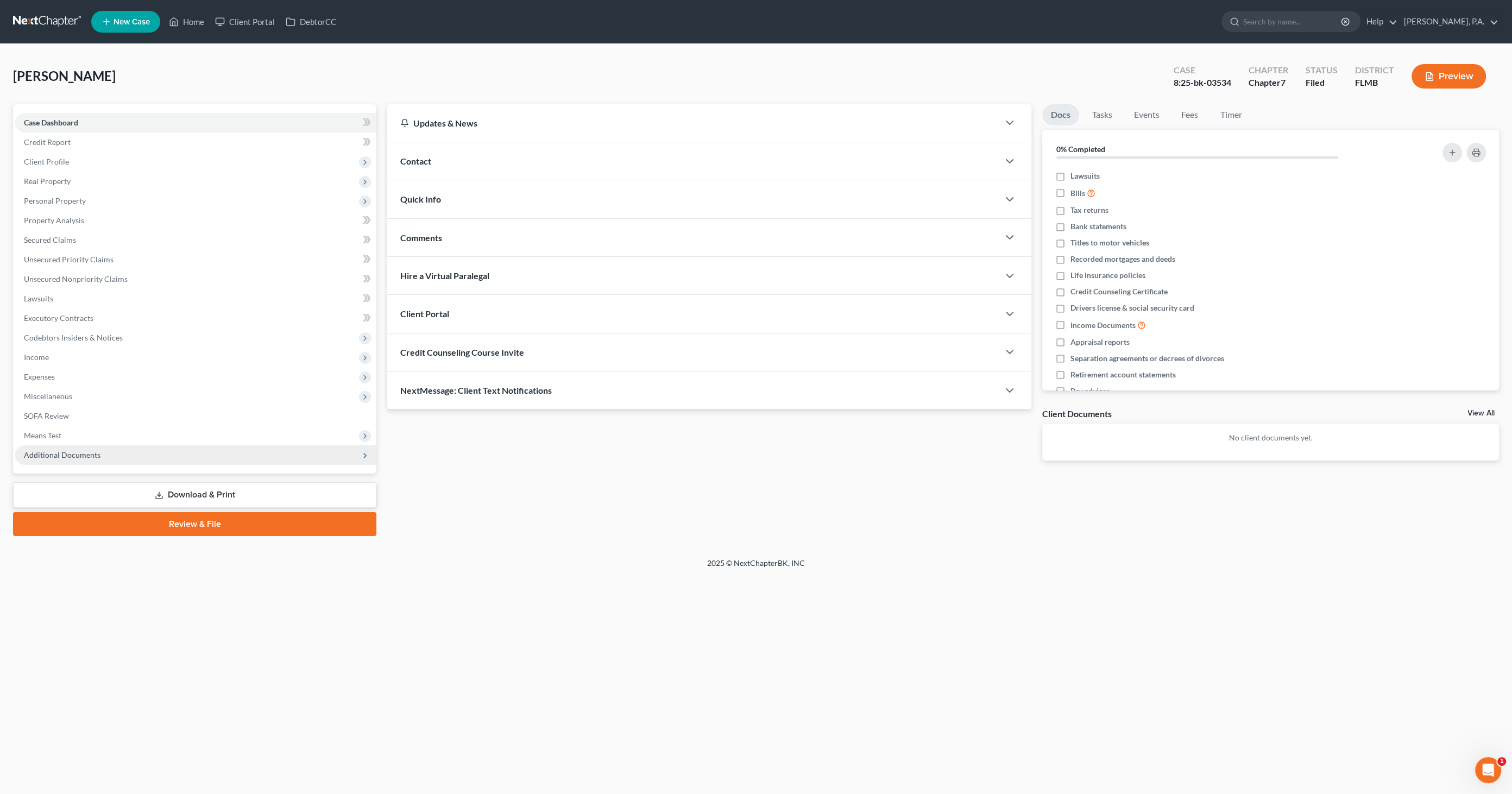
click at [58, 457] on span "Additional Documents" at bounding box center [62, 454] width 77 height 9
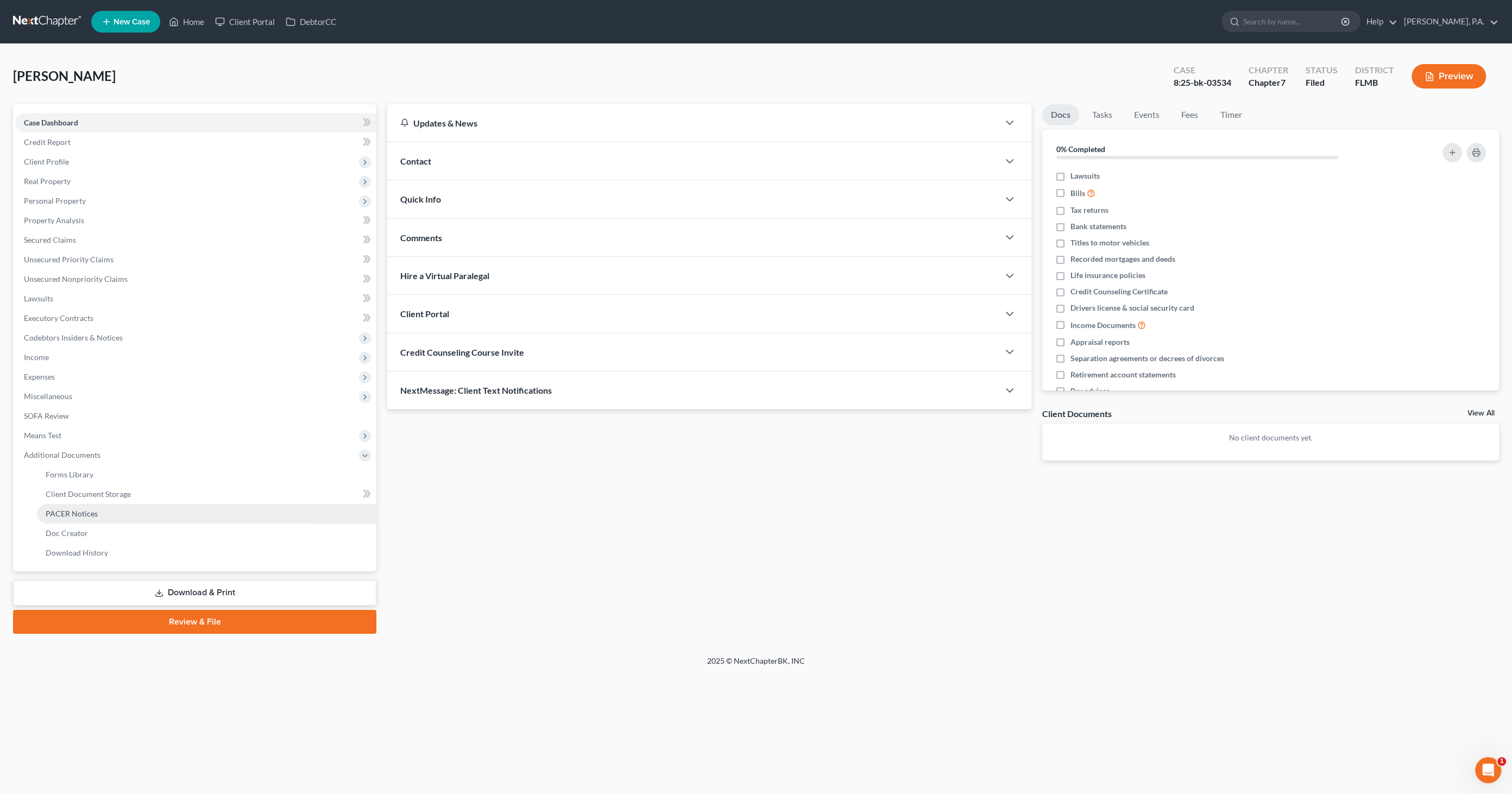
click at [67, 513] on span "PACER Notices" at bounding box center [72, 513] width 52 height 9
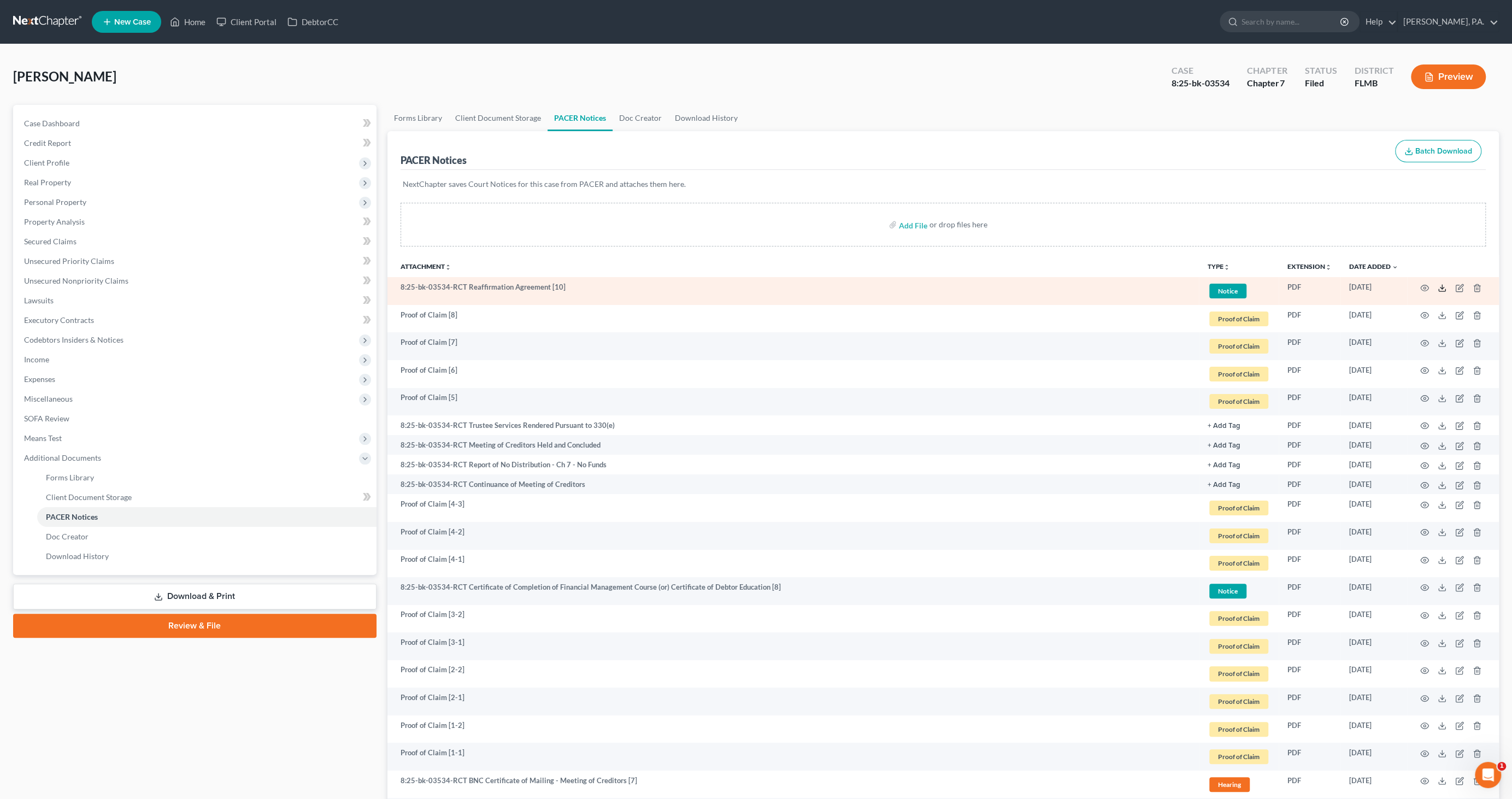
click at [1440, 289] on icon at bounding box center [1442, 288] width 9 height 9
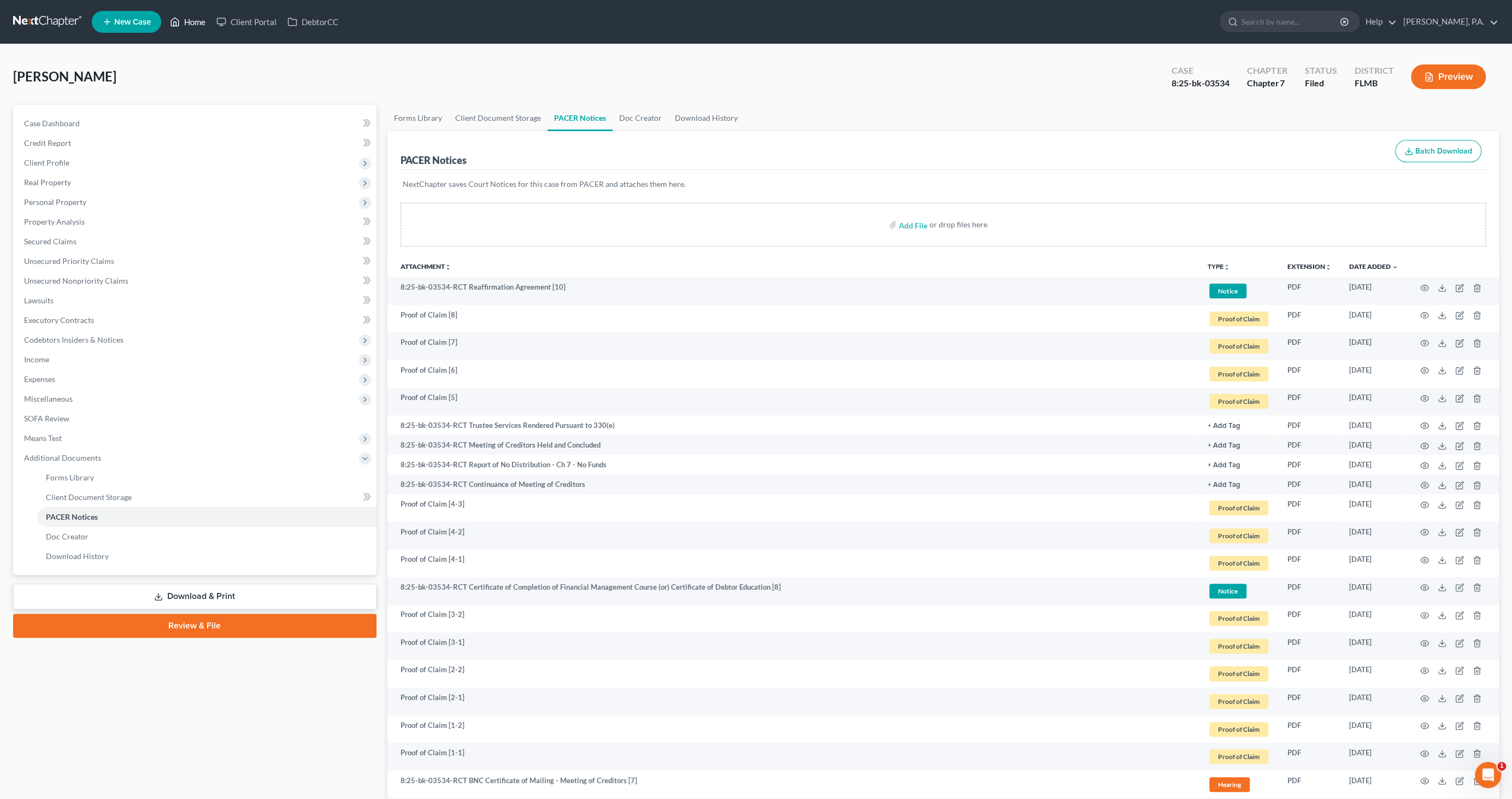
click at [191, 26] on link "Home" at bounding box center [187, 22] width 46 height 20
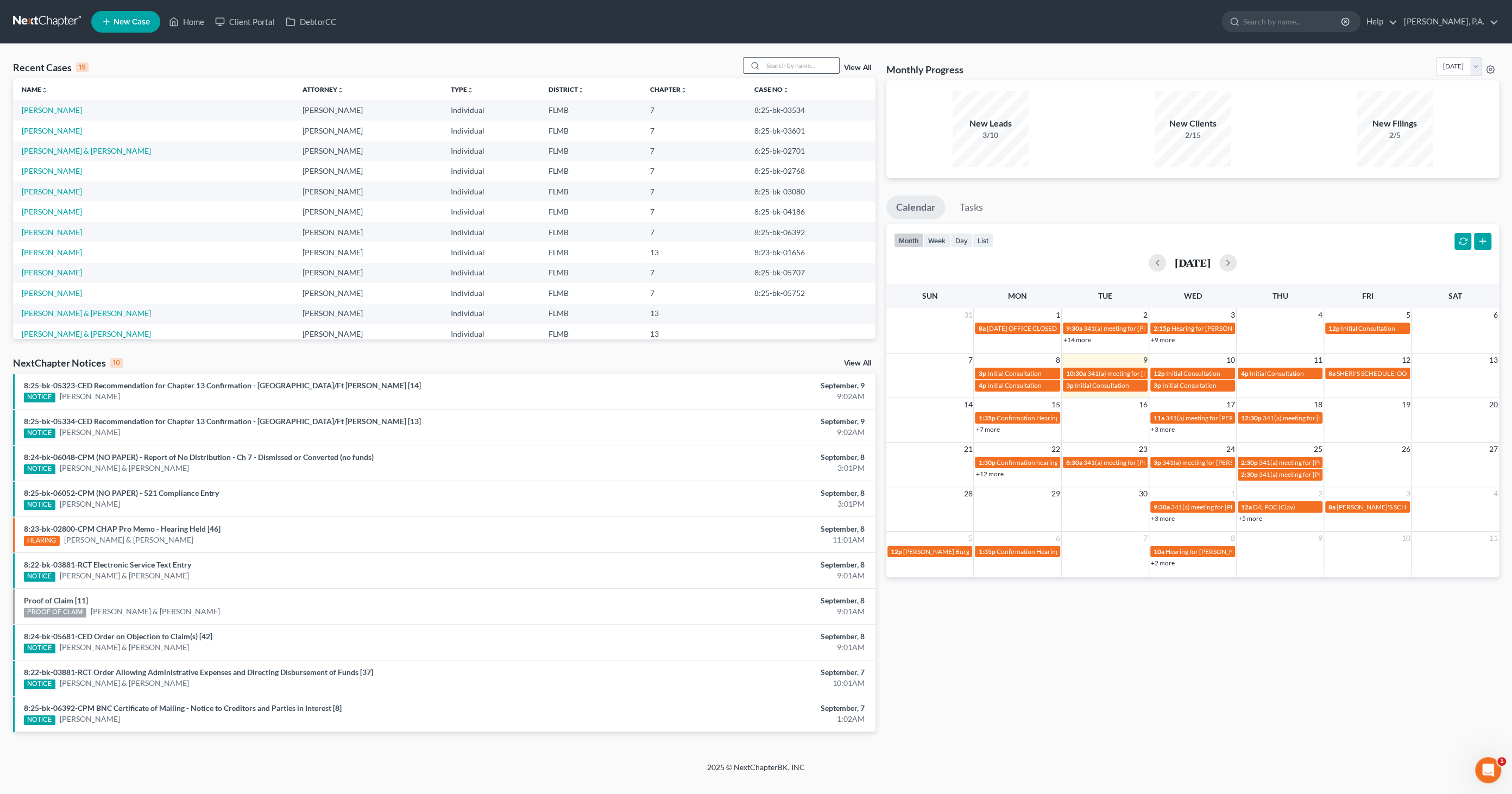
click at [809, 67] on input "search" at bounding box center [802, 66] width 76 height 16
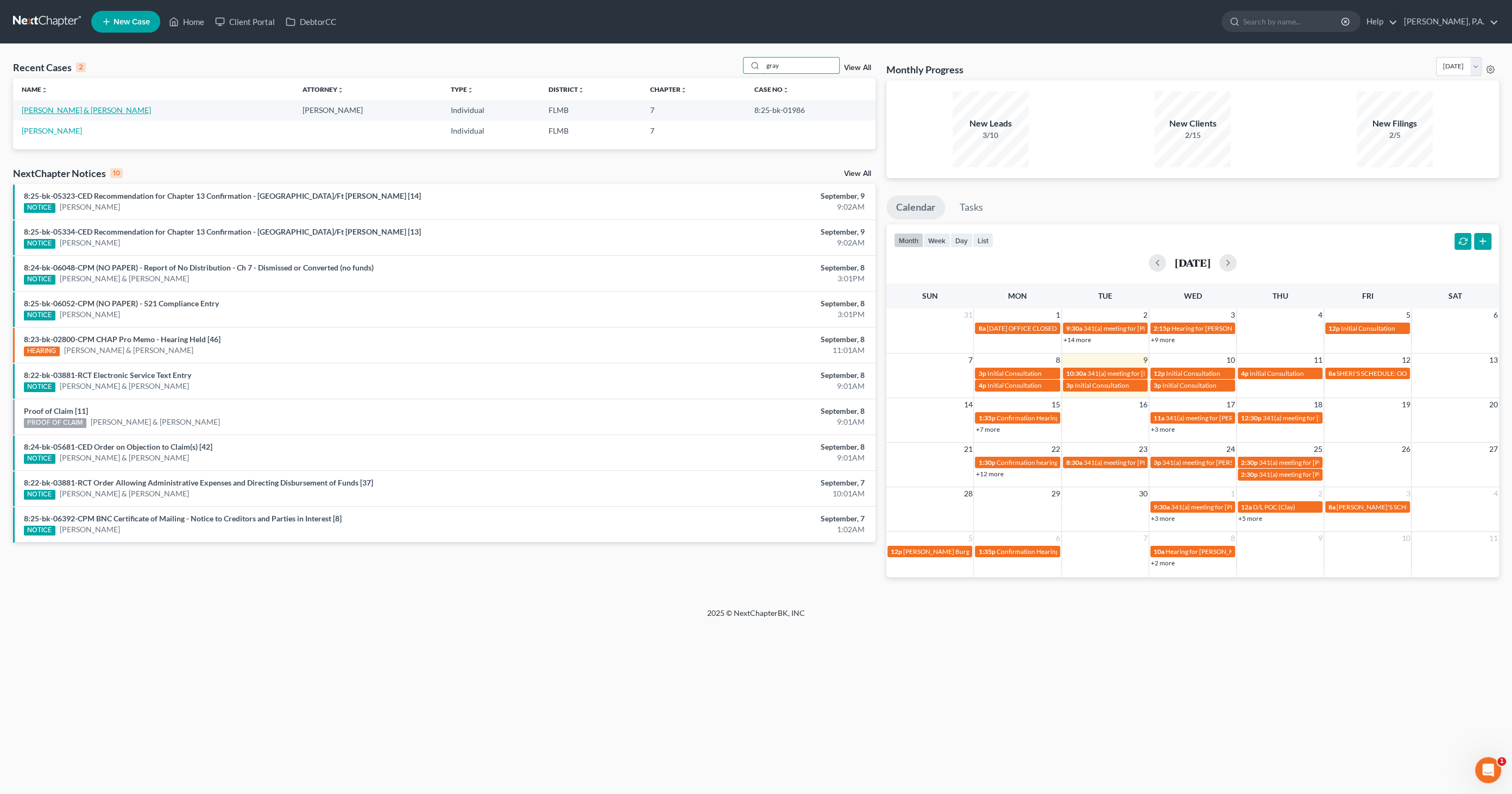
type input "gray"
click at [107, 113] on link "[PERSON_NAME] & [PERSON_NAME]" at bounding box center [86, 109] width 129 height 9
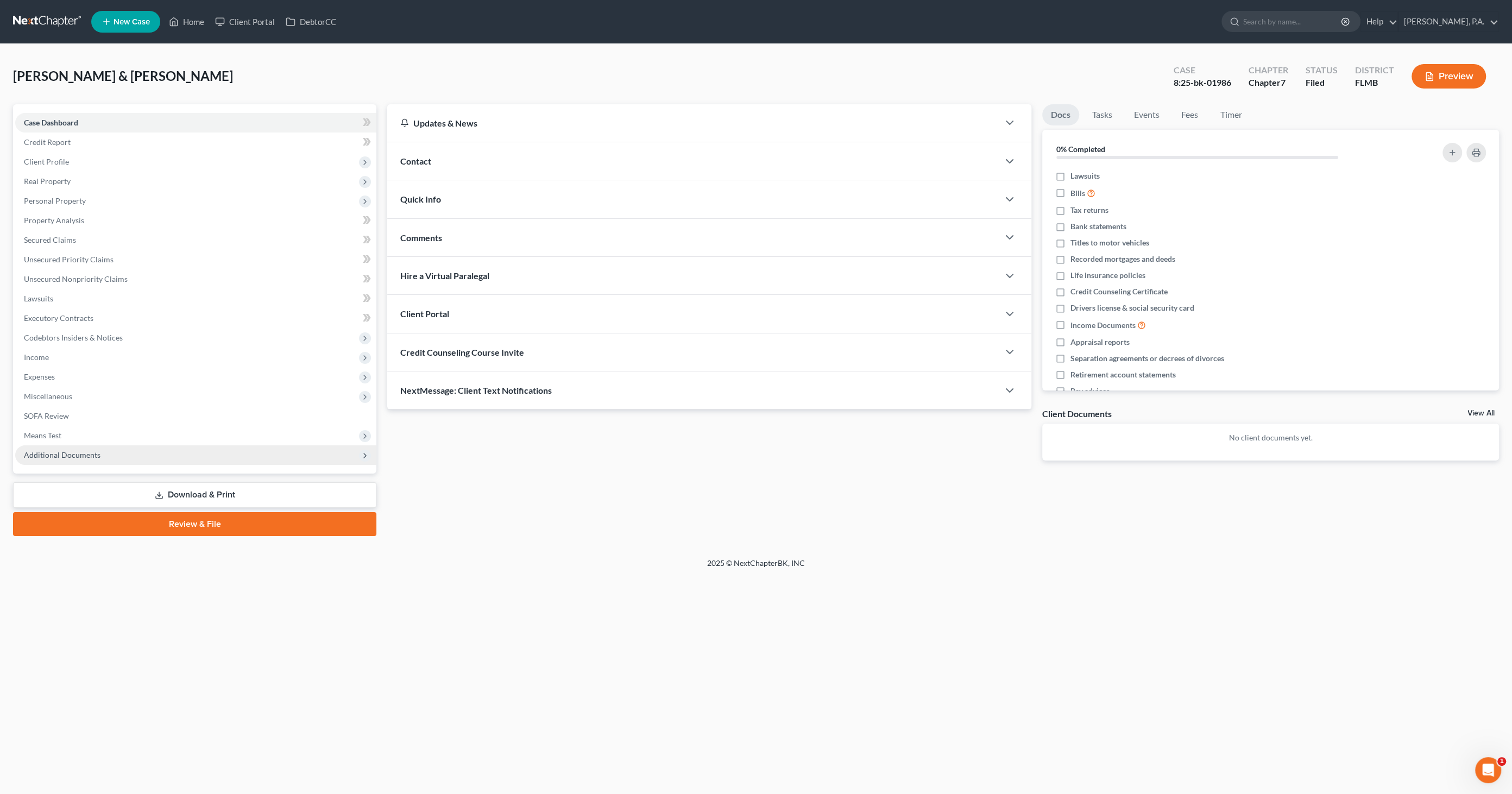
click at [72, 456] on span "Additional Documents" at bounding box center [62, 454] width 77 height 9
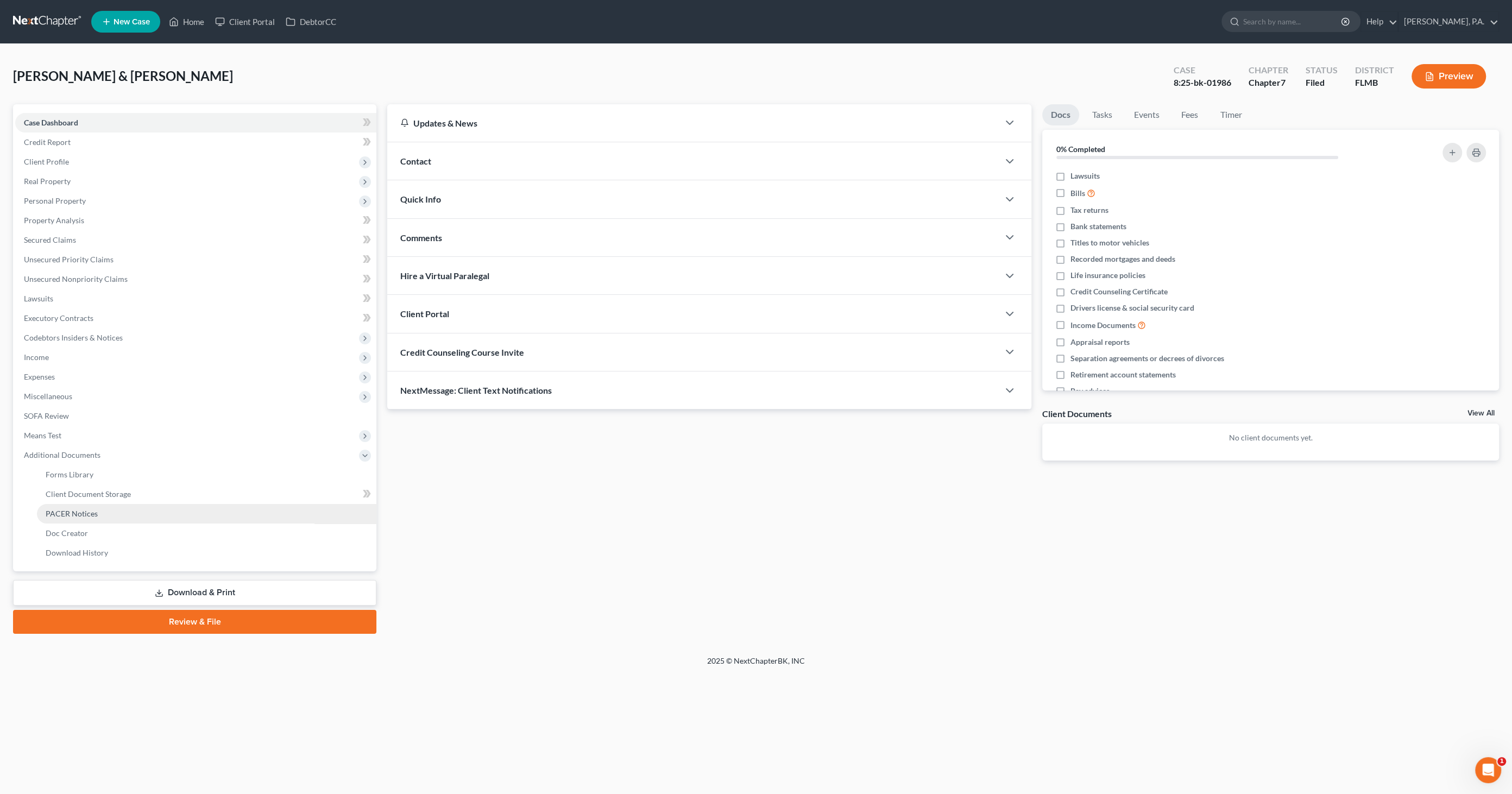
click at [83, 511] on span "PACER Notices" at bounding box center [72, 513] width 52 height 9
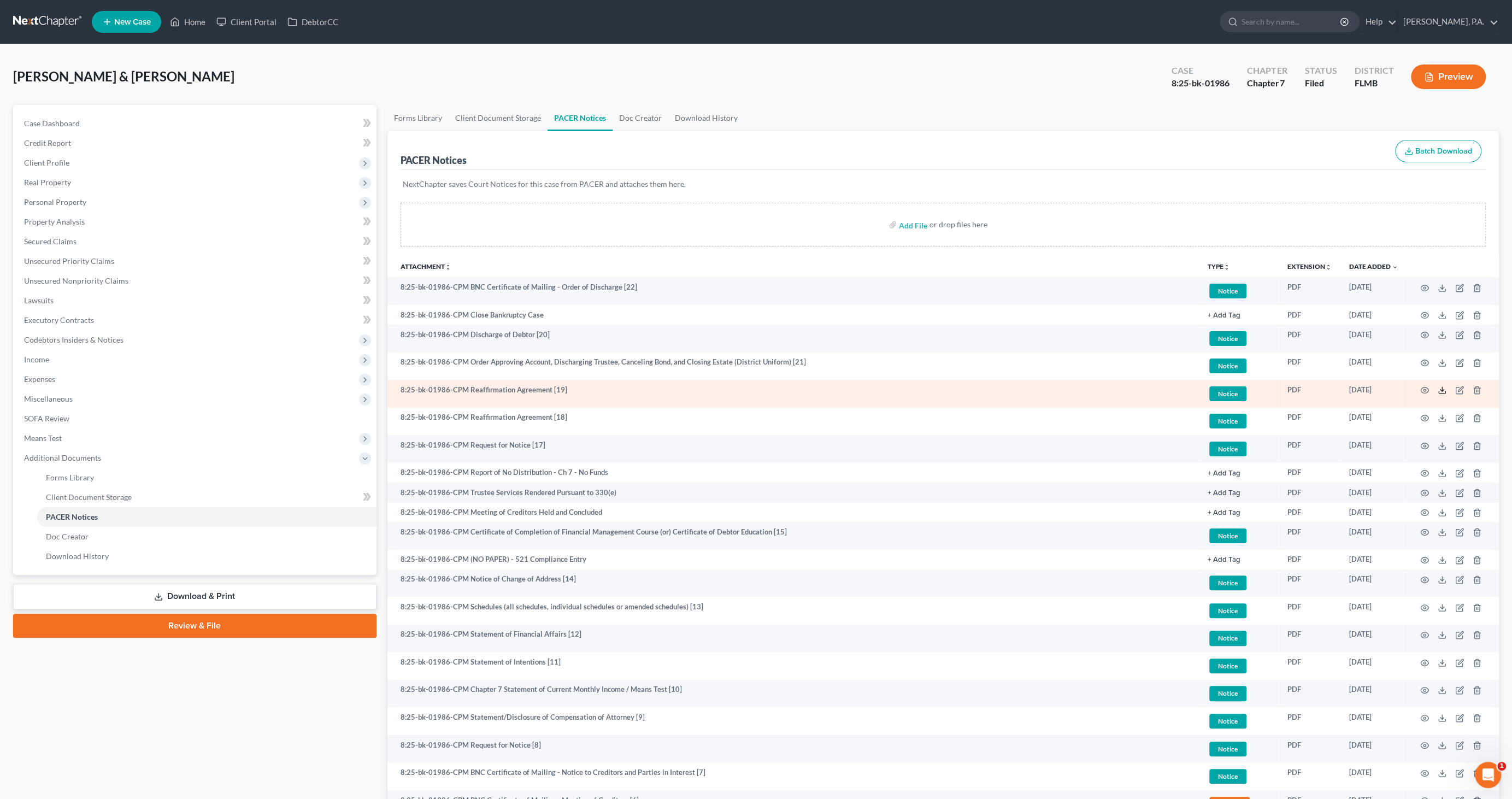
click at [1443, 390] on icon at bounding box center [1442, 390] width 9 height 9
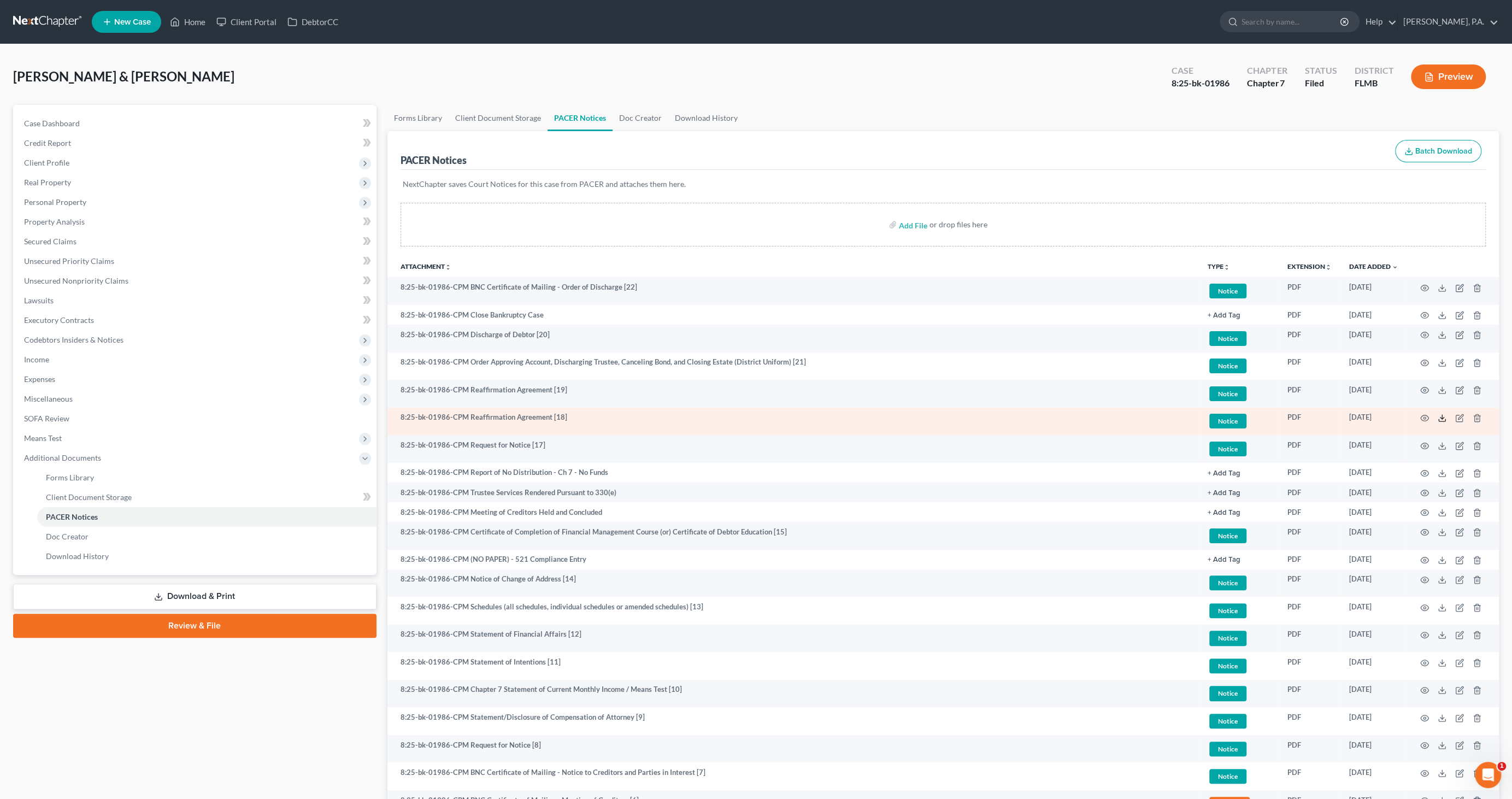
click at [1443, 417] on polyline at bounding box center [1442, 418] width 4 height 1
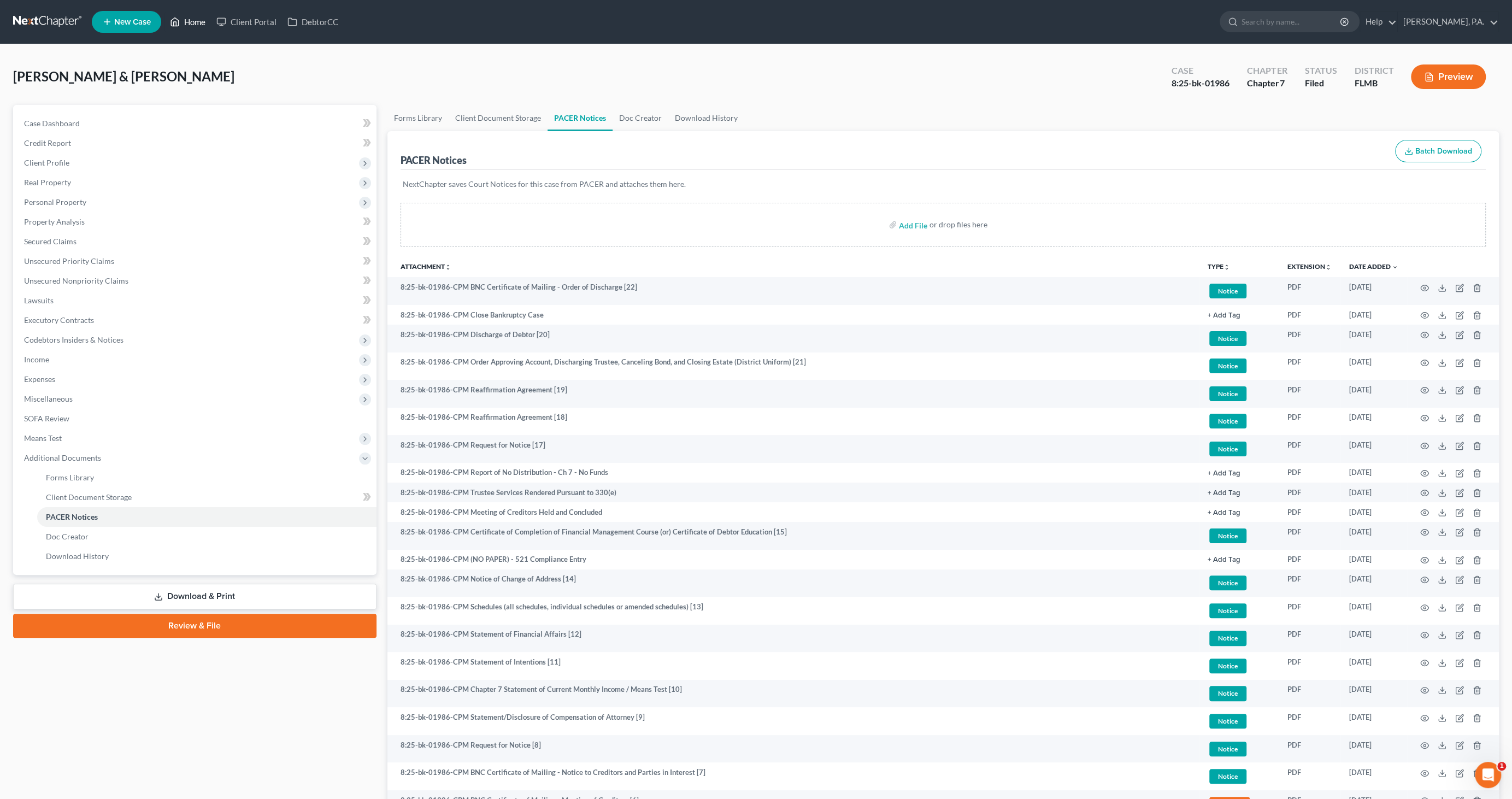
click at [181, 26] on link "Home" at bounding box center [187, 22] width 46 height 20
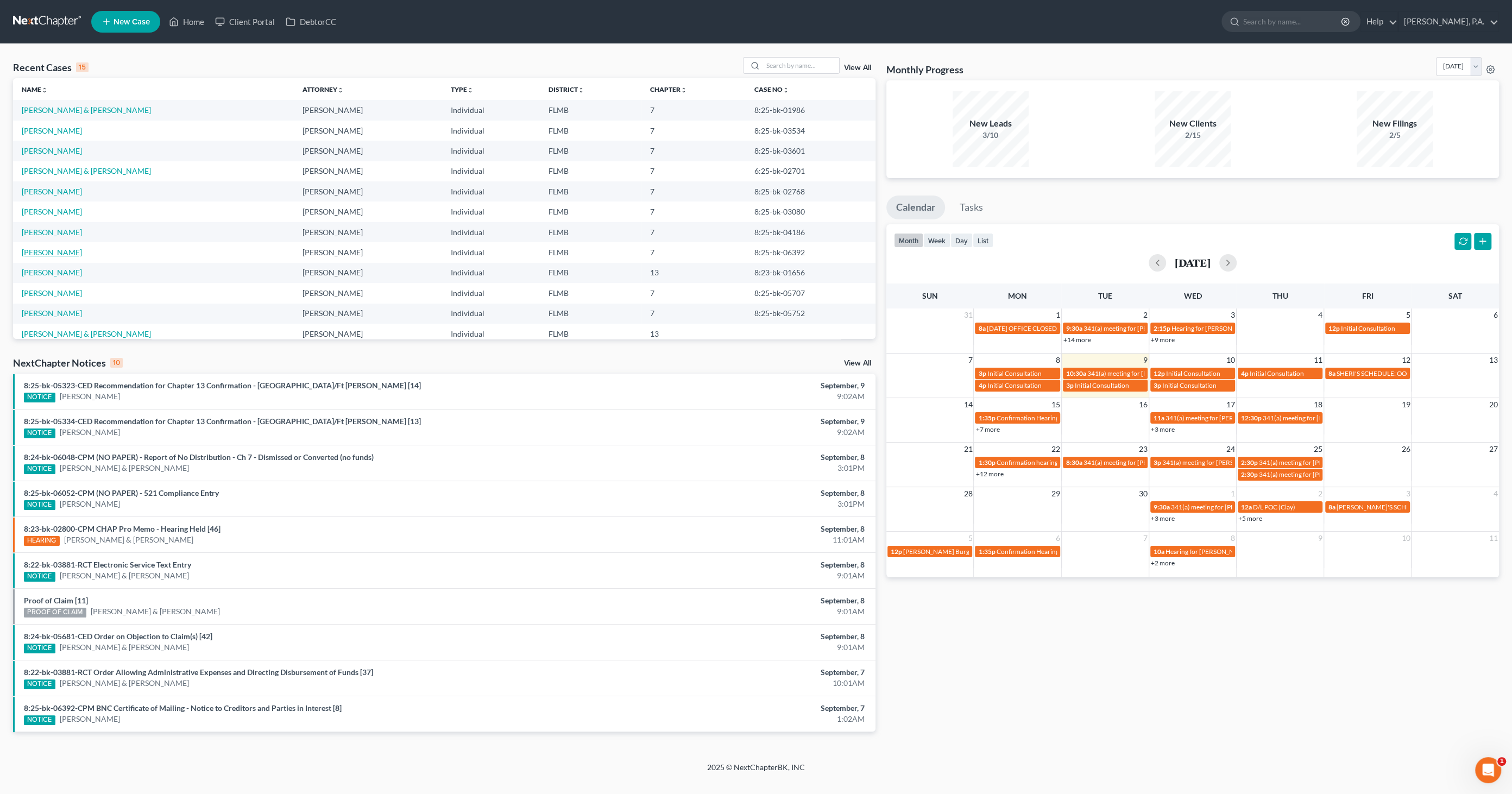
click at [42, 254] on link "[PERSON_NAME]" at bounding box center [52, 252] width 60 height 9
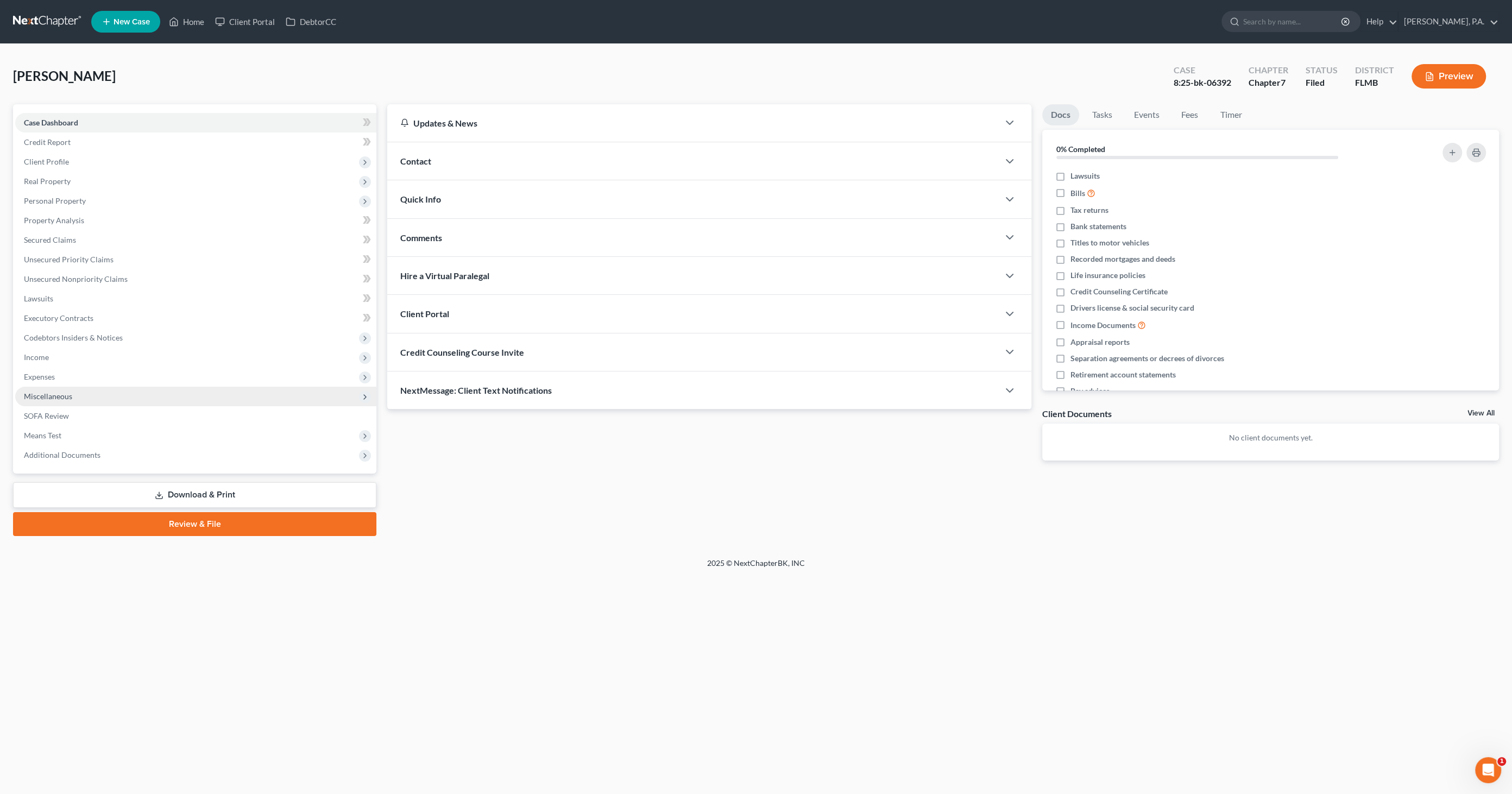
click at [55, 393] on span "Miscellaneous" at bounding box center [48, 396] width 49 height 9
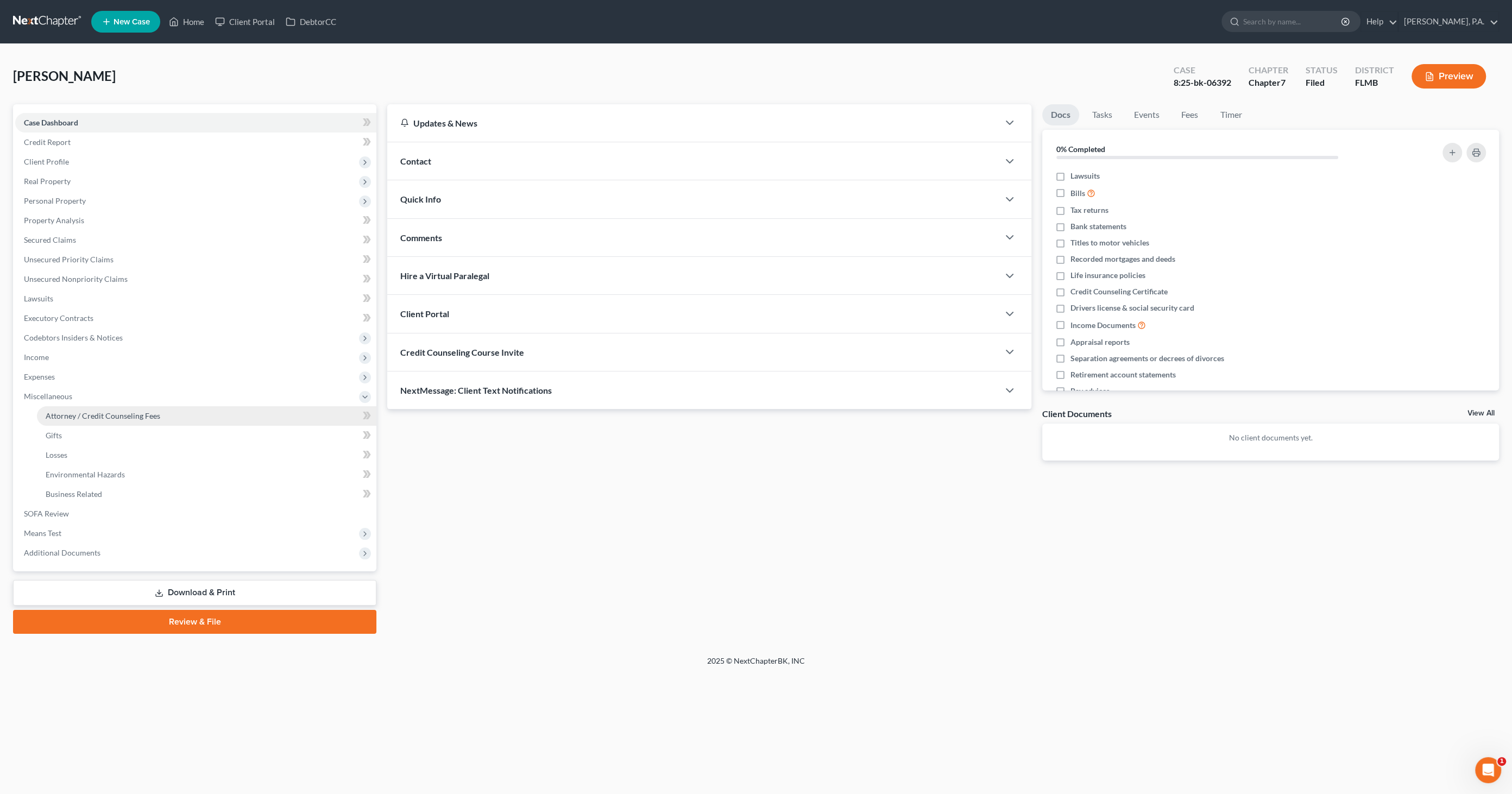
click at [66, 410] on link "Attorney / Credit Counseling Fees" at bounding box center [206, 416] width 339 height 20
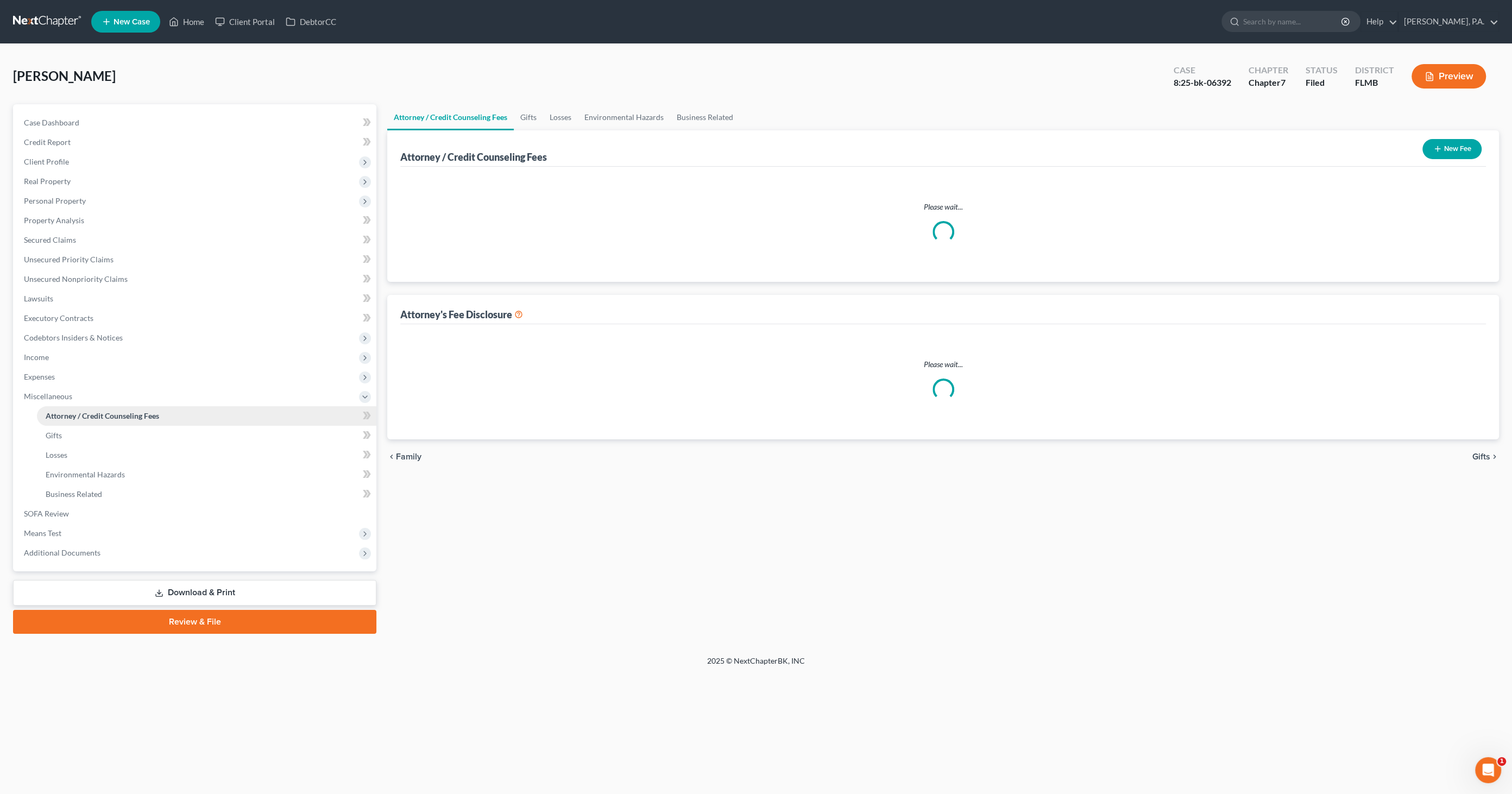
select select "2"
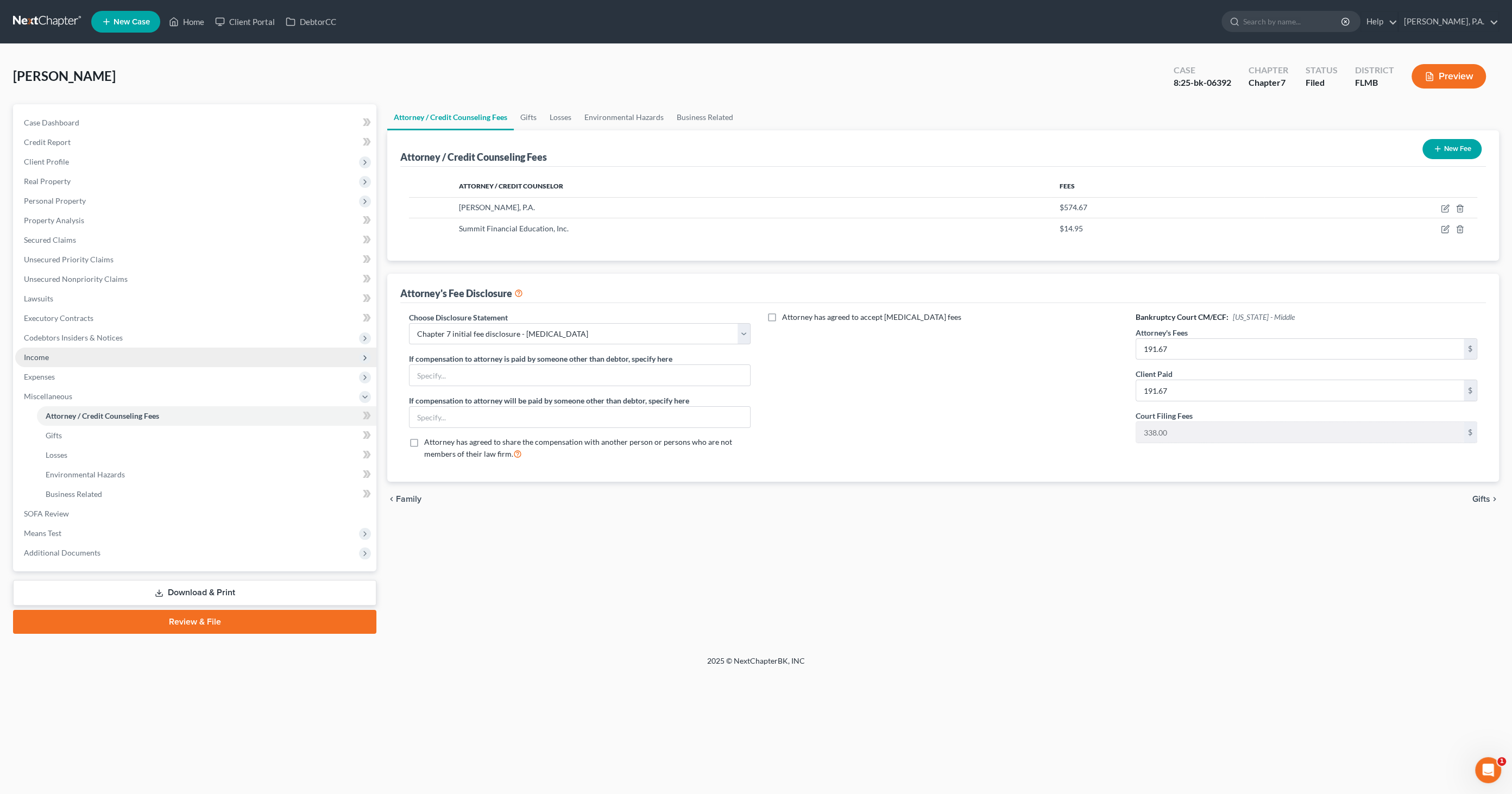
click at [45, 358] on span "Income" at bounding box center [36, 357] width 25 height 9
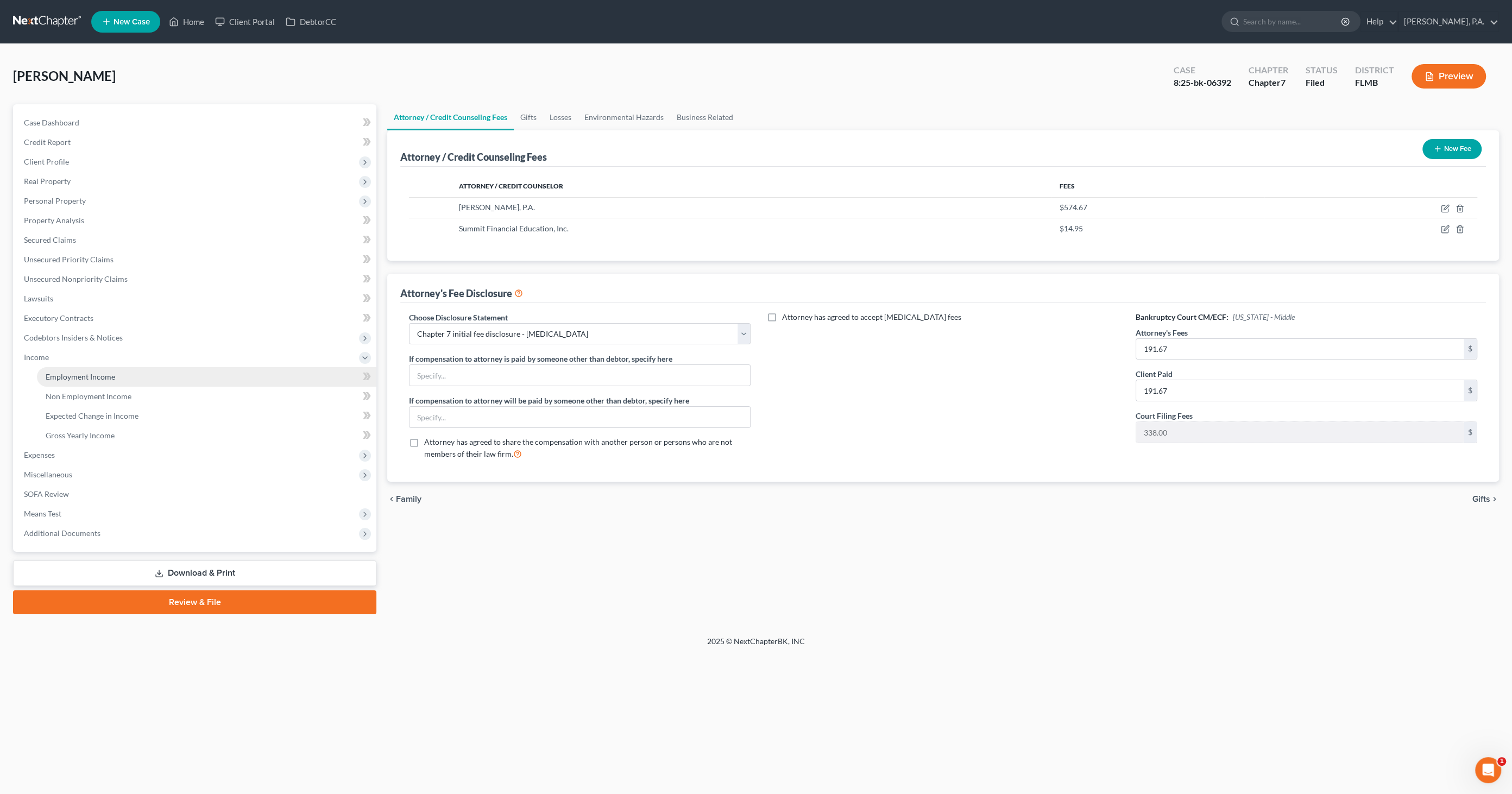
click at [53, 369] on link "Employment Income" at bounding box center [206, 377] width 339 height 20
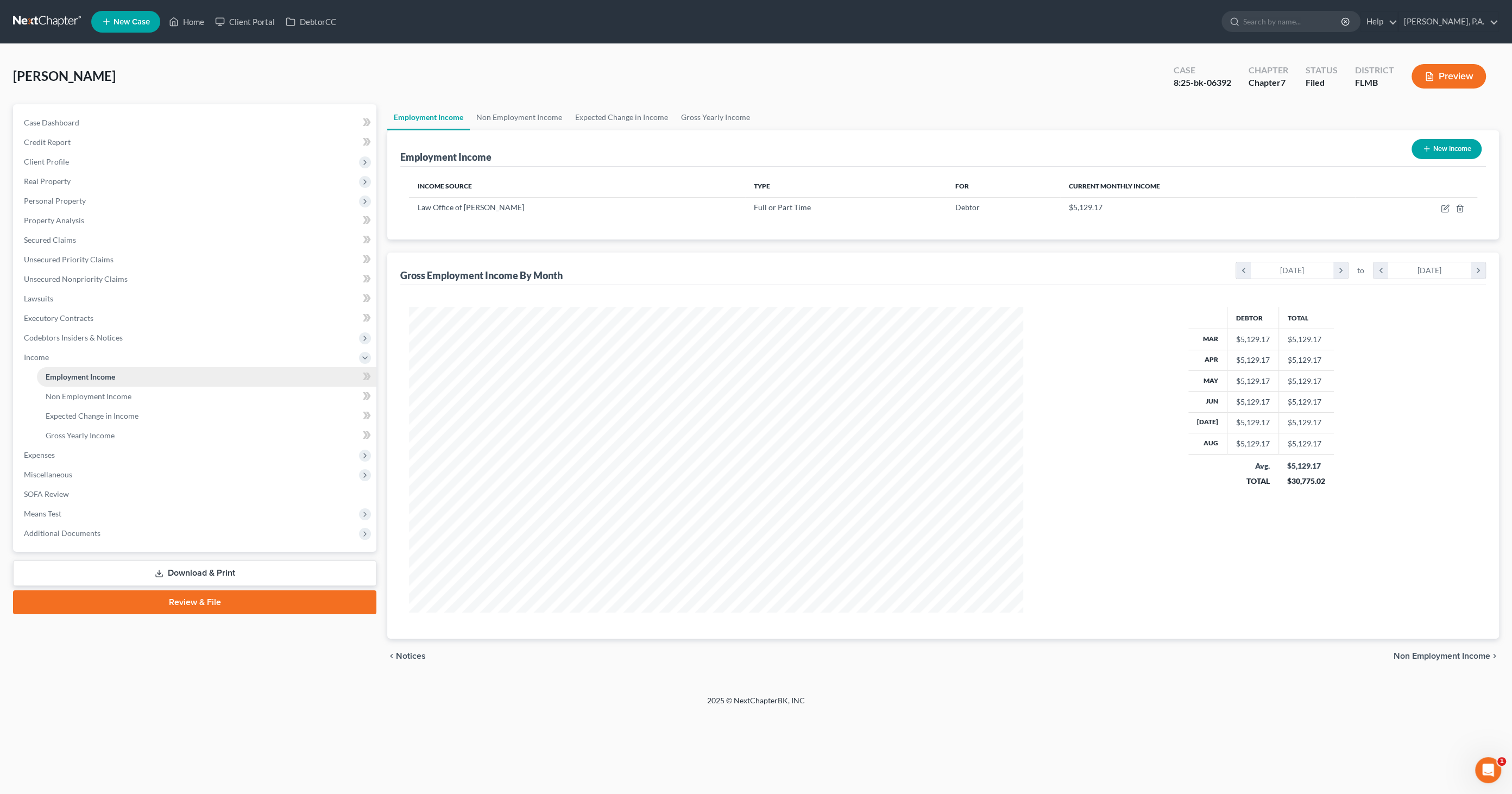
scroll to position [305, 636]
click at [115, 427] on link "Gross Yearly Income" at bounding box center [206, 436] width 339 height 20
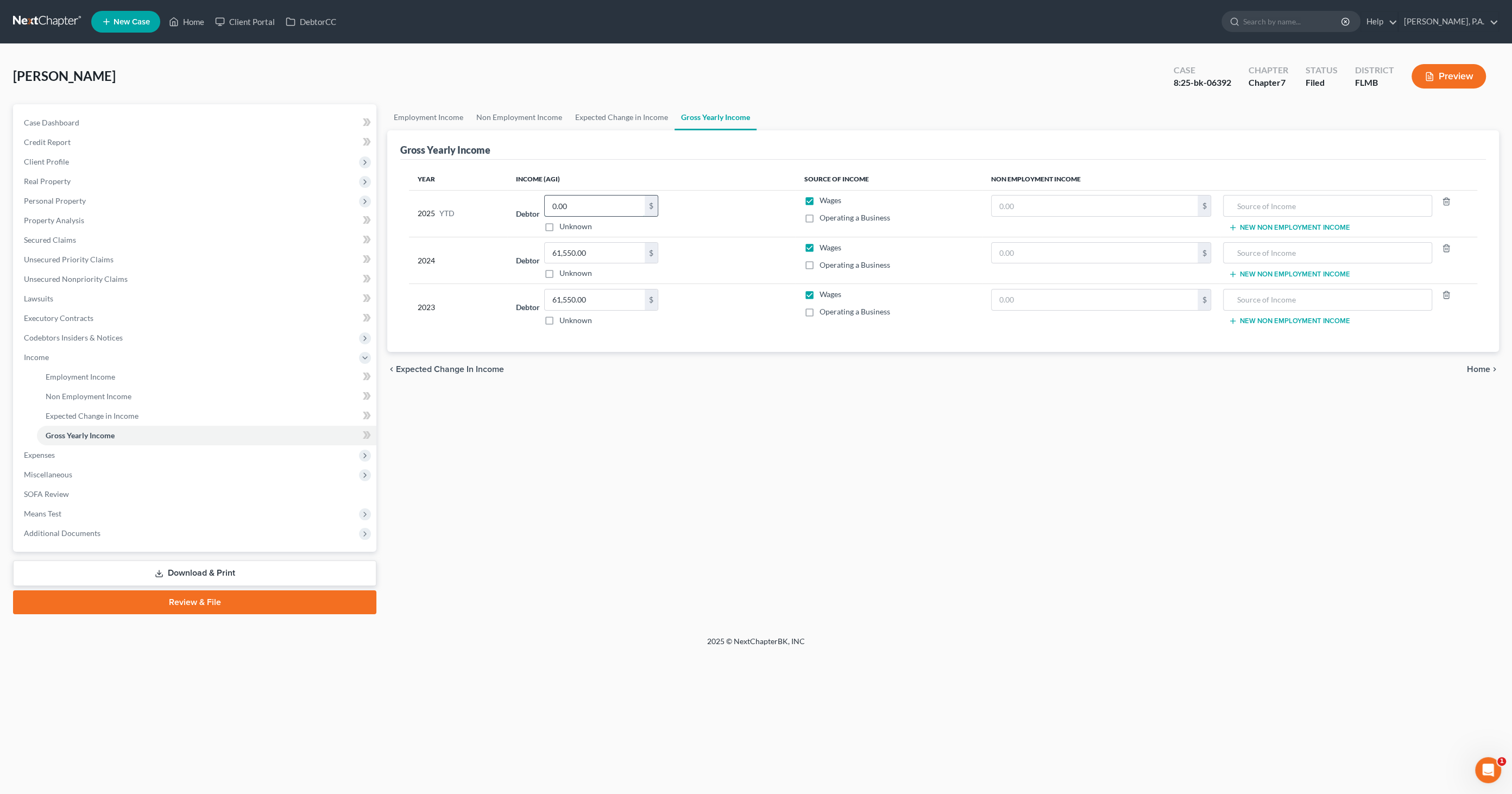
click at [627, 200] on input "0.00" at bounding box center [595, 205] width 100 height 20
type input "40,244.27"
click at [737, 190] on td "Debtor 40,244.27 $ Unknown Balance Undetermined 40,244.27 $ Unknown" at bounding box center [652, 213] width 289 height 47
click at [42, 235] on span "Secured Claims" at bounding box center [50, 239] width 52 height 9
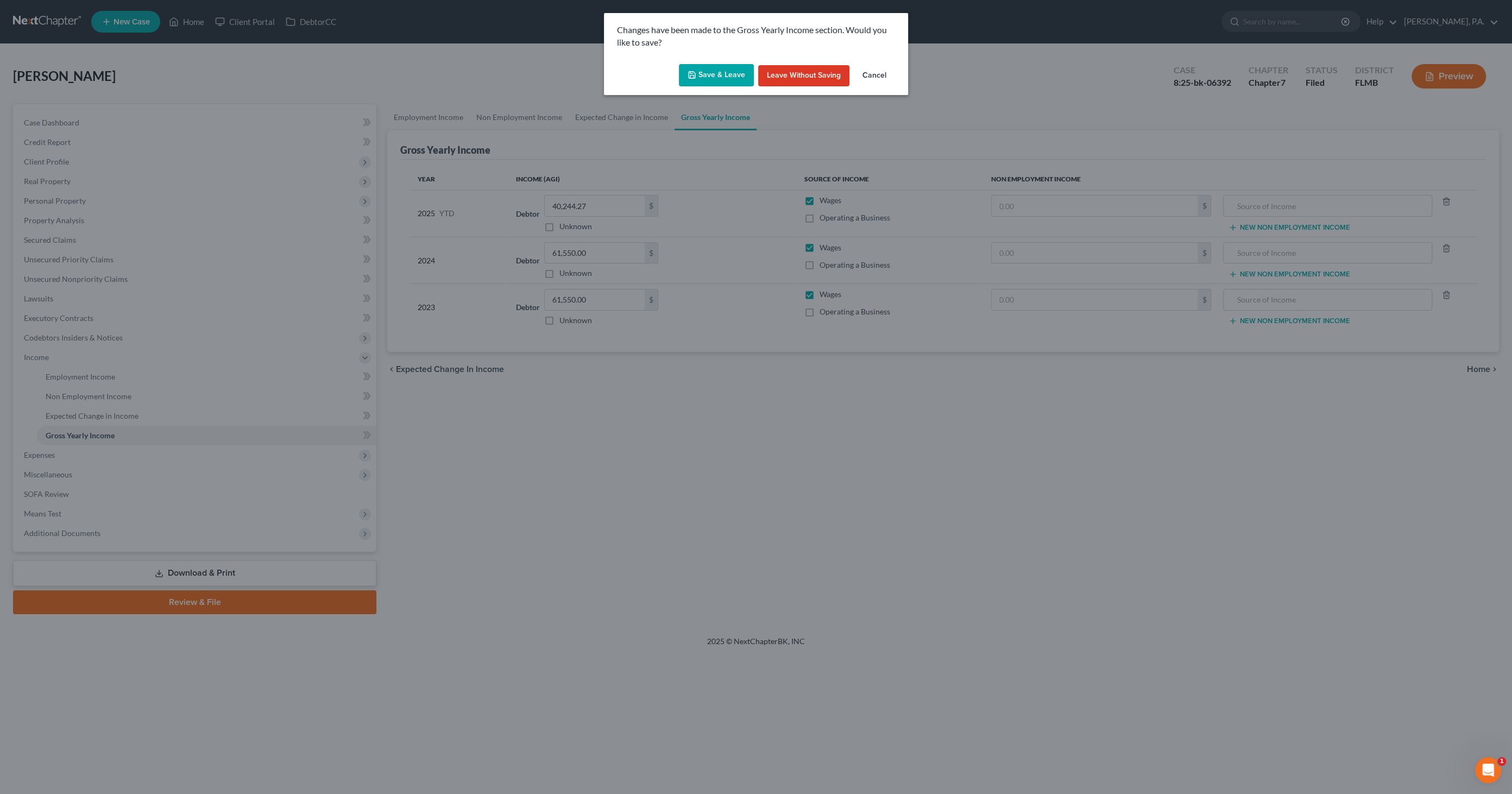
click at [724, 75] on button "Save & Leave" at bounding box center [716, 75] width 75 height 23
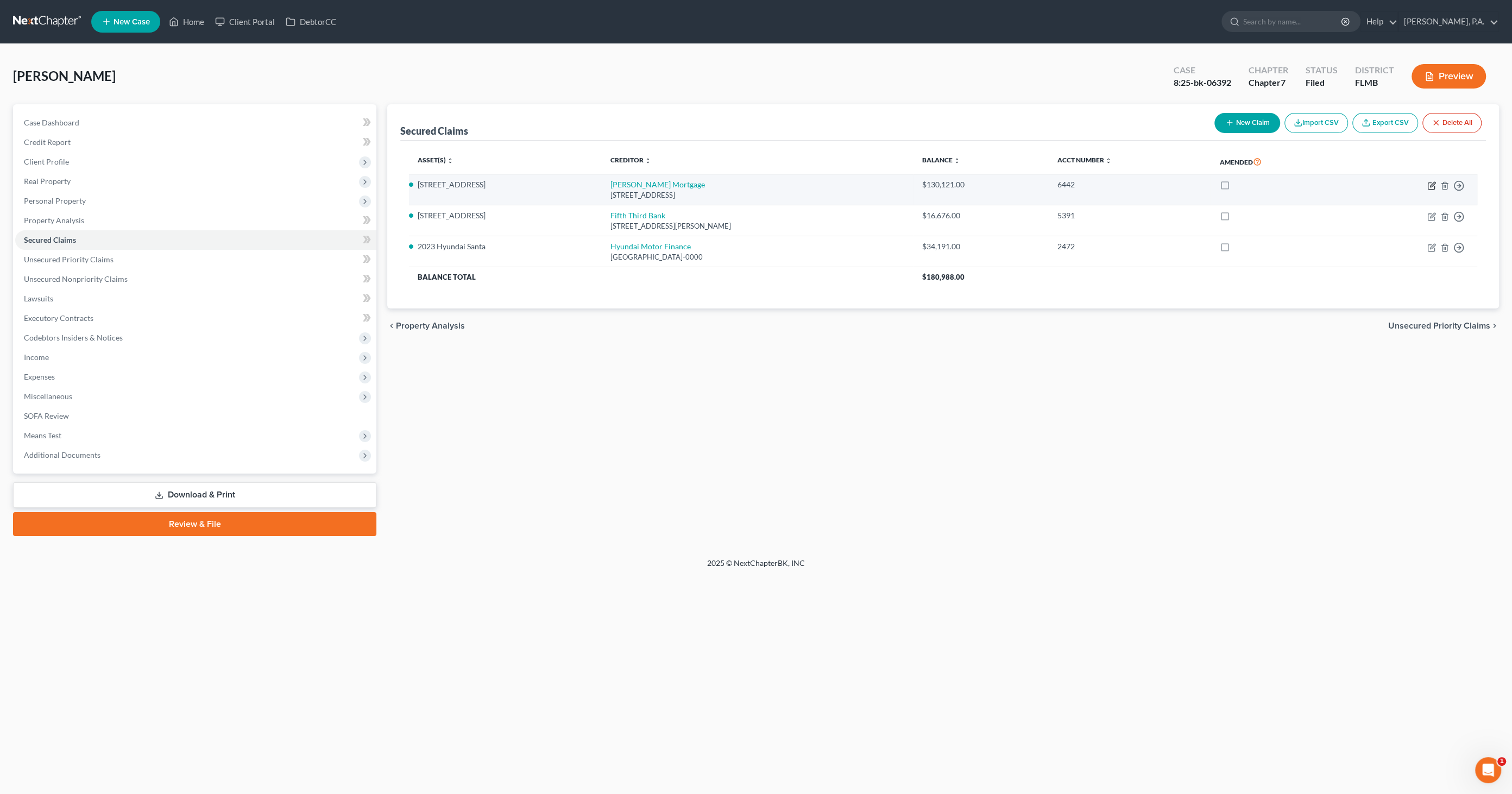
click at [1431, 183] on icon "button" at bounding box center [1432, 185] width 8 height 8
select select "15"
select select "2"
select select "0"
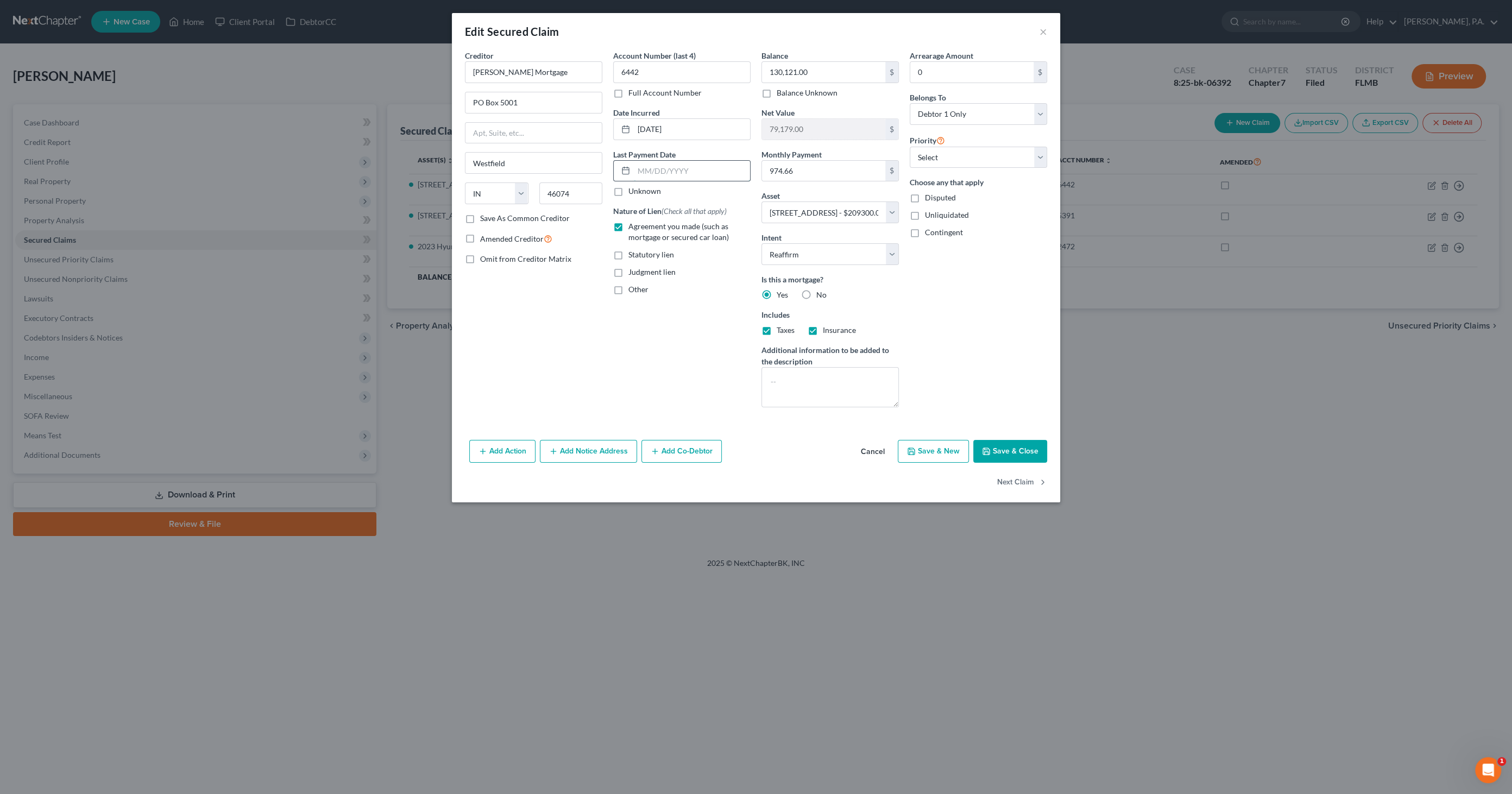
click at [654, 171] on input "text" at bounding box center [691, 171] width 116 height 20
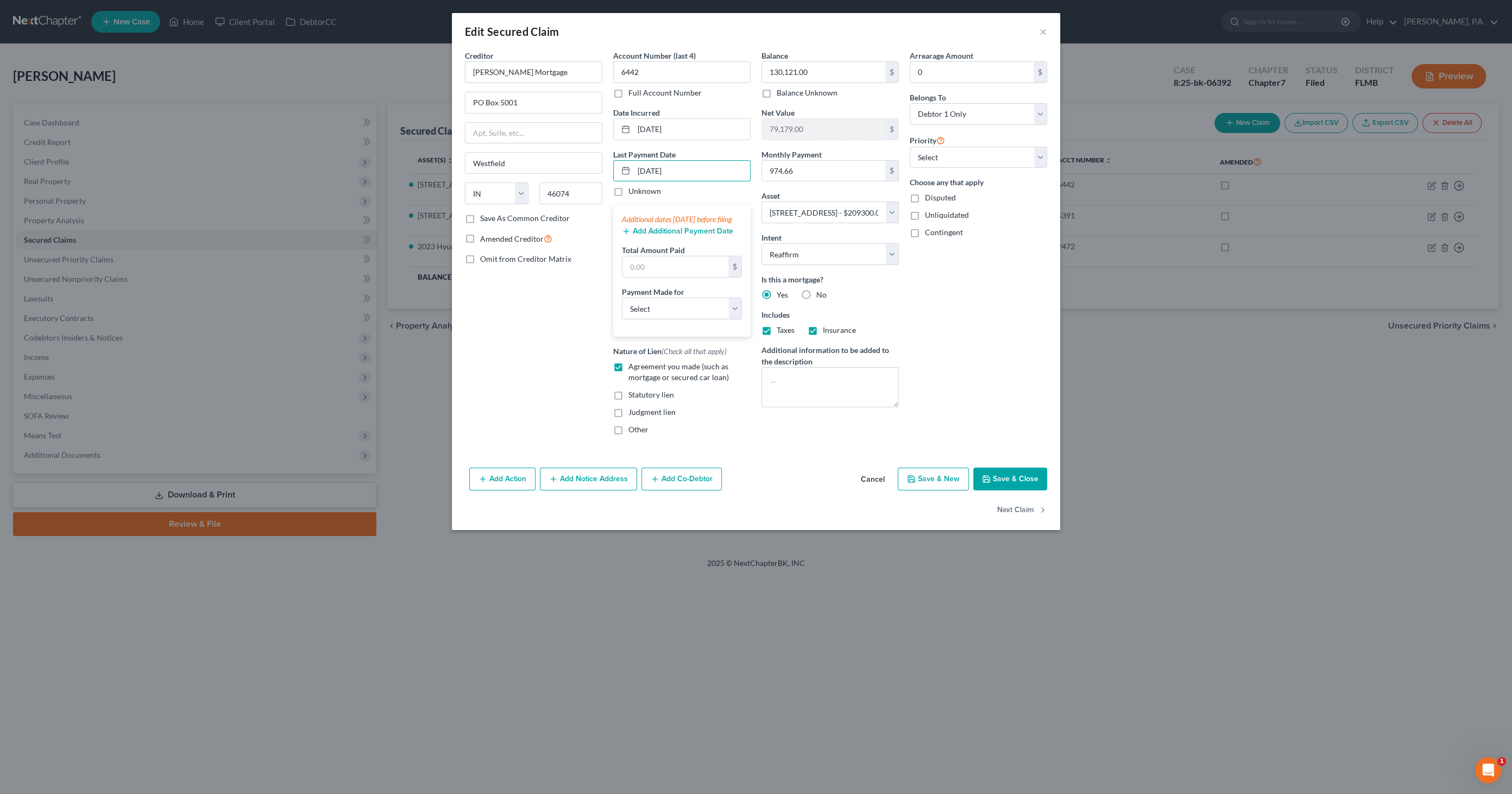
type input "[DATE]"
click at [648, 236] on button "Add Additional Payment Date" at bounding box center [678, 231] width 111 height 8
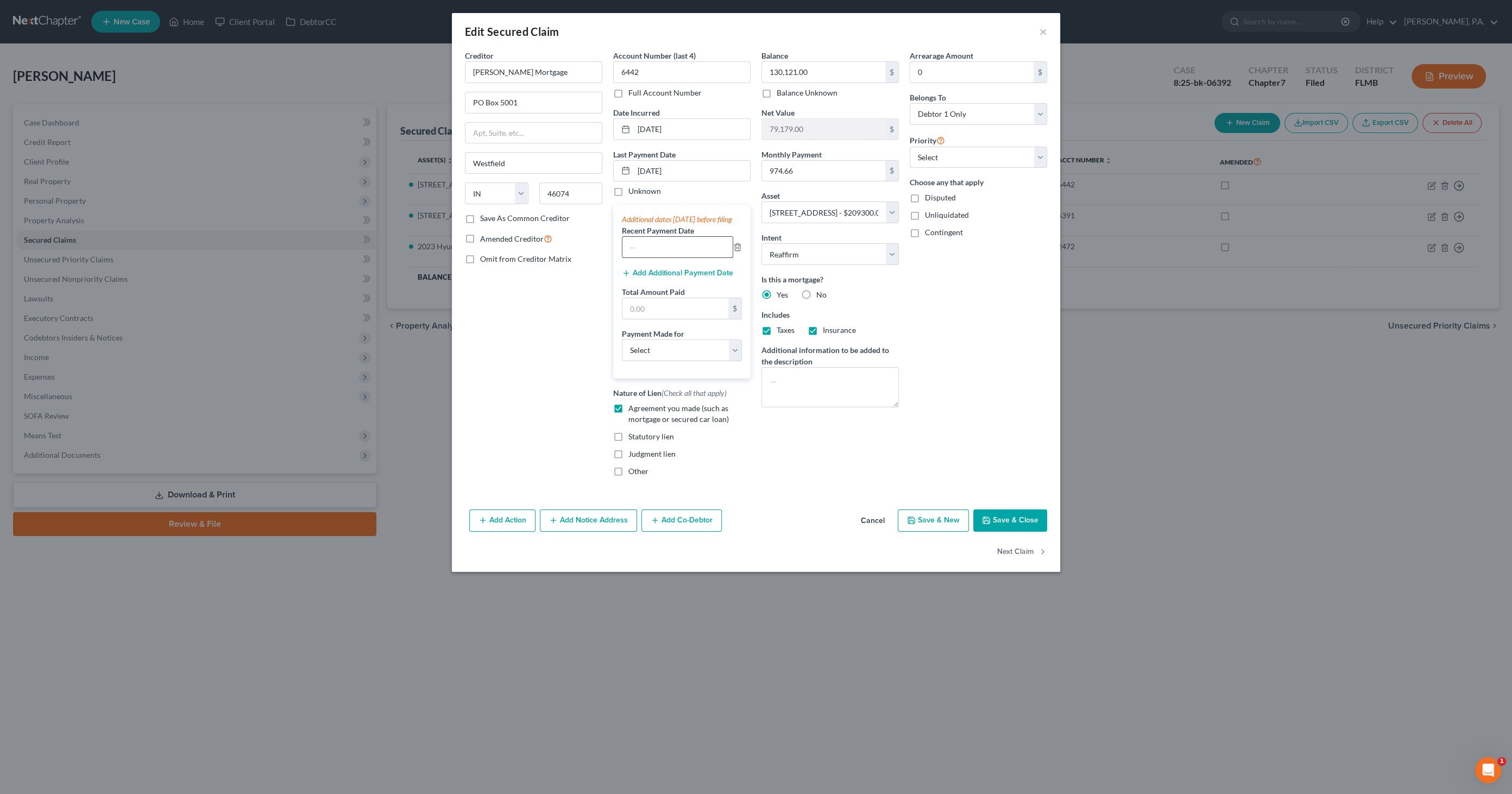
click at [654, 257] on input "text" at bounding box center [677, 247] width 110 height 20
type input "Regular Monthly Payments"
click at [679, 319] on input "text" at bounding box center [675, 308] width 106 height 20
type input "2,923.98"
click at [702, 353] on select "Select Car Credit Card Loan Repayment Mortgage Other Suppliers Or Vendors" at bounding box center [682, 350] width 120 height 22
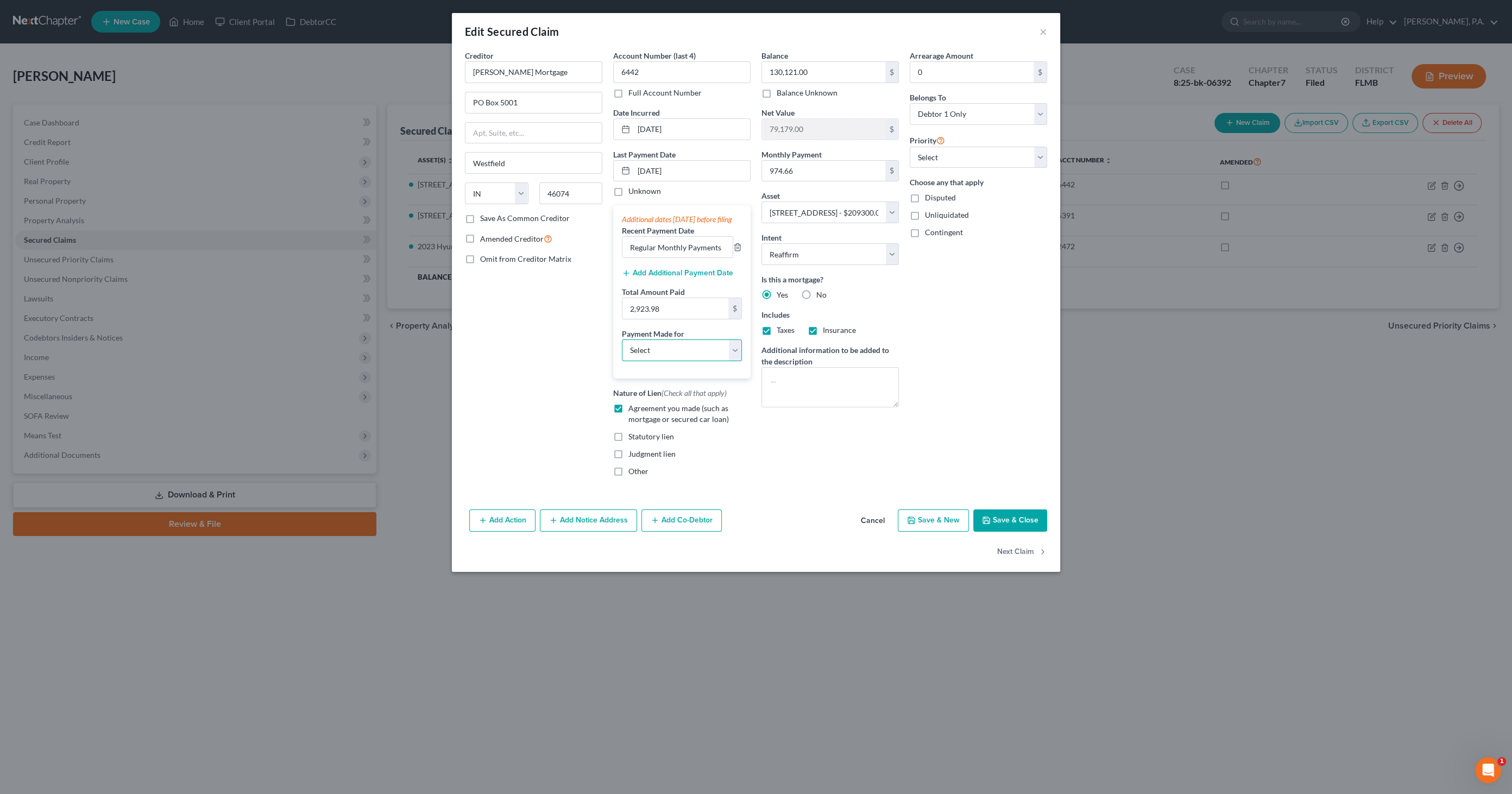
select select "3"
click at [622, 348] on select "Select Car Credit Card Loan Repayment Mortgage Other Suppliers Or Vendors" at bounding box center [682, 350] width 120 height 22
click at [1007, 529] on button "Save & Close" at bounding box center [1010, 520] width 74 height 23
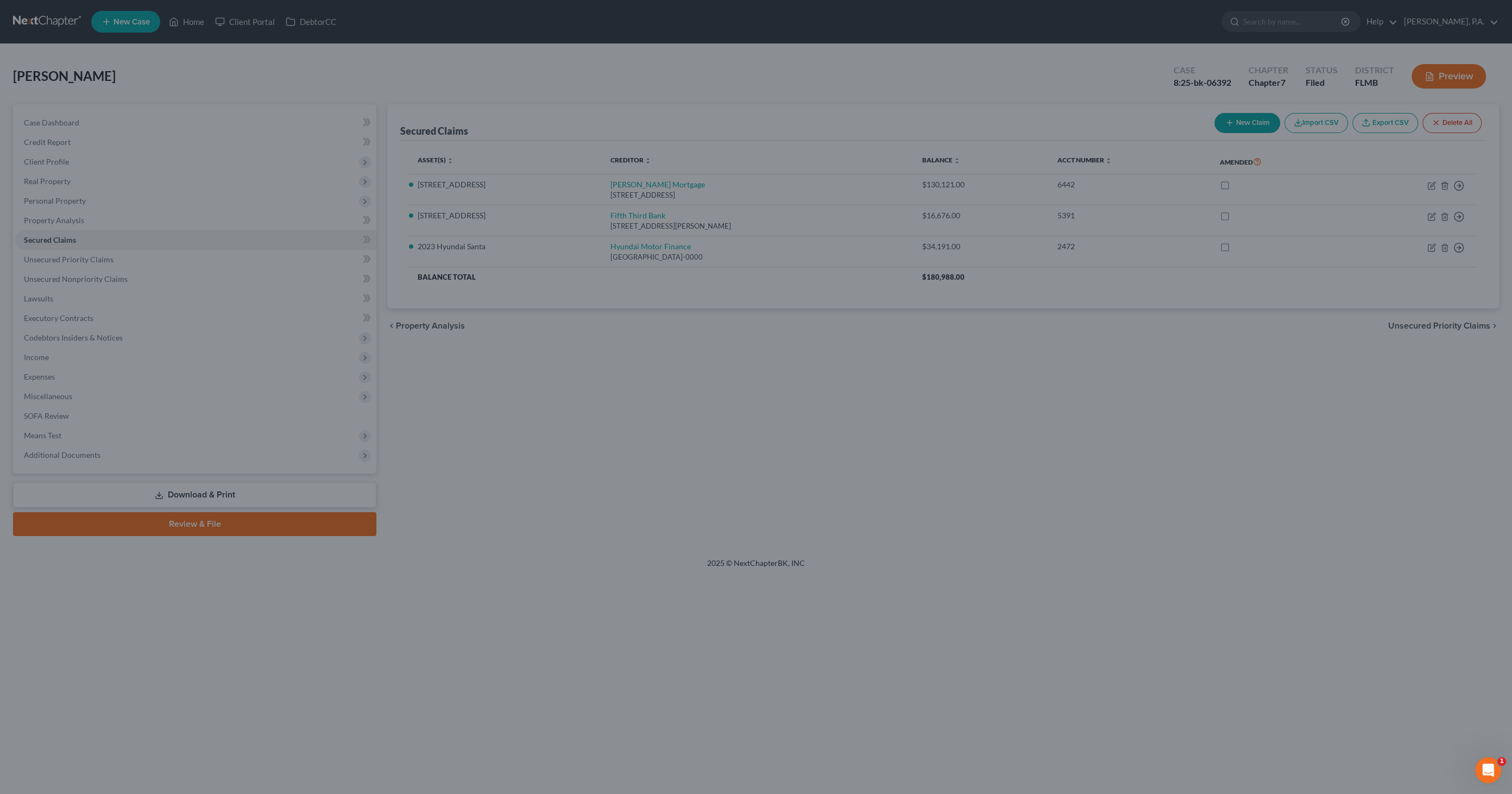
select select "2"
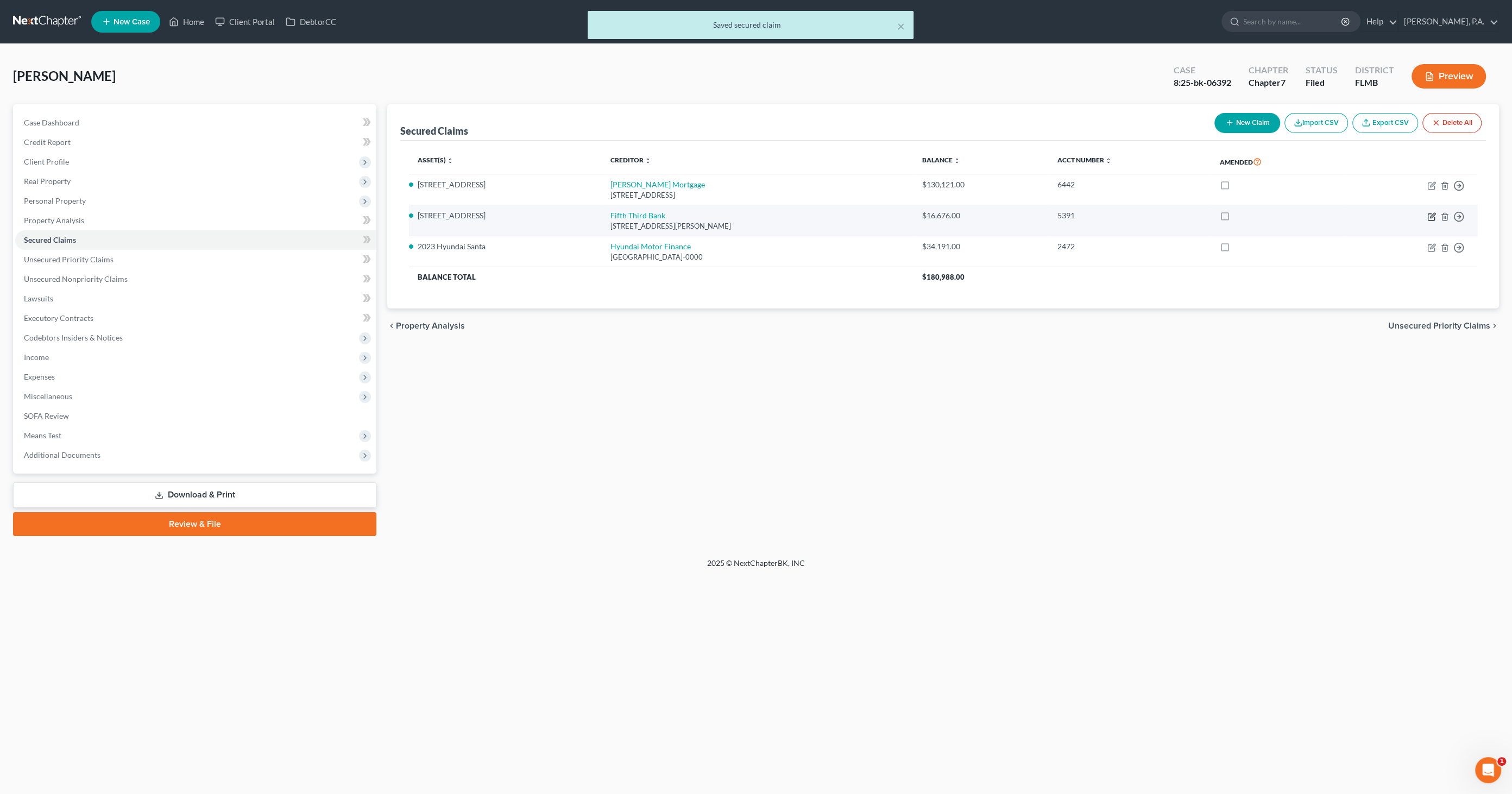
click at [1430, 215] on icon "button" at bounding box center [1432, 215] width 5 height 5
select select "36"
select select "2"
select select "0"
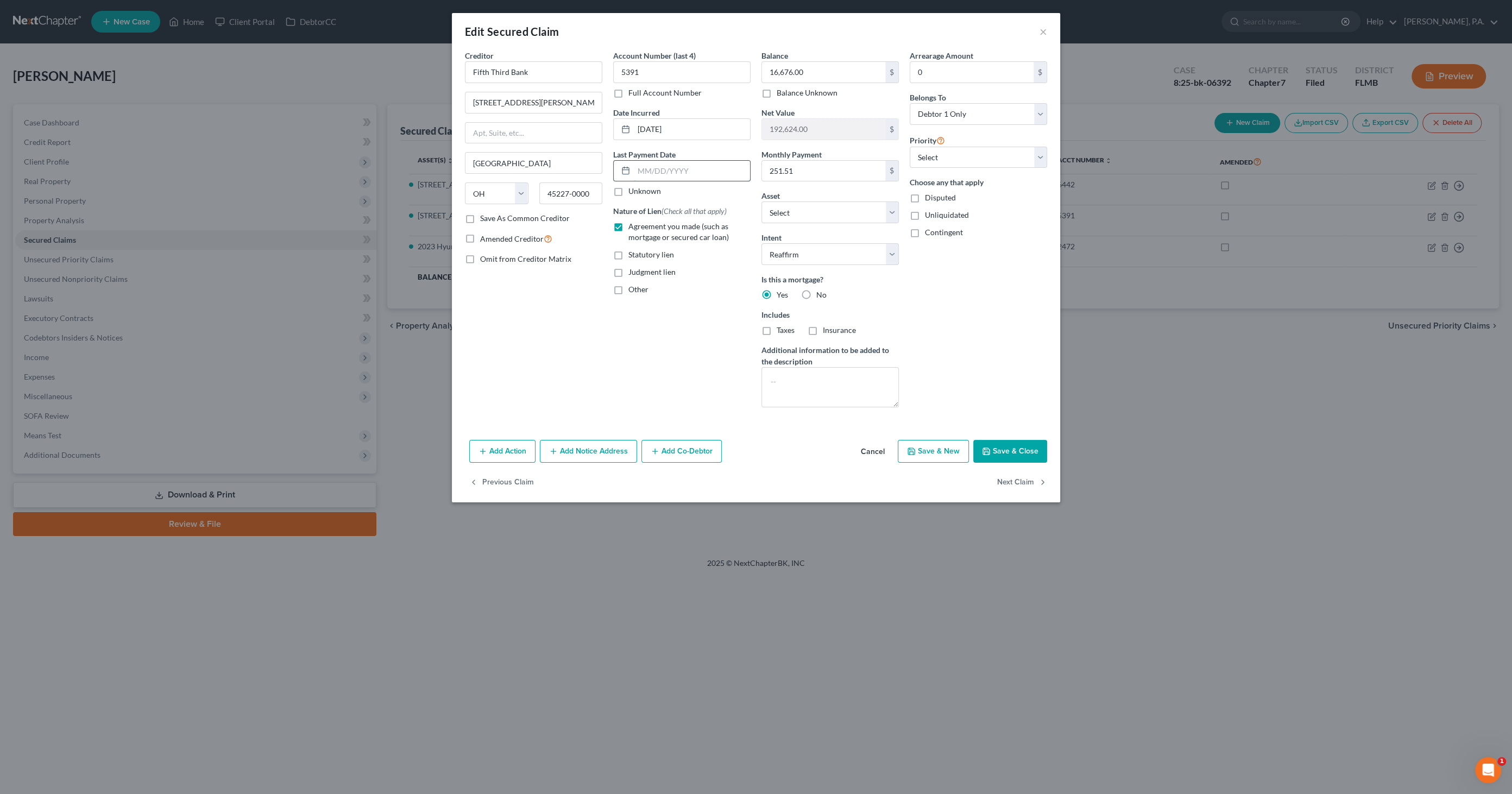
click at [651, 169] on input "text" at bounding box center [691, 171] width 116 height 20
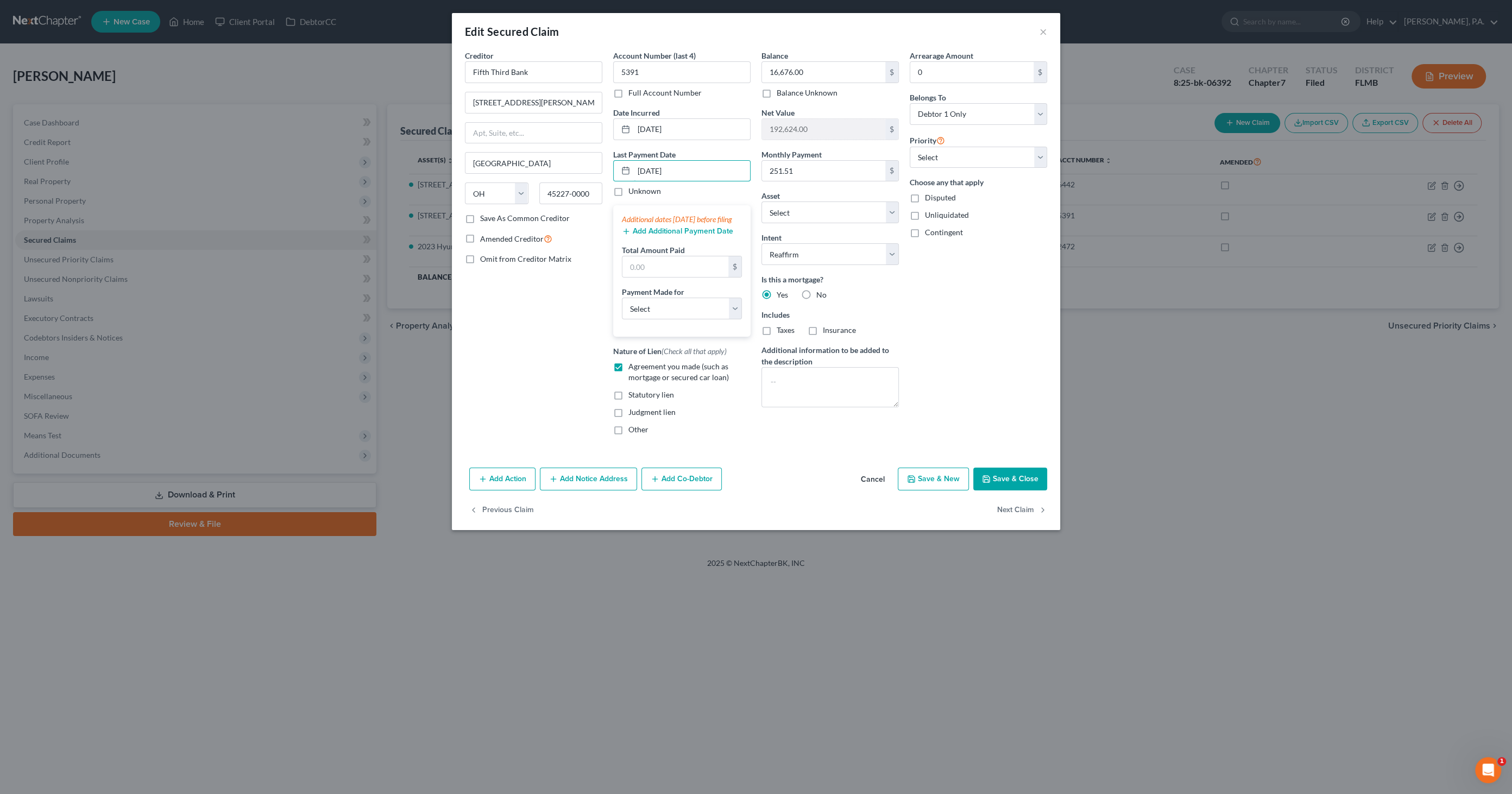
type input "[DATE]"
click at [641, 236] on button "Add Additional Payment Date" at bounding box center [678, 231] width 111 height 8
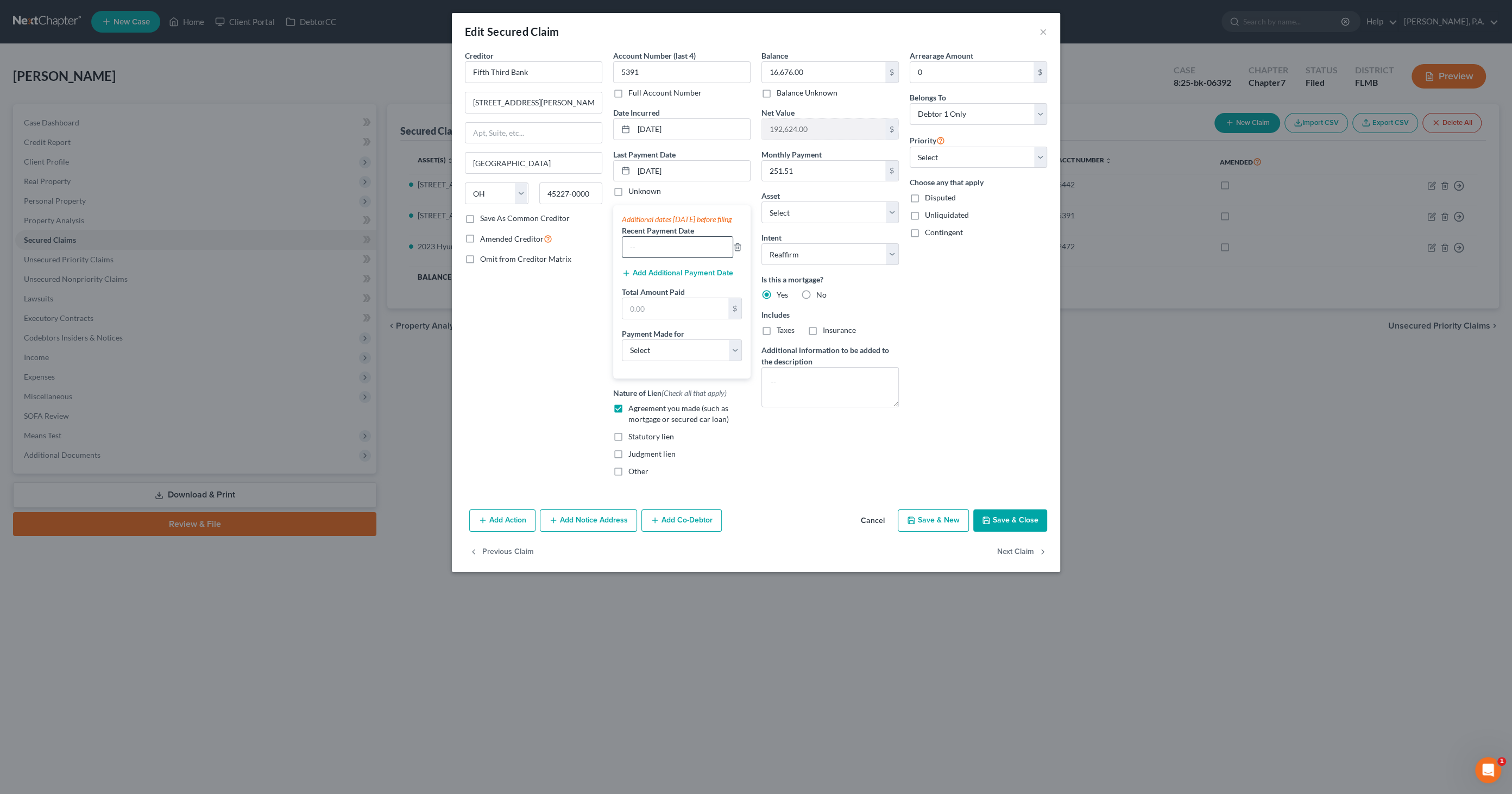
click at [639, 257] on input "text" at bounding box center [677, 247] width 110 height 20
type input "Regular Monthly Payments"
click at [655, 316] on input "text" at bounding box center [675, 308] width 106 height 20
type input "754.53"
click at [666, 360] on select "Select Car Credit Card Loan Repayment Mortgage Other Suppliers Or Vendors" at bounding box center [682, 350] width 120 height 22
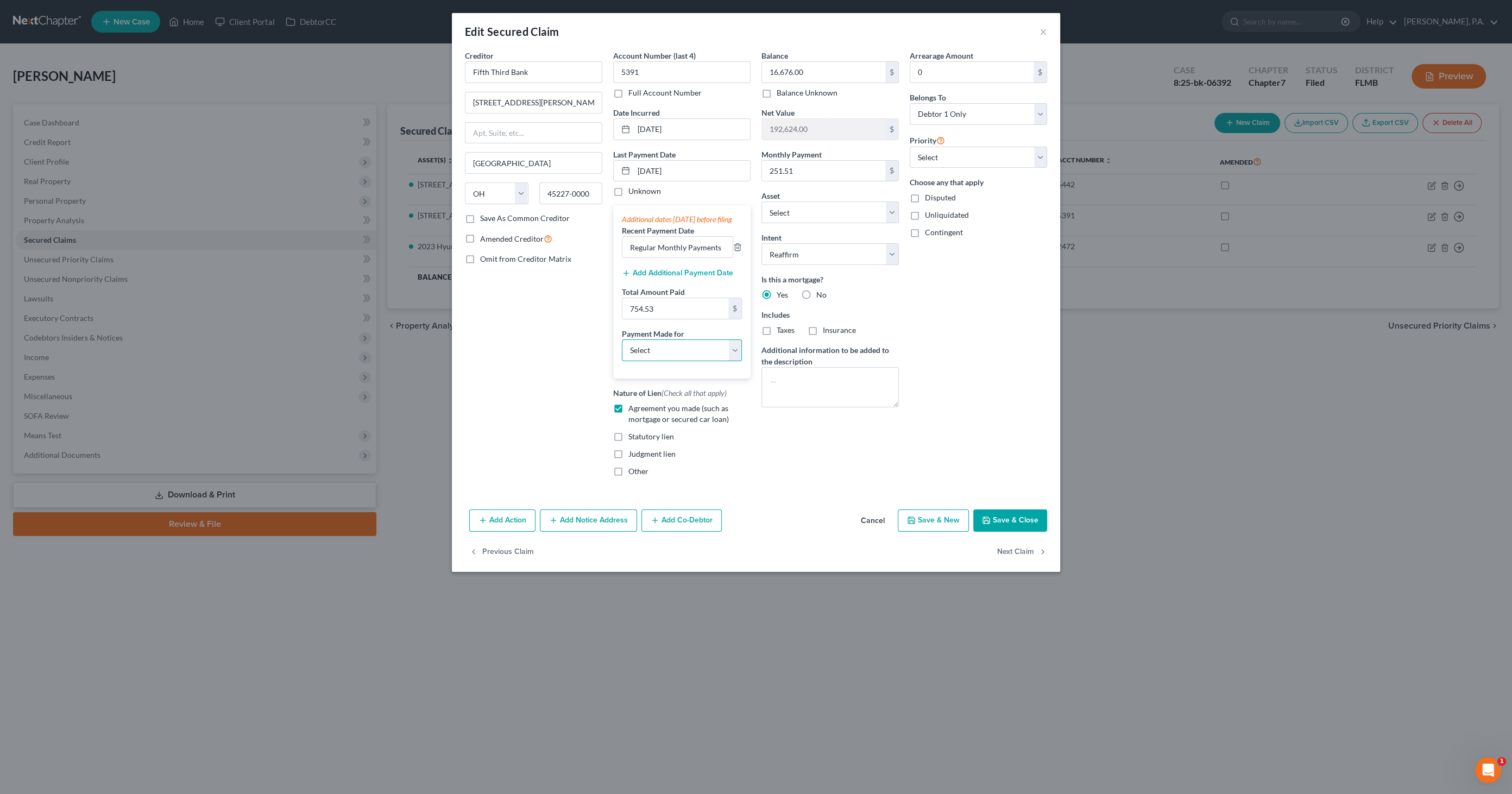
select select "3"
click at [622, 348] on select "Select Car Credit Card Loan Repayment Mortgage Other Suppliers Or Vendors" at bounding box center [682, 350] width 120 height 22
click at [997, 530] on button "Save & Close" at bounding box center [1010, 520] width 74 height 23
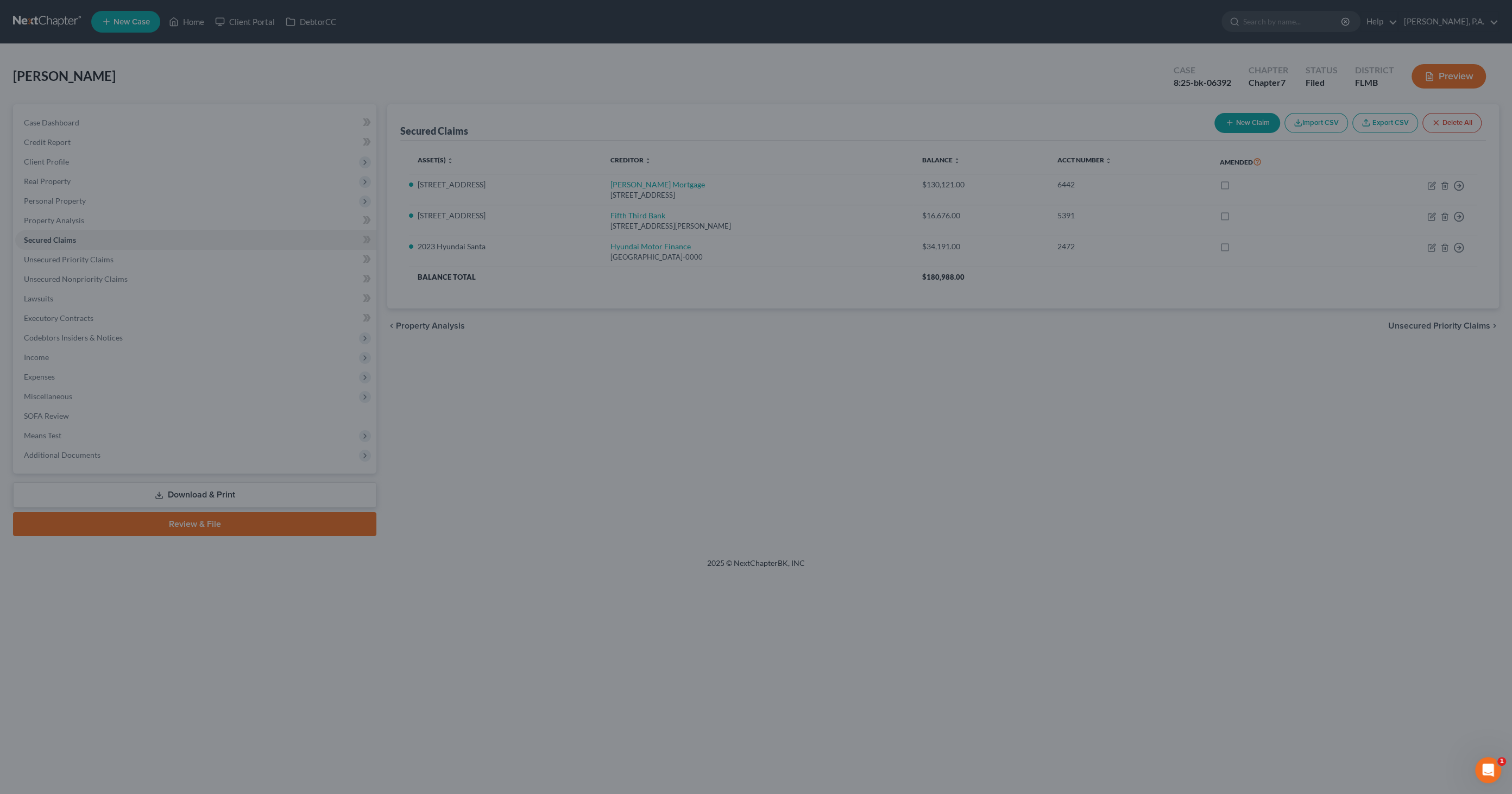
select select "2"
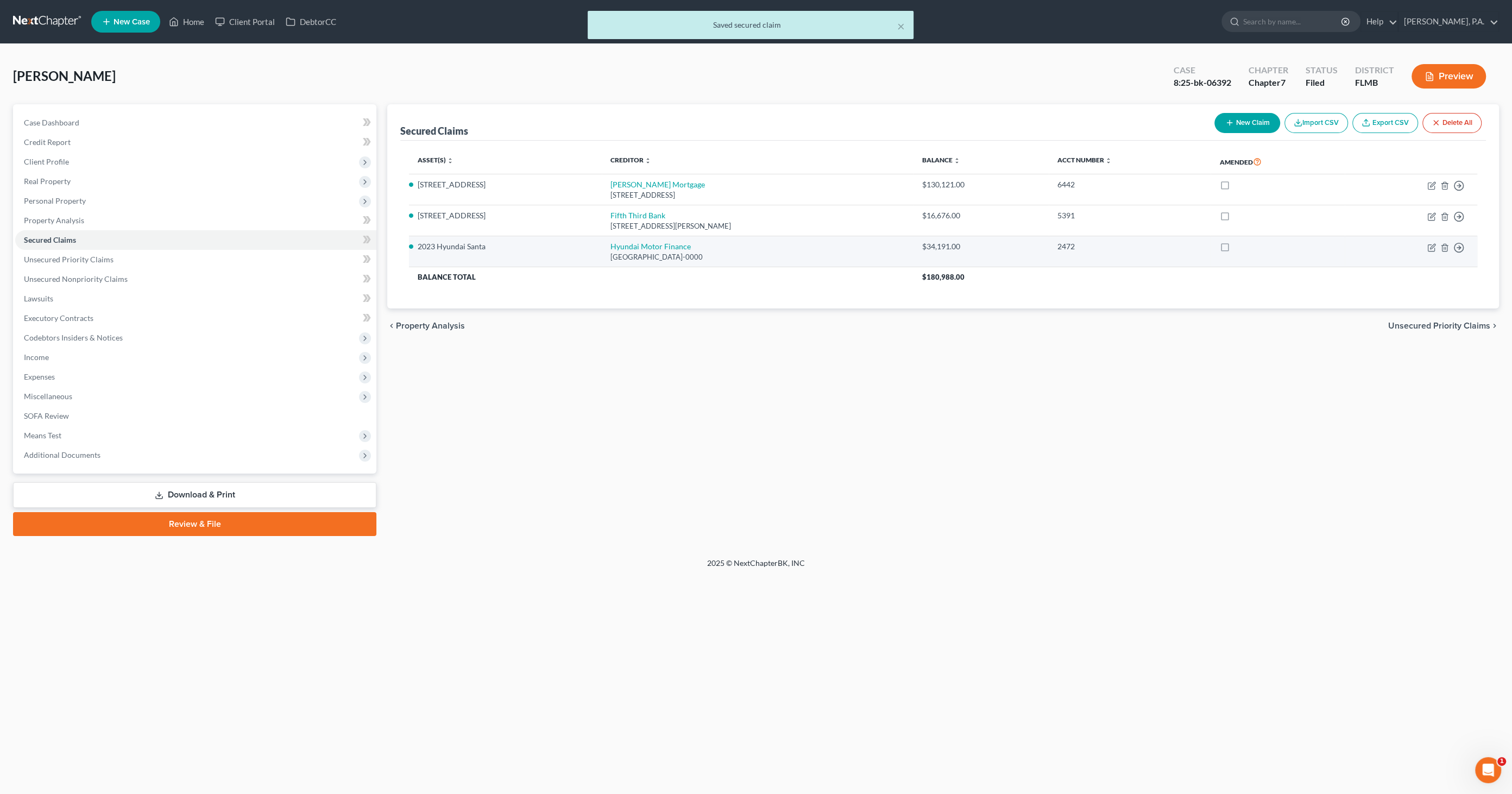
click at [1429, 240] on td "Move to E Move to F Move to G Move to Notice Only" at bounding box center [1411, 252] width 133 height 31
click at [1431, 243] on icon "button" at bounding box center [1432, 248] width 8 height 8
select select "4"
select select "2"
select select "0"
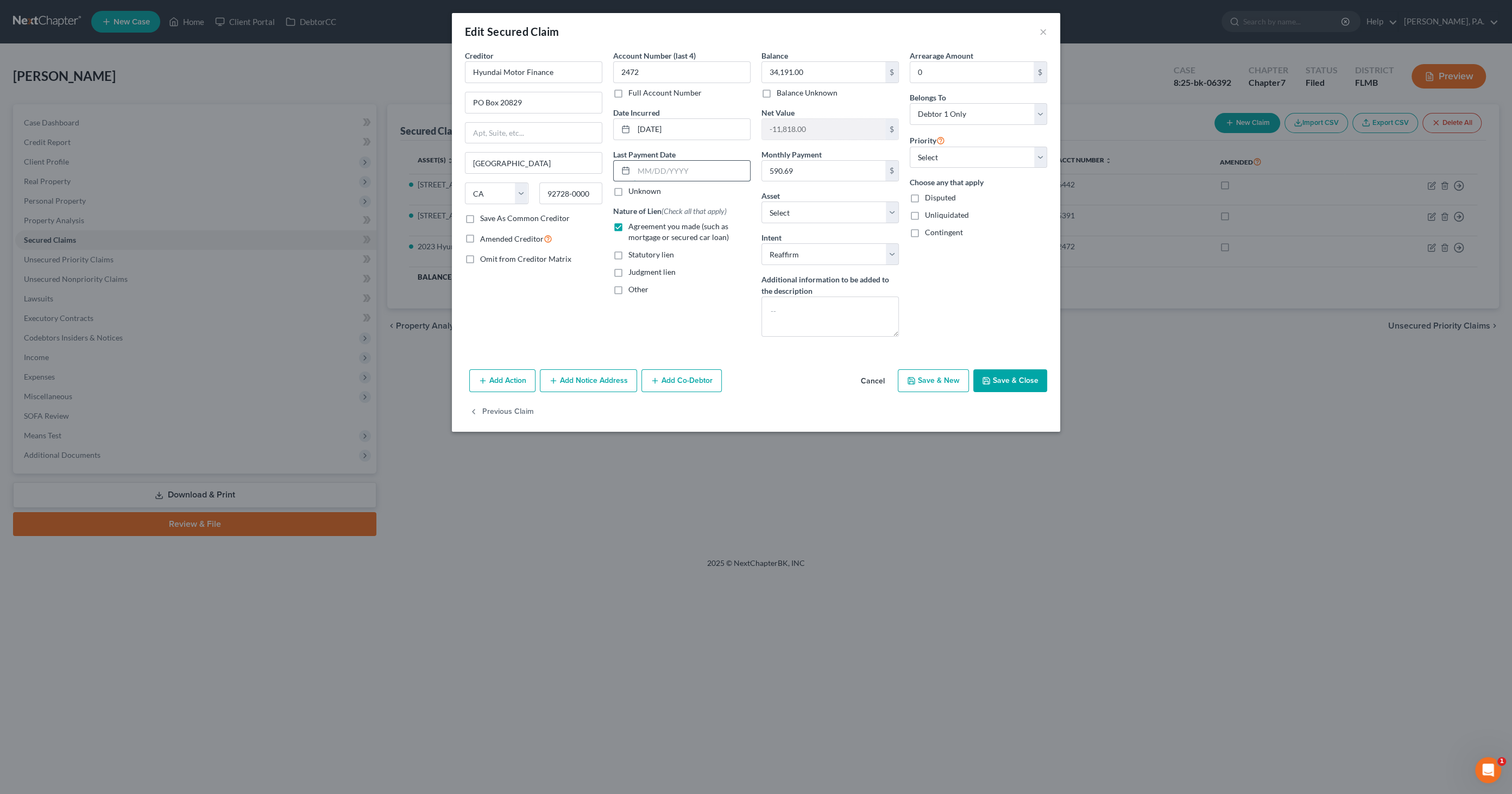
click at [663, 172] on input "text" at bounding box center [691, 171] width 116 height 20
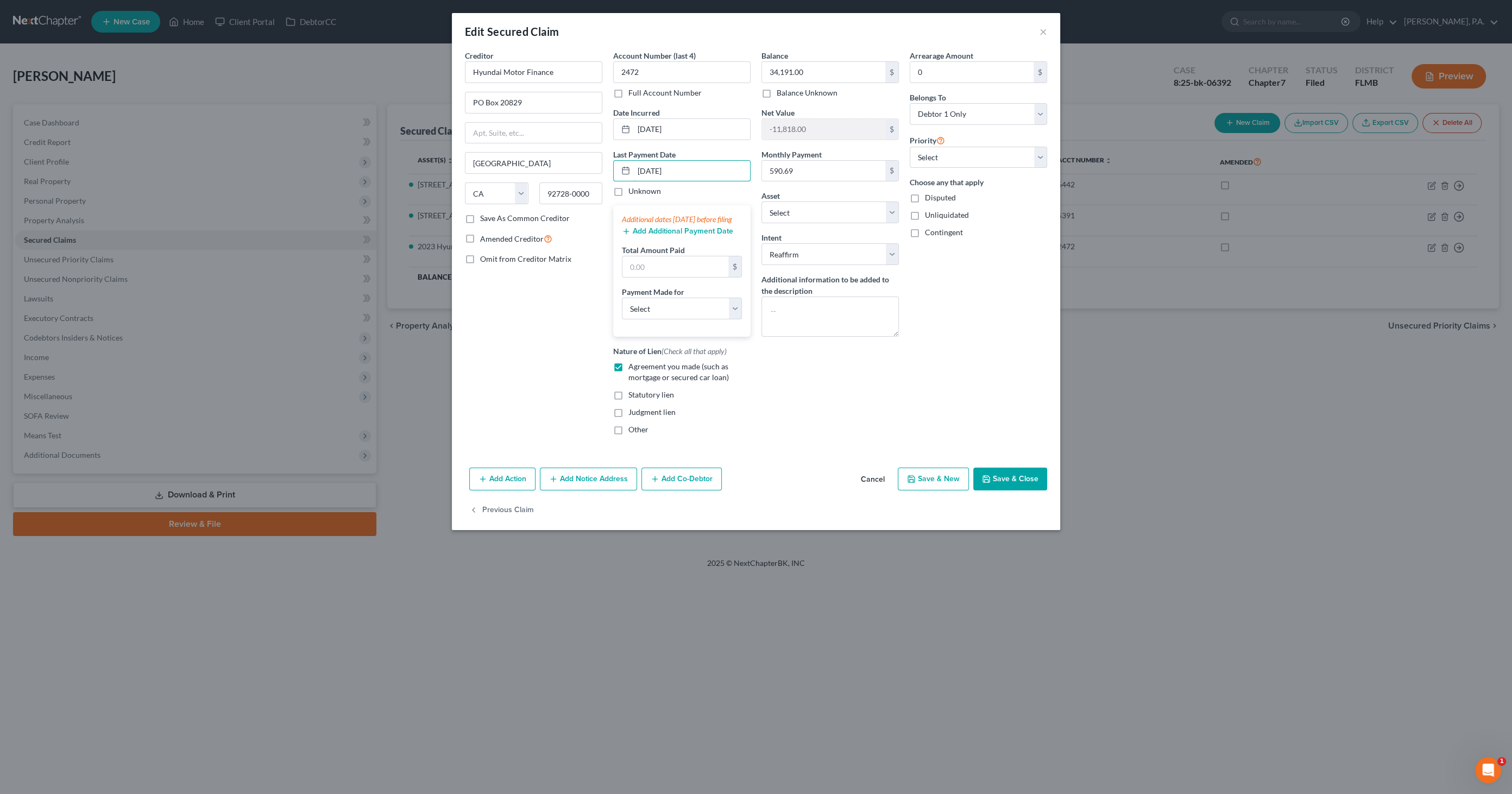
type input "[DATE]"
click at [648, 236] on button "Add Additional Payment Date" at bounding box center [678, 231] width 111 height 8
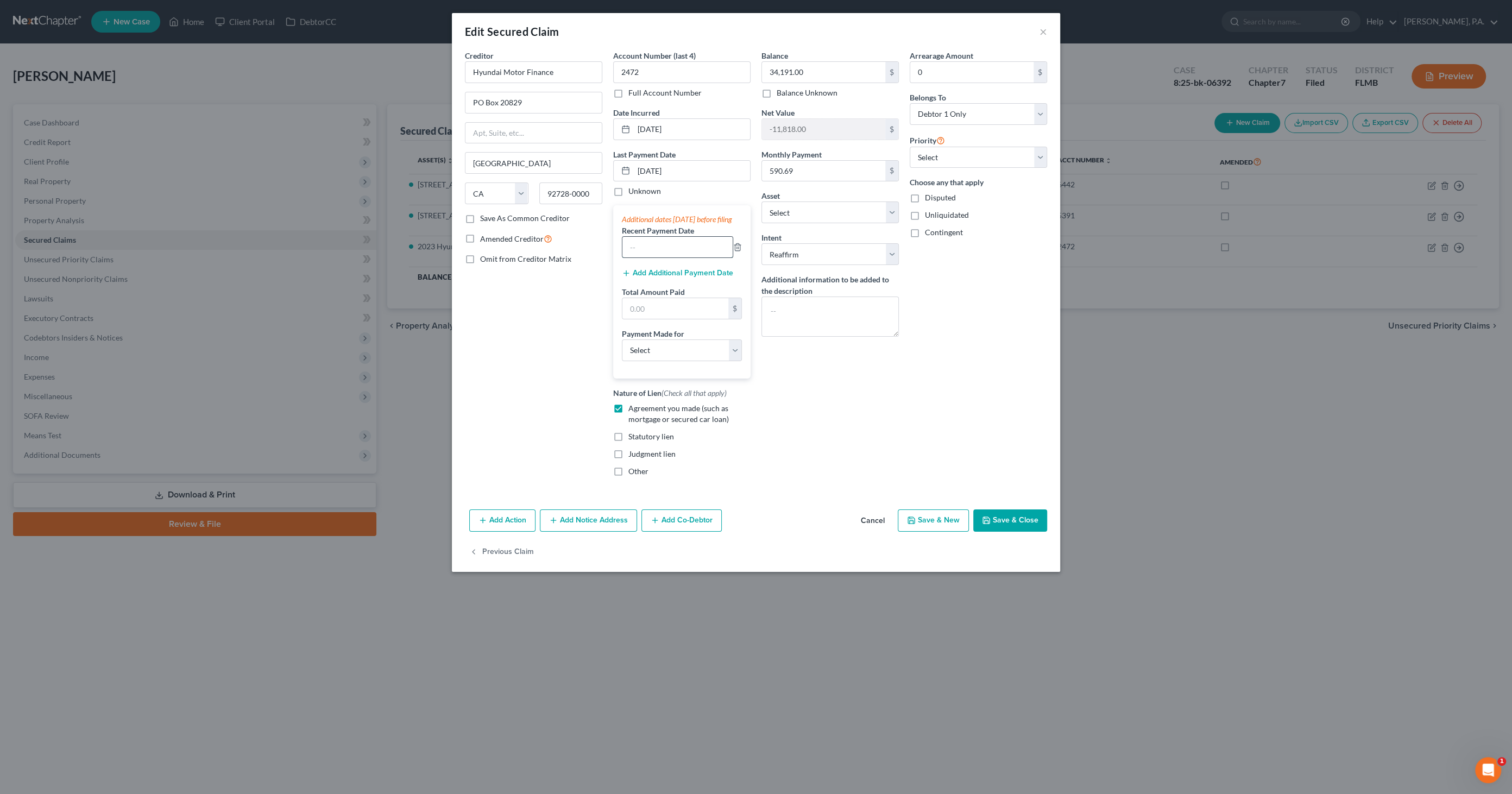
click at [653, 257] on input "text" at bounding box center [677, 247] width 110 height 20
type input "Regular Monthly Payments"
click at [663, 361] on select "Select Car Credit Card Loan Repayment Mortgage Other Suppliers Or Vendors" at bounding box center [682, 350] width 120 height 22
select select "0"
click at [622, 348] on select "Select Car Credit Card Loan Repayment Mortgage Other Suppliers Or Vendors" at bounding box center [682, 350] width 120 height 22
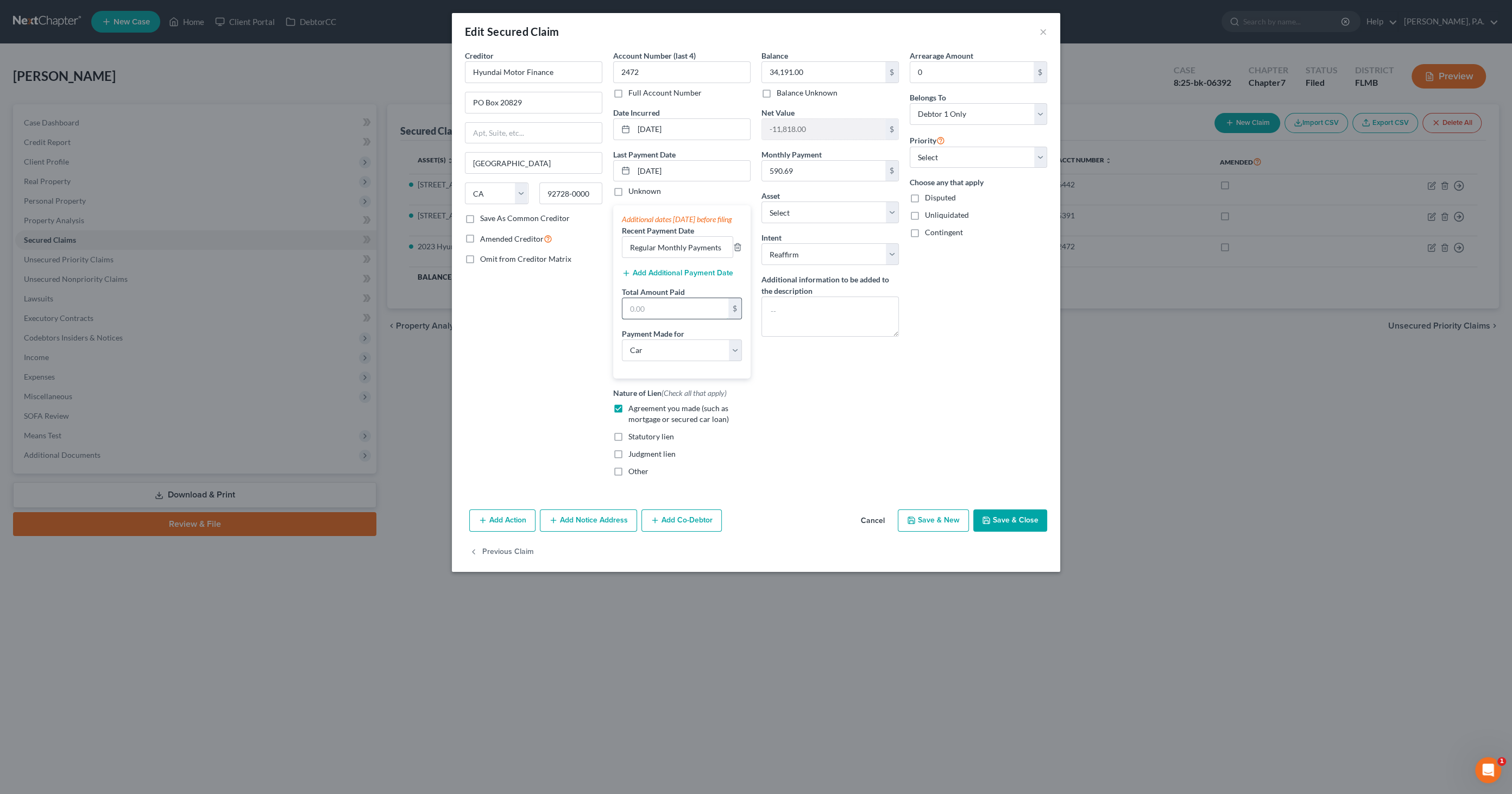
click at [658, 317] on input "text" at bounding box center [675, 308] width 106 height 20
type input "1,772.07"
click at [1017, 524] on button "Save & Close" at bounding box center [1010, 520] width 74 height 23
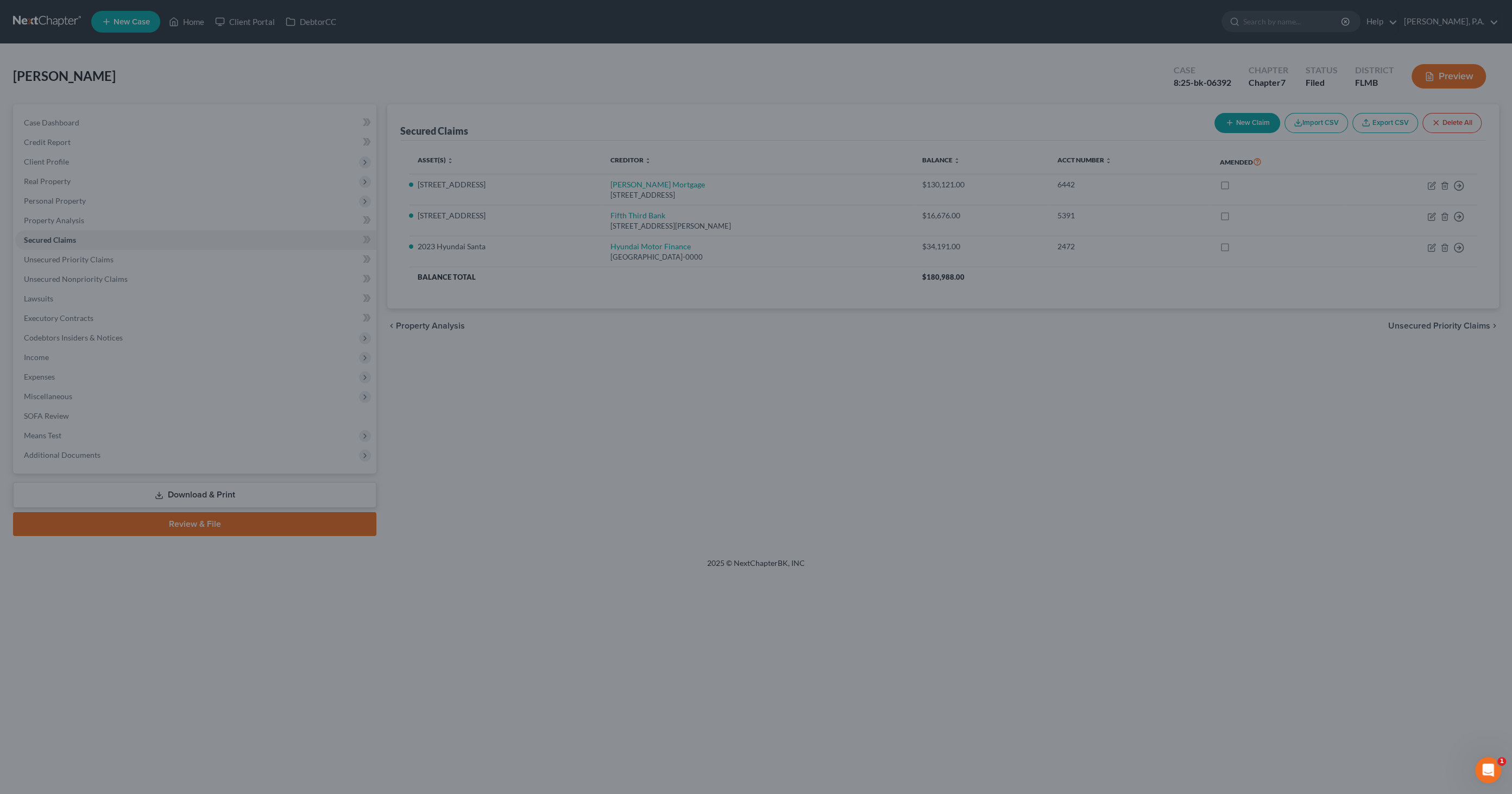
select select "3"
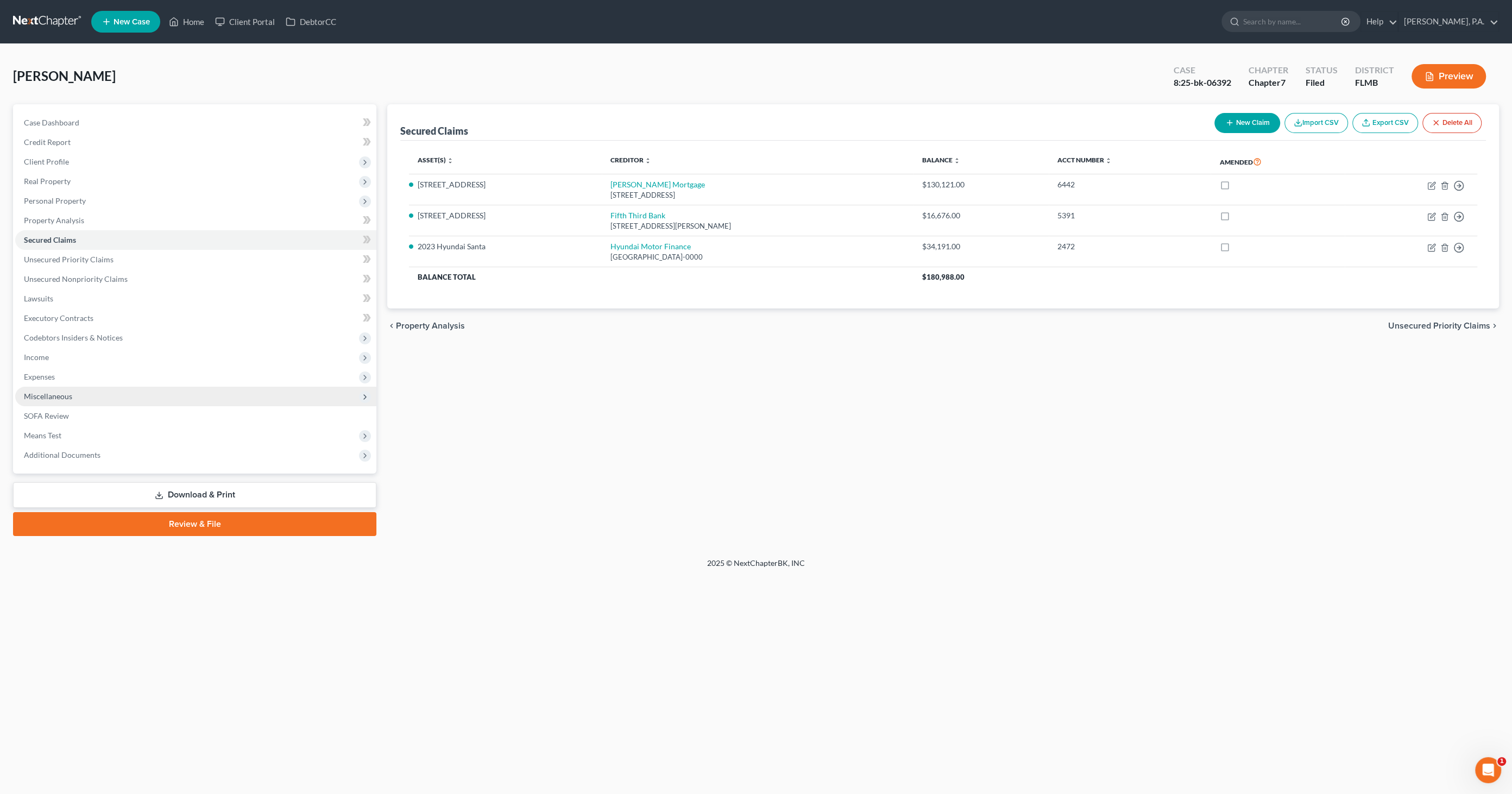
click at [39, 395] on span "Miscellaneous" at bounding box center [48, 396] width 49 height 9
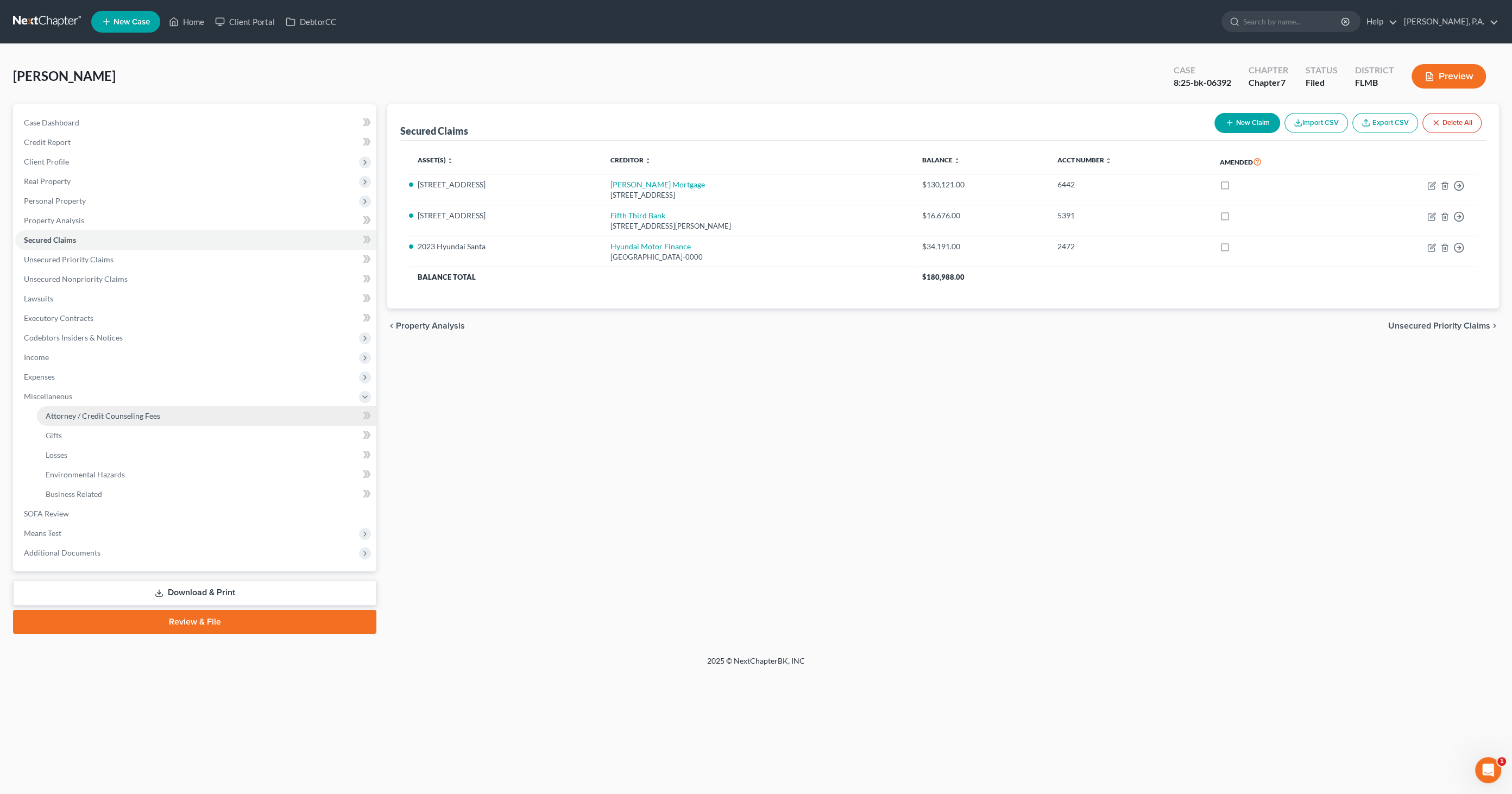
click at [50, 411] on span "Attorney / Credit Counseling Fees" at bounding box center [103, 415] width 114 height 9
select select "2"
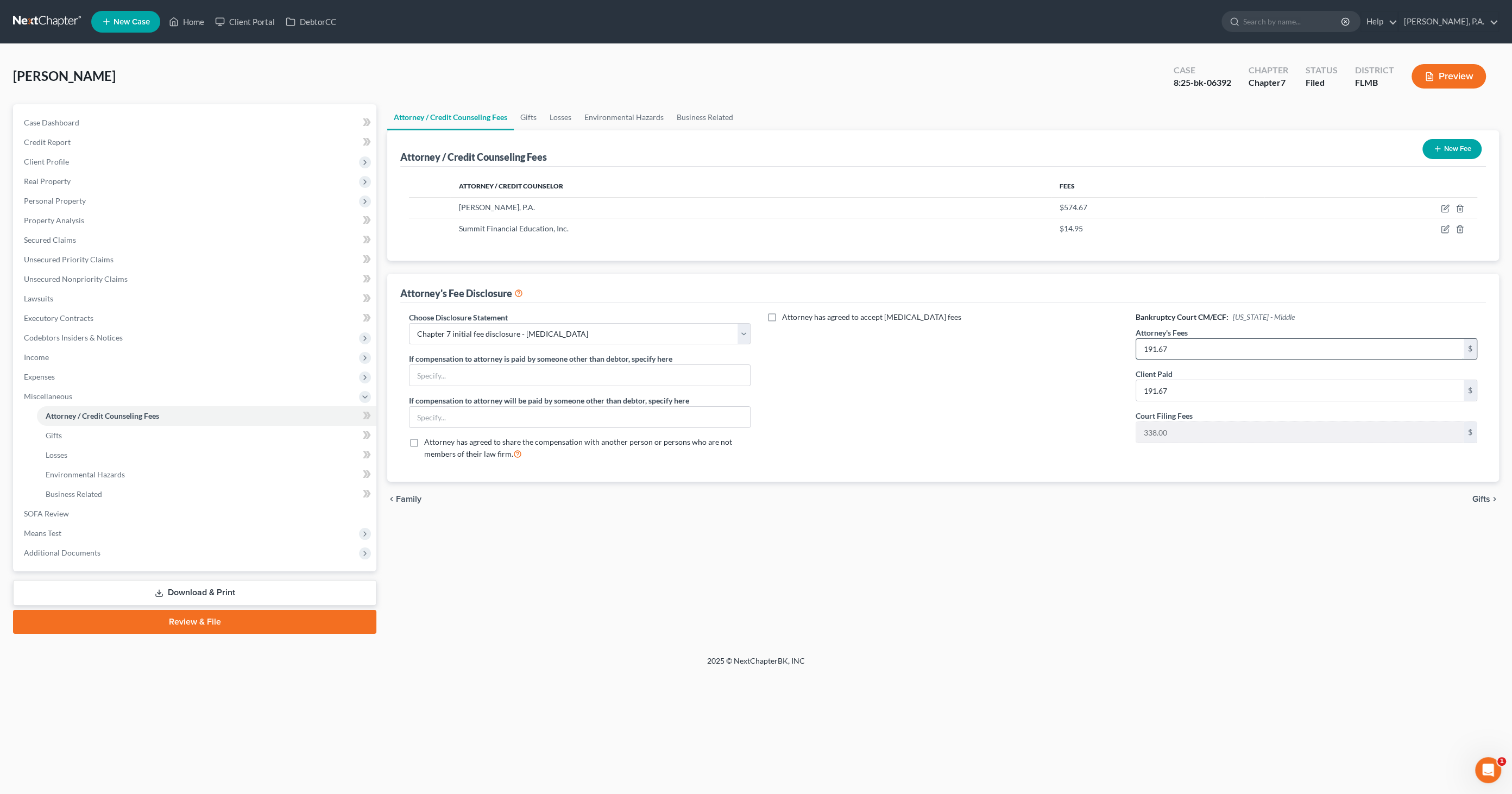
click at [1191, 343] on input "191.67" at bounding box center [1300, 348] width 327 height 20
type input "2,300.00"
click at [1060, 381] on div "Attorney has agreed to accept [MEDICAL_DATA] fees" at bounding box center [943, 390] width 363 height 157
click at [1444, 209] on icon "button" at bounding box center [1446, 207] width 5 height 5
select select "9"
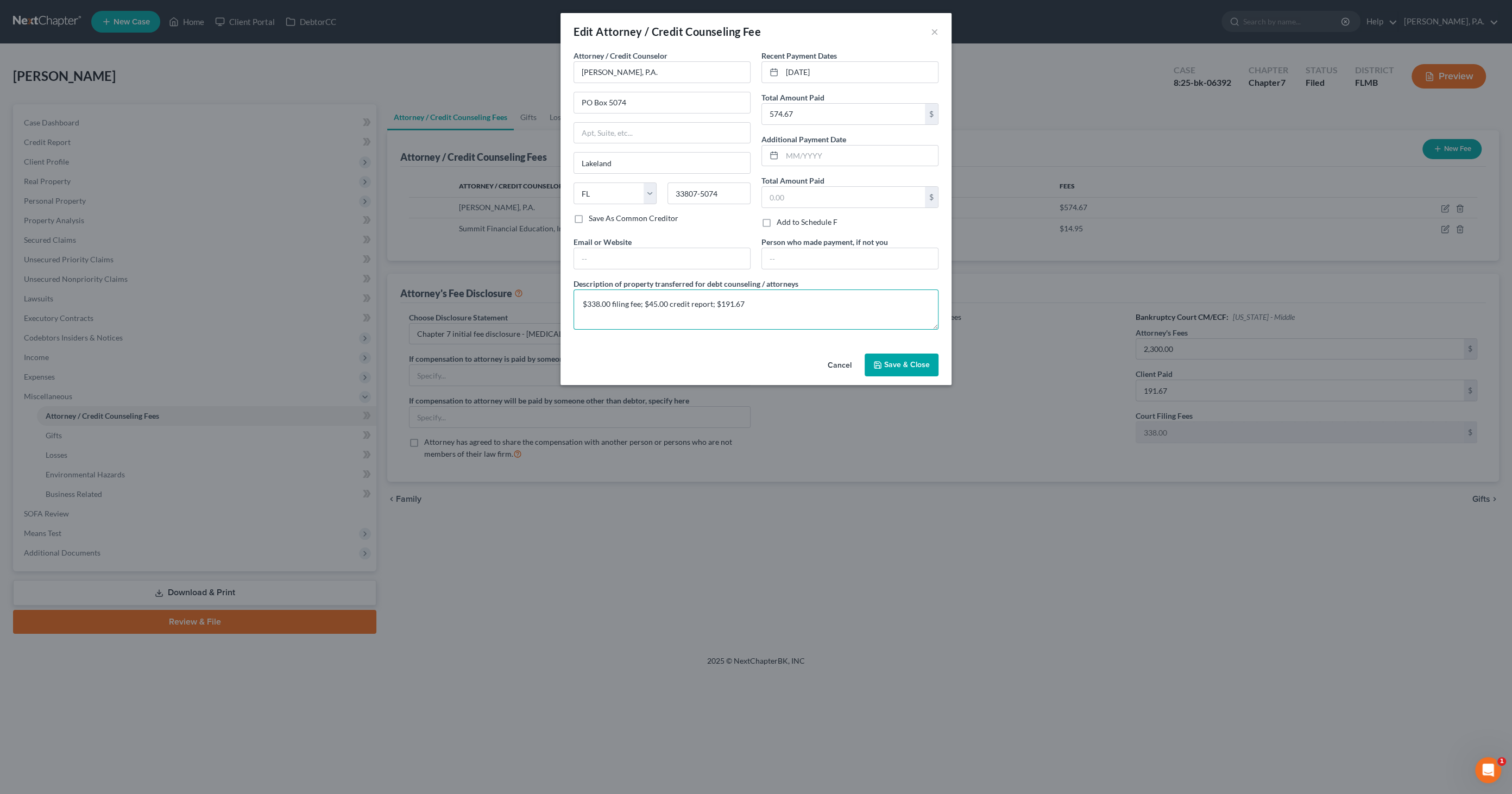
click at [777, 307] on textarea "$338.00 filing fee; $45.00 credit report; $191.67" at bounding box center [756, 309] width 365 height 40
type textarea "$338.00 filing fee; $45.00 credit report; $191.67 legal fee"
click at [913, 366] on span "Save & Close" at bounding box center [907, 364] width 46 height 9
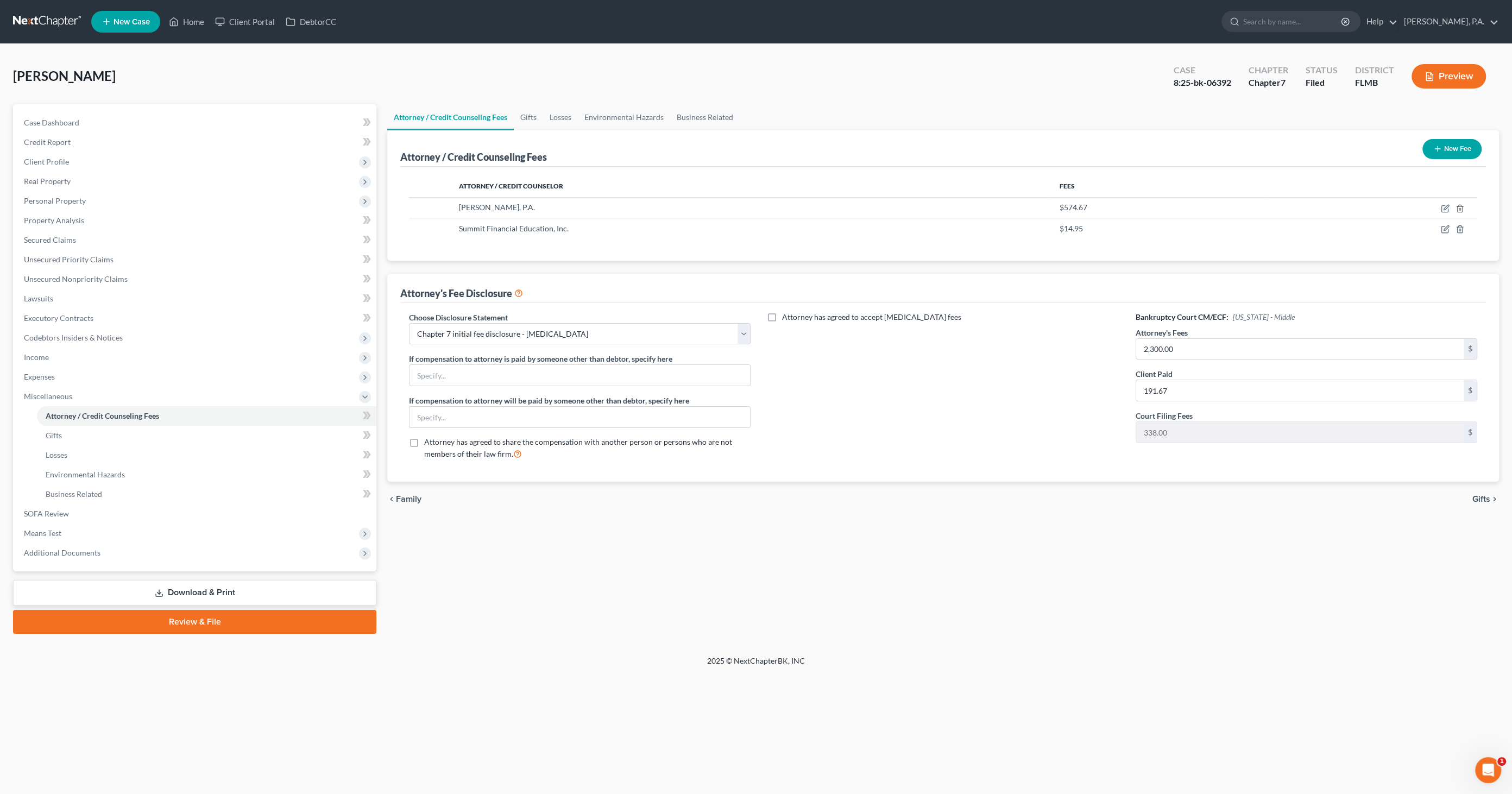
click at [219, 594] on link "Download & Print" at bounding box center [194, 592] width 363 height 25
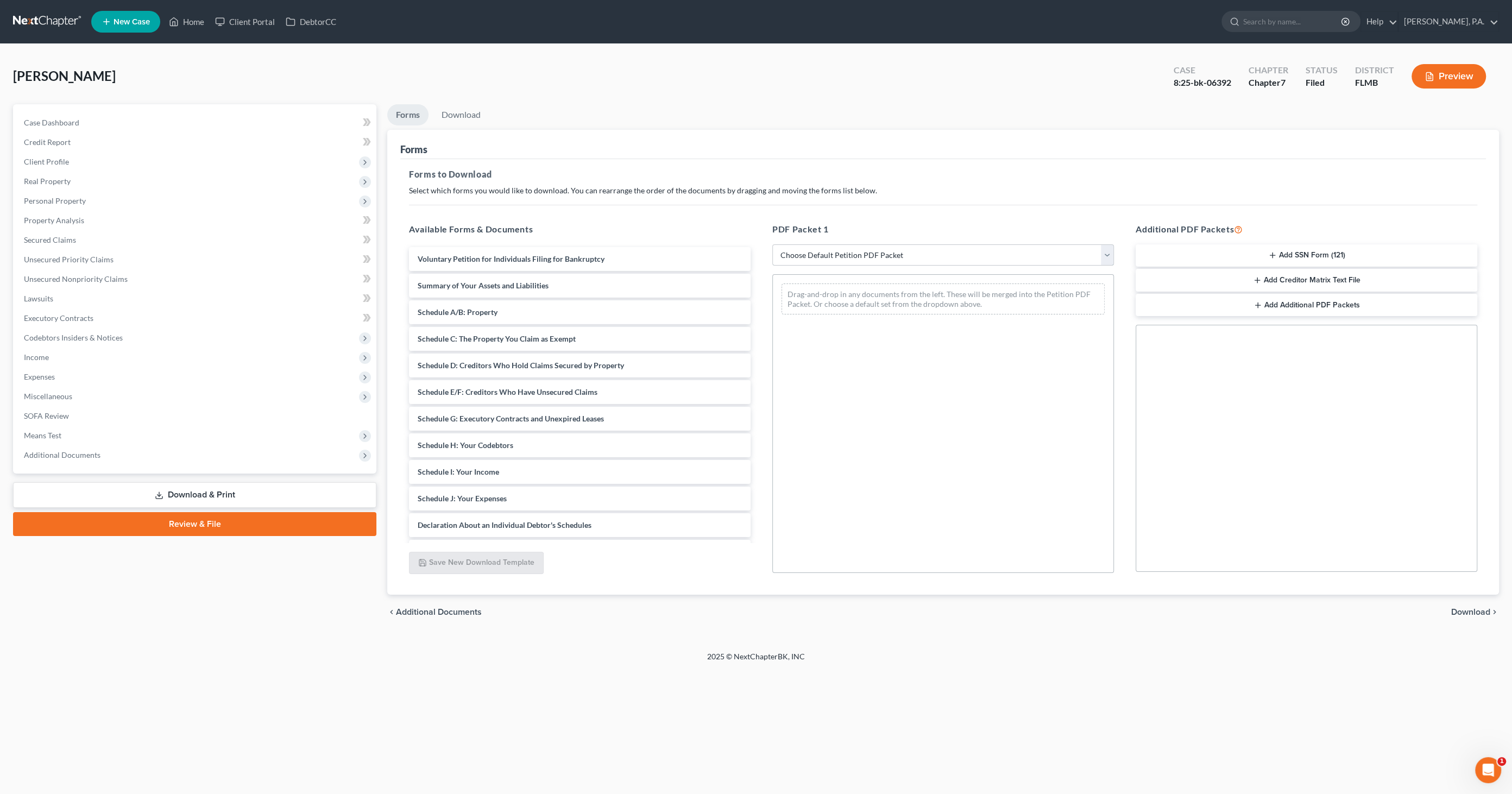
click at [915, 258] on select "Choose Default Petition PDF Packet Complete Bankruptcy Petition (all forms and …" at bounding box center [943, 255] width 341 height 22
select select "0"
click at [773, 244] on select "Choose Default Petition PDF Packet Complete Bankruptcy Petition (all forms and …" at bounding box center [943, 255] width 341 height 22
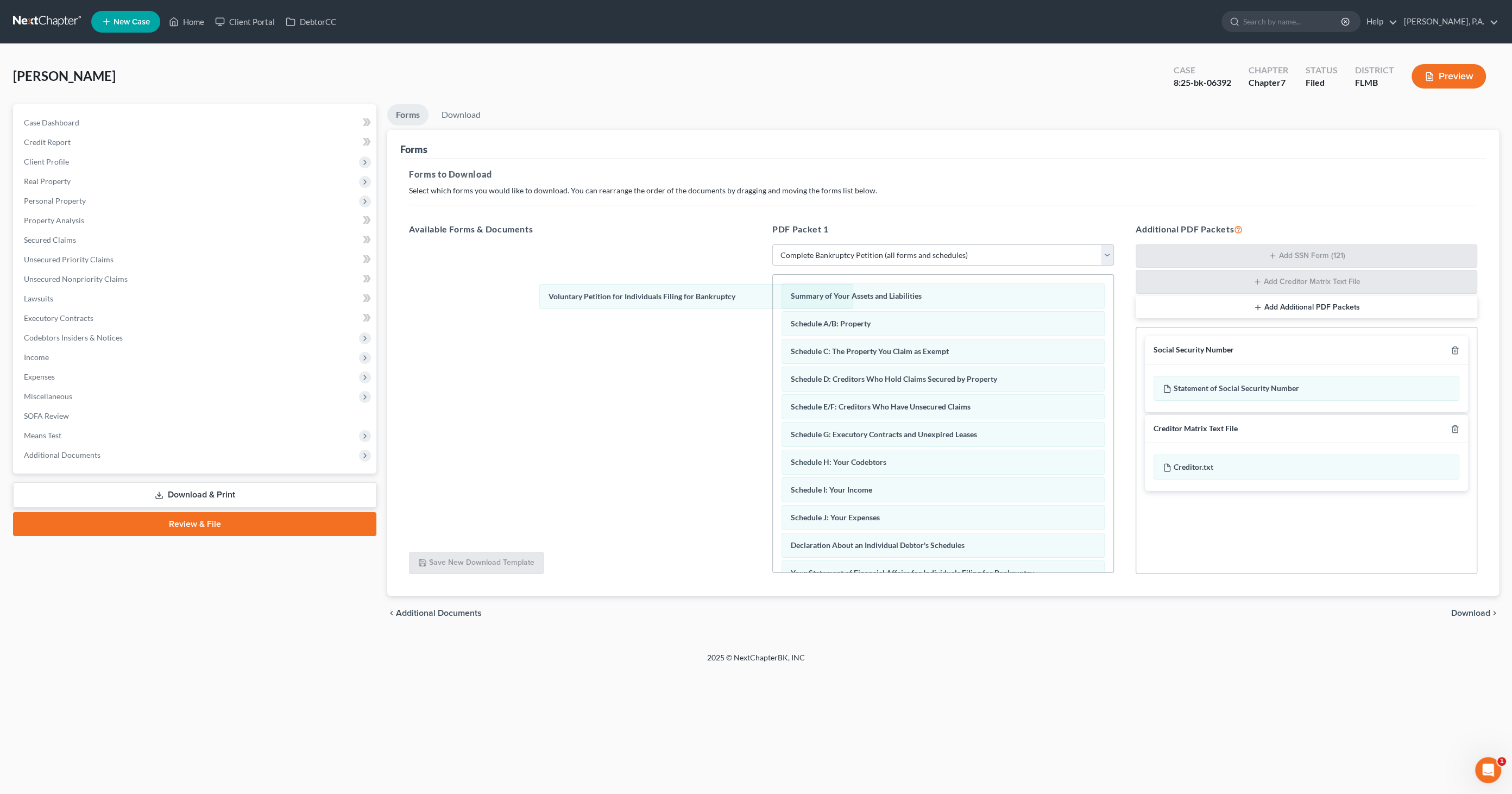
drag, startPoint x: 837, startPoint y: 293, endPoint x: 629, endPoint y: 324, distance: 210.3
click at [773, 298] on div "Voluntary Petition for Individuals Filing for Bankruptcy Voluntary Petition for…" at bounding box center [943, 535] width 341 height 519
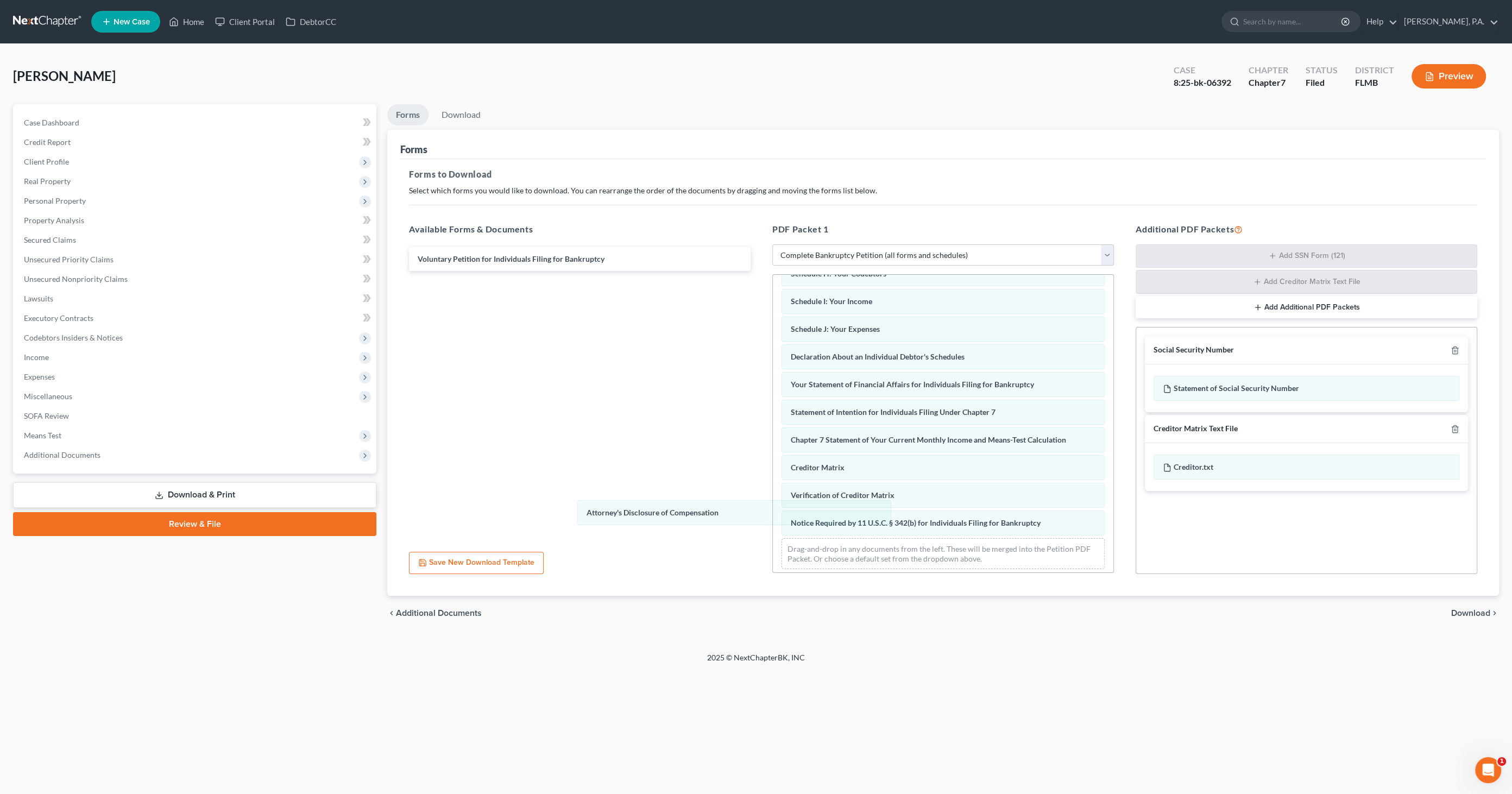
drag, startPoint x: 845, startPoint y: 511, endPoint x: 663, endPoint y: 513, distance: 182.0
click at [773, 506] on div "Attorney's Disclosure of Compensation Summary of Your Assets and Liabilities Sc…" at bounding box center [943, 331] width 341 height 491
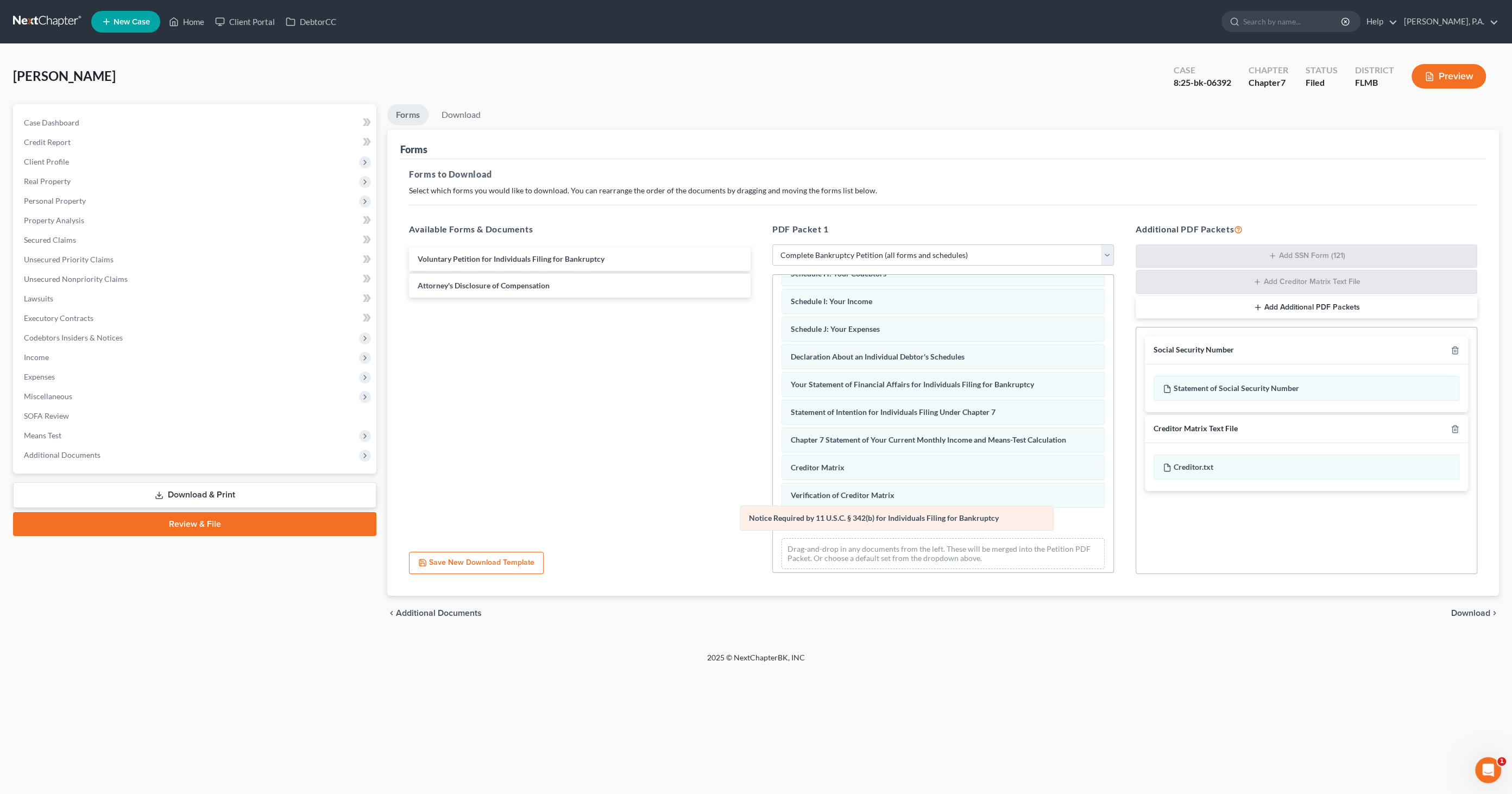
scroll to position [161, 0]
drag, startPoint x: 834, startPoint y: 515, endPoint x: 634, endPoint y: 508, distance: 200.1
click at [773, 511] on div "Notice Required by 11 U.S.C. § 342(b) for Individuals Filing for Bankruptcy Sum…" at bounding box center [943, 359] width 341 height 491
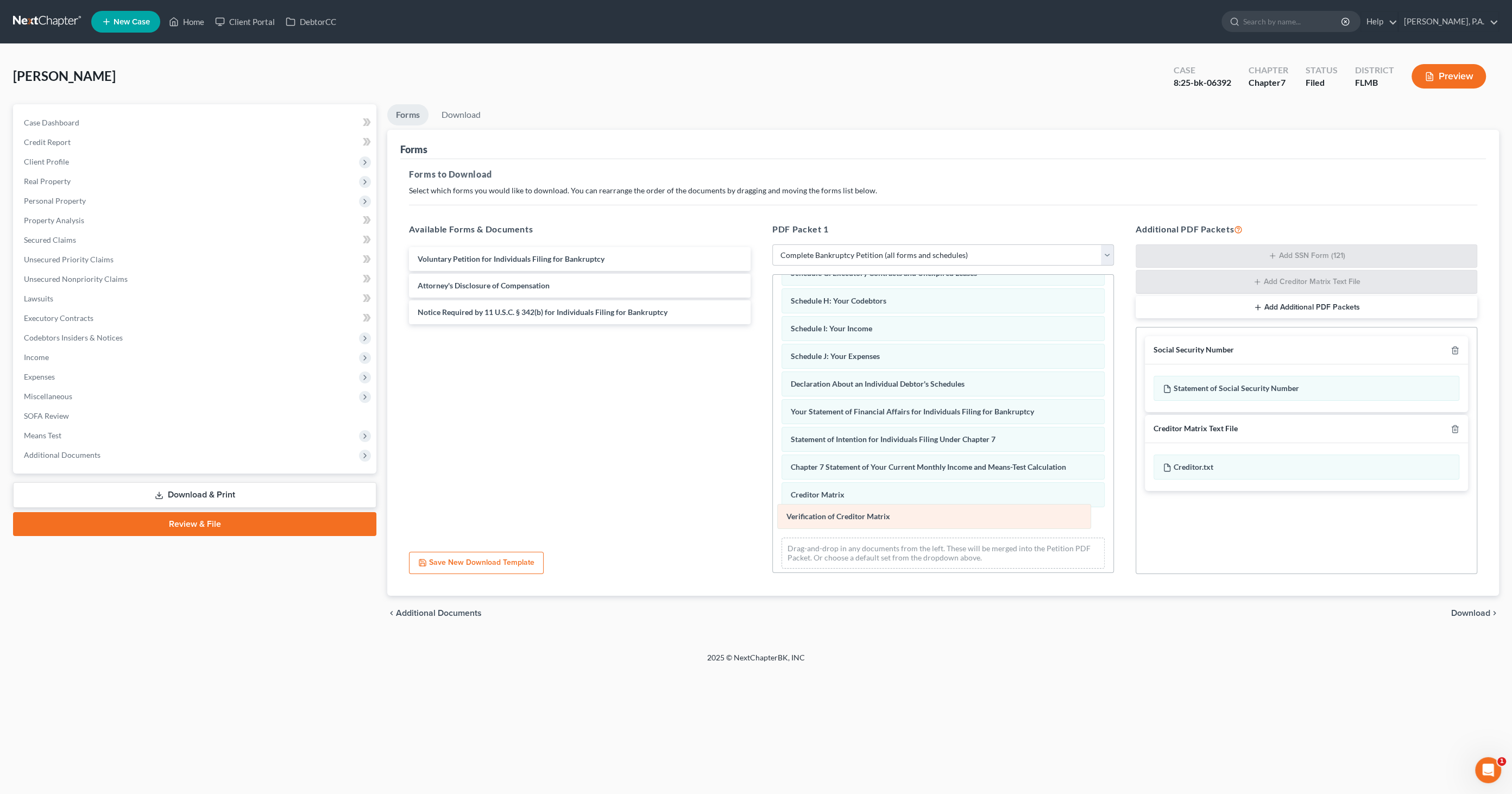
scroll to position [133, 0]
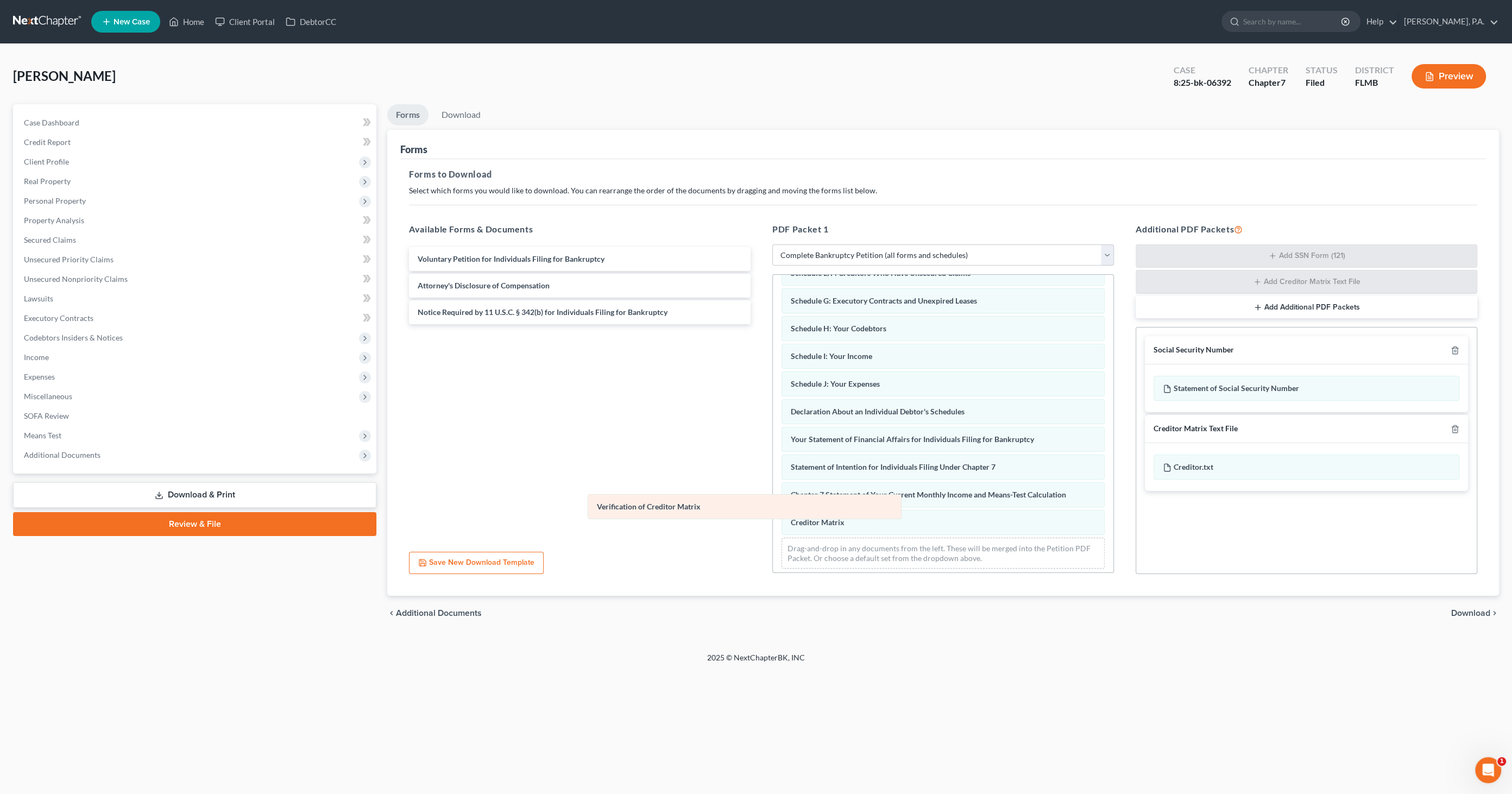
drag, startPoint x: 799, startPoint y: 515, endPoint x: 605, endPoint y: 504, distance: 194.3
click at [773, 504] on div "Verification of Creditor Matrix Summary of Your Assets and Liabilities Schedule…" at bounding box center [943, 359] width 341 height 436
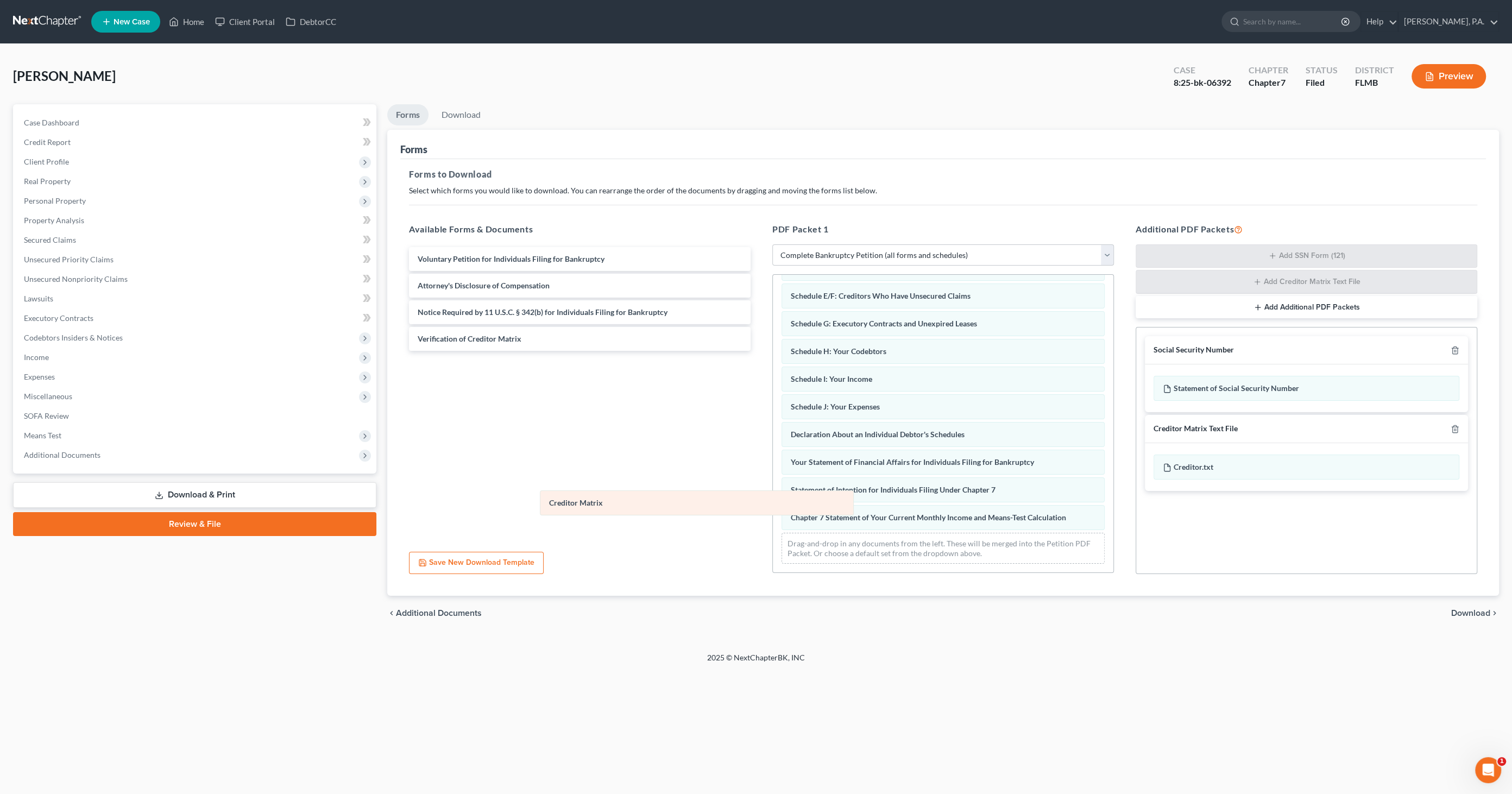
scroll to position [106, 0]
drag, startPoint x: 816, startPoint y: 515, endPoint x: 562, endPoint y: 499, distance: 254.5
click at [773, 499] on div "Creditor Matrix Summary of Your Assets and Liabilities Schedule A/B: Property S…" at bounding box center [943, 372] width 341 height 408
click at [1463, 613] on span "Download" at bounding box center [1470, 613] width 39 height 8
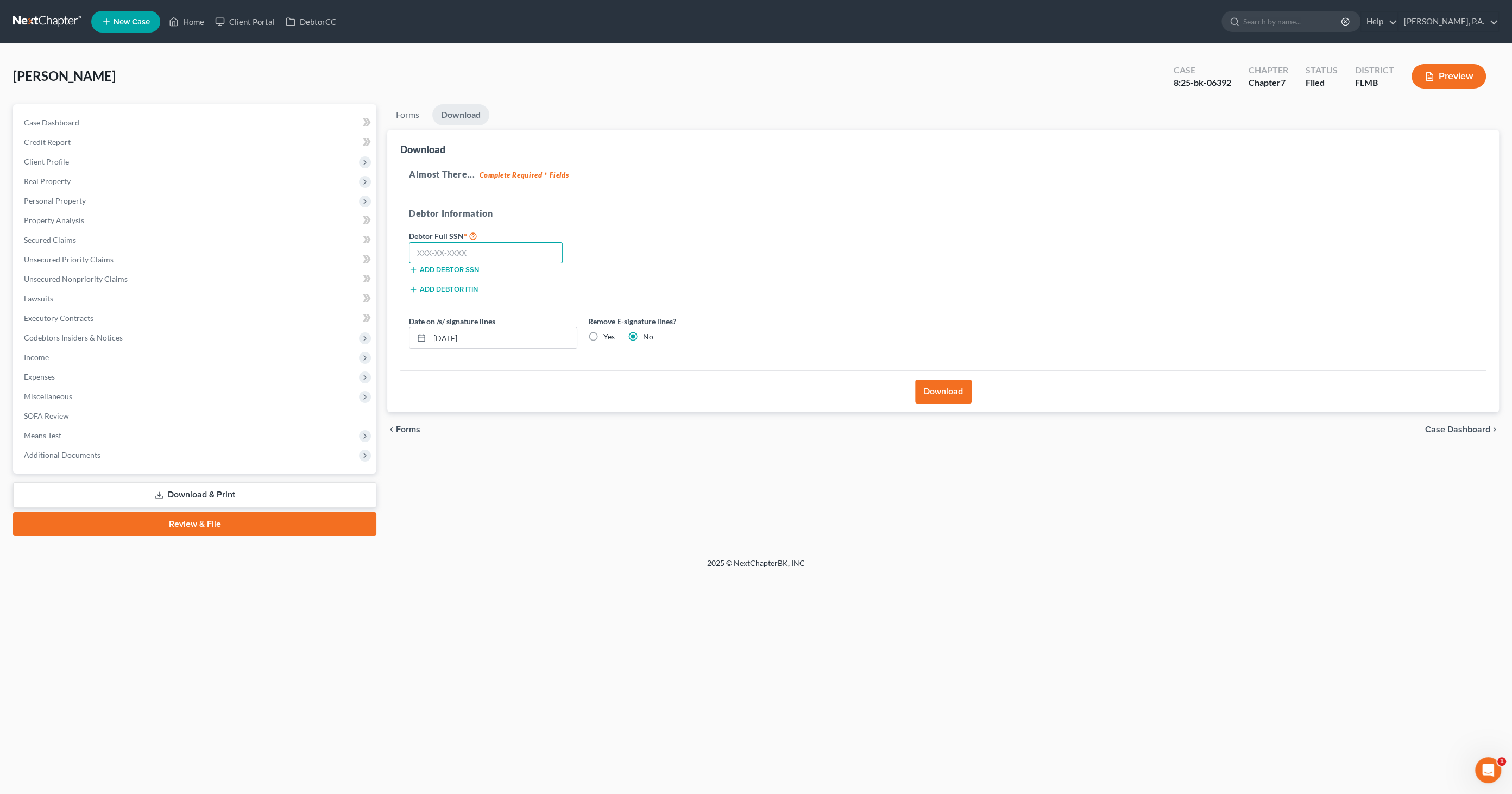
click at [480, 252] on input "text" at bounding box center [486, 252] width 154 height 22
type input "261-71-3241"
click at [603, 331] on div "Yes" at bounding box center [602, 336] width 27 height 11
click at [603, 335] on label "Yes" at bounding box center [609, 336] width 11 height 11
click at [608, 335] on input "Yes" at bounding box center [612, 335] width 7 height 7
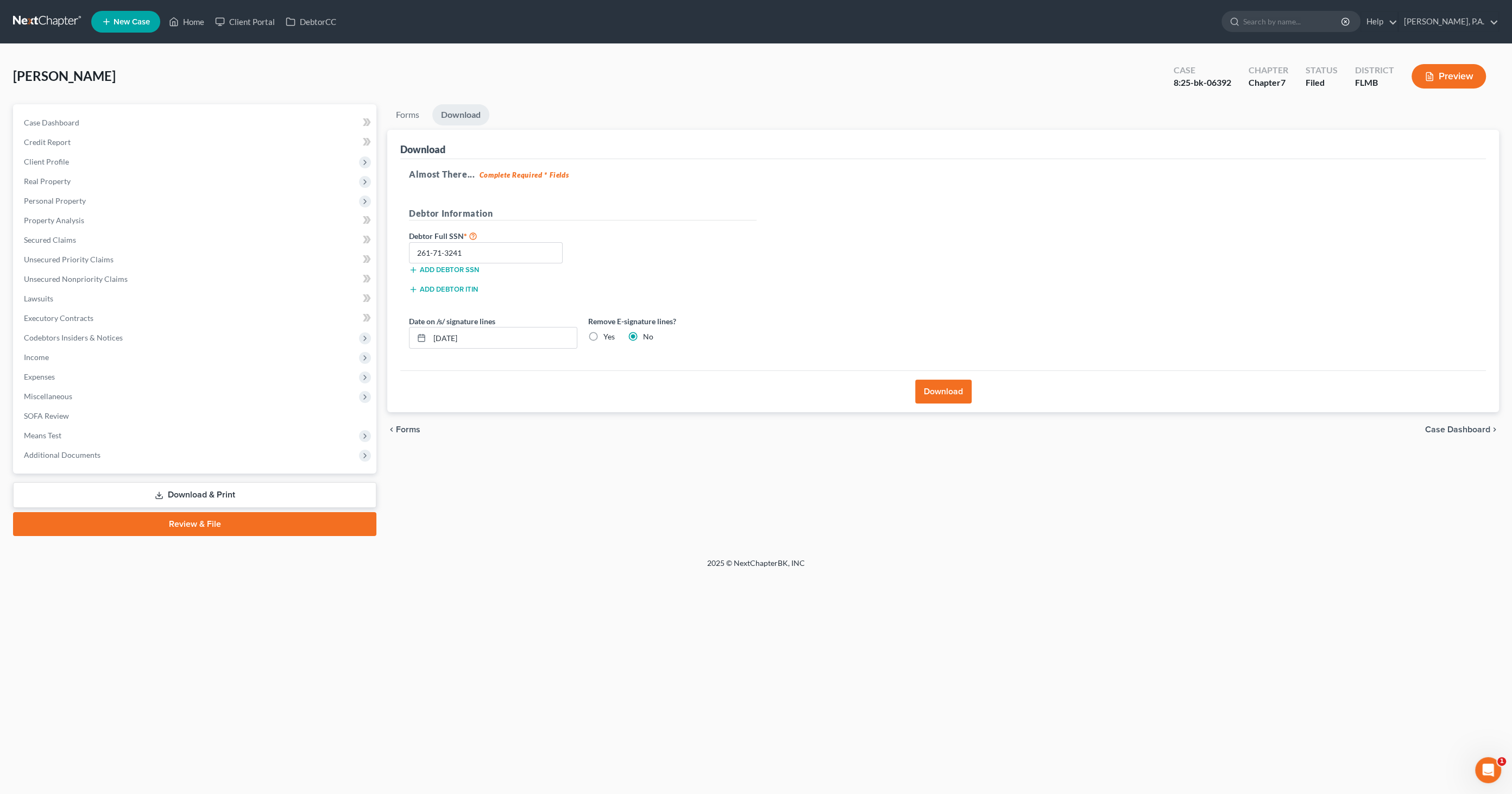
radio input "true"
radio input "false"
click at [967, 395] on button "Download" at bounding box center [943, 391] width 56 height 24
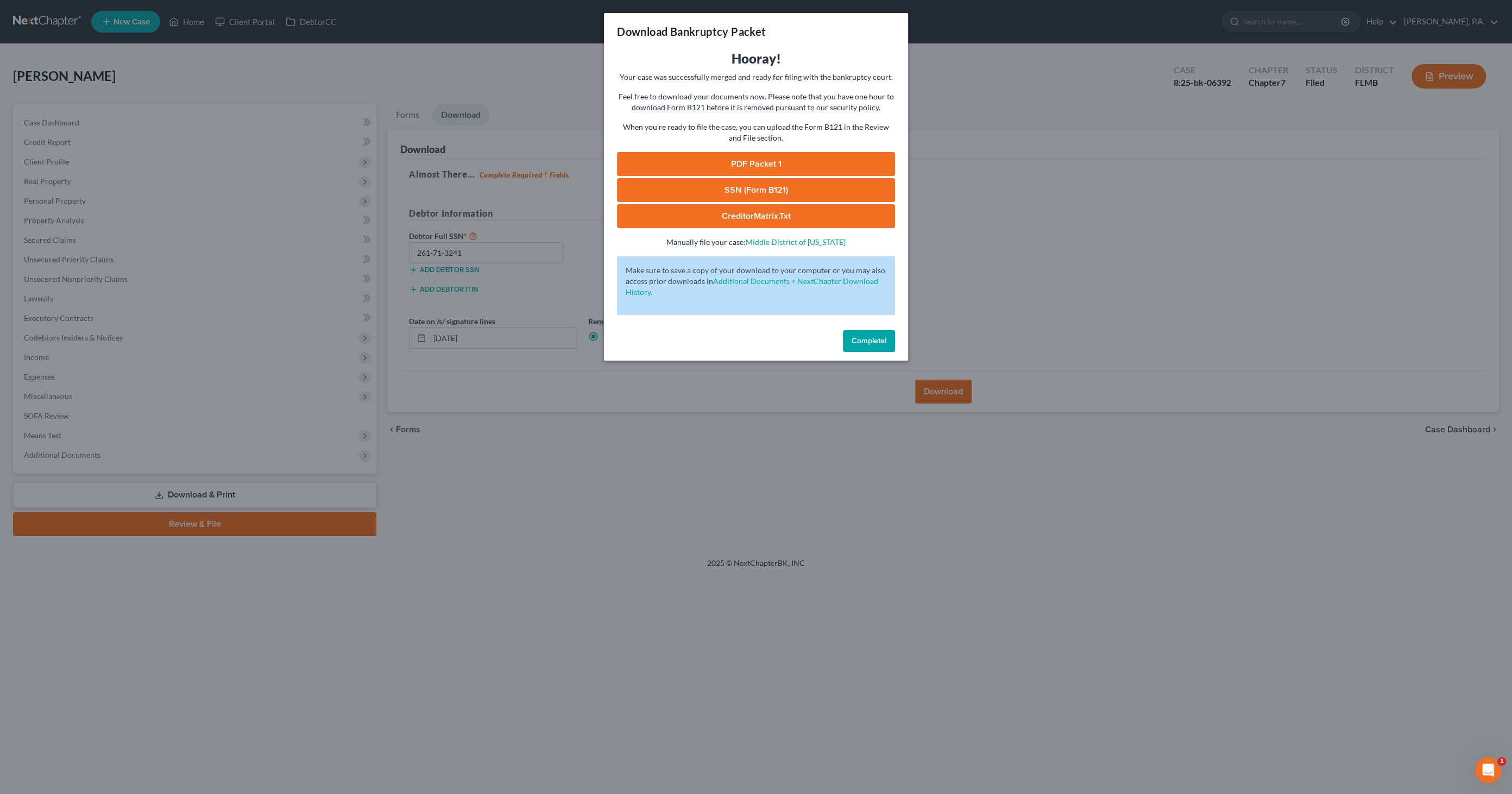
click at [754, 164] on link "PDF Packet 1" at bounding box center [756, 164] width 278 height 24
